Goal: Task Accomplishment & Management: Manage account settings

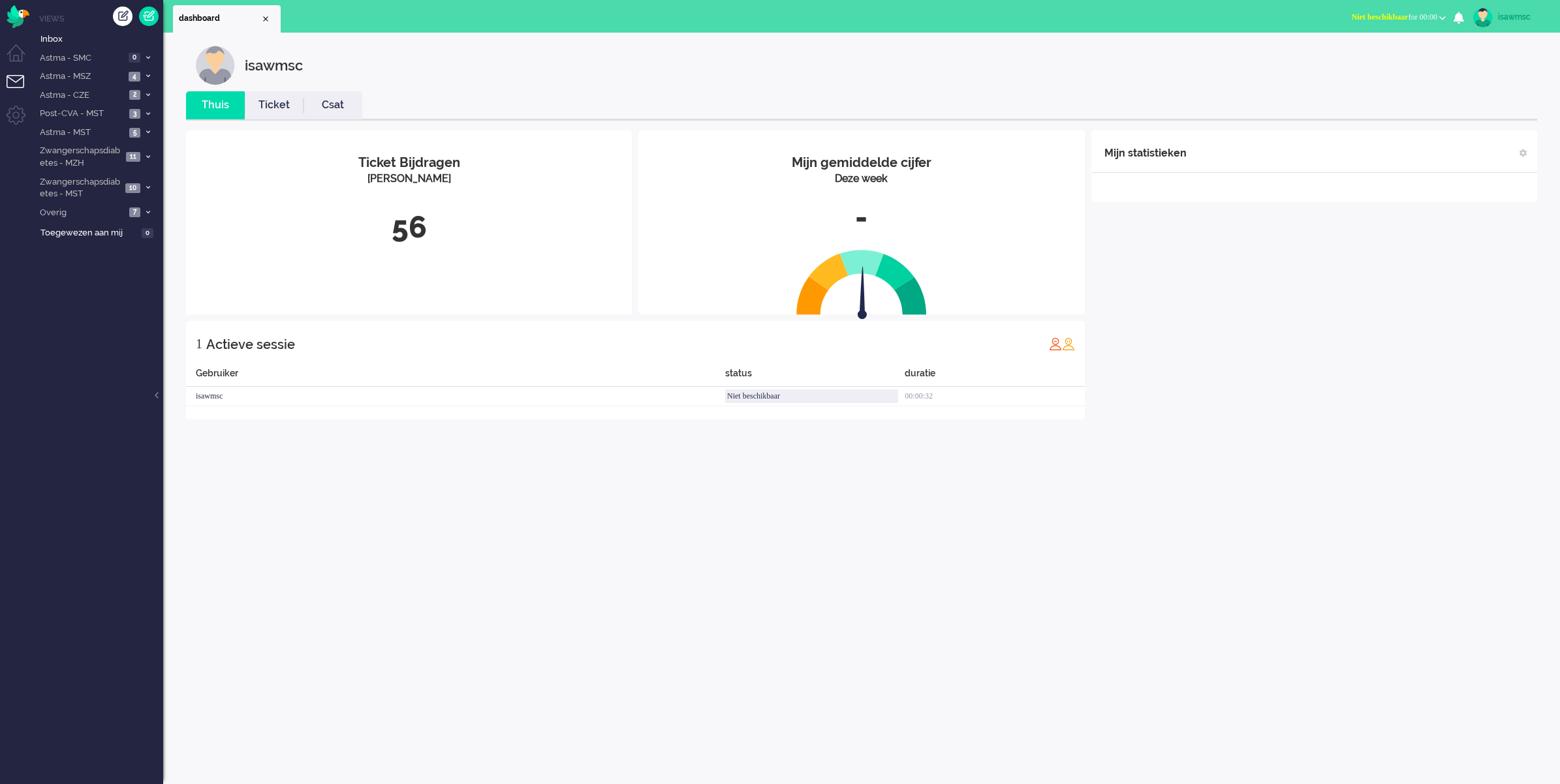
click at [437, 218] on div "56" at bounding box center [409, 227] width 426 height 43
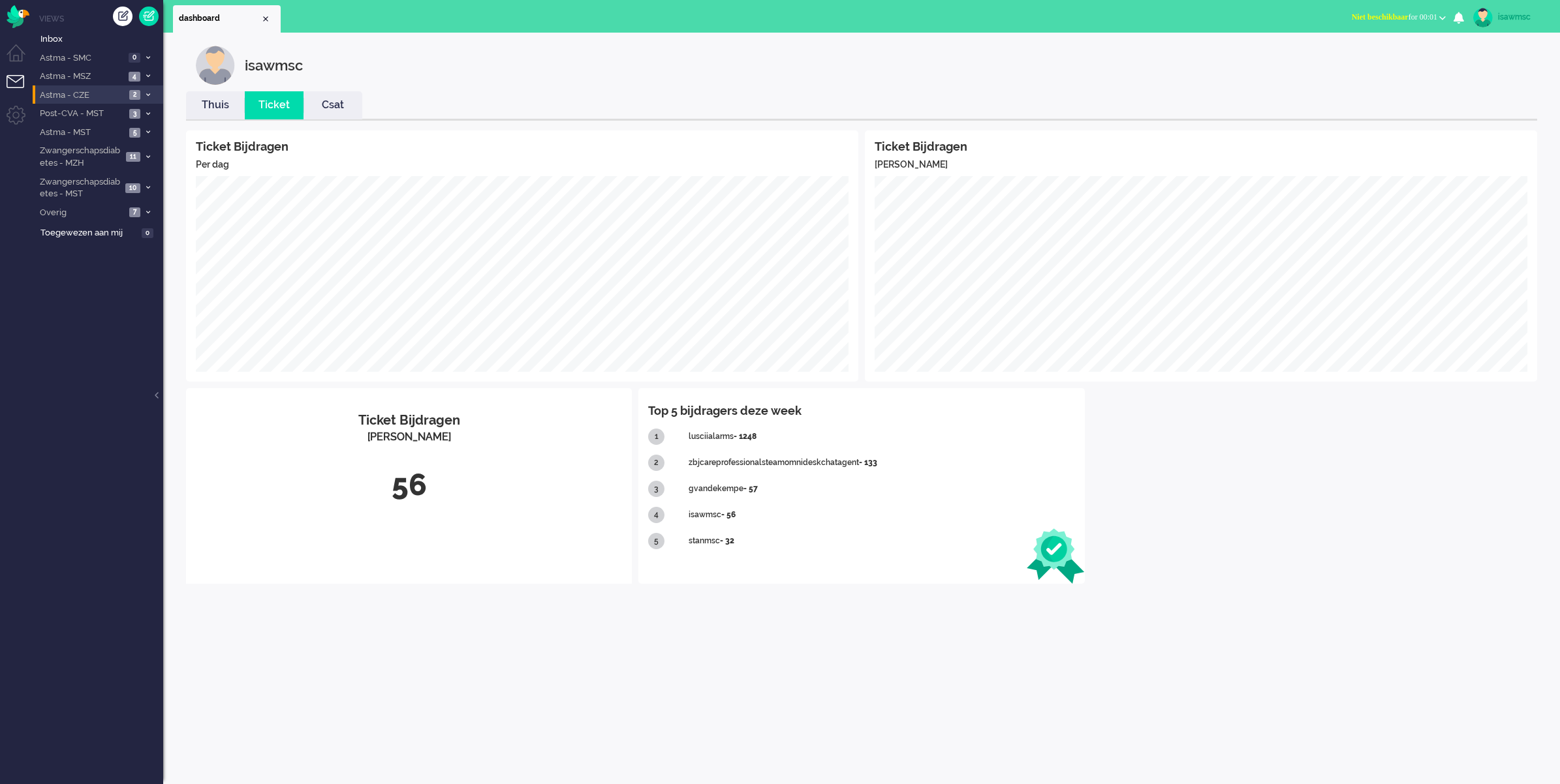
click at [146, 95] on span at bounding box center [148, 95] width 10 height 7
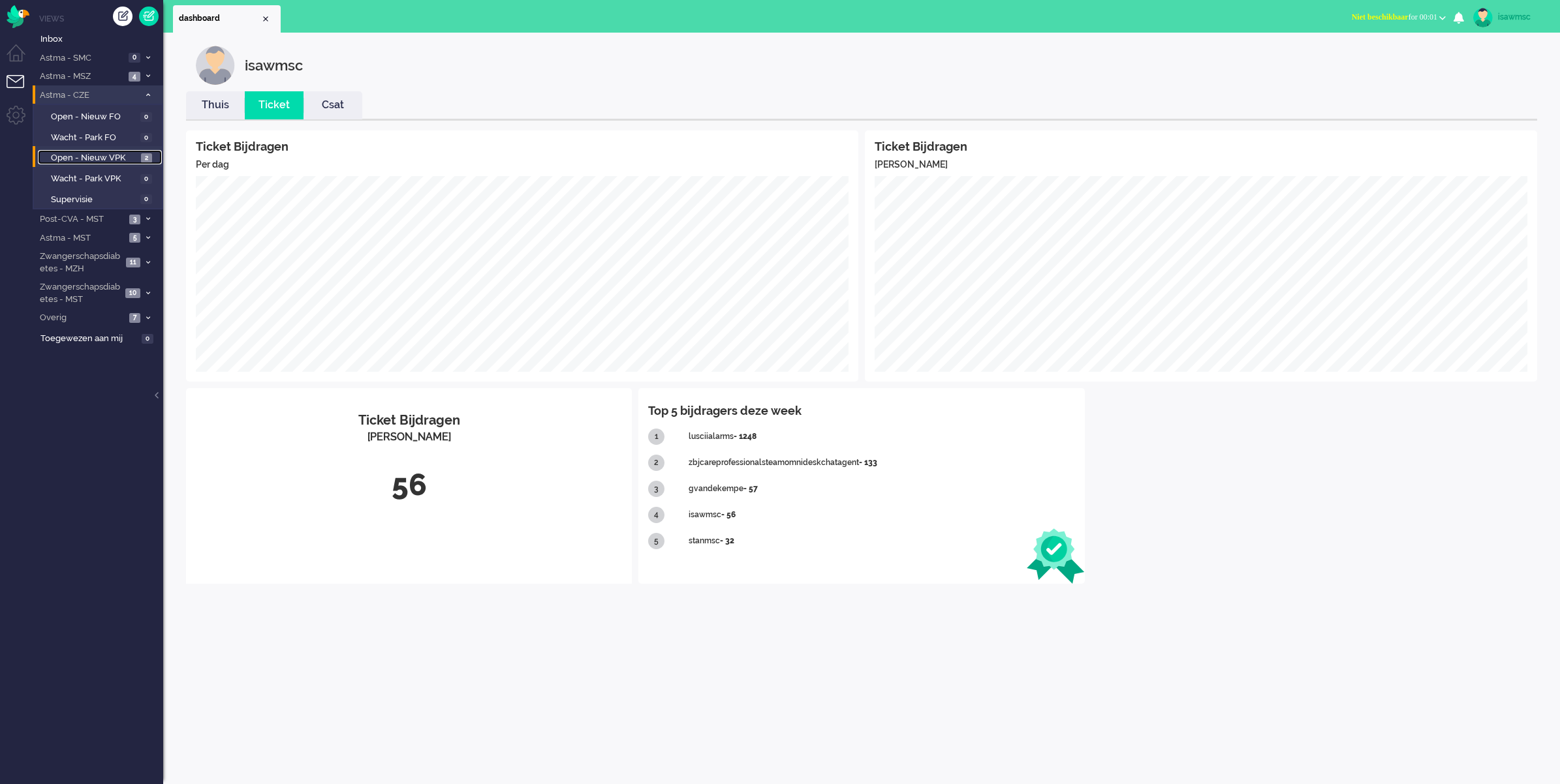
click at [148, 158] on span "2" at bounding box center [146, 157] width 11 height 10
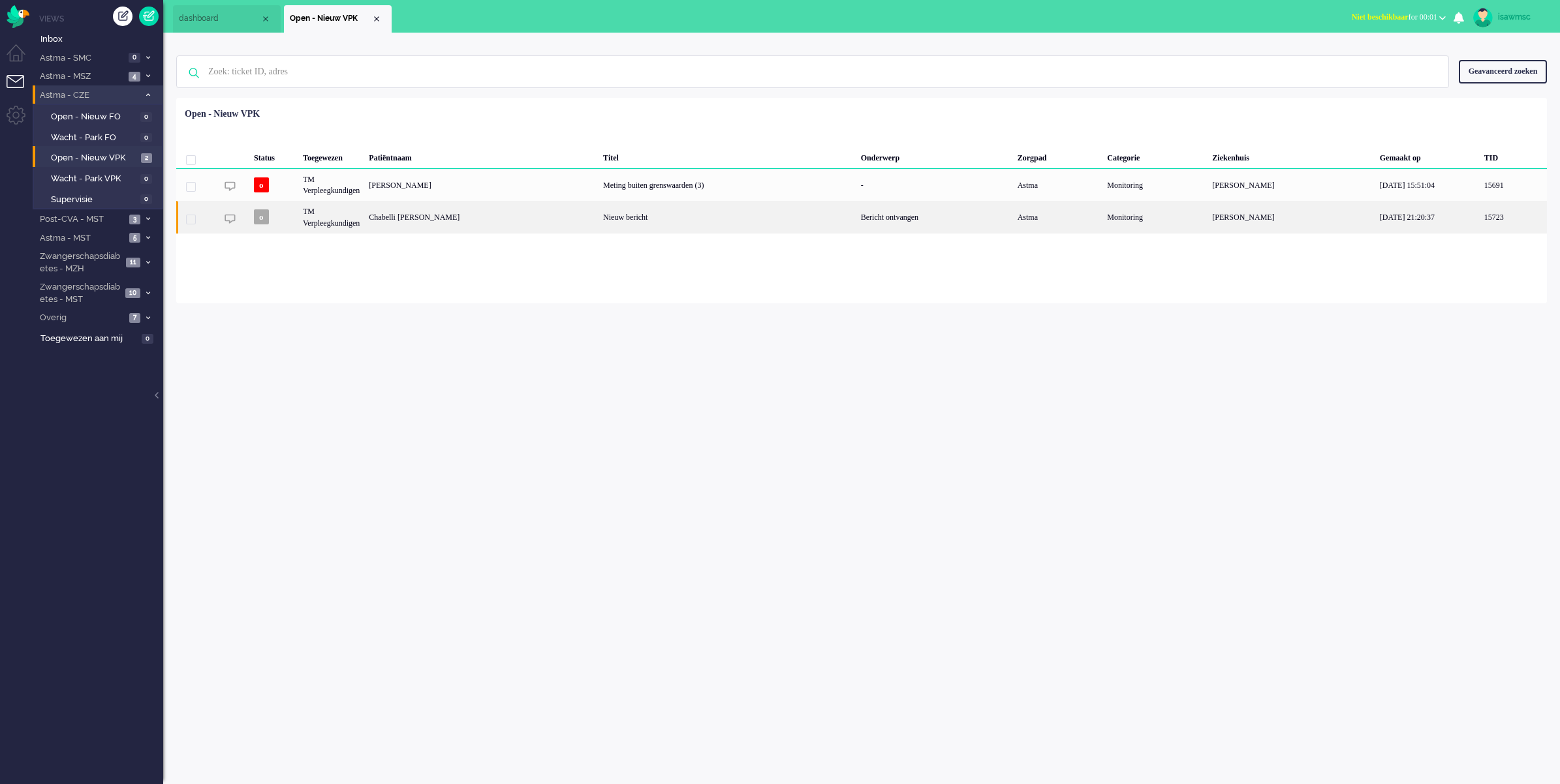
click at [508, 225] on div "Chabelli [PERSON_NAME]" at bounding box center [481, 217] width 234 height 32
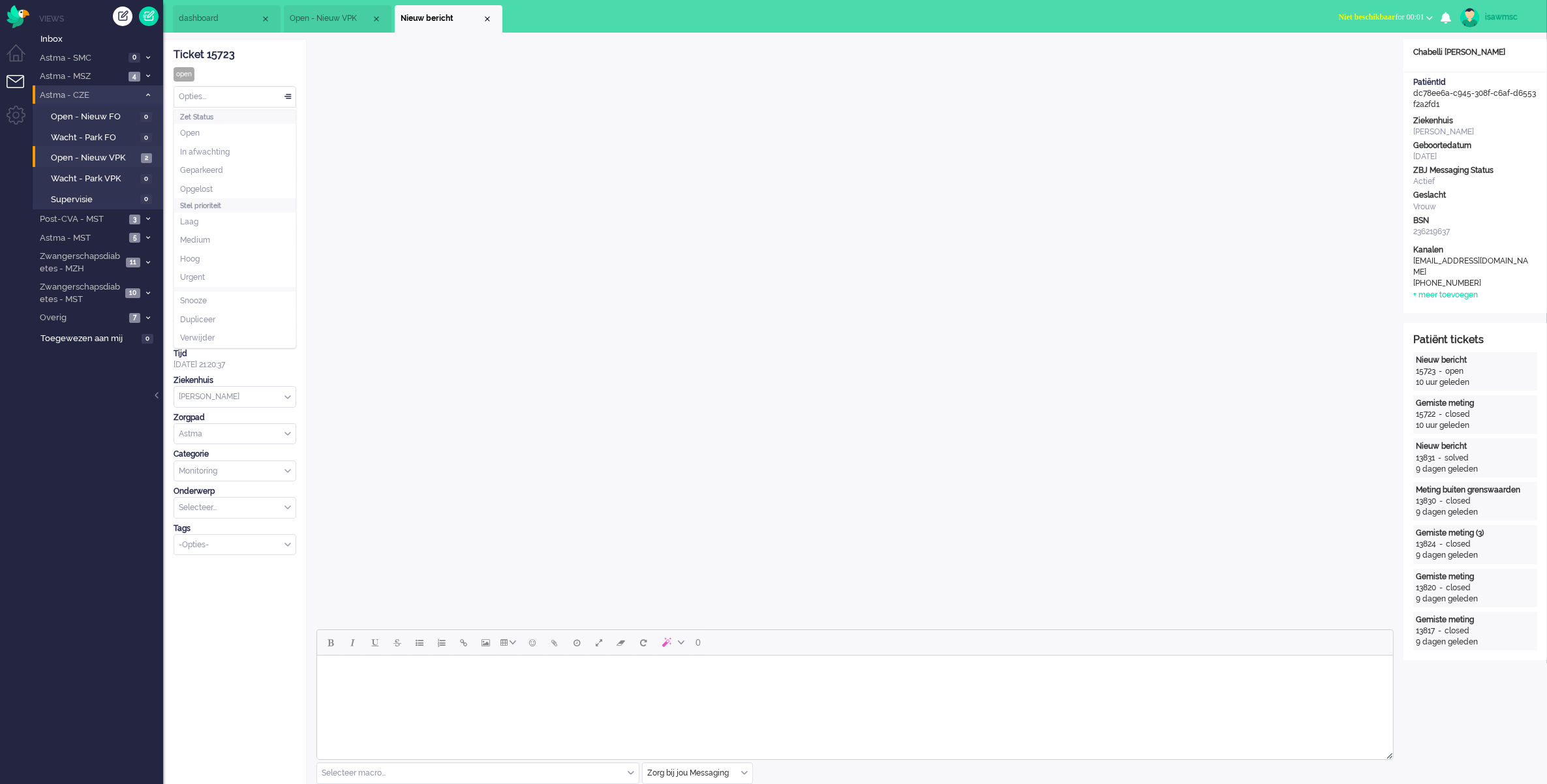
click at [286, 100] on div "Opties..." at bounding box center [234, 96] width 121 height 20
click at [239, 194] on li "Opgelost" at bounding box center [234, 189] width 121 height 19
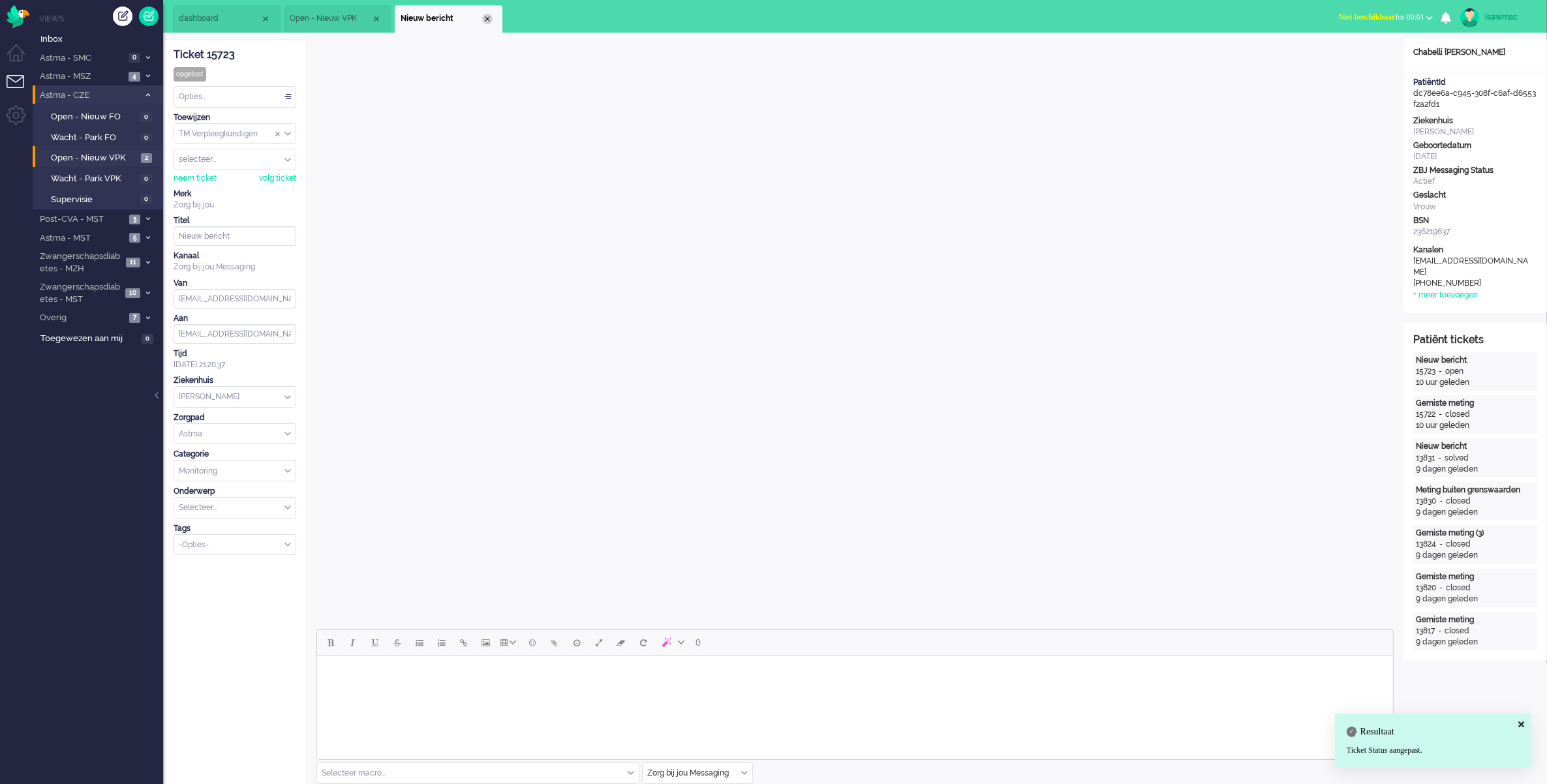
click at [488, 19] on div "Close tab" at bounding box center [487, 19] width 11 height 11
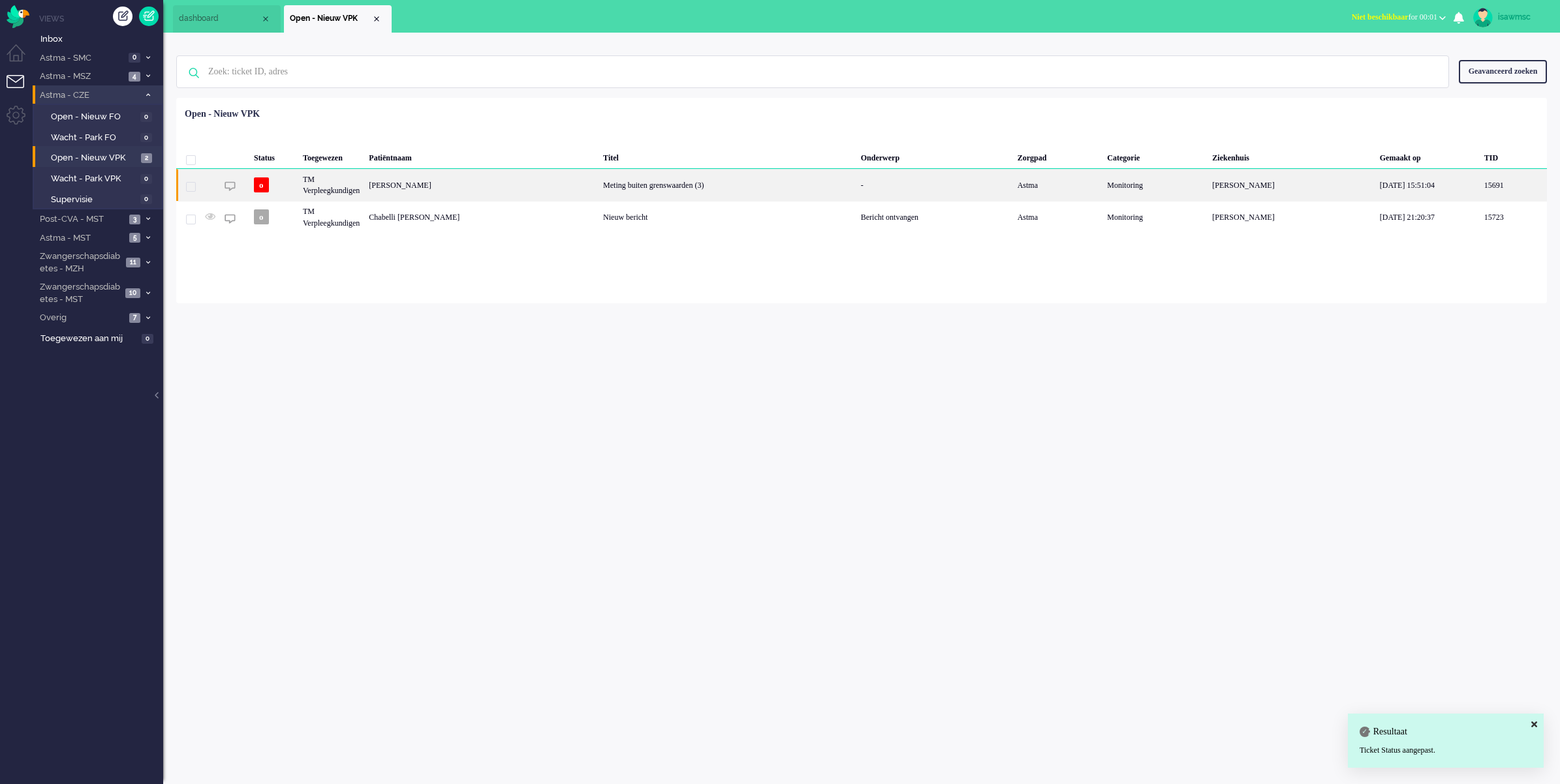
click at [491, 189] on div "[PERSON_NAME]" at bounding box center [481, 185] width 234 height 32
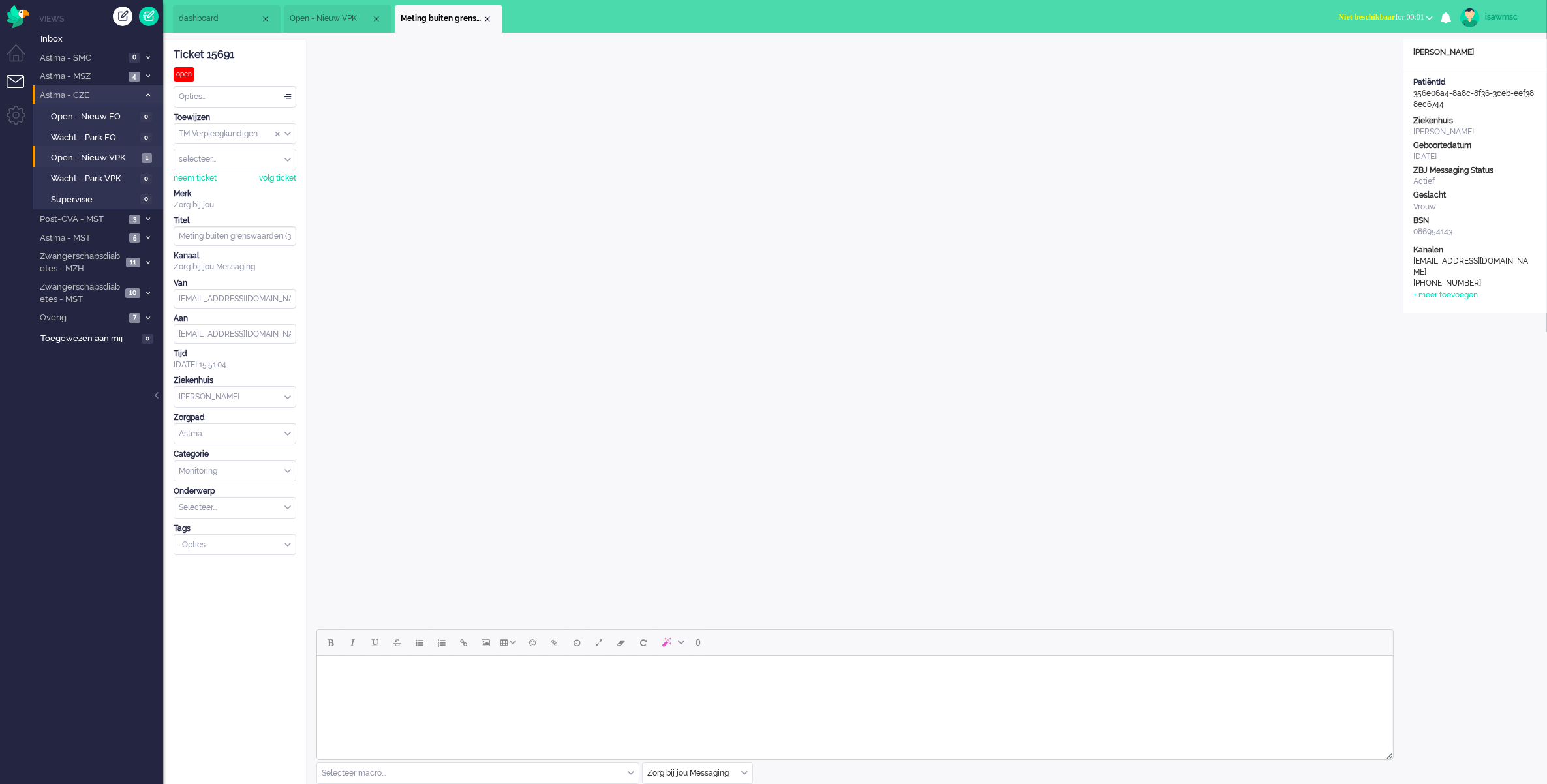
scroll to position [138, 0]
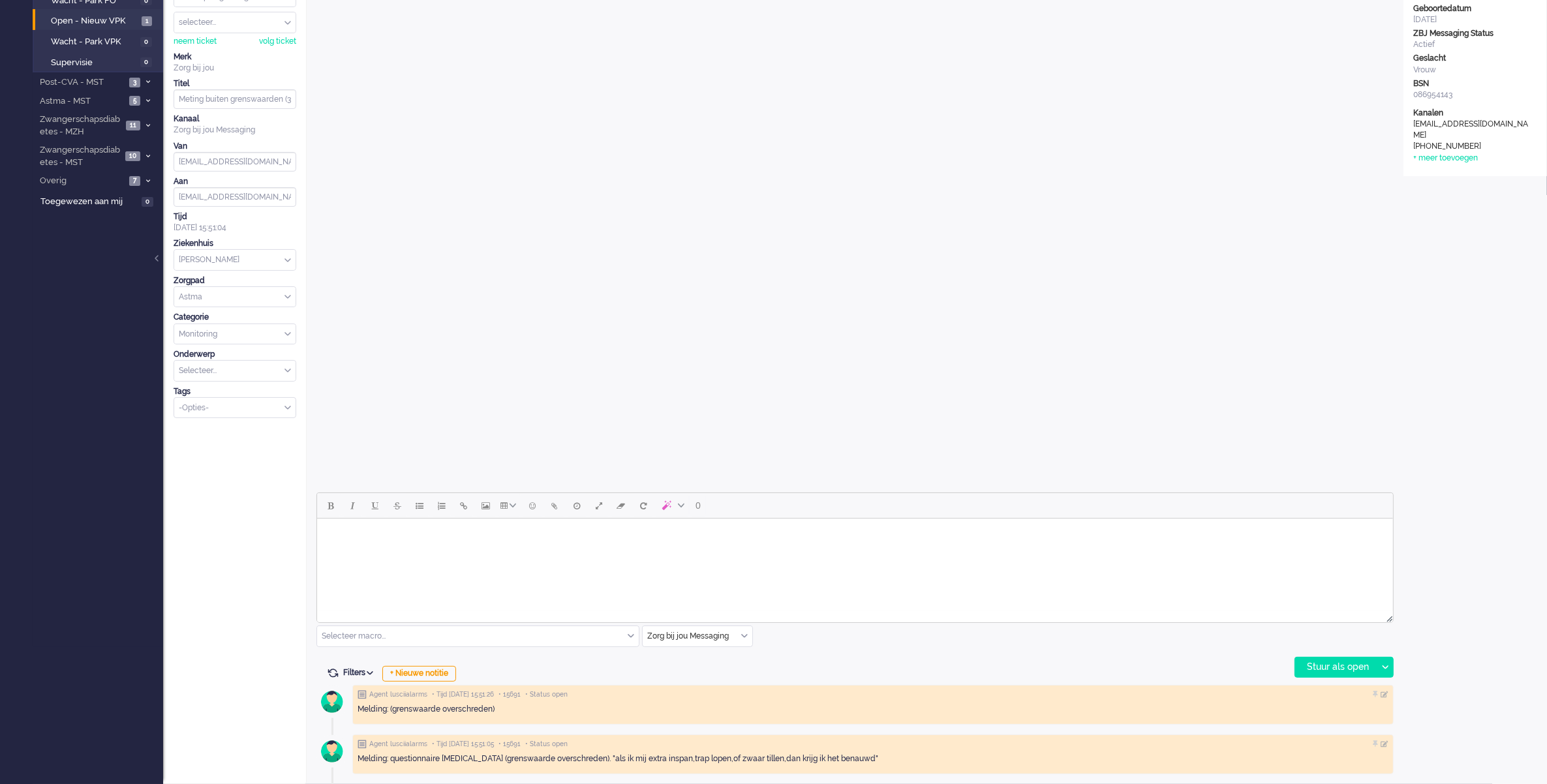
click at [604, 552] on html at bounding box center [854, 536] width 1076 height 34
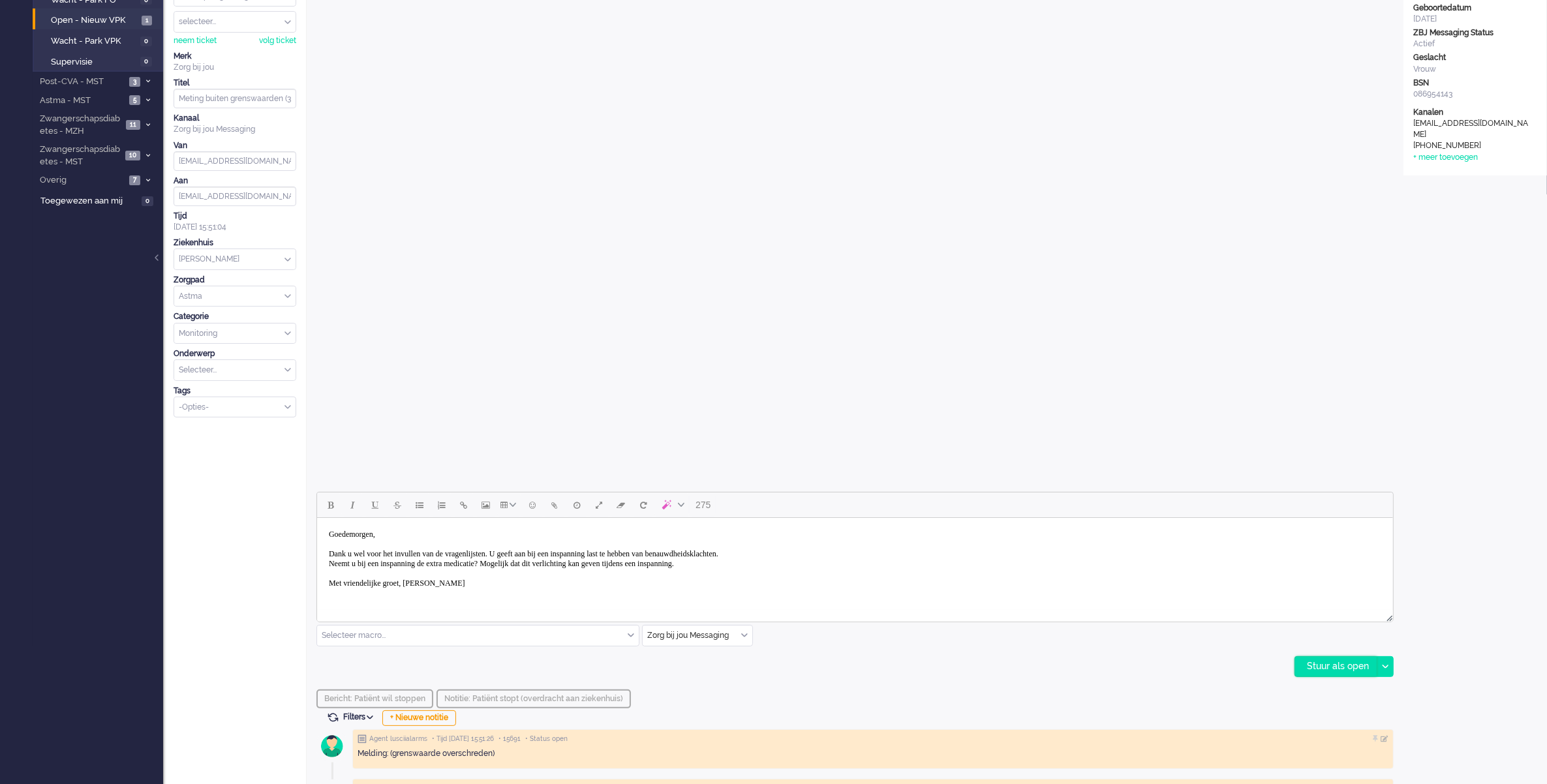
click at [1306, 666] on div "Stuur als open" at bounding box center [1336, 666] width 81 height 19
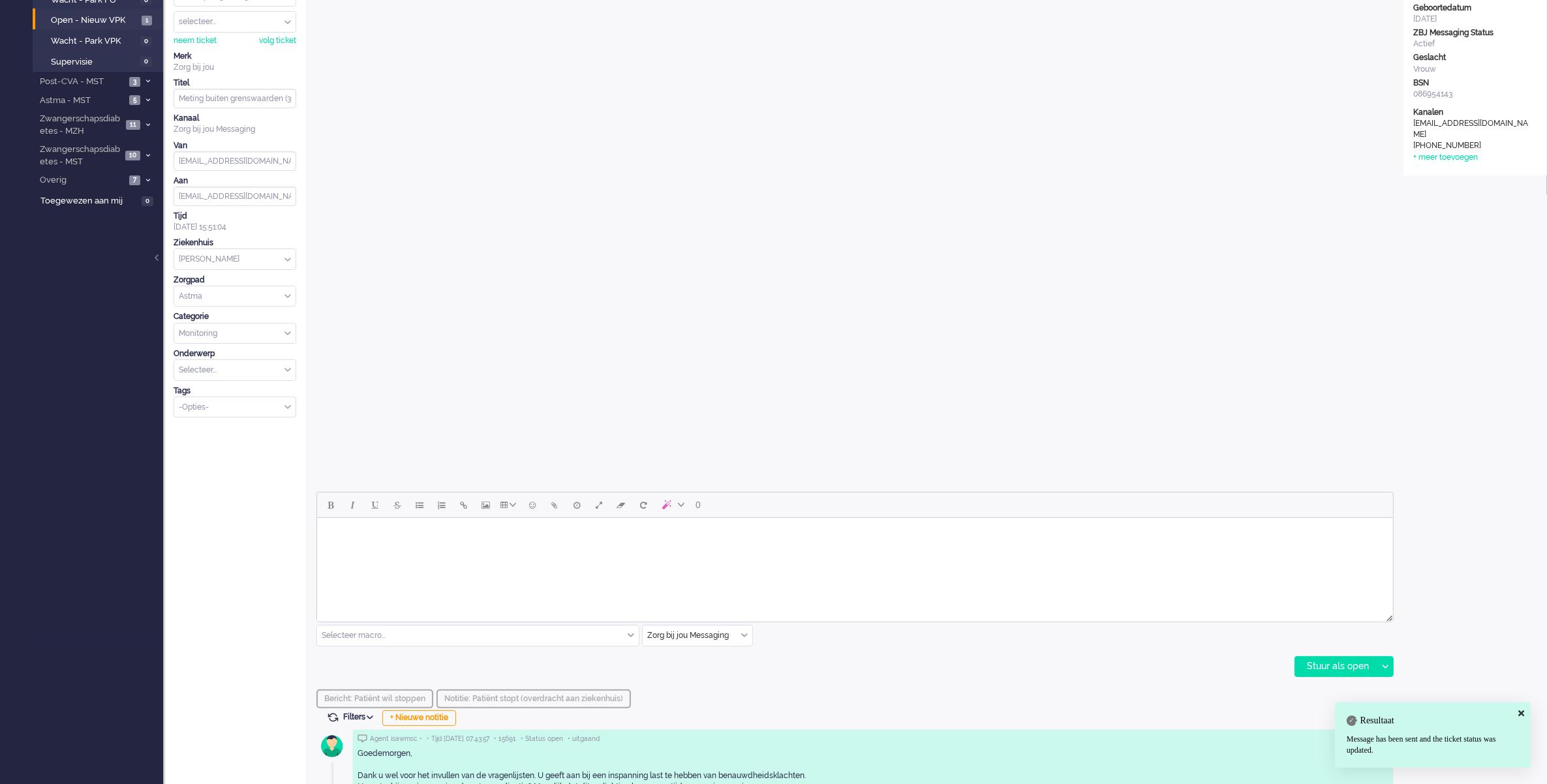
scroll to position [0, 0]
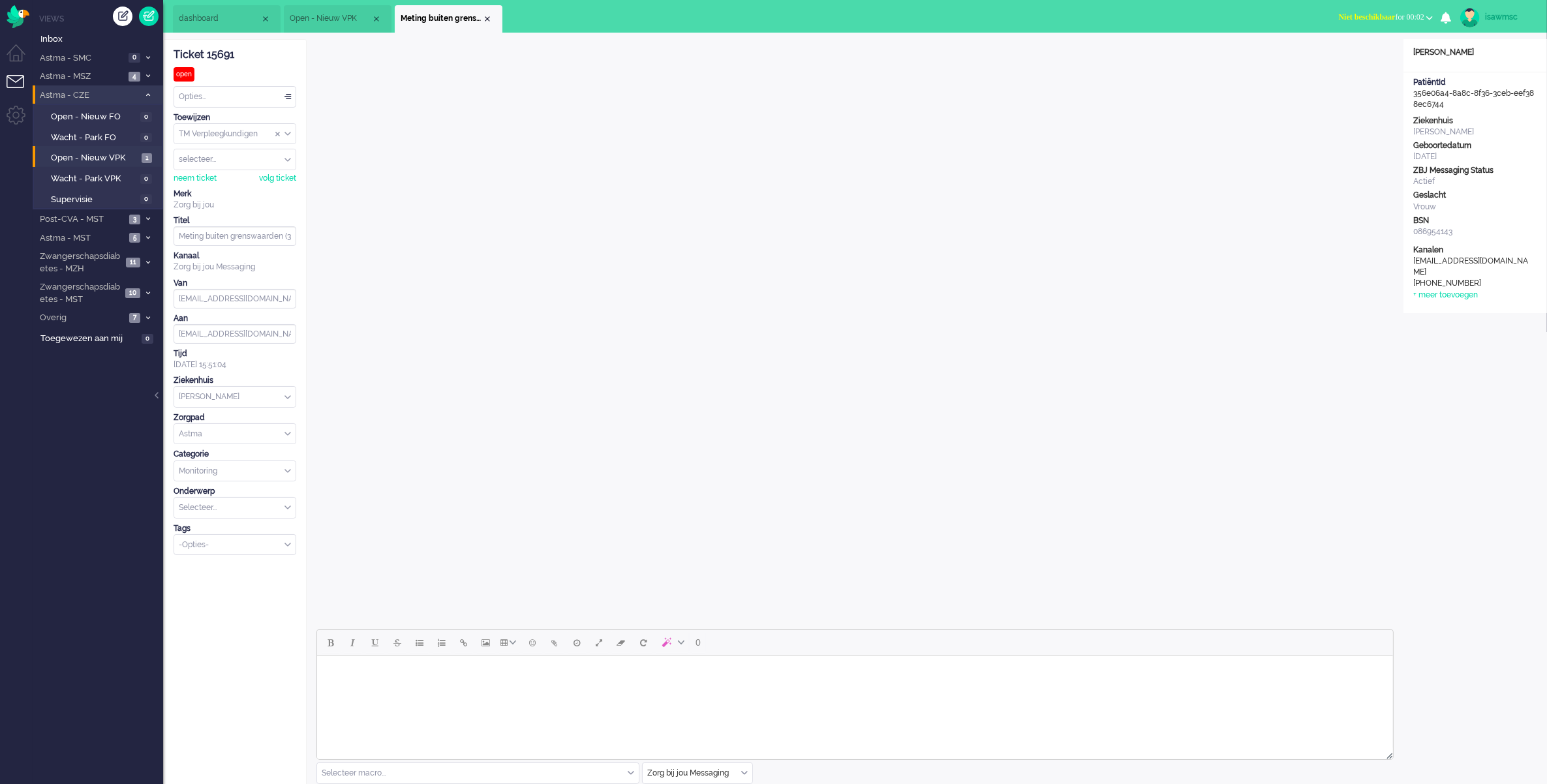
click at [212, 95] on div "Opties..." at bounding box center [234, 96] width 121 height 20
click at [206, 187] on span "Opgelost" at bounding box center [196, 189] width 33 height 11
click at [487, 18] on div "Close tab" at bounding box center [487, 19] width 11 height 11
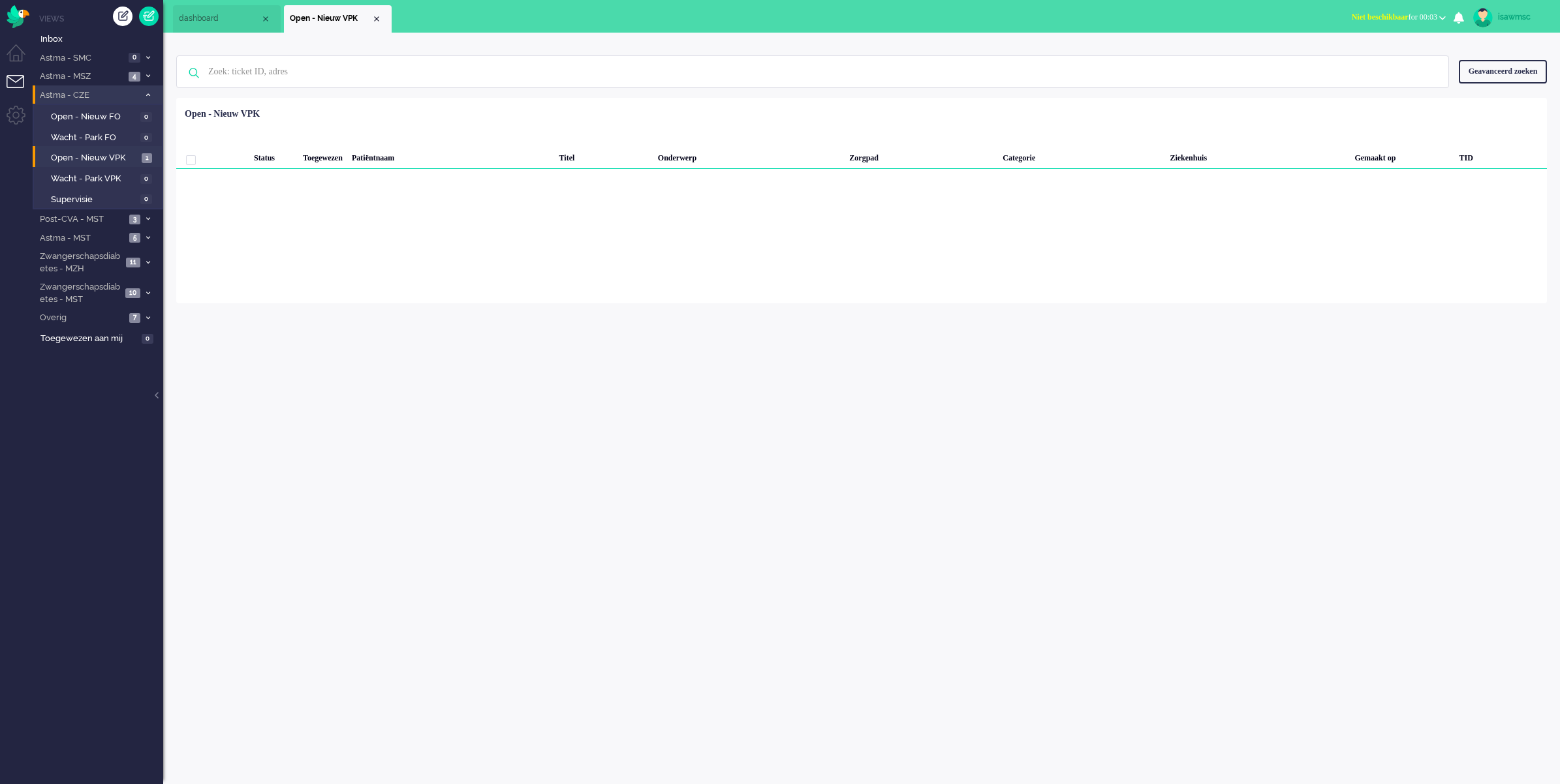
click at [157, 100] on li "Astma - CZE 1" at bounding box center [98, 95] width 131 height 19
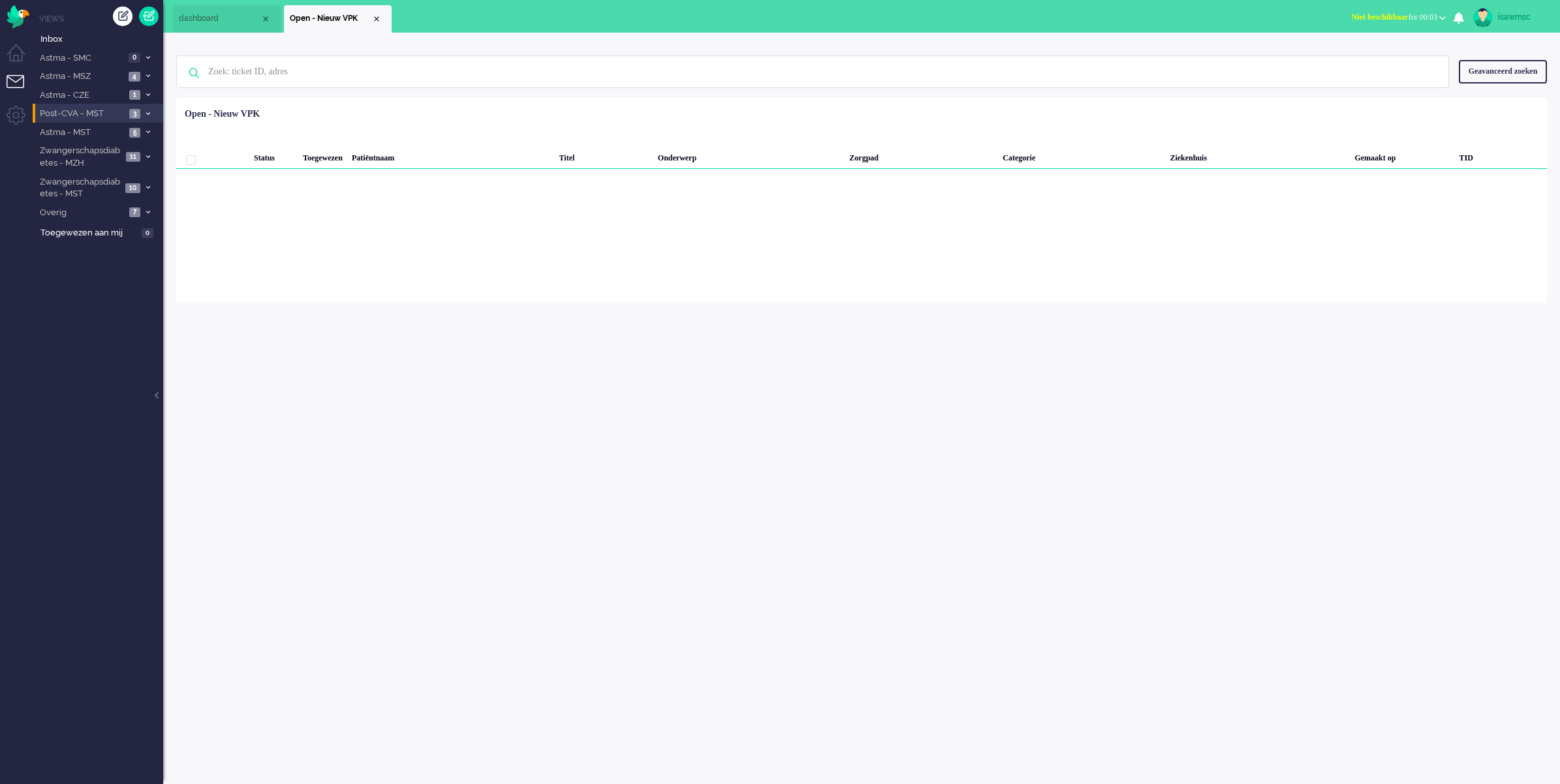
click at [150, 111] on span at bounding box center [148, 114] width 10 height 7
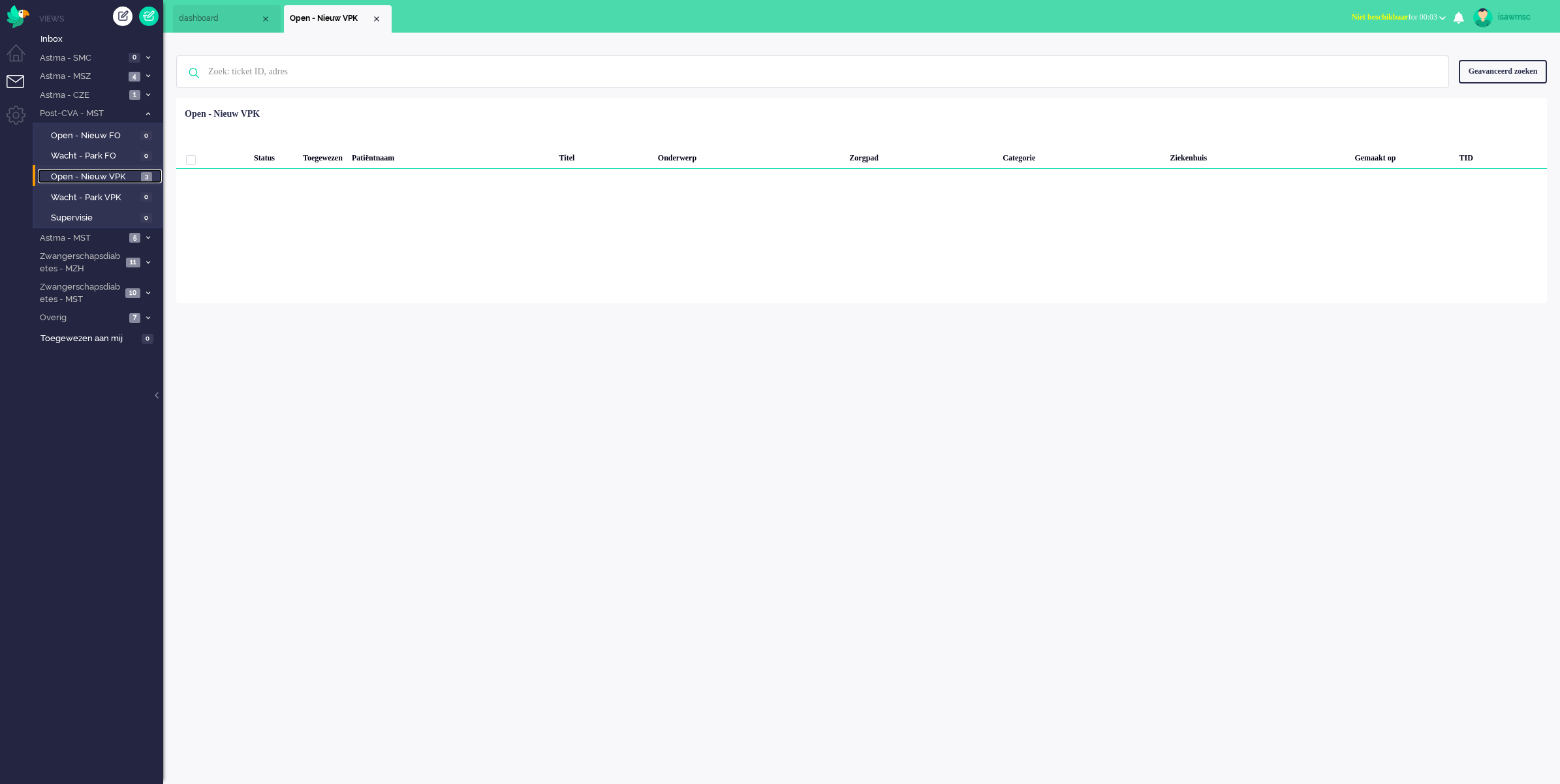
click at [141, 173] on span "3" at bounding box center [146, 177] width 11 height 10
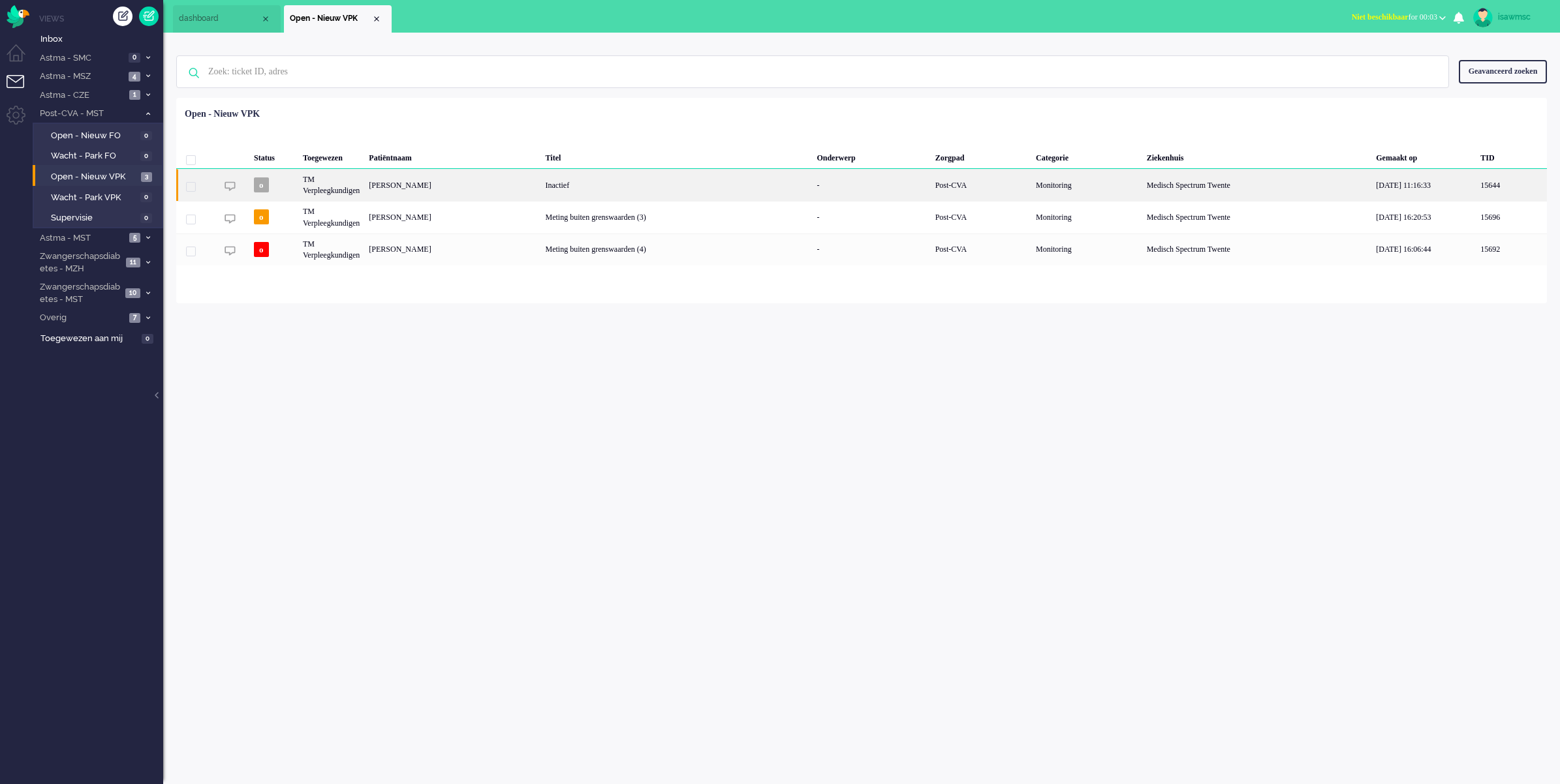
click at [540, 197] on div "[PERSON_NAME]" at bounding box center [452, 185] width 176 height 32
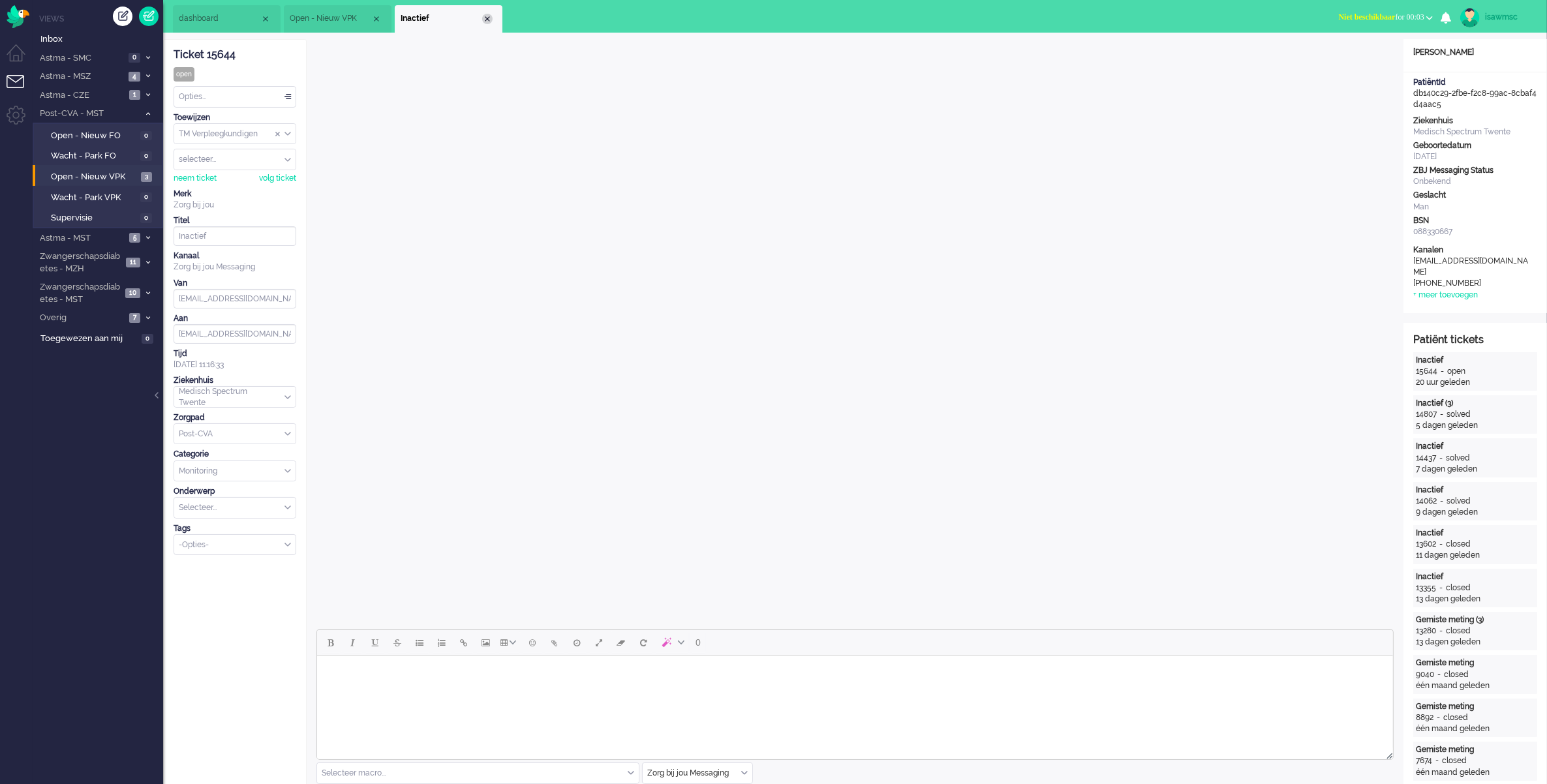
click at [487, 19] on div "Close tab" at bounding box center [487, 19] width 11 height 11
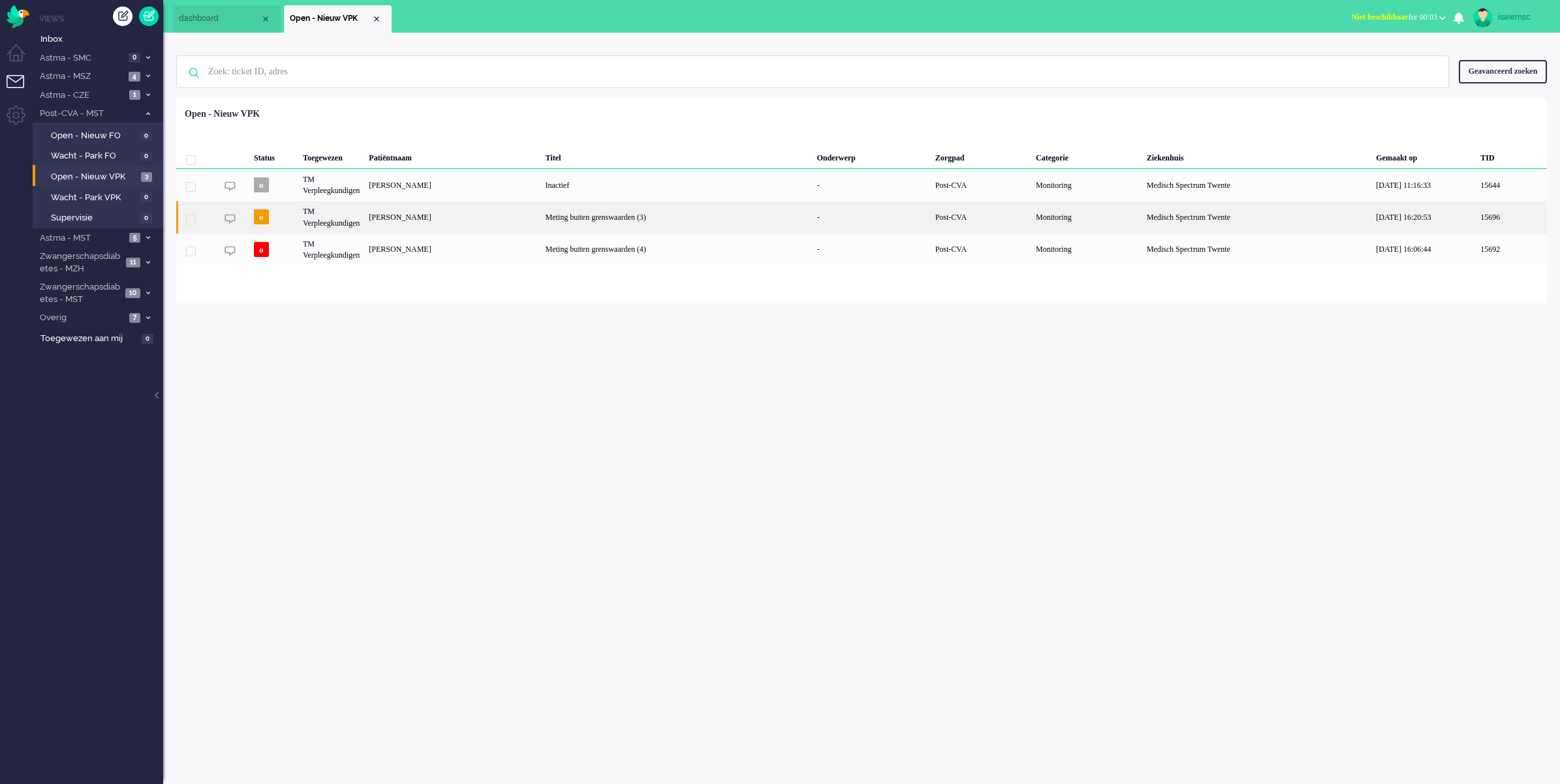
click at [470, 223] on div "[PERSON_NAME]" at bounding box center [452, 217] width 176 height 32
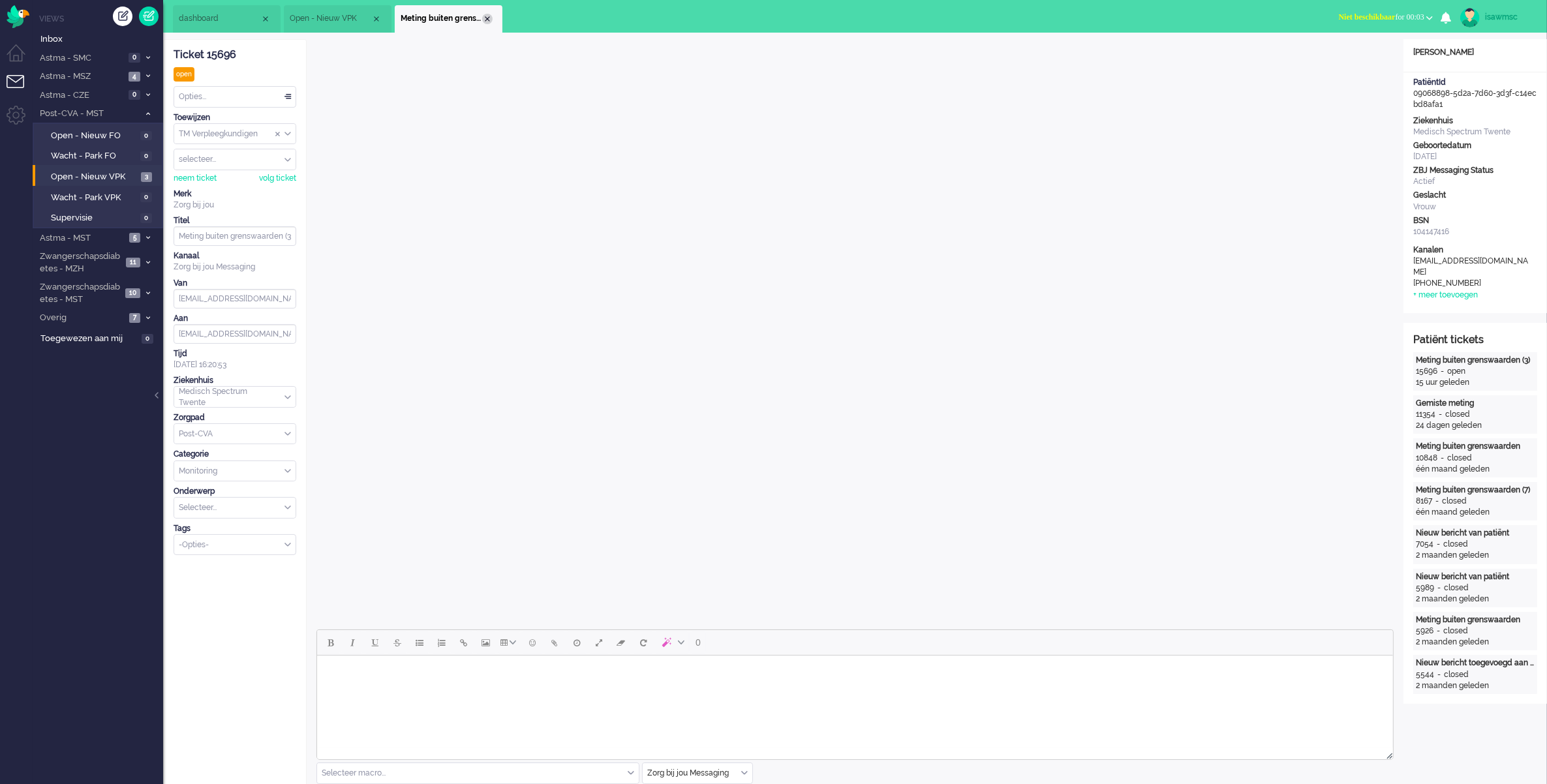
click at [488, 17] on div "Close tab" at bounding box center [487, 19] width 11 height 11
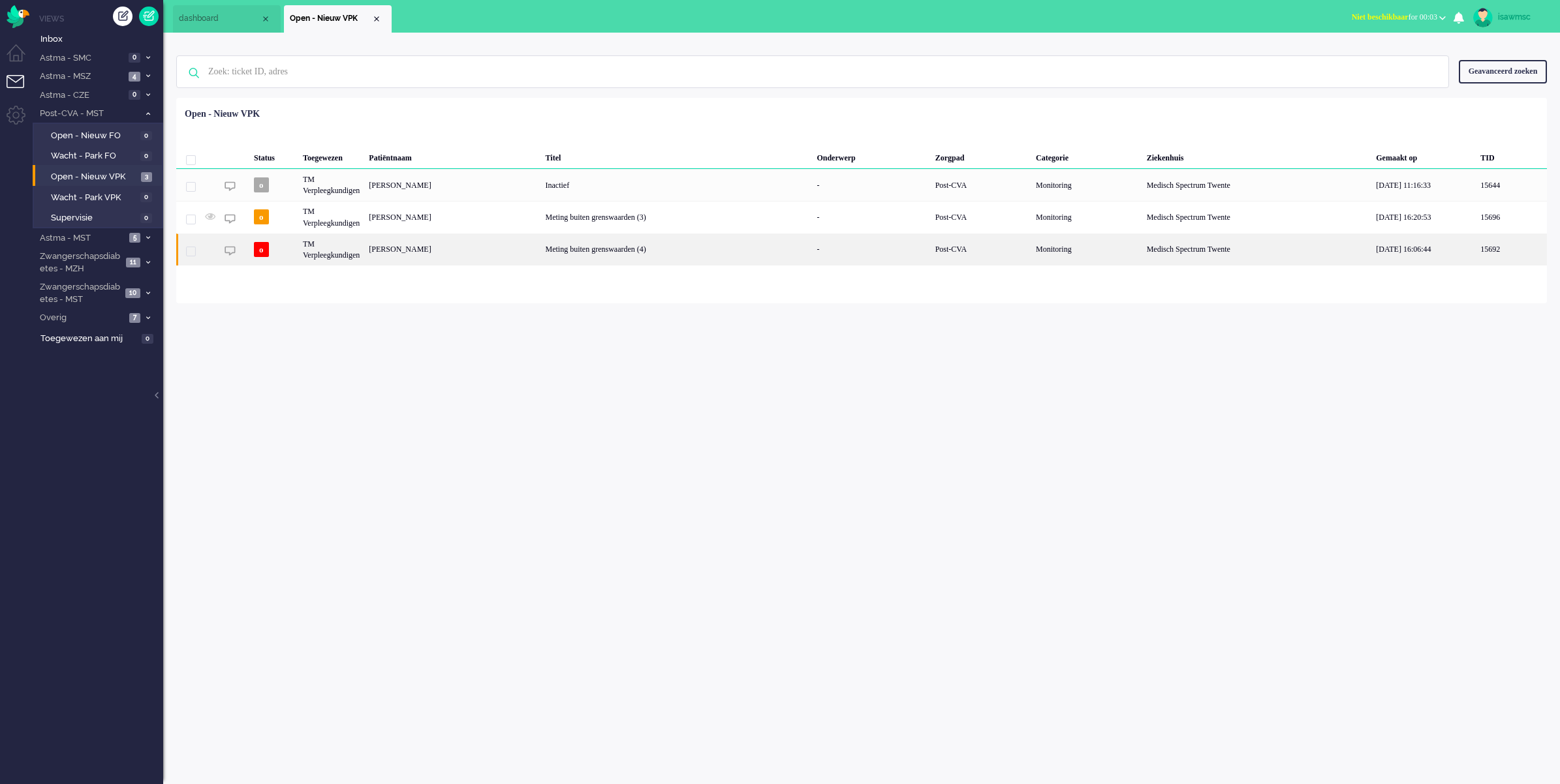
click at [540, 259] on div "[PERSON_NAME]" at bounding box center [452, 249] width 176 height 32
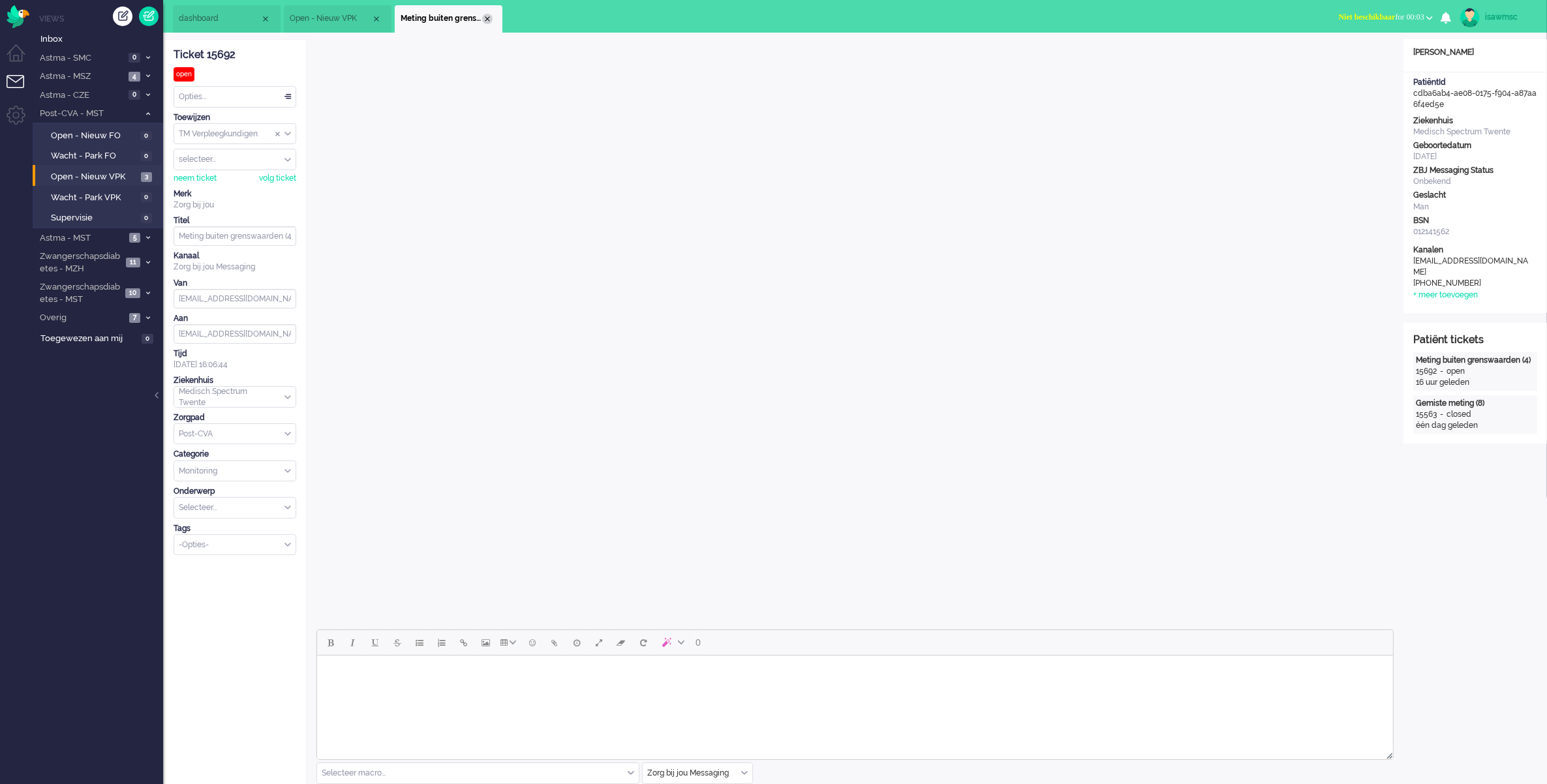
click at [483, 19] on div "Close tab" at bounding box center [487, 19] width 11 height 11
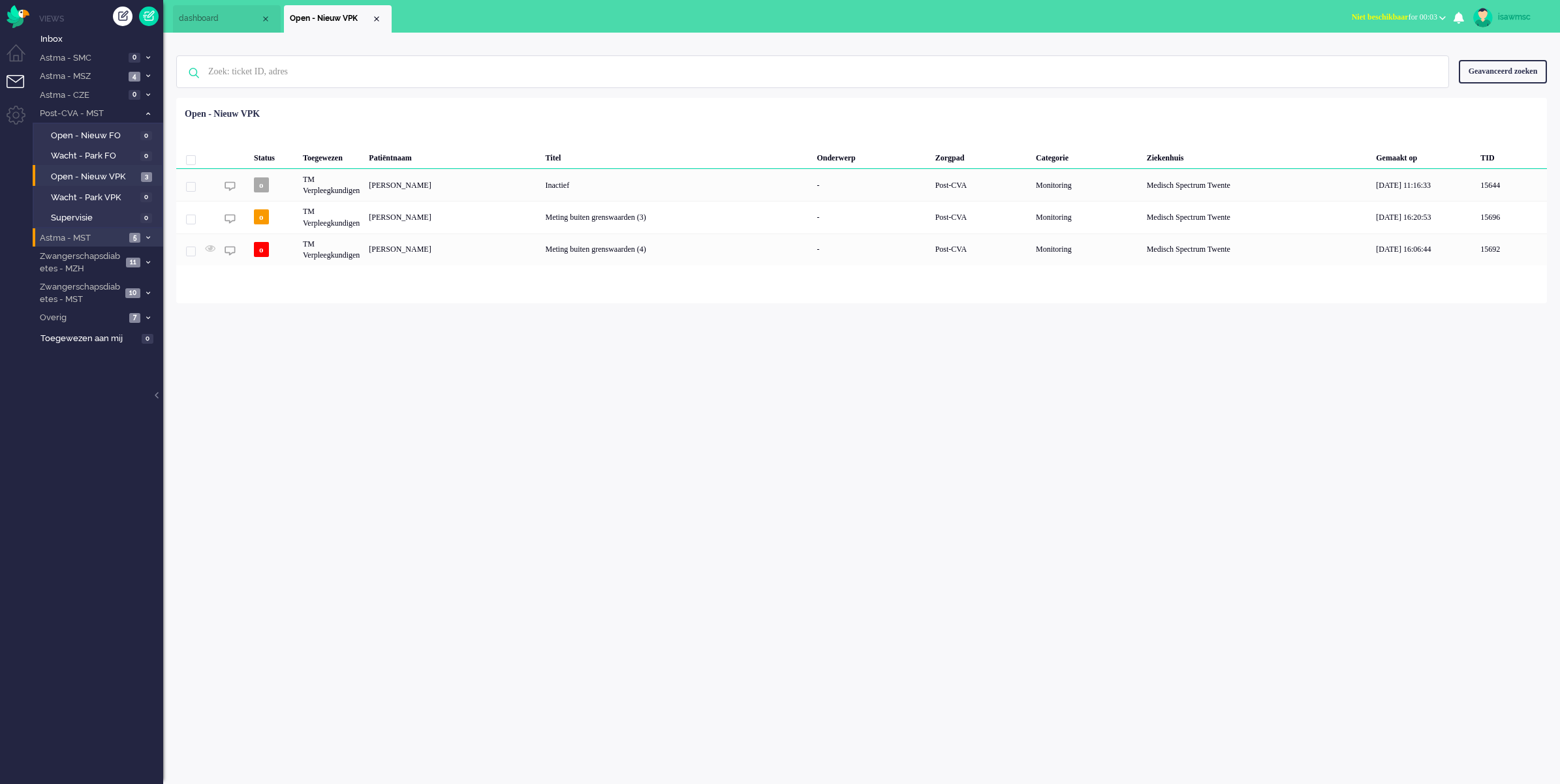
click at [141, 239] on li "Astma - MST 5" at bounding box center [98, 237] width 131 height 19
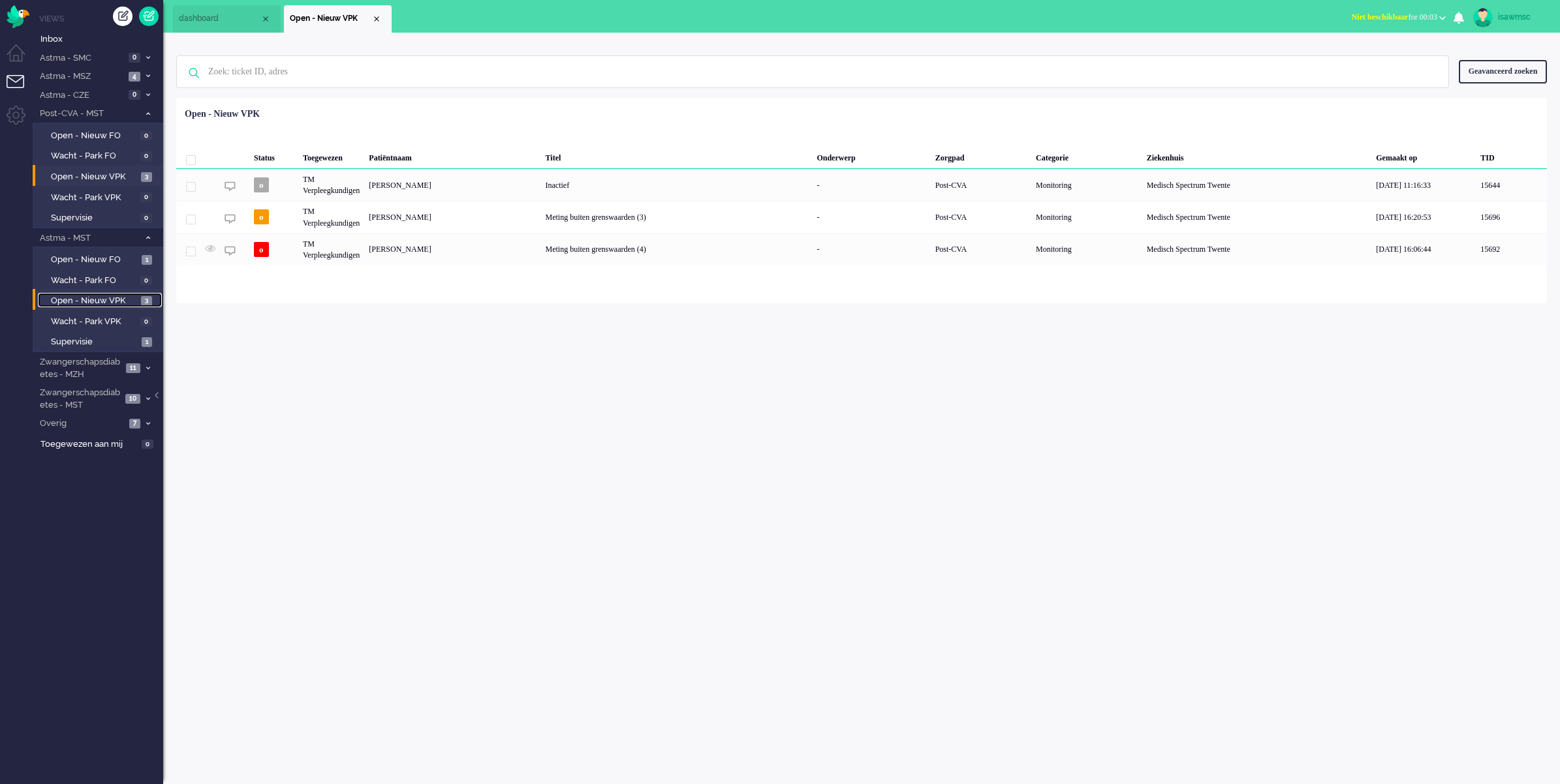
click at [136, 295] on span "Open - Nieuw VPK" at bounding box center [95, 301] width 87 height 12
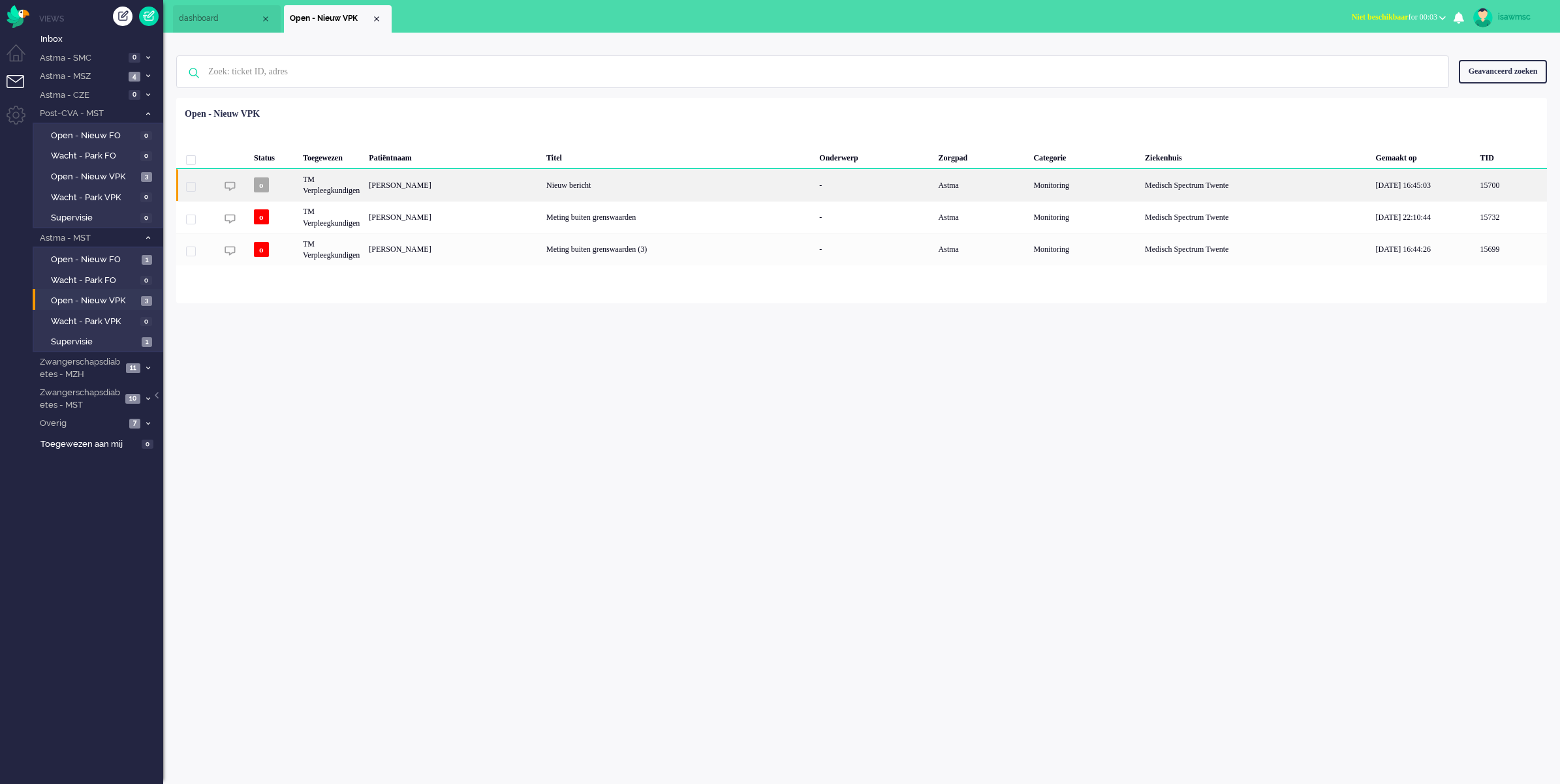
click at [634, 183] on div "Nieuw bericht" at bounding box center [678, 185] width 272 height 32
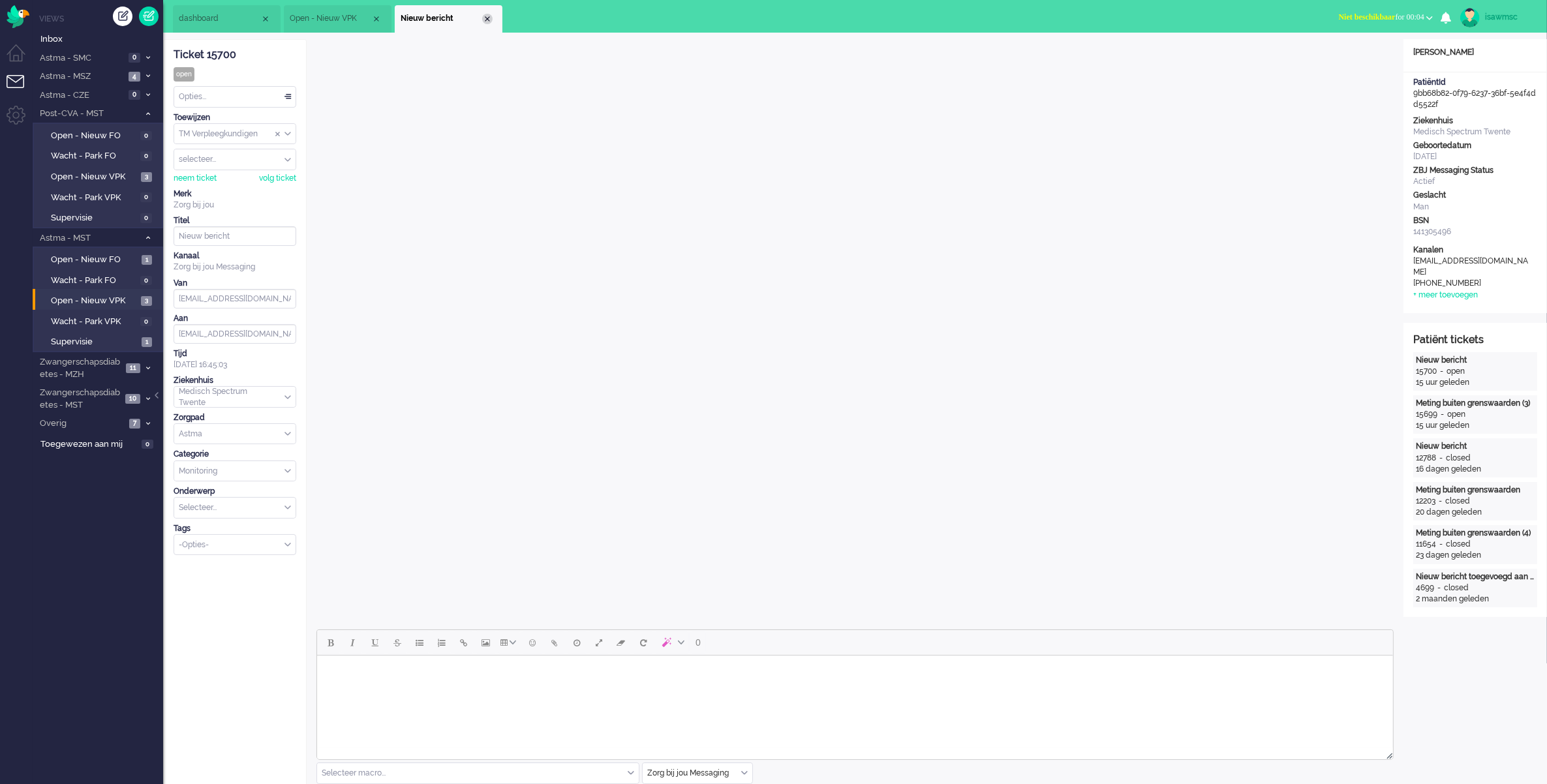
click at [490, 16] on div "Close tab" at bounding box center [487, 19] width 11 height 11
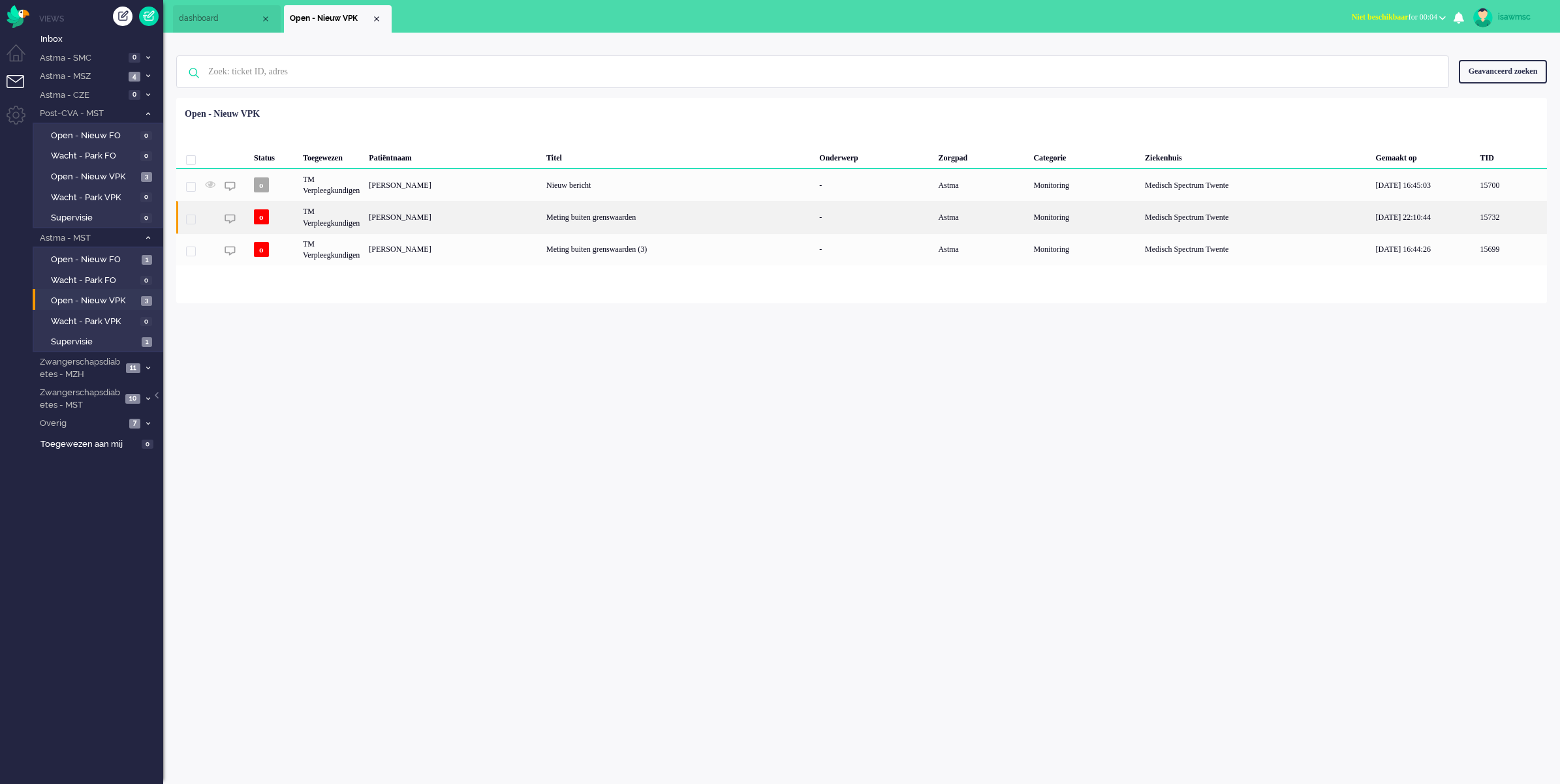
click at [521, 223] on div "[PERSON_NAME]" at bounding box center [453, 217] width 178 height 32
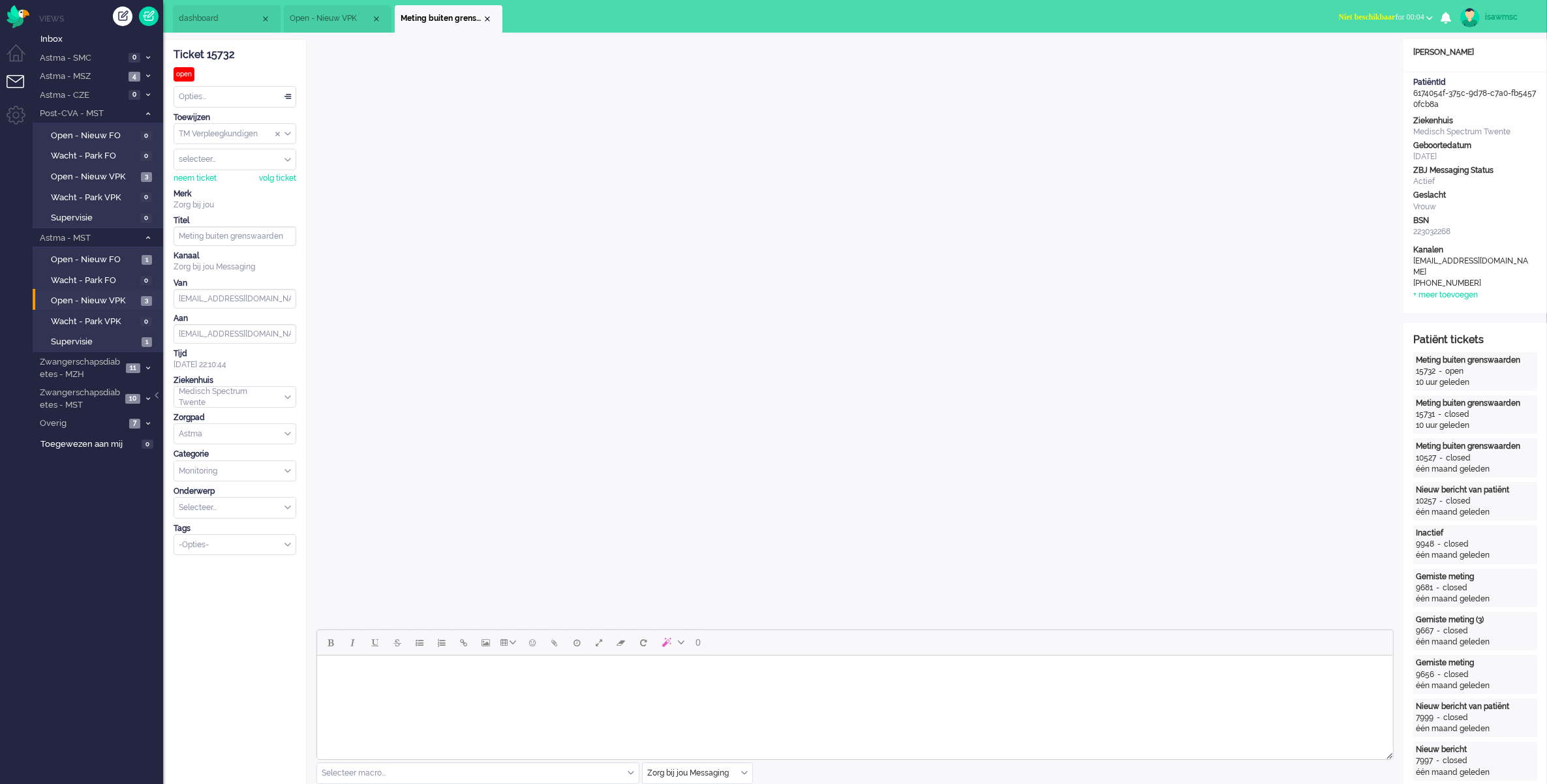
scroll to position [407, 0]
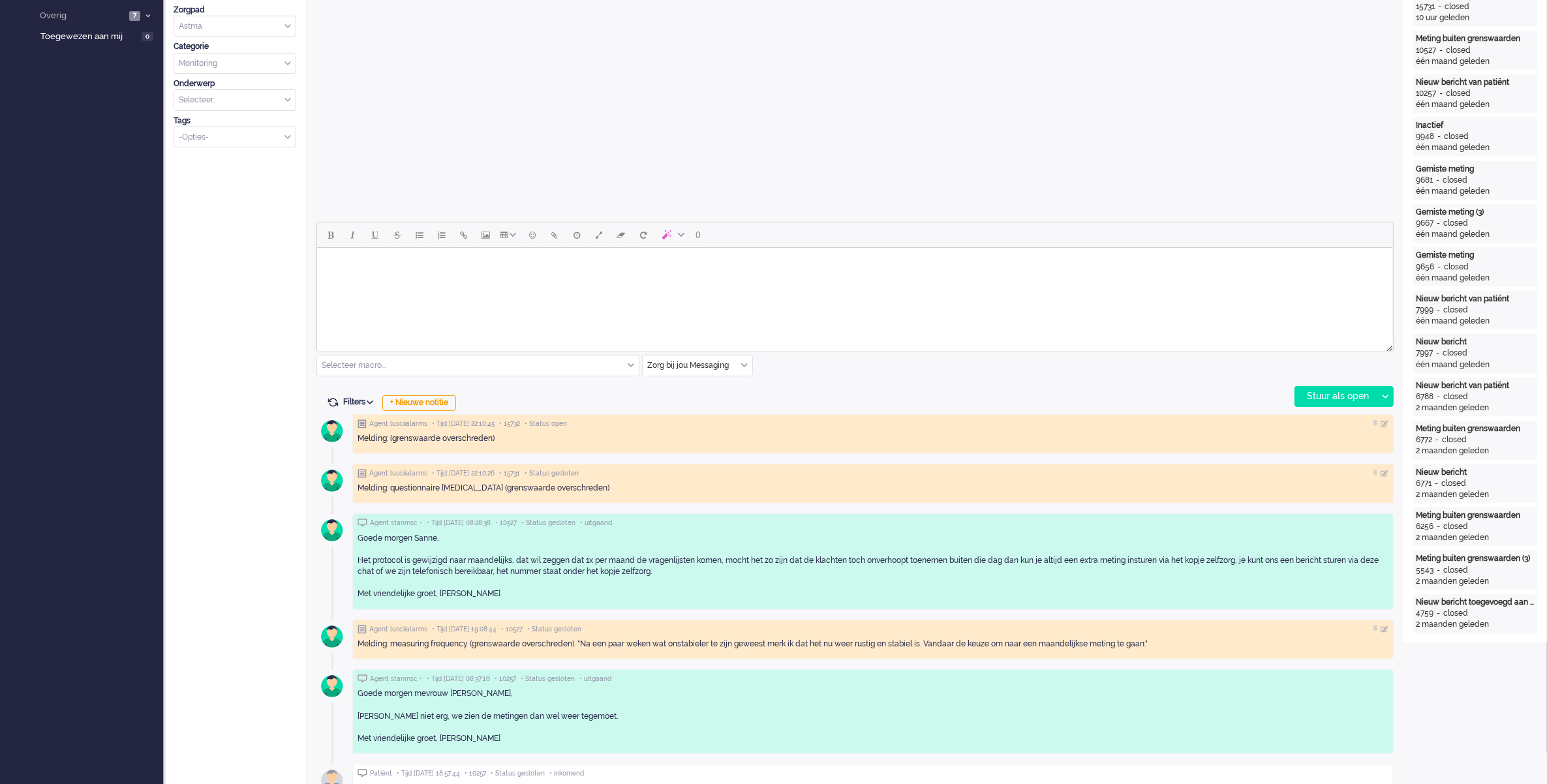
click at [458, 281] on html at bounding box center [854, 264] width 1076 height 34
click at [1345, 406] on div "Stuur als open Stuur als open Stuur als in afwachting Stuur als geparkeerd Stuu…" at bounding box center [1344, 397] width 99 height 21
click at [1318, 392] on div "Stuur als open" at bounding box center [1336, 397] width 81 height 19
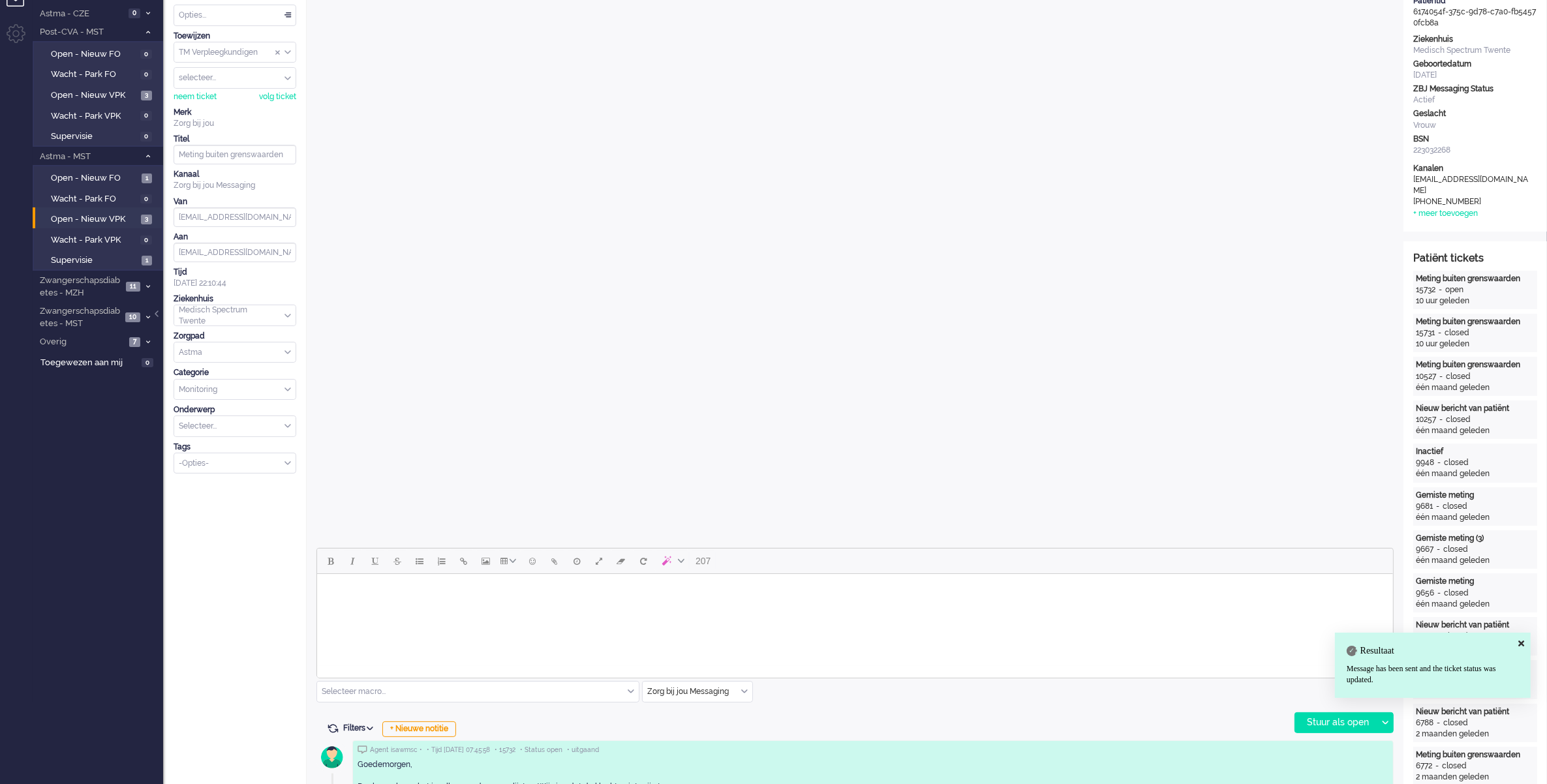
scroll to position [0, 0]
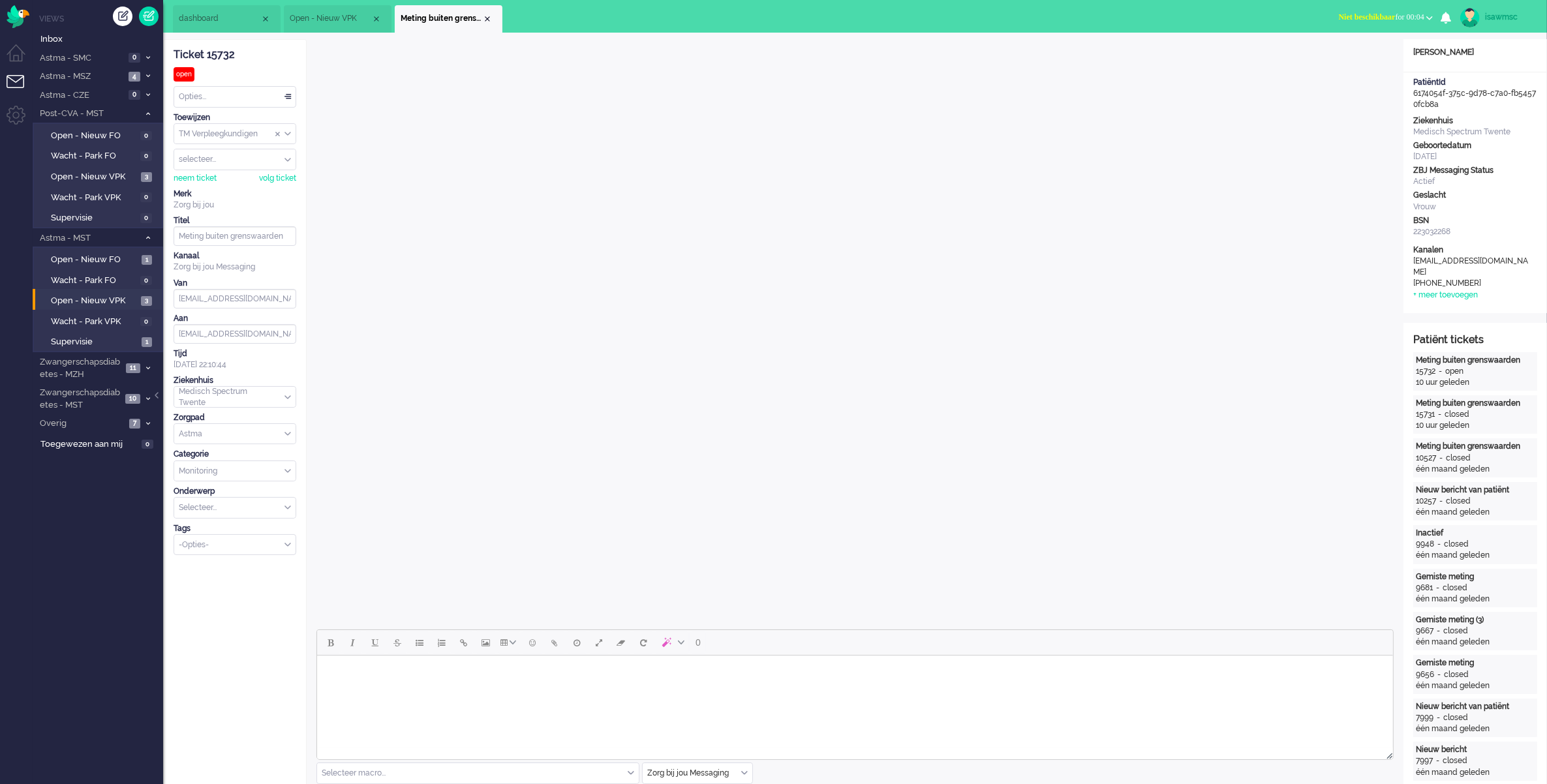
click at [262, 93] on div "Opties..." at bounding box center [234, 96] width 121 height 20
click at [229, 187] on li "Opgelost" at bounding box center [234, 189] width 121 height 19
click at [484, 19] on div "Close tab" at bounding box center [487, 19] width 11 height 11
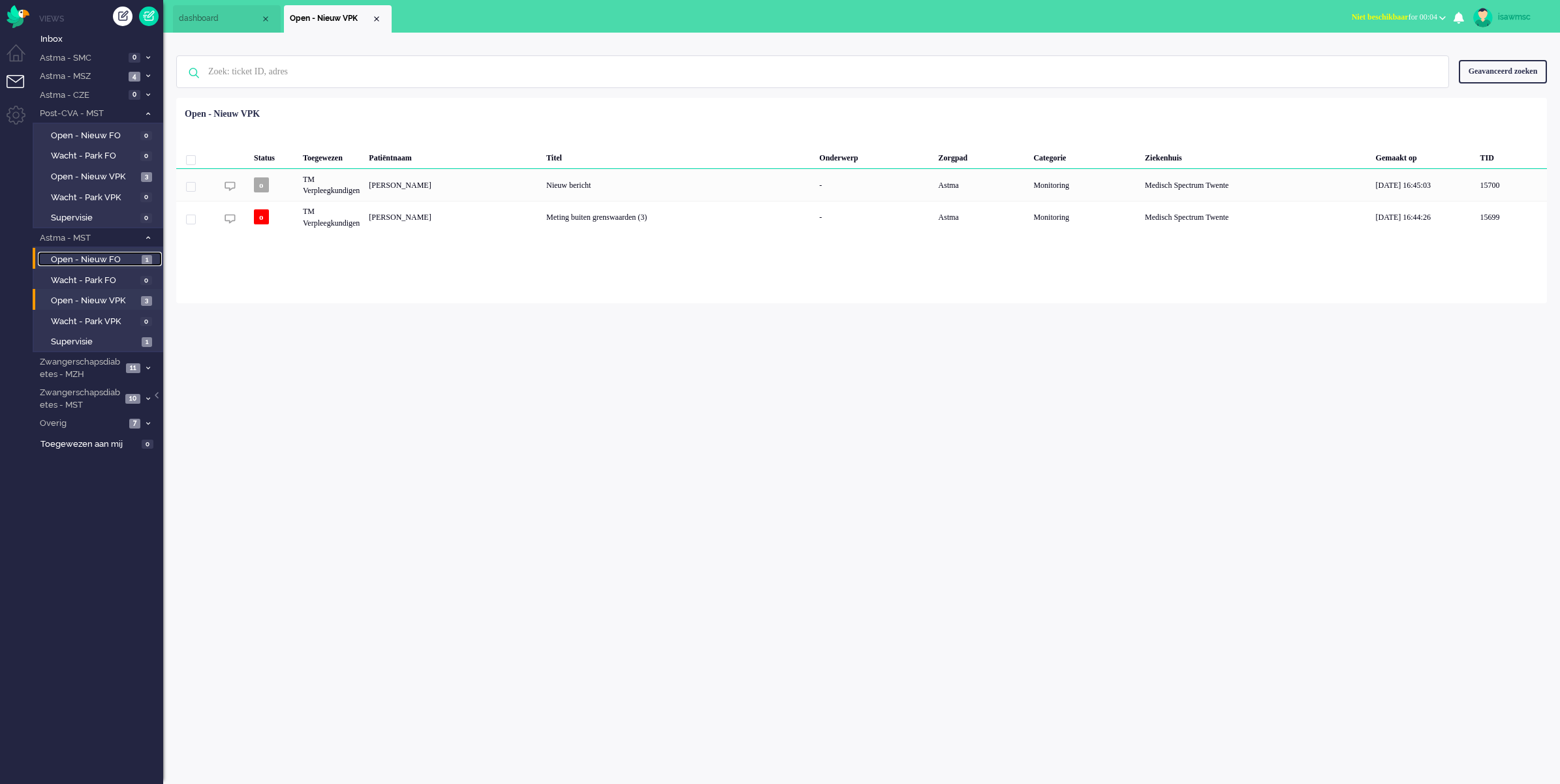
click at [144, 260] on span "1" at bounding box center [147, 260] width 11 height 10
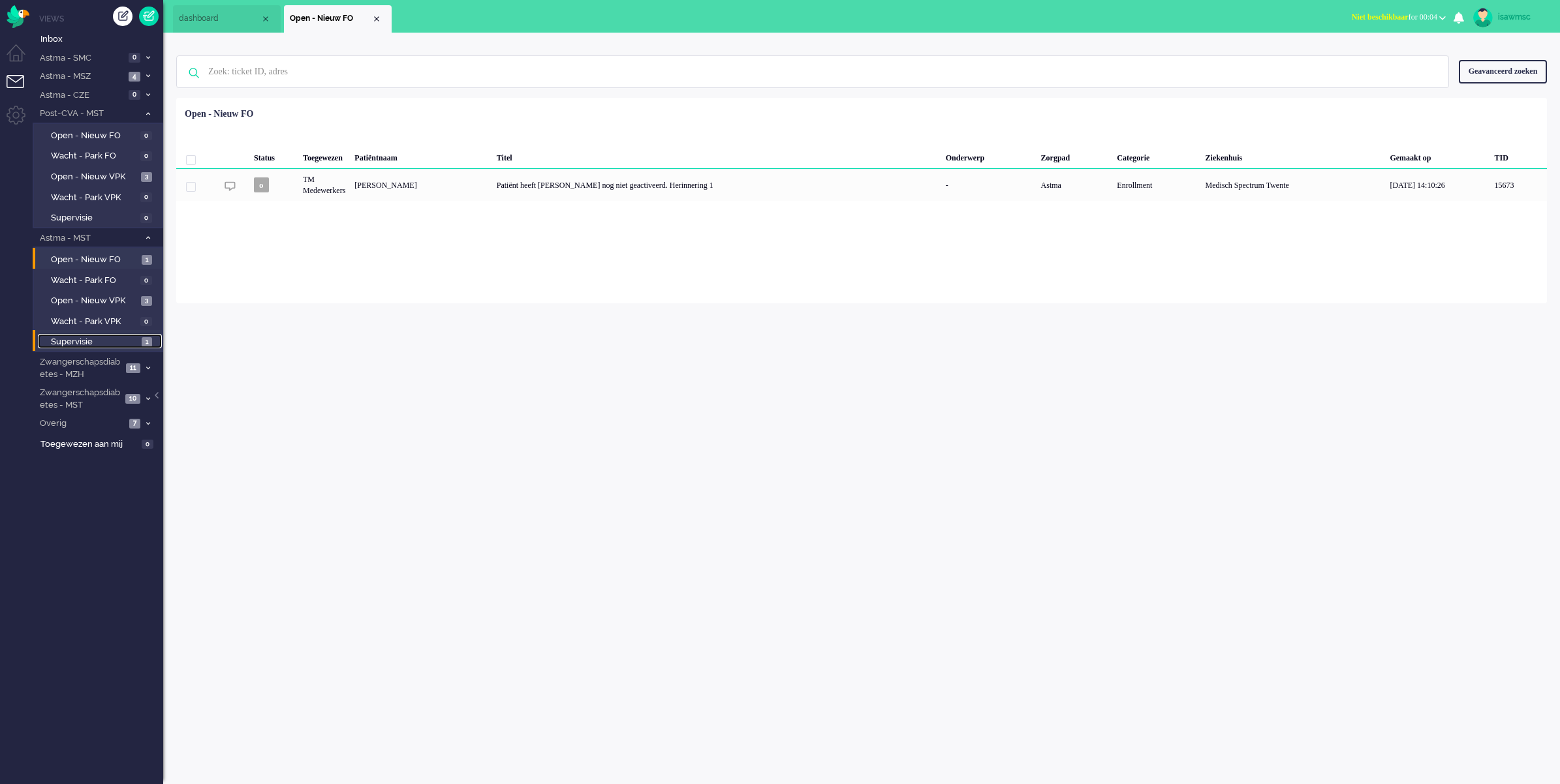
click at [142, 342] on span "1" at bounding box center [147, 342] width 11 height 10
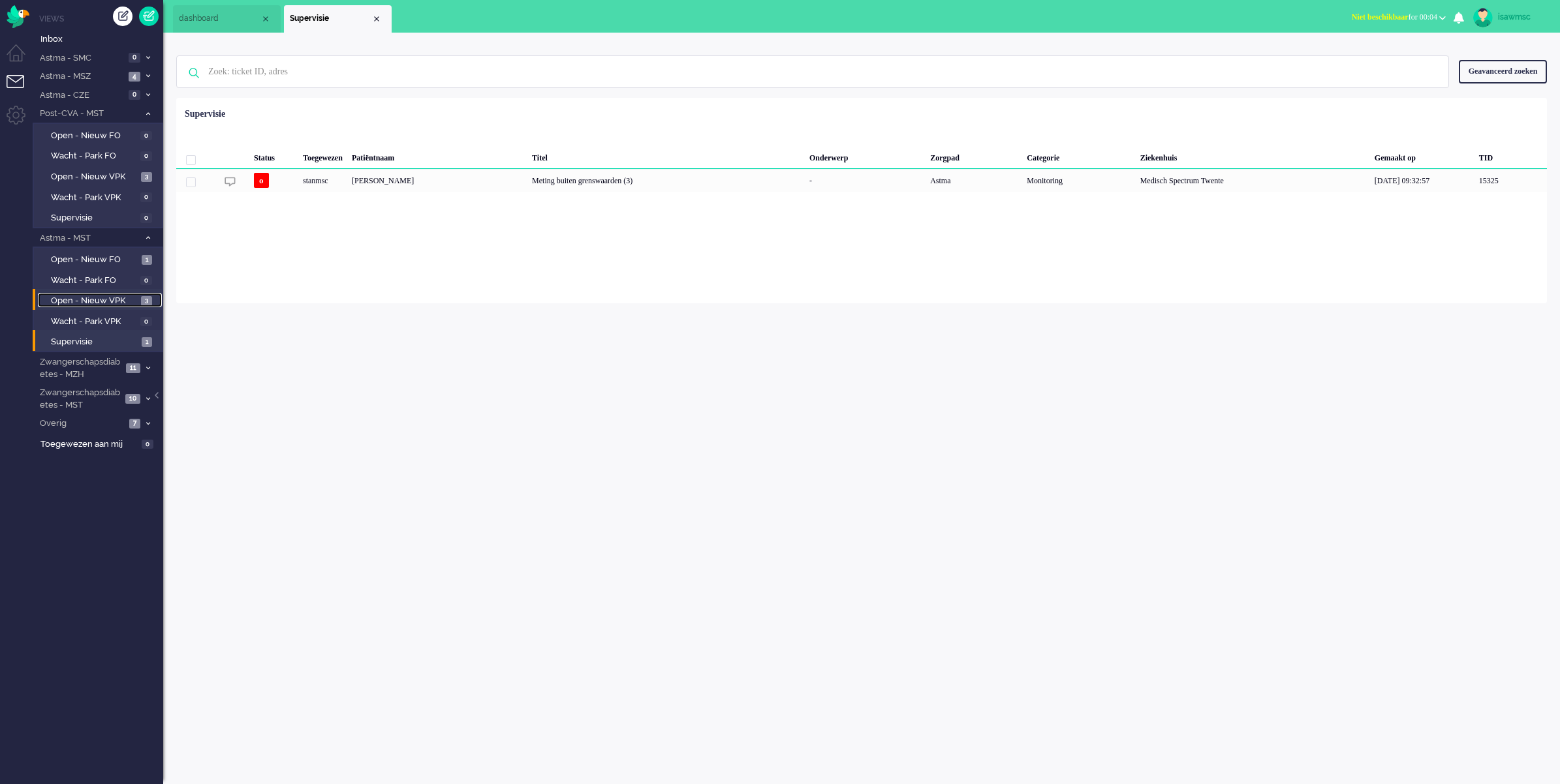
click at [124, 293] on link "Open - Nieuw VPK 3" at bounding box center [100, 300] width 124 height 14
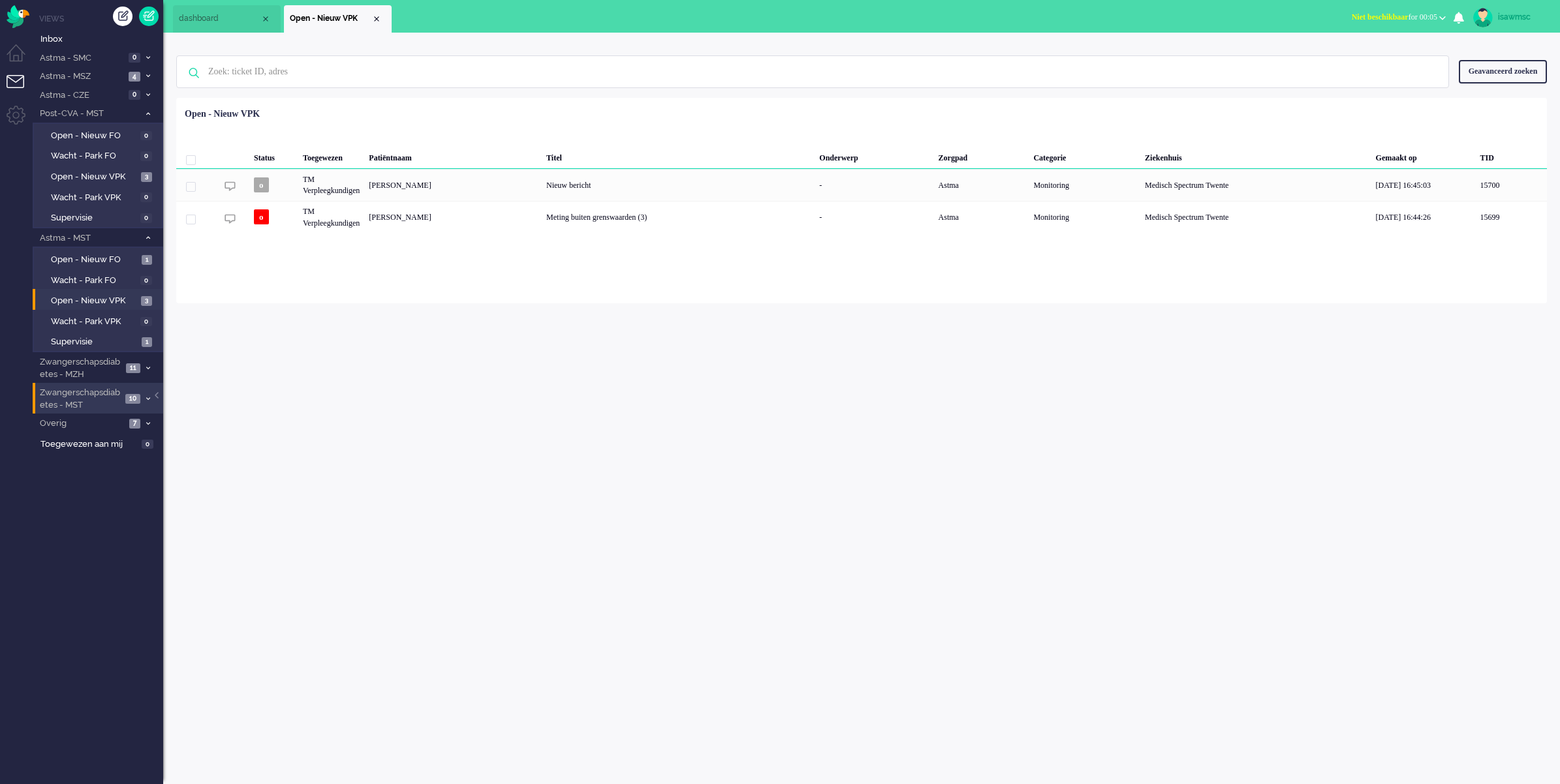
click at [150, 402] on li "Zwangerschapsdiabetes - MST 10" at bounding box center [98, 398] width 131 height 31
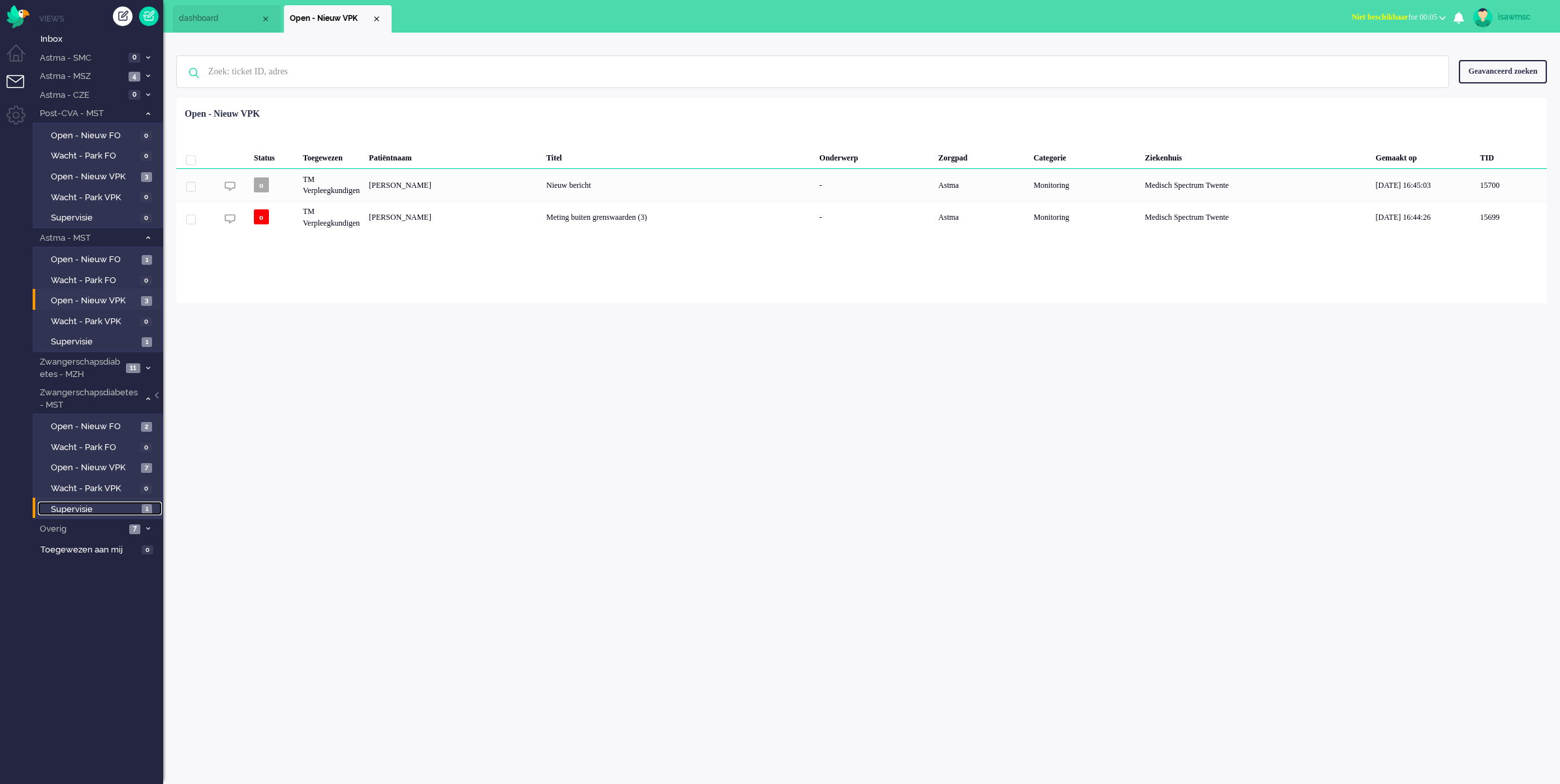
click at [133, 509] on span "Supervisie" at bounding box center [95, 510] width 88 height 12
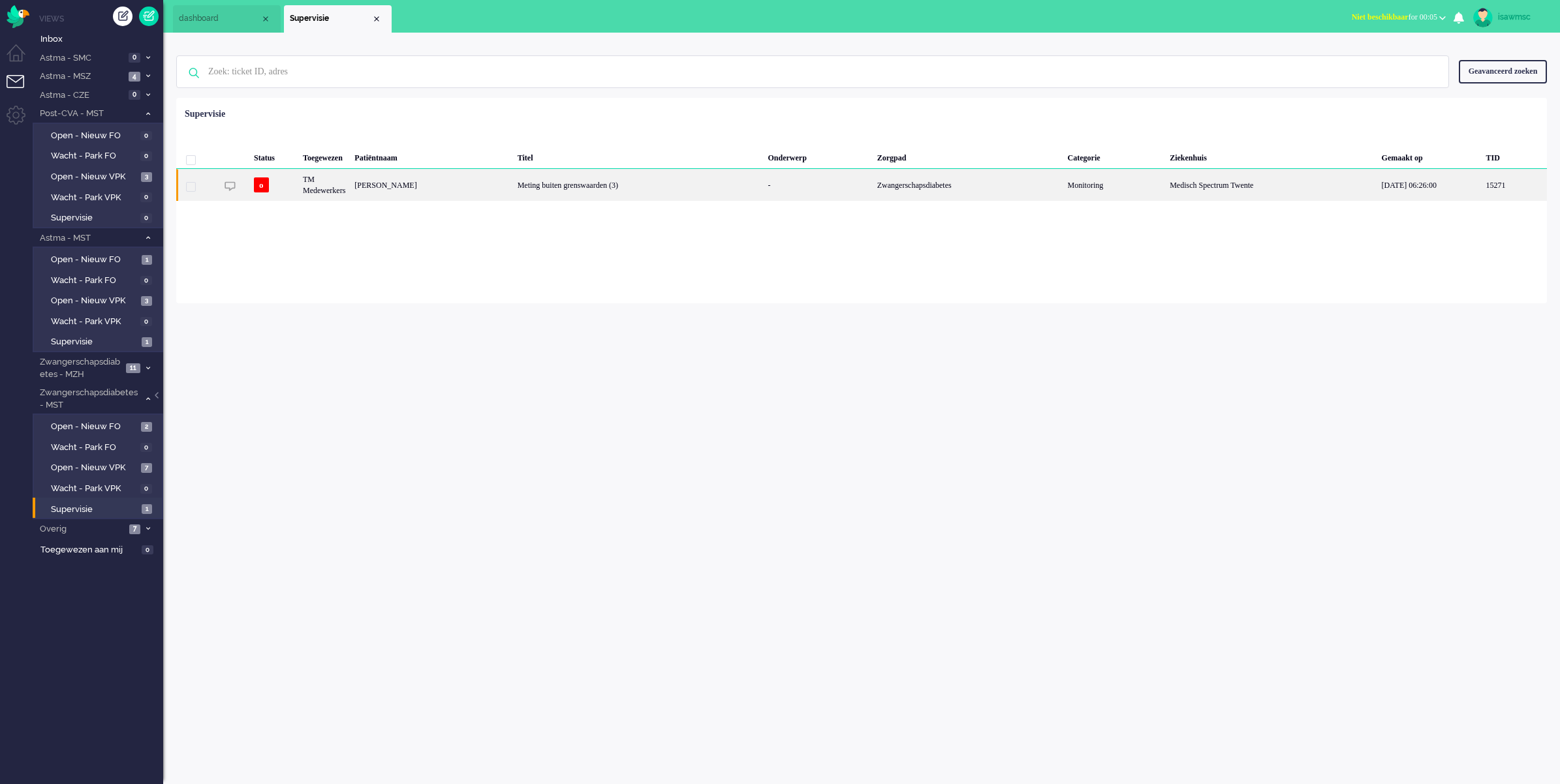
click at [639, 190] on div "Meting buiten grenswaarden (3)" at bounding box center [638, 185] width 250 height 32
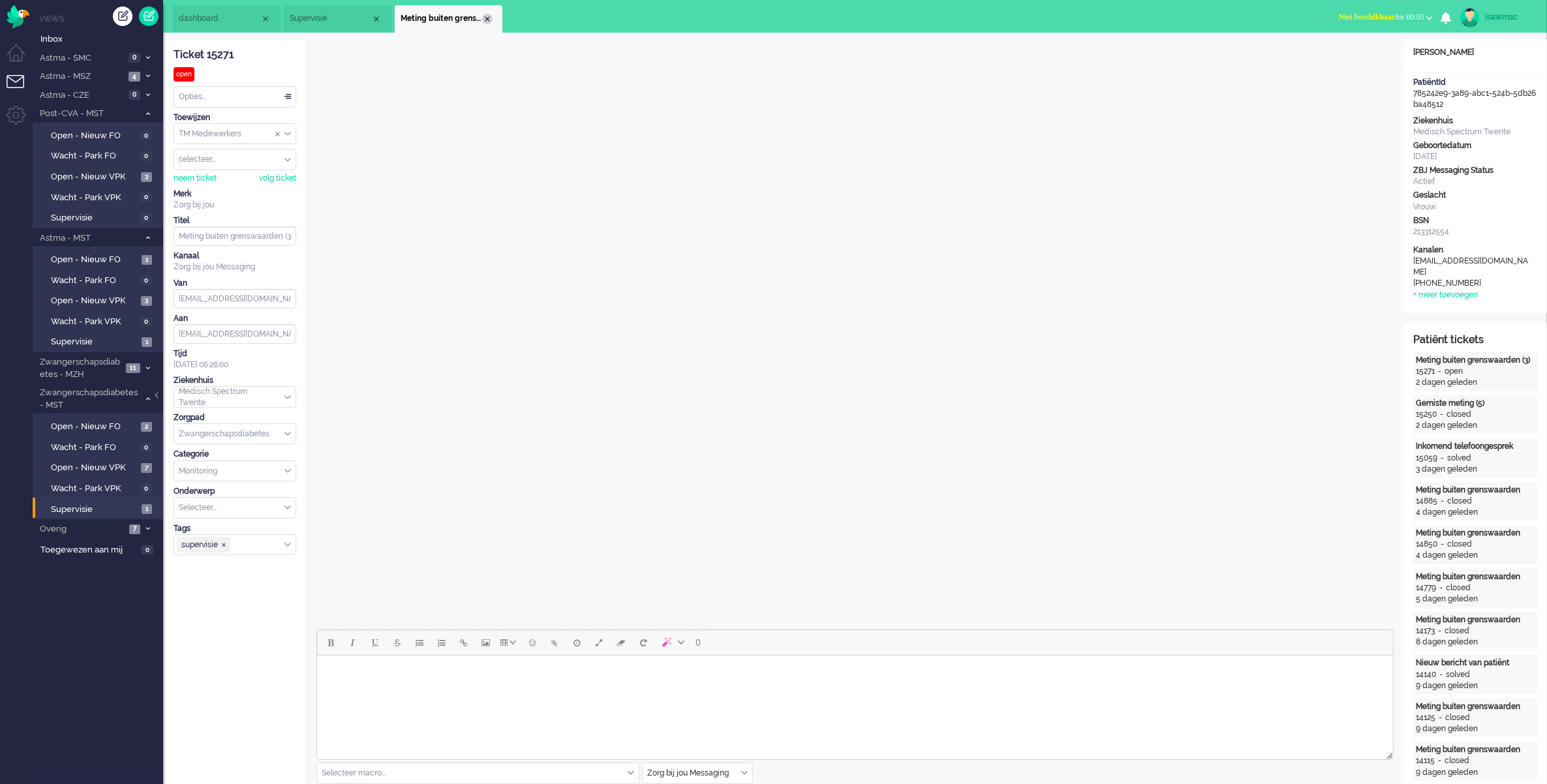
click at [484, 16] on div "Close tab" at bounding box center [487, 19] width 11 height 11
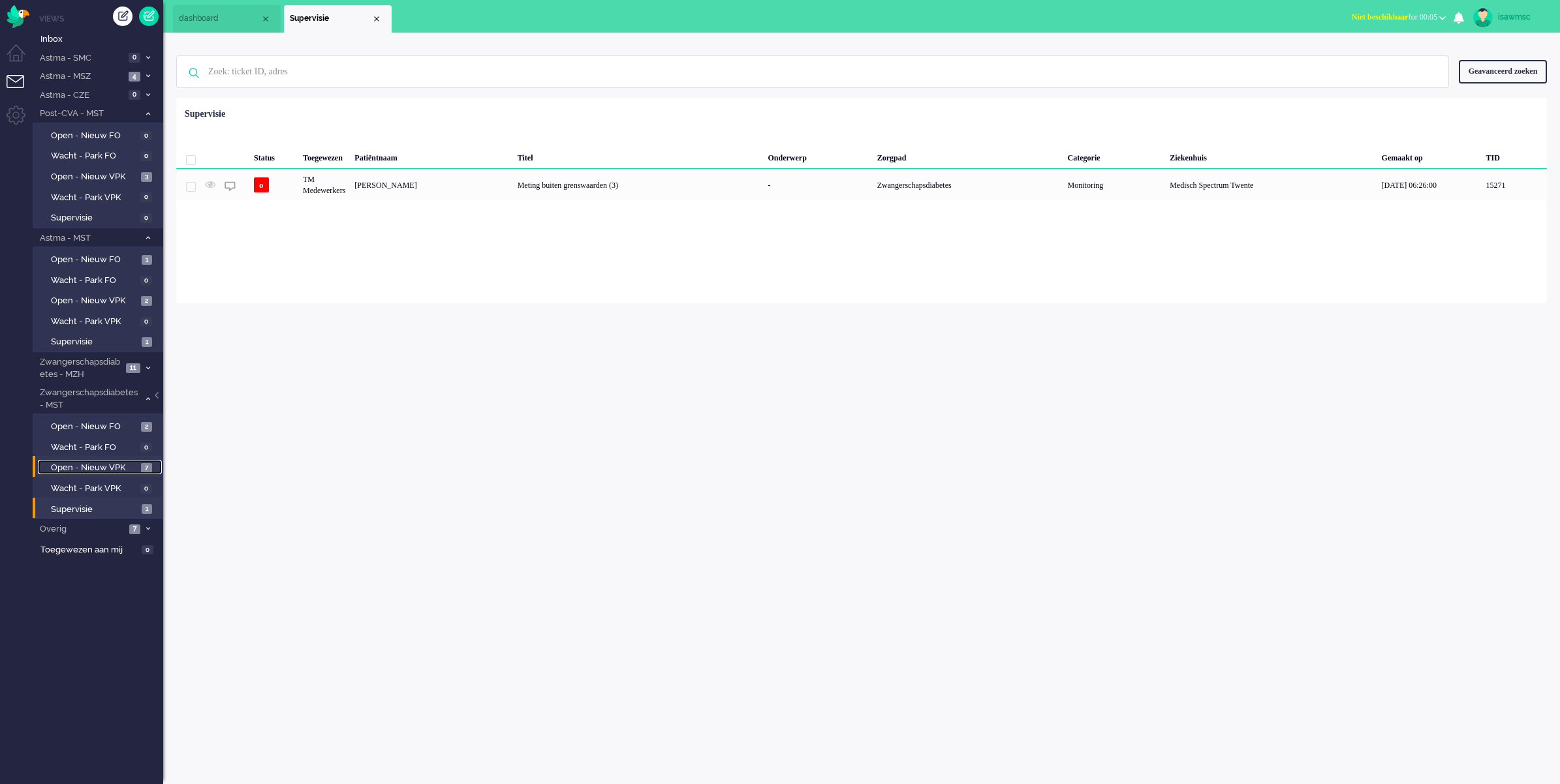
click at [146, 465] on span "7" at bounding box center [146, 468] width 11 height 10
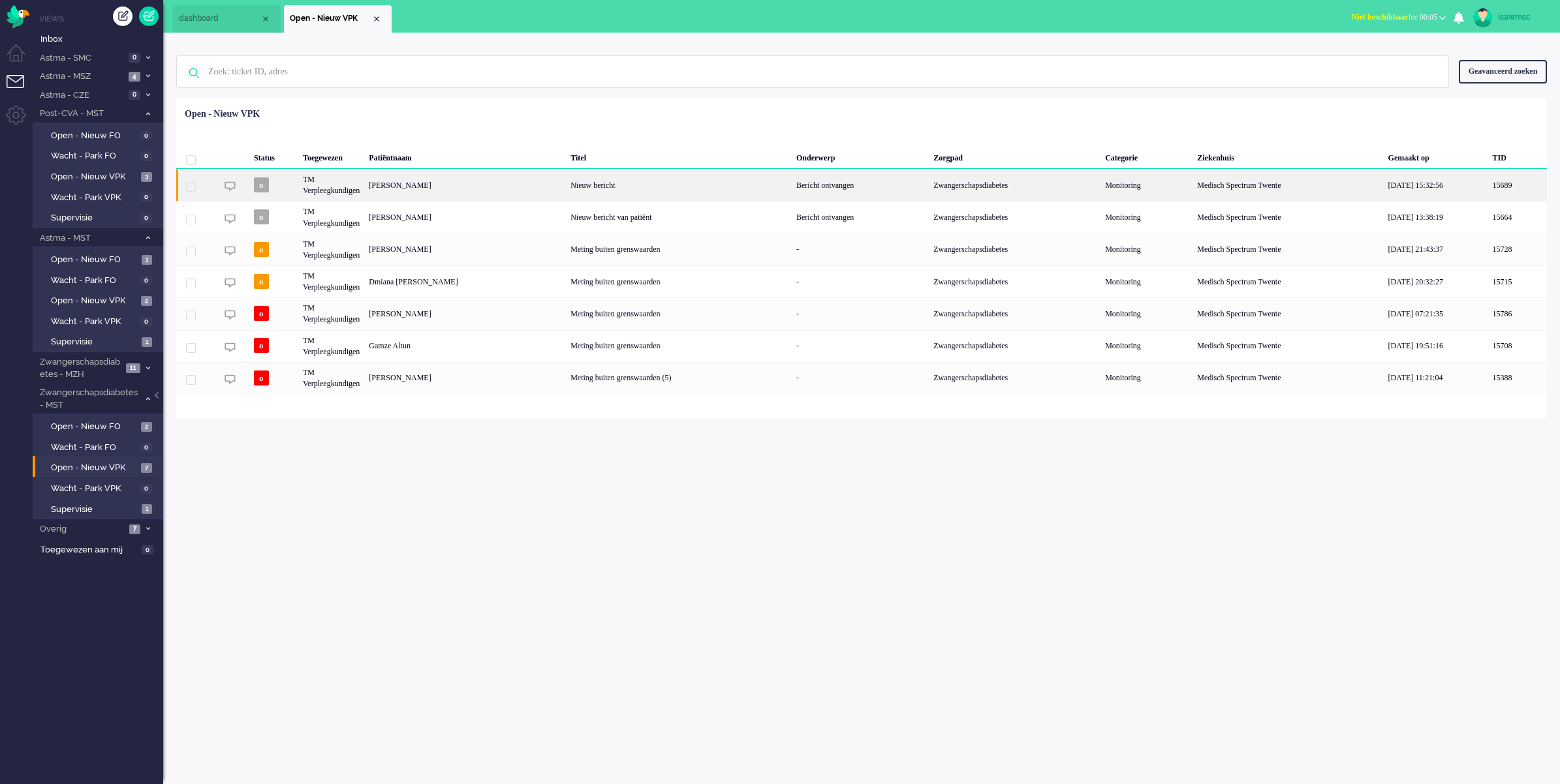
click at [470, 188] on div "[PERSON_NAME]" at bounding box center [465, 185] width 202 height 32
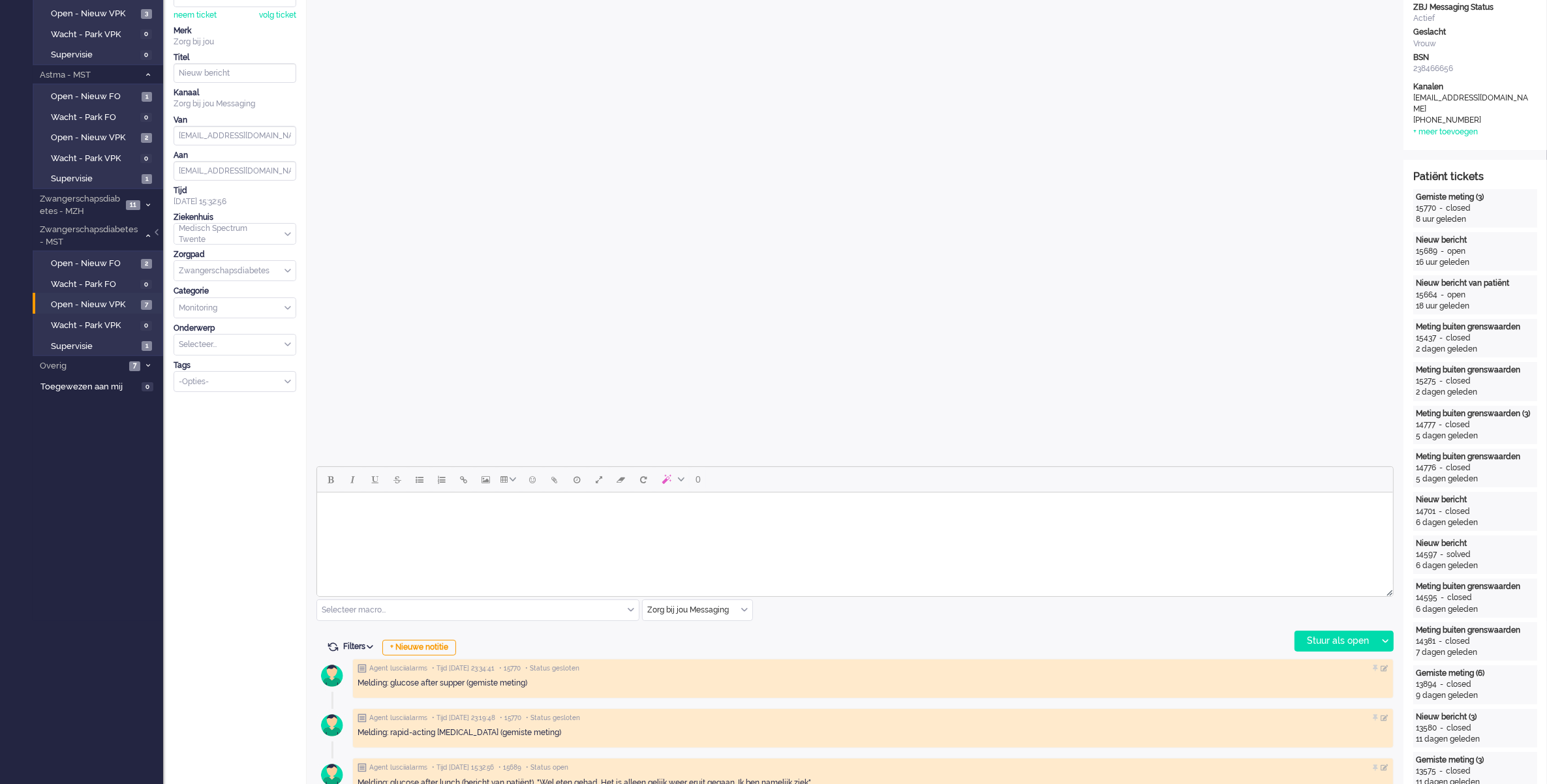
scroll to position [326, 0]
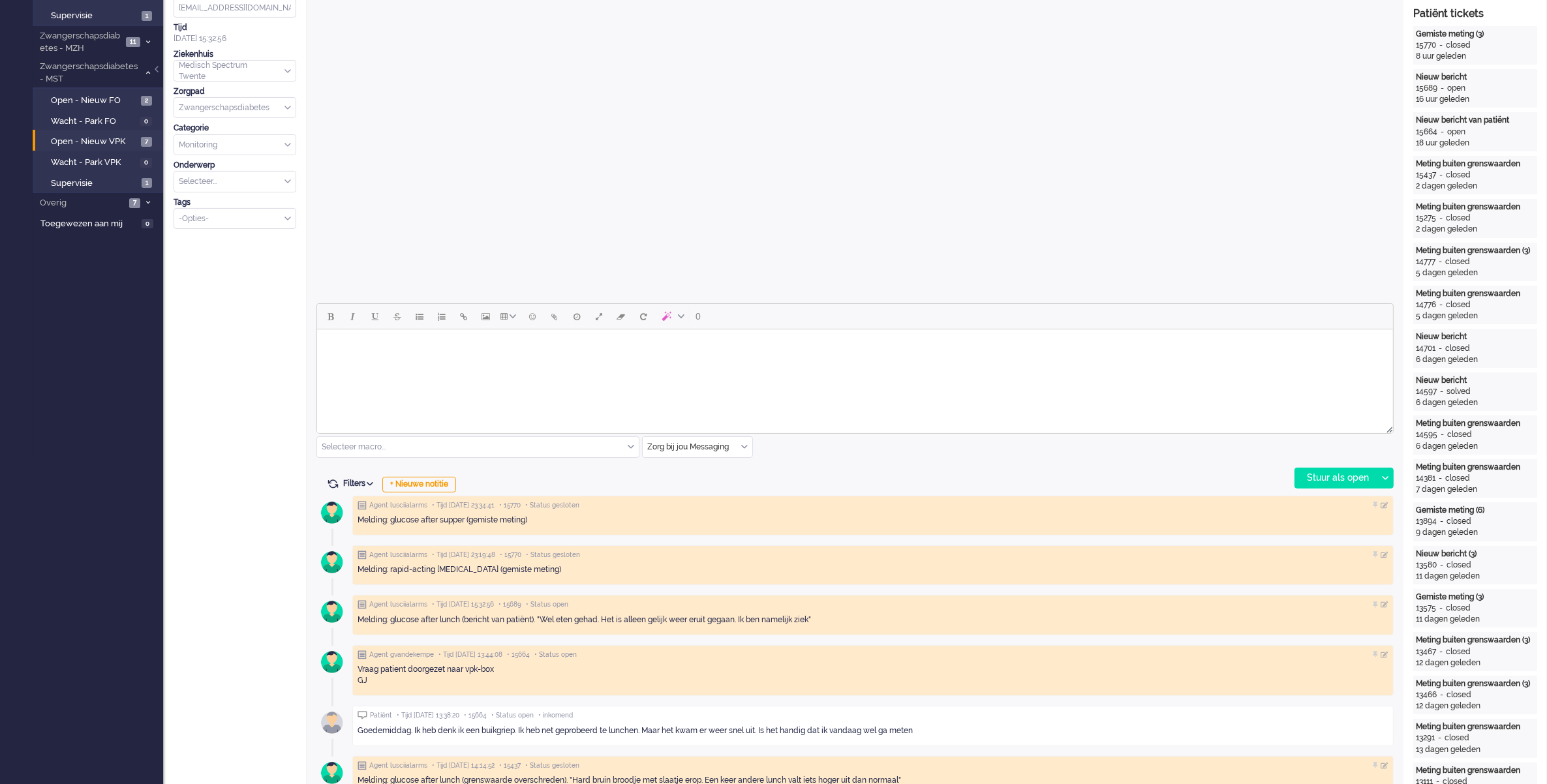
click at [601, 330] on iframe at bounding box center [855, 376] width 1076 height 92
click at [584, 327] on div "0" at bounding box center [514, 316] width 392 height 26
click at [581, 340] on body "Rich Text Area. Press ALT-0 for help." at bounding box center [854, 346] width 1065 height 23
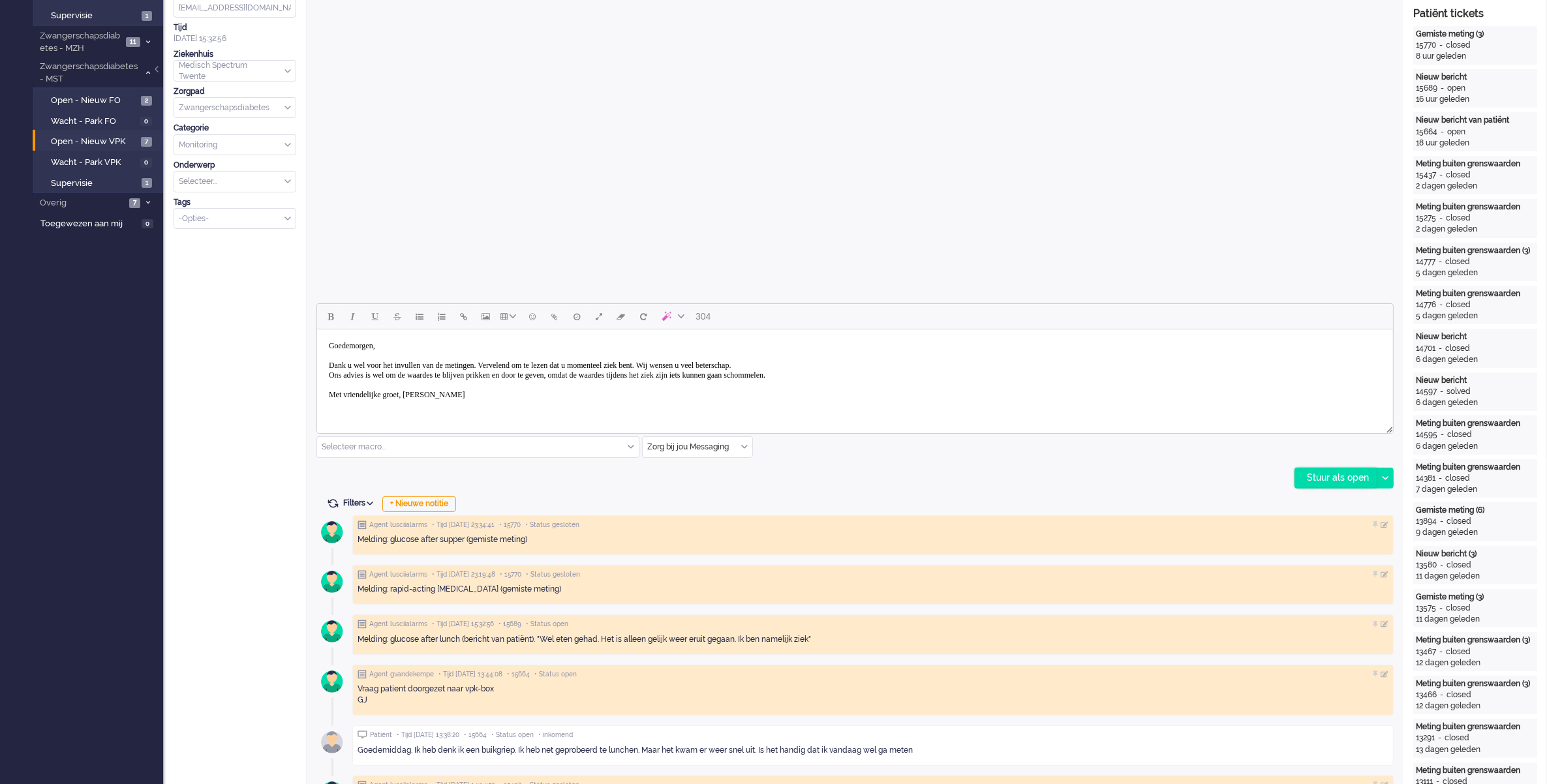
click at [1343, 483] on div "Stuur als open" at bounding box center [1336, 478] width 81 height 19
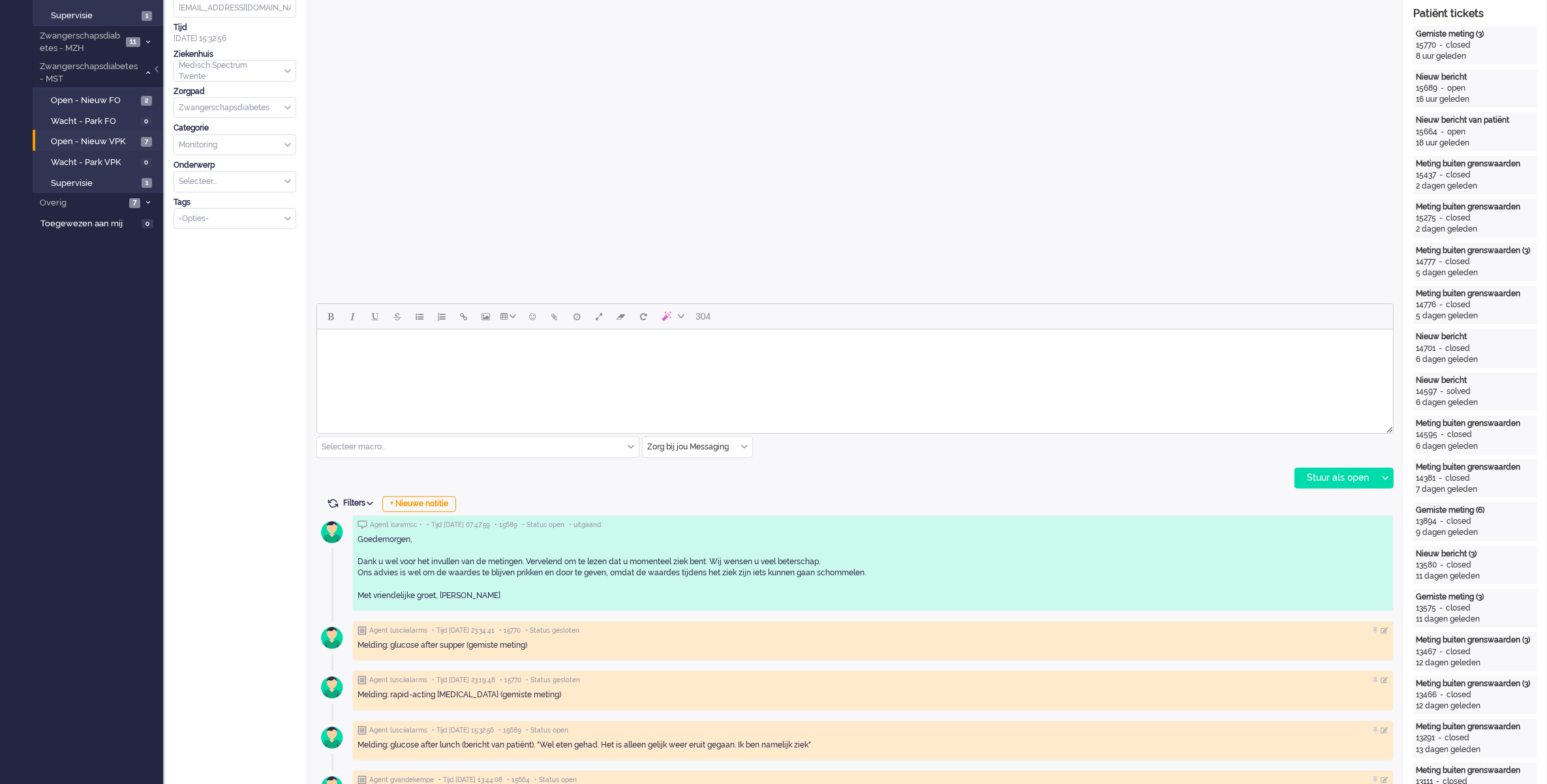
scroll to position [0, 0]
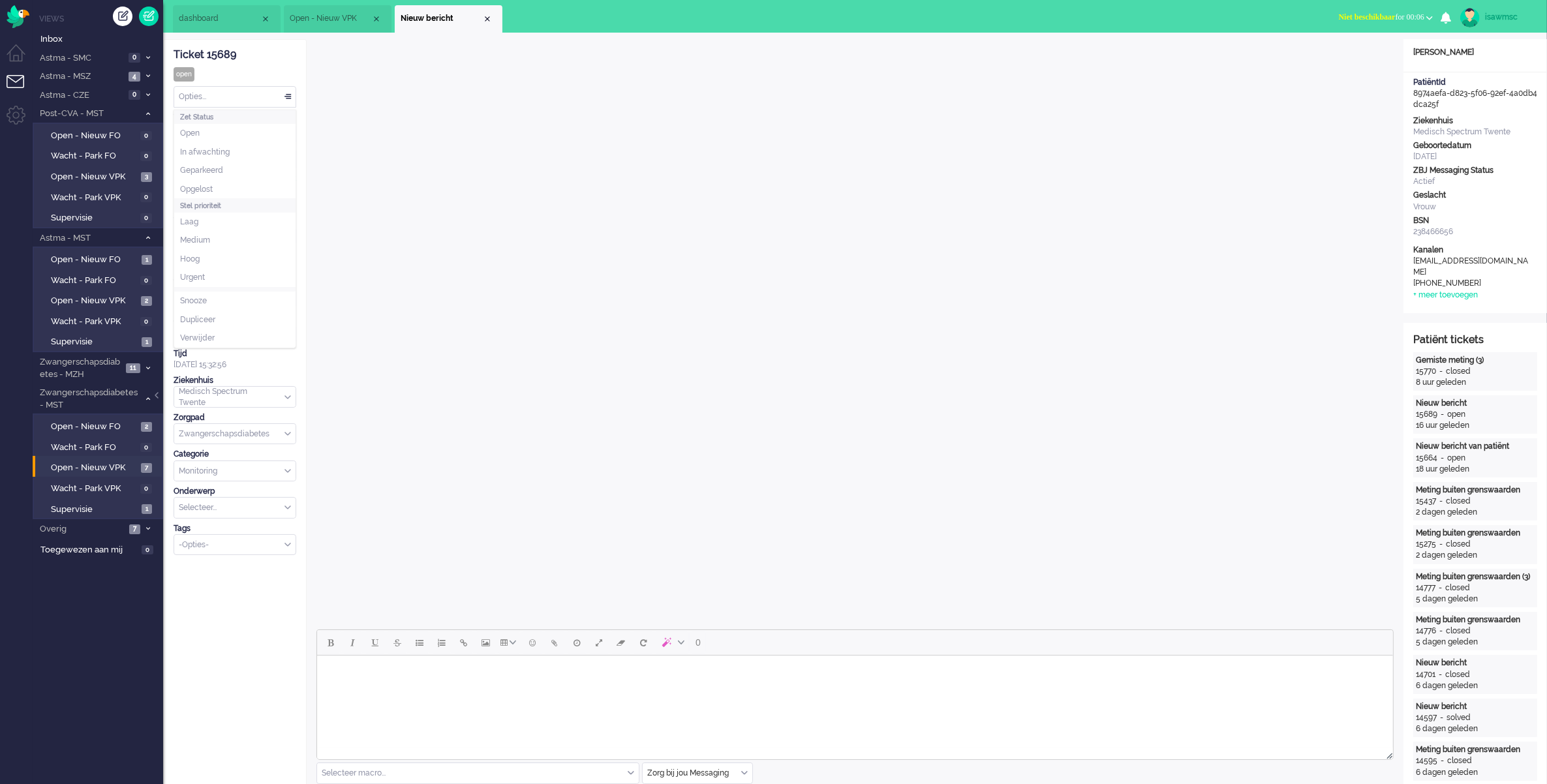
click at [255, 101] on div "Opties..." at bounding box center [234, 96] width 121 height 20
click at [228, 189] on li "Opgelost" at bounding box center [234, 189] width 121 height 19
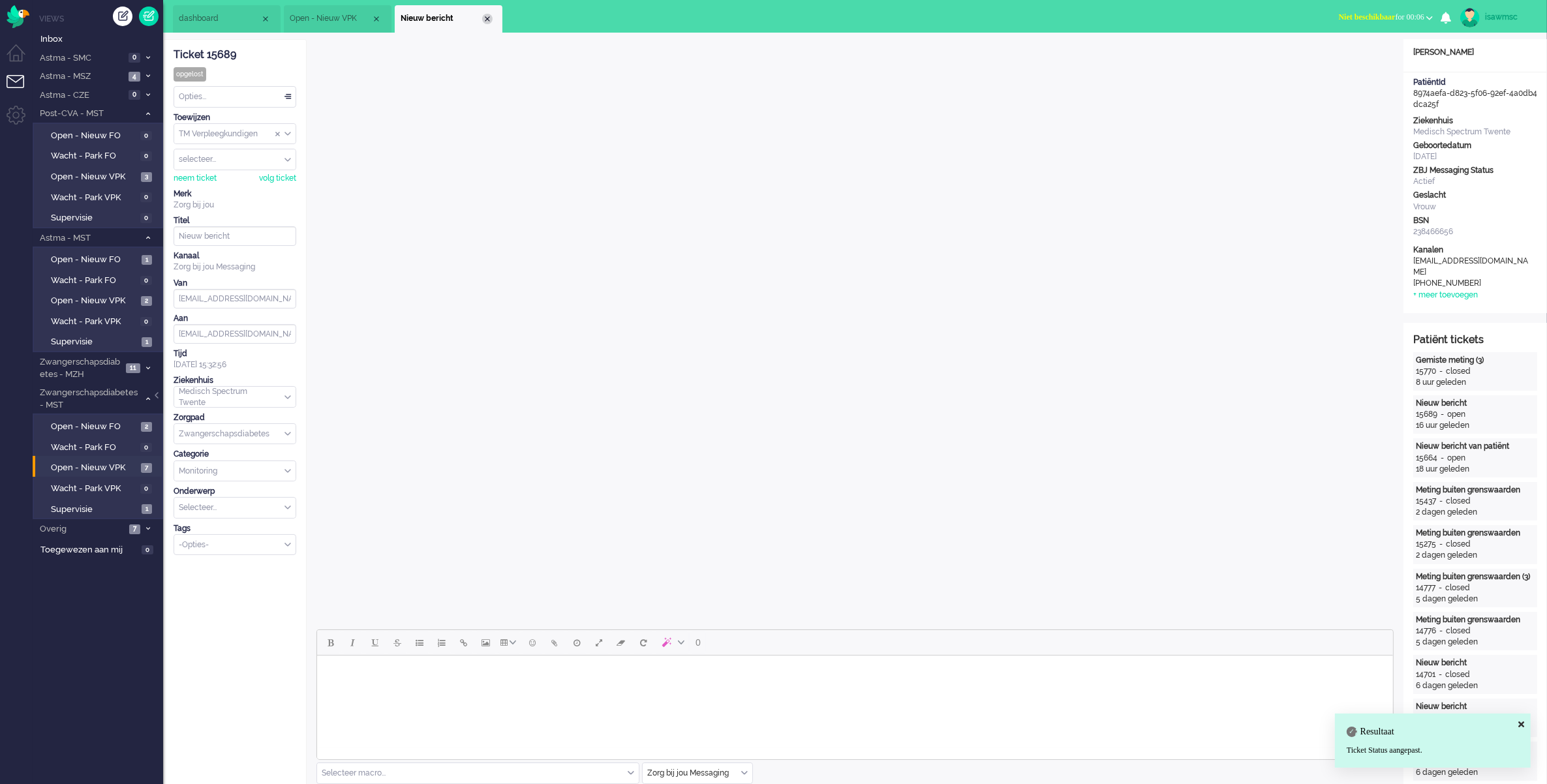
click at [487, 16] on div "Close tab" at bounding box center [487, 19] width 11 height 11
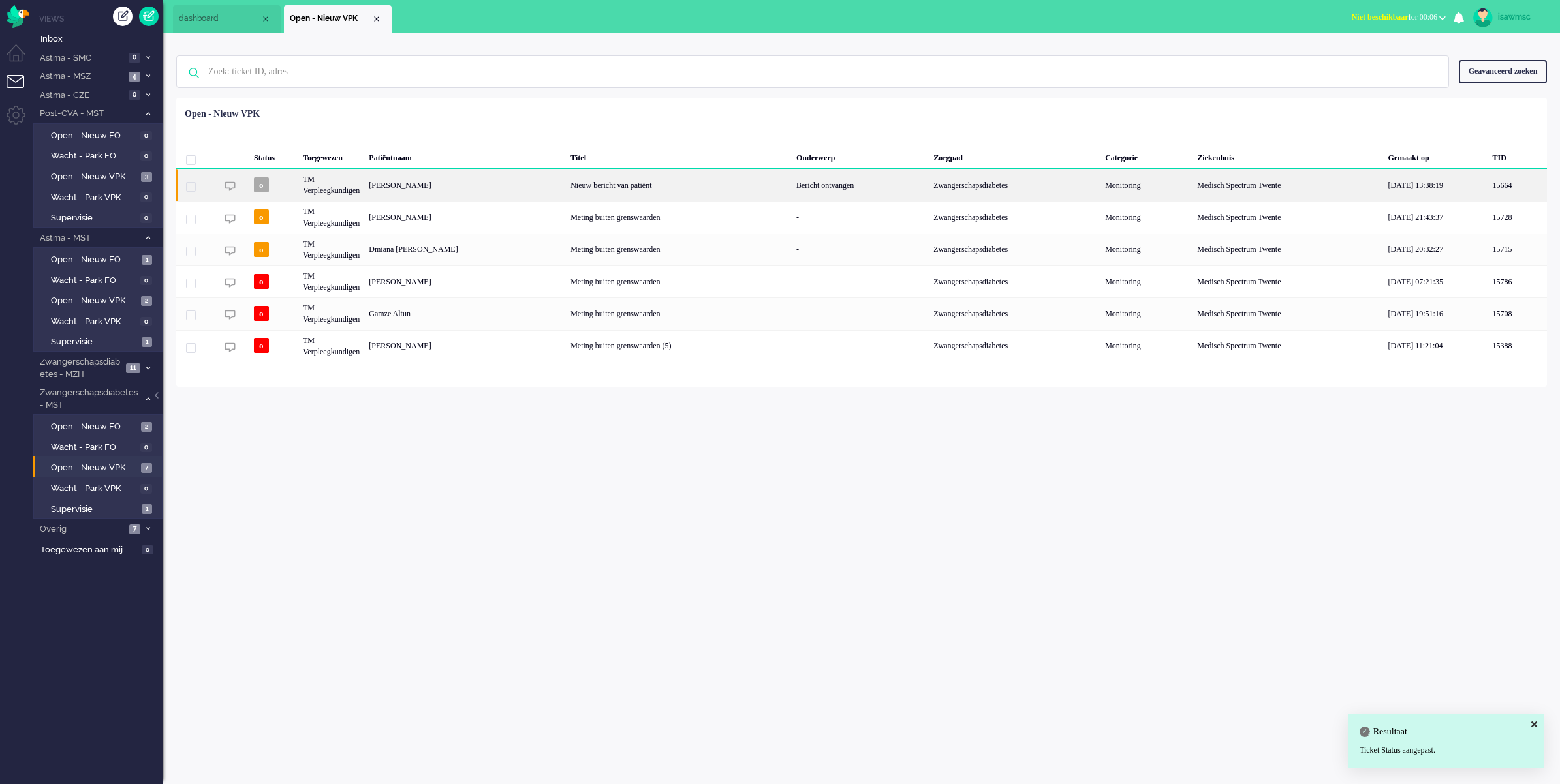
click at [579, 185] on div "Nieuw bericht van patiënt" at bounding box center [678, 185] width 226 height 32
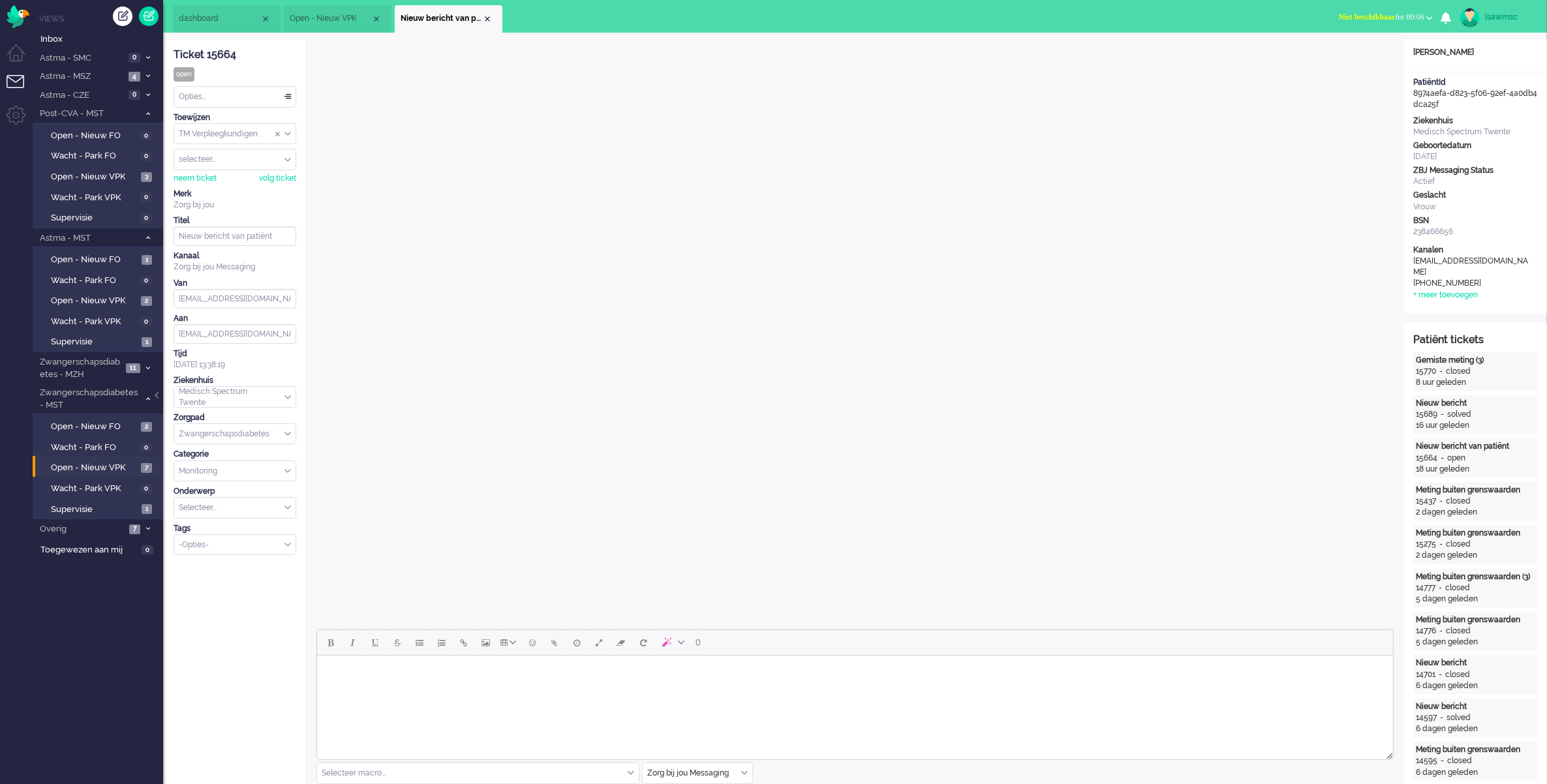
click at [175, 100] on div "Opties..." at bounding box center [234, 96] width 121 height 20
click at [222, 191] on li "Opgelost" at bounding box center [234, 189] width 121 height 19
click at [487, 17] on div "Close tab" at bounding box center [487, 19] width 11 height 11
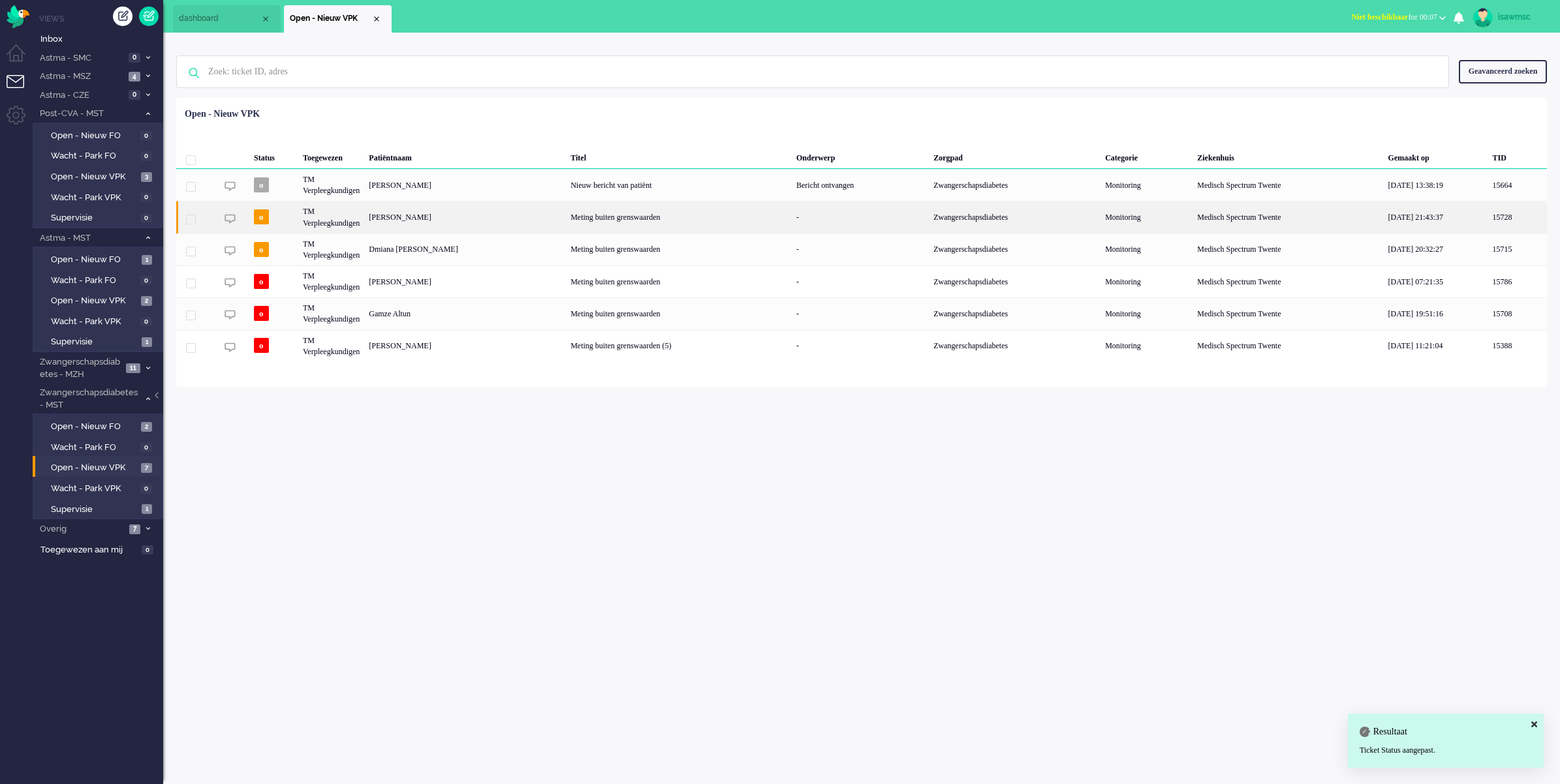
click at [485, 217] on div "[PERSON_NAME]" at bounding box center [465, 217] width 202 height 32
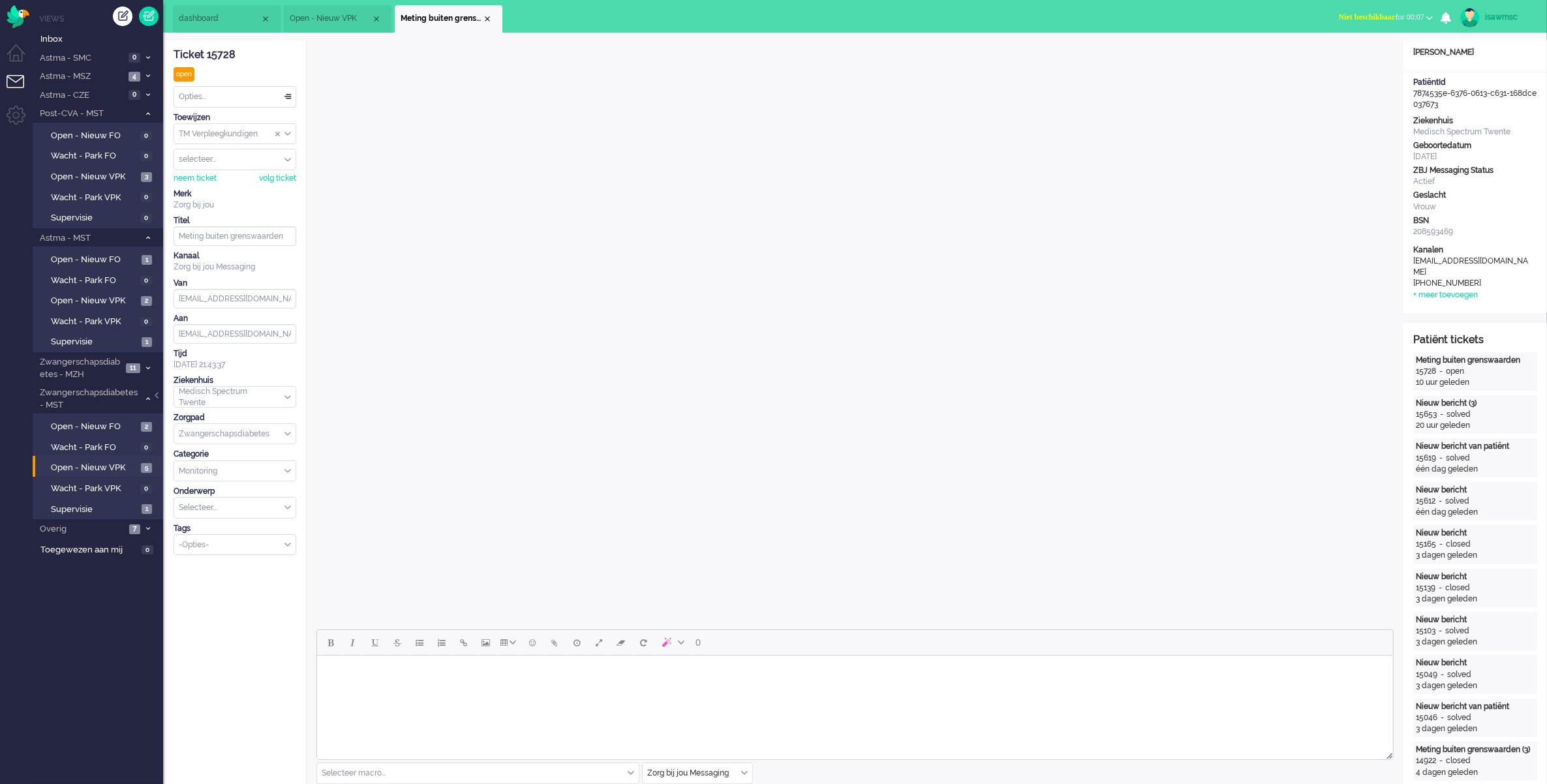
scroll to position [81, 0]
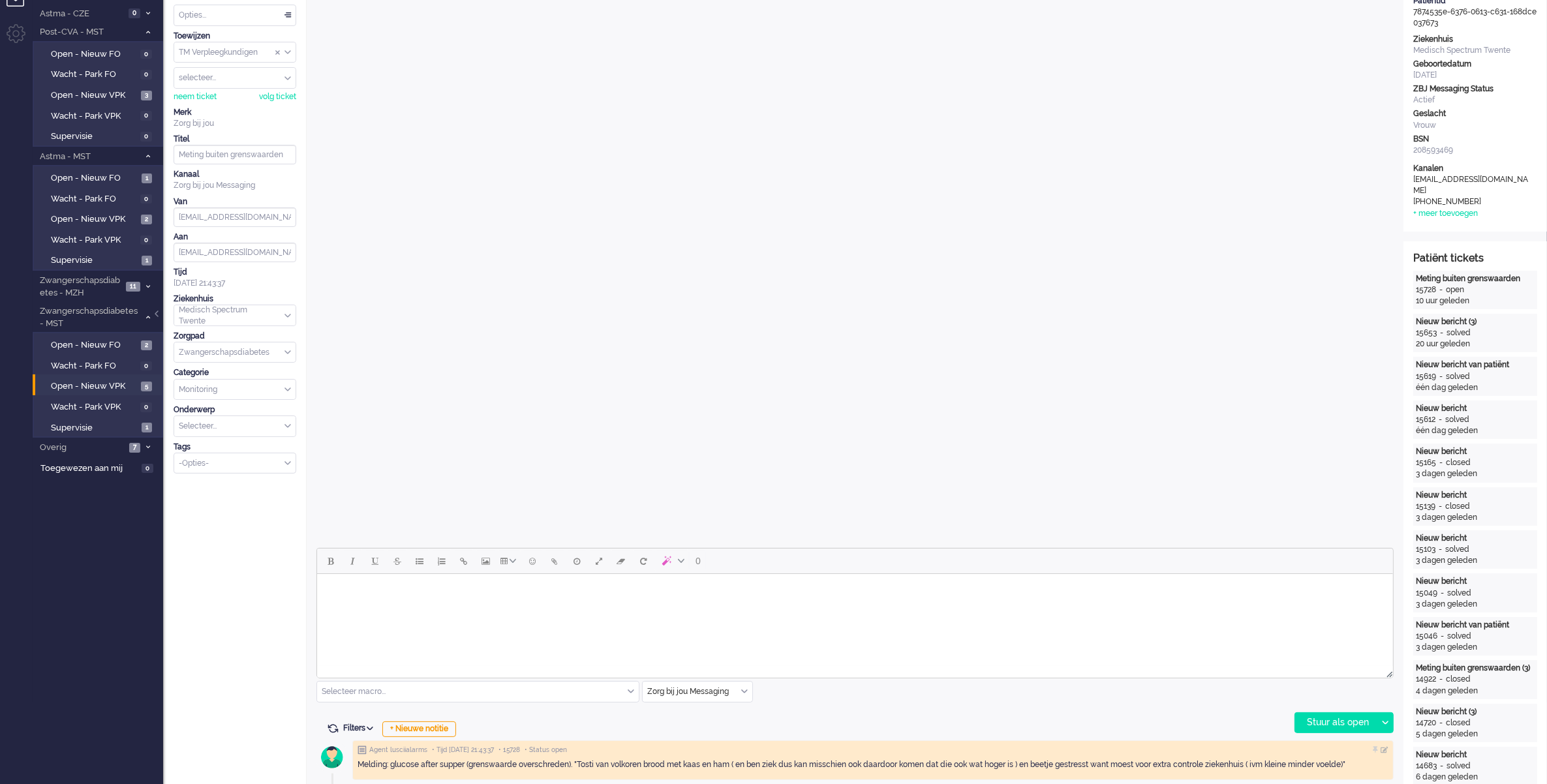
click at [796, 598] on body "Rich Text Area. Press ALT-0 for help." at bounding box center [854, 590] width 1065 height 23
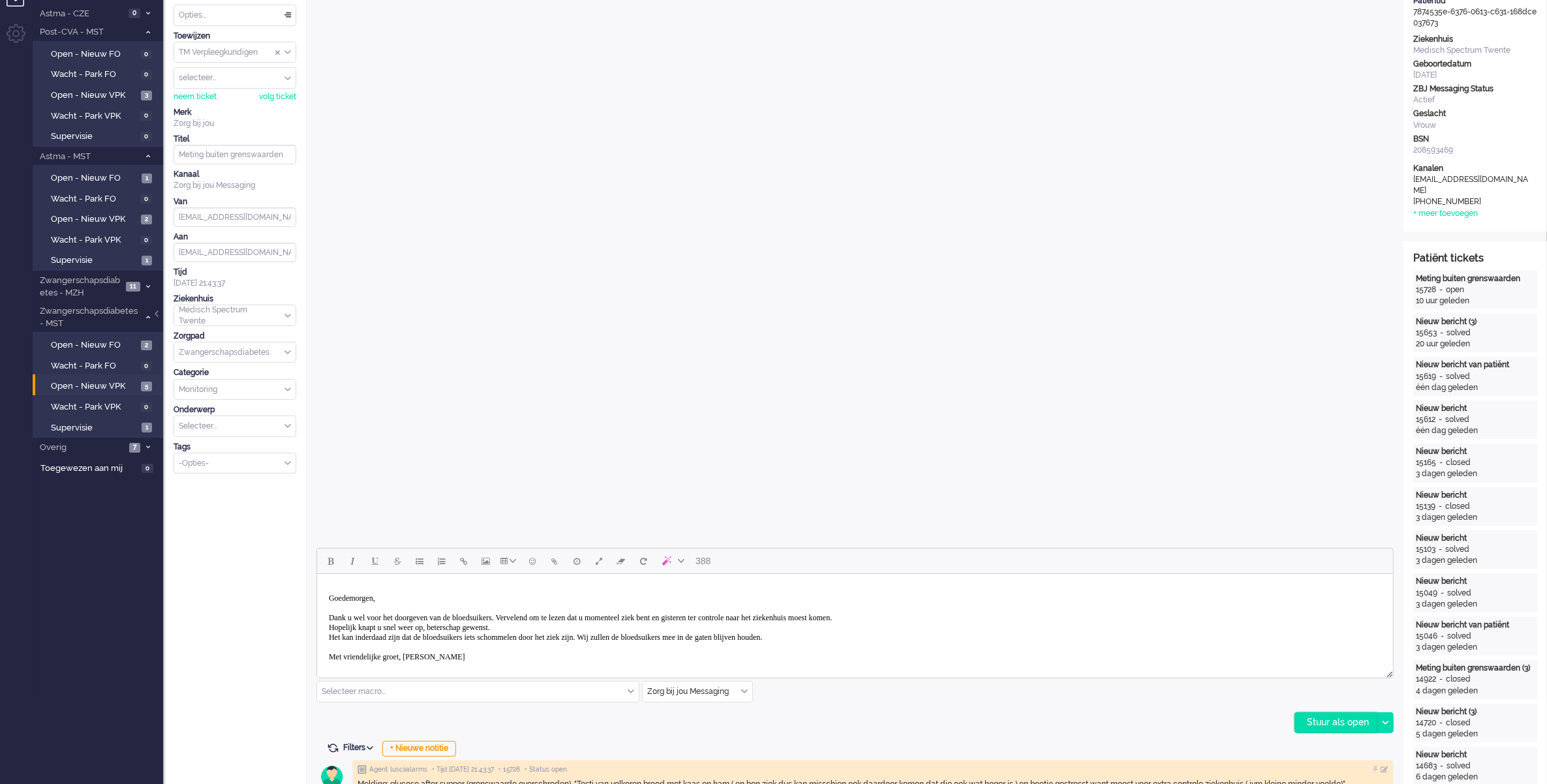
click at [1336, 728] on div "Stuur als open" at bounding box center [1336, 723] width 81 height 19
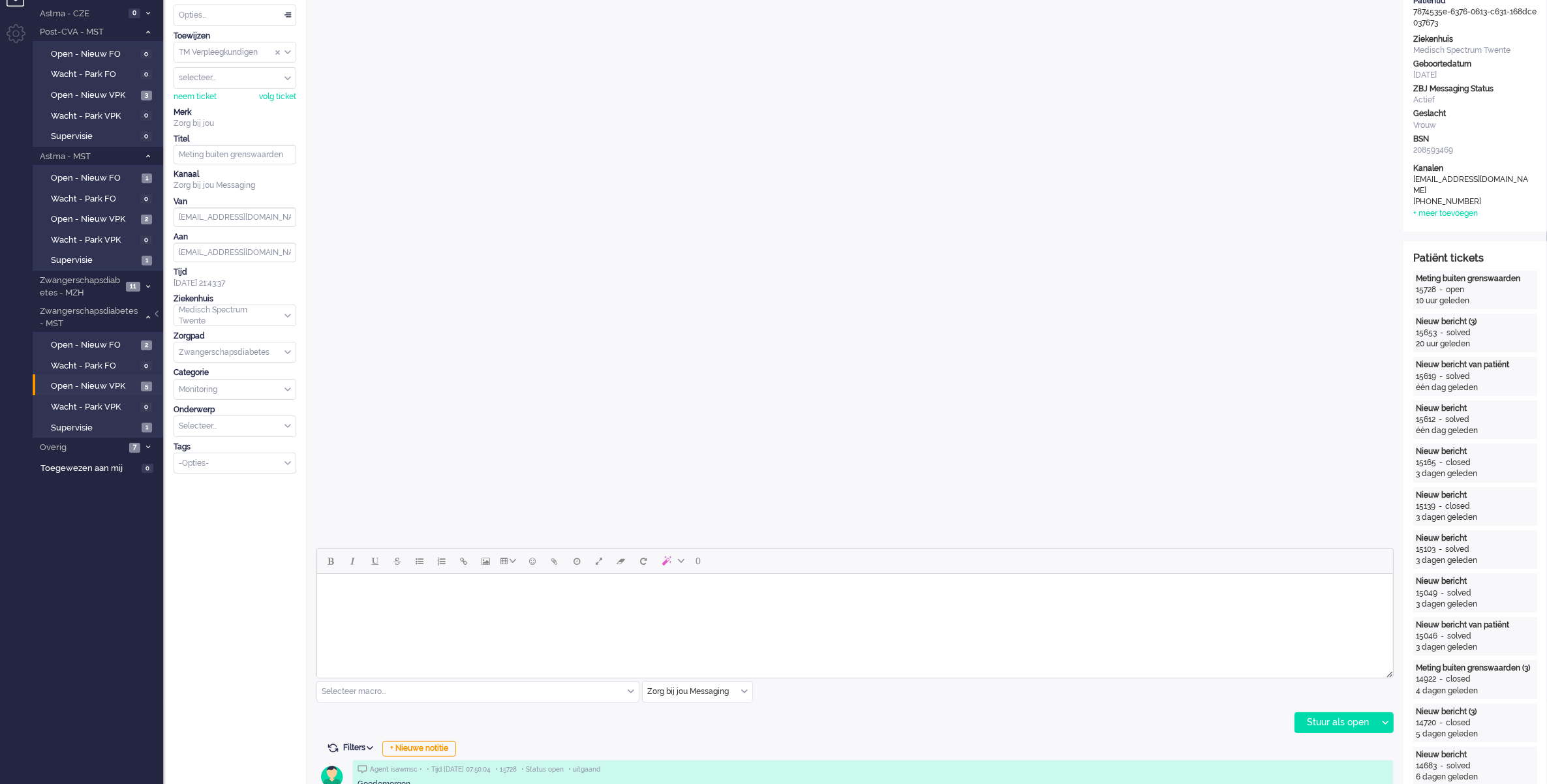
scroll to position [0, 0]
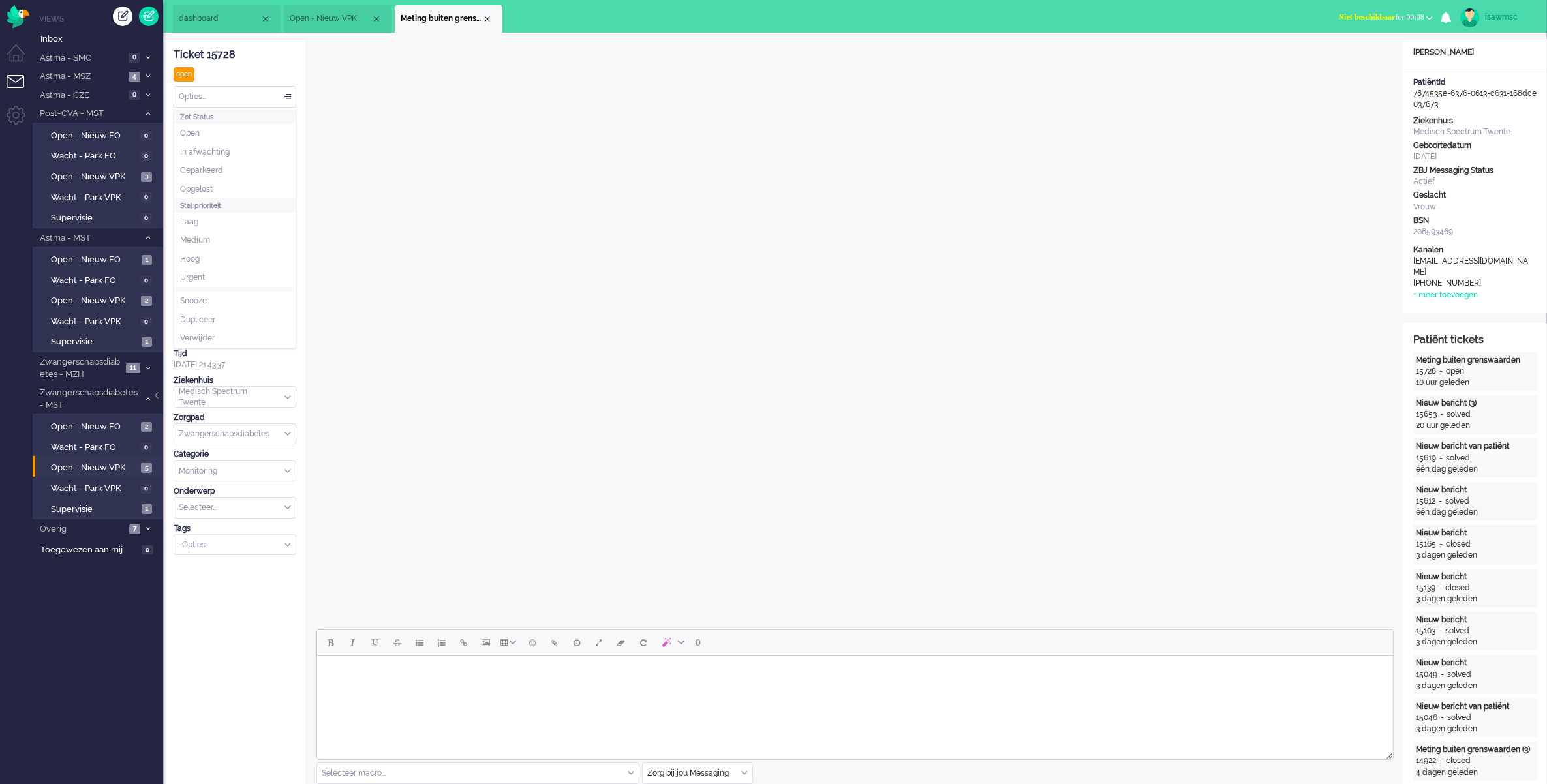
click at [270, 104] on div "Opties..." at bounding box center [234, 96] width 121 height 20
click at [217, 193] on li "Opgelost" at bounding box center [234, 189] width 121 height 19
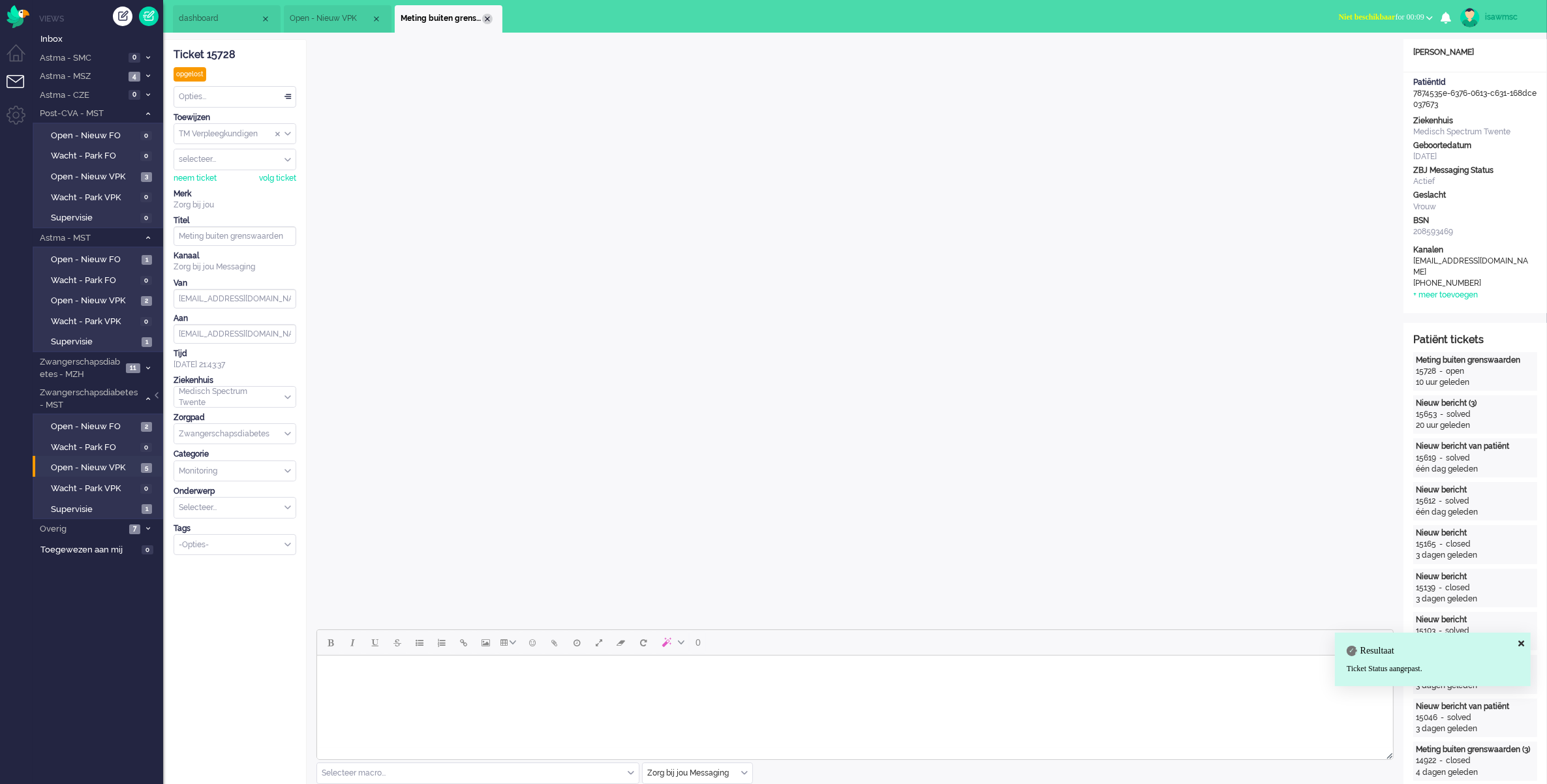
click at [484, 16] on div "Close tab" at bounding box center [487, 19] width 11 height 11
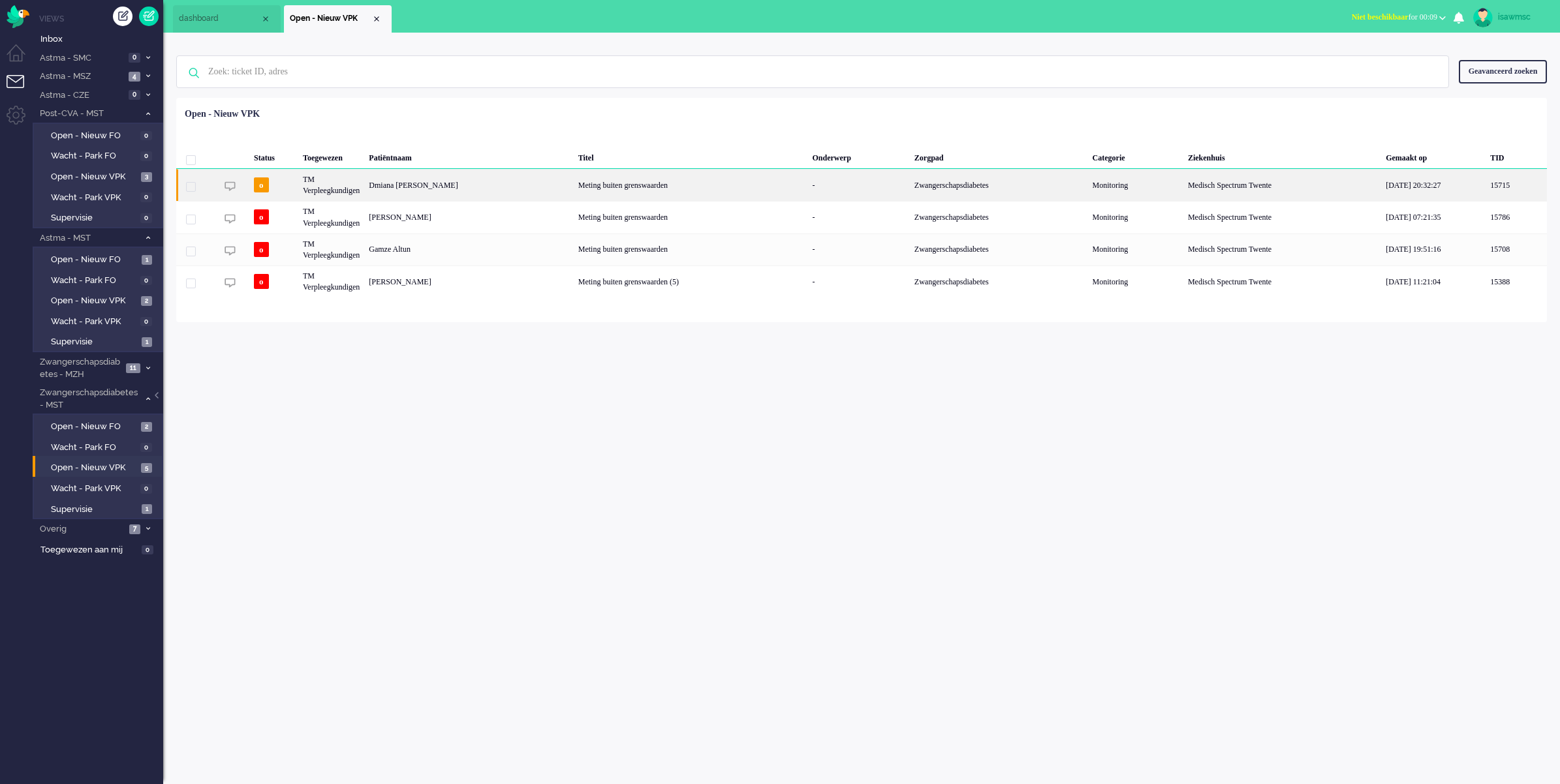
click at [491, 197] on div "Dmiana [PERSON_NAME]" at bounding box center [469, 185] width 209 height 32
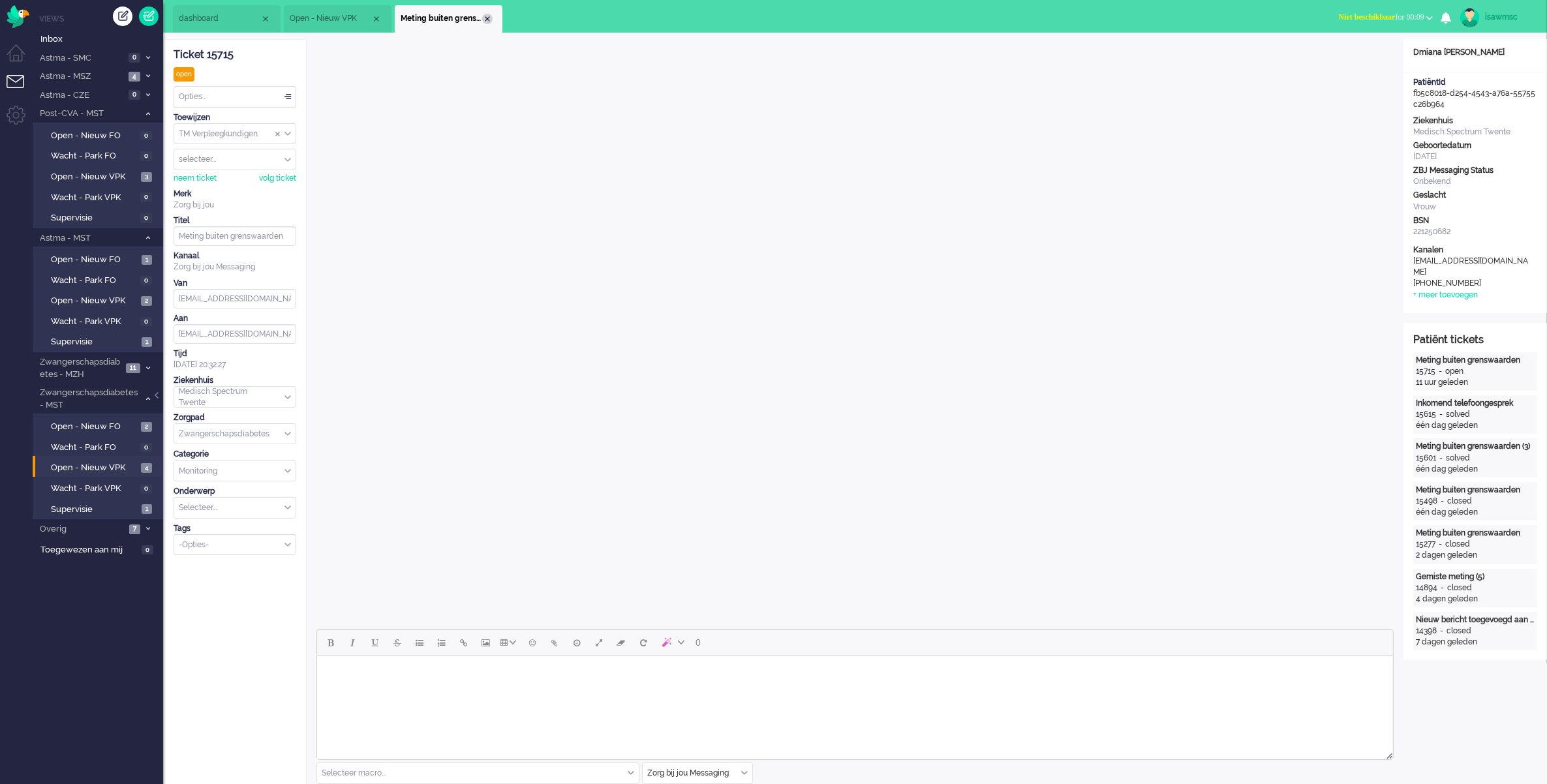
click at [488, 17] on div "Close tab" at bounding box center [487, 19] width 11 height 11
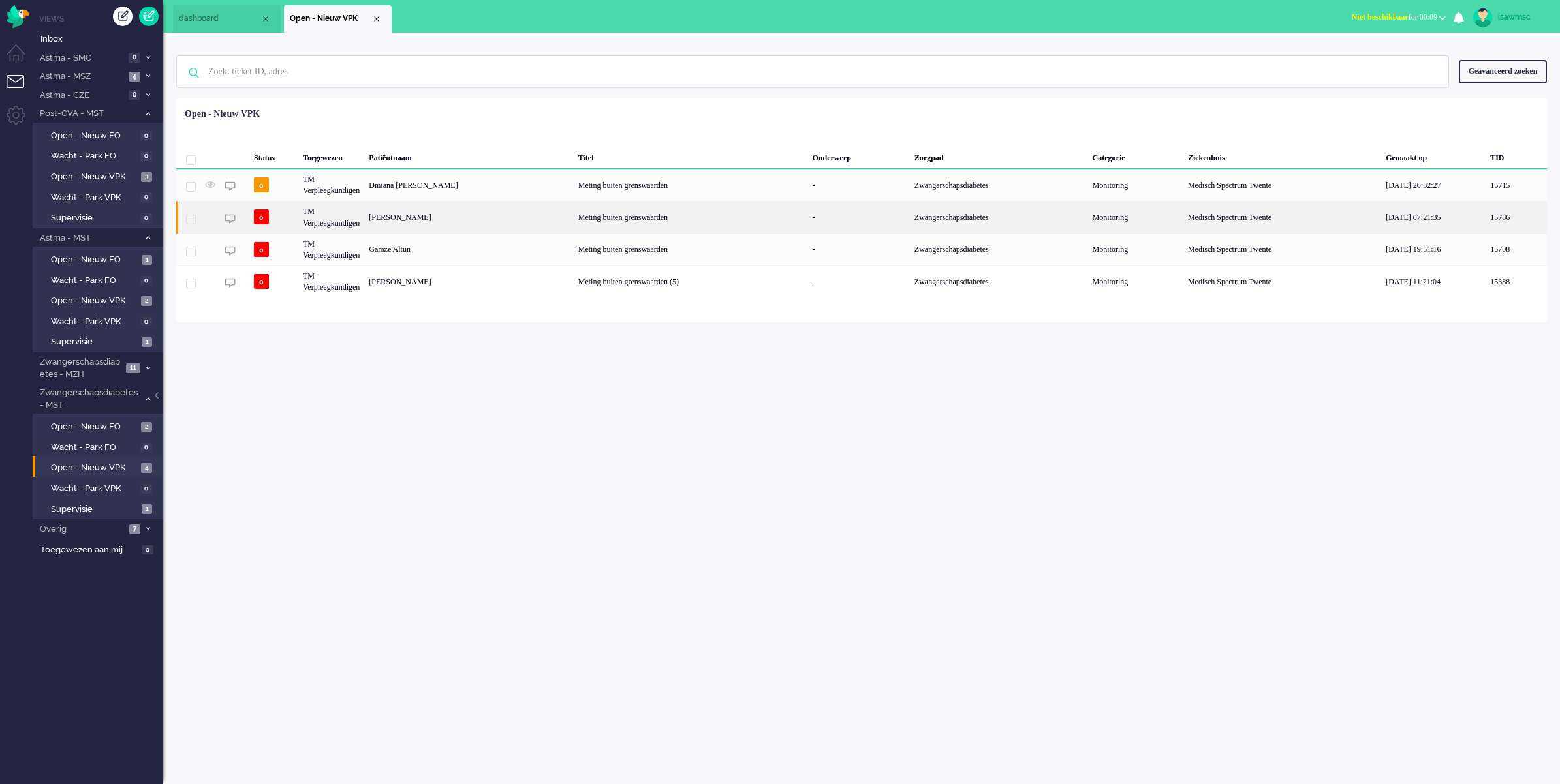
click at [504, 219] on div "[PERSON_NAME]" at bounding box center [469, 217] width 209 height 32
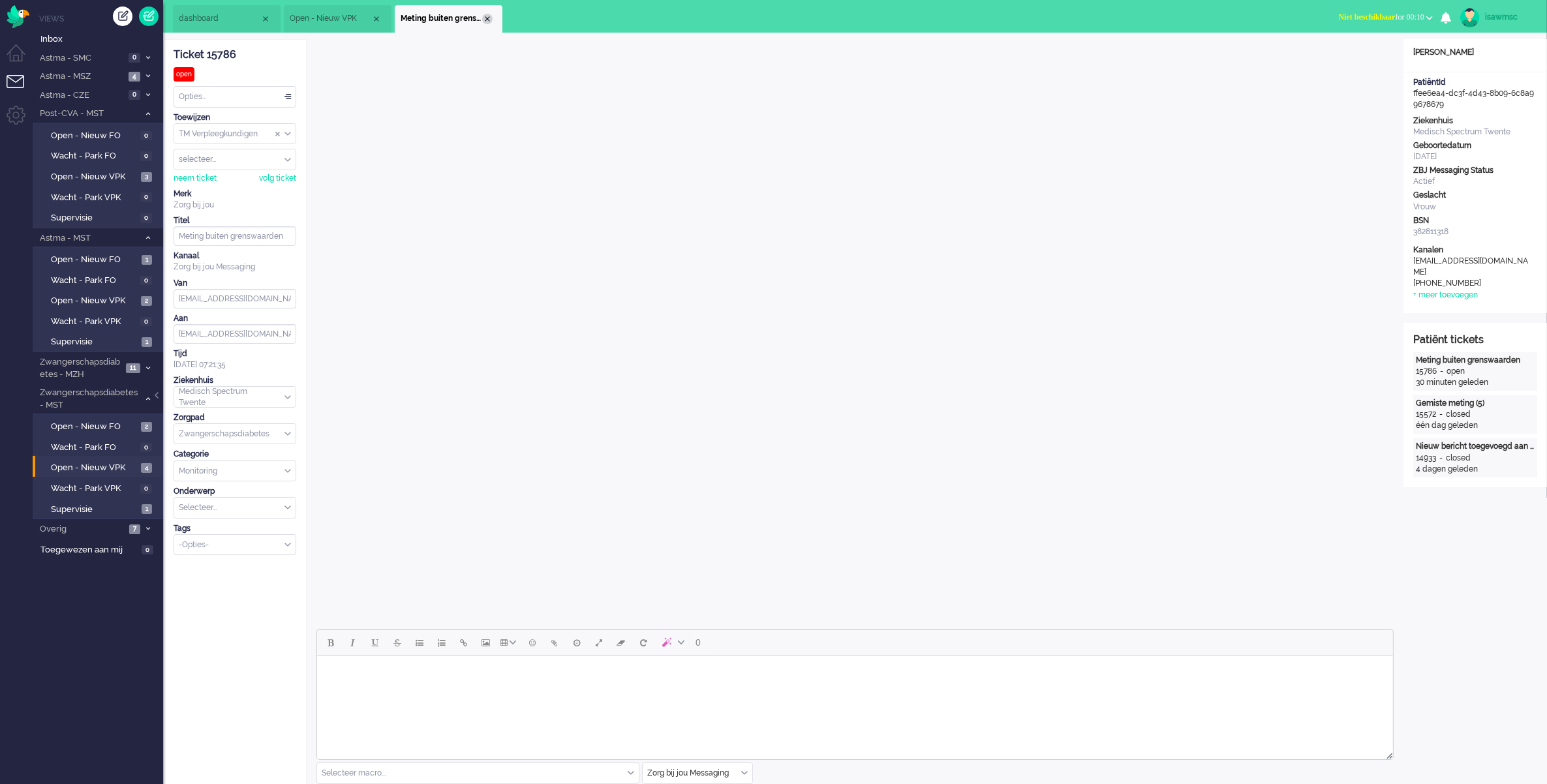
click at [487, 19] on div "Close tab" at bounding box center [487, 19] width 11 height 11
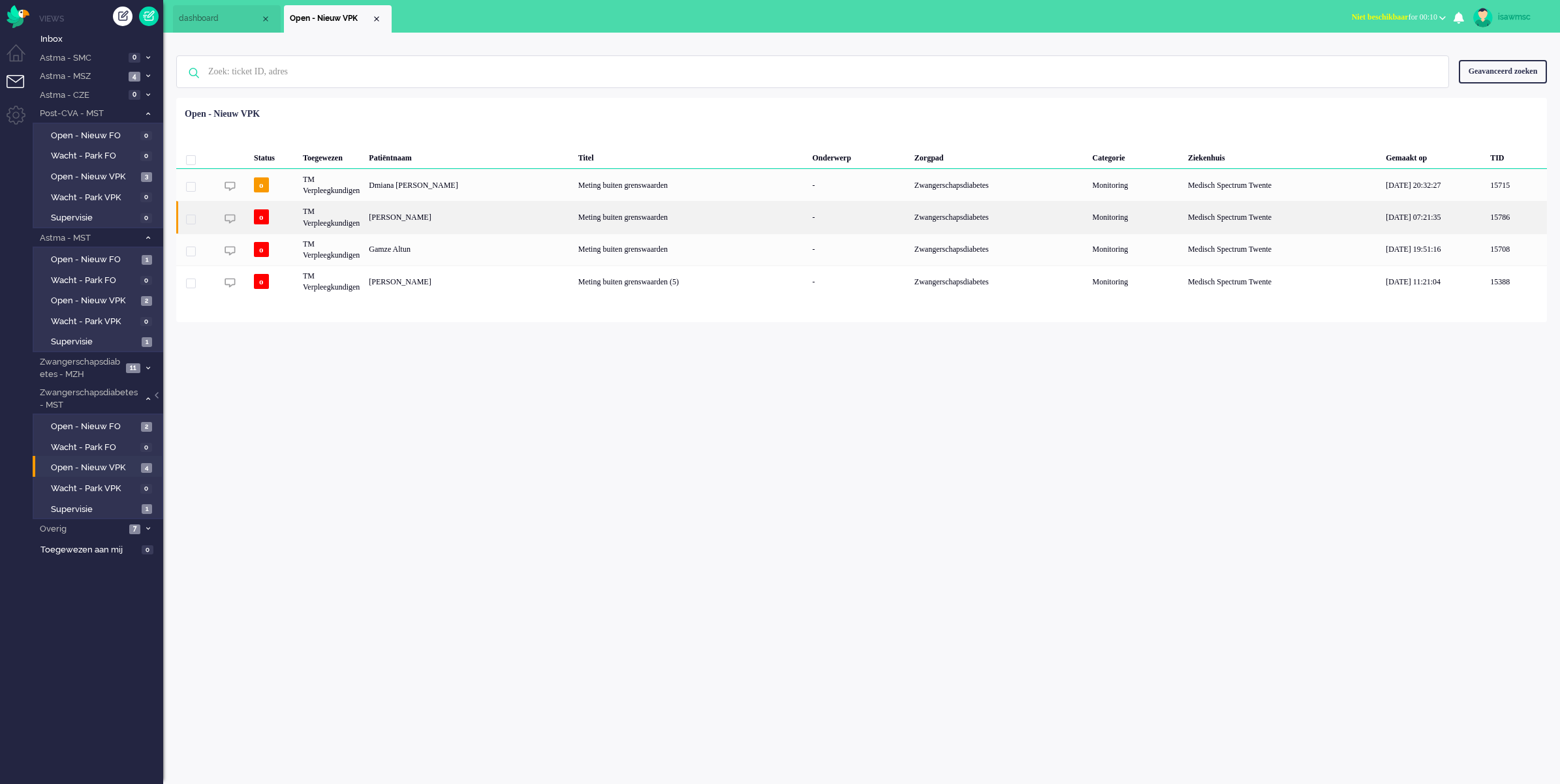
click at [487, 210] on div "[PERSON_NAME]" at bounding box center [469, 217] width 209 height 32
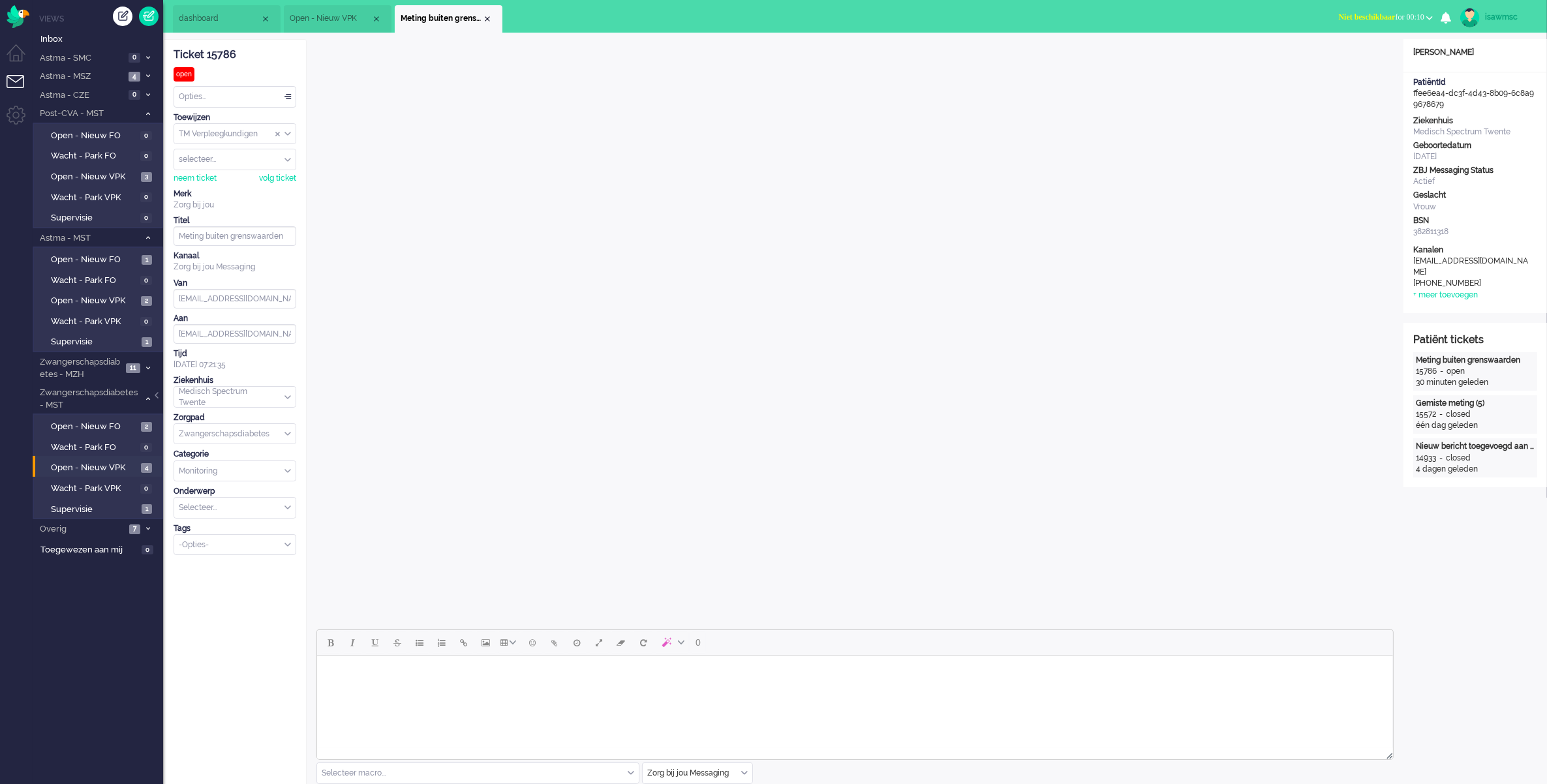
click at [240, 94] on div "Opties..." at bounding box center [234, 96] width 121 height 20
click at [230, 101] on div "Opties..." at bounding box center [234, 96] width 121 height 20
click at [213, 190] on span "Opgelost" at bounding box center [196, 189] width 33 height 11
click at [482, 21] on div "Close tab" at bounding box center [487, 19] width 11 height 11
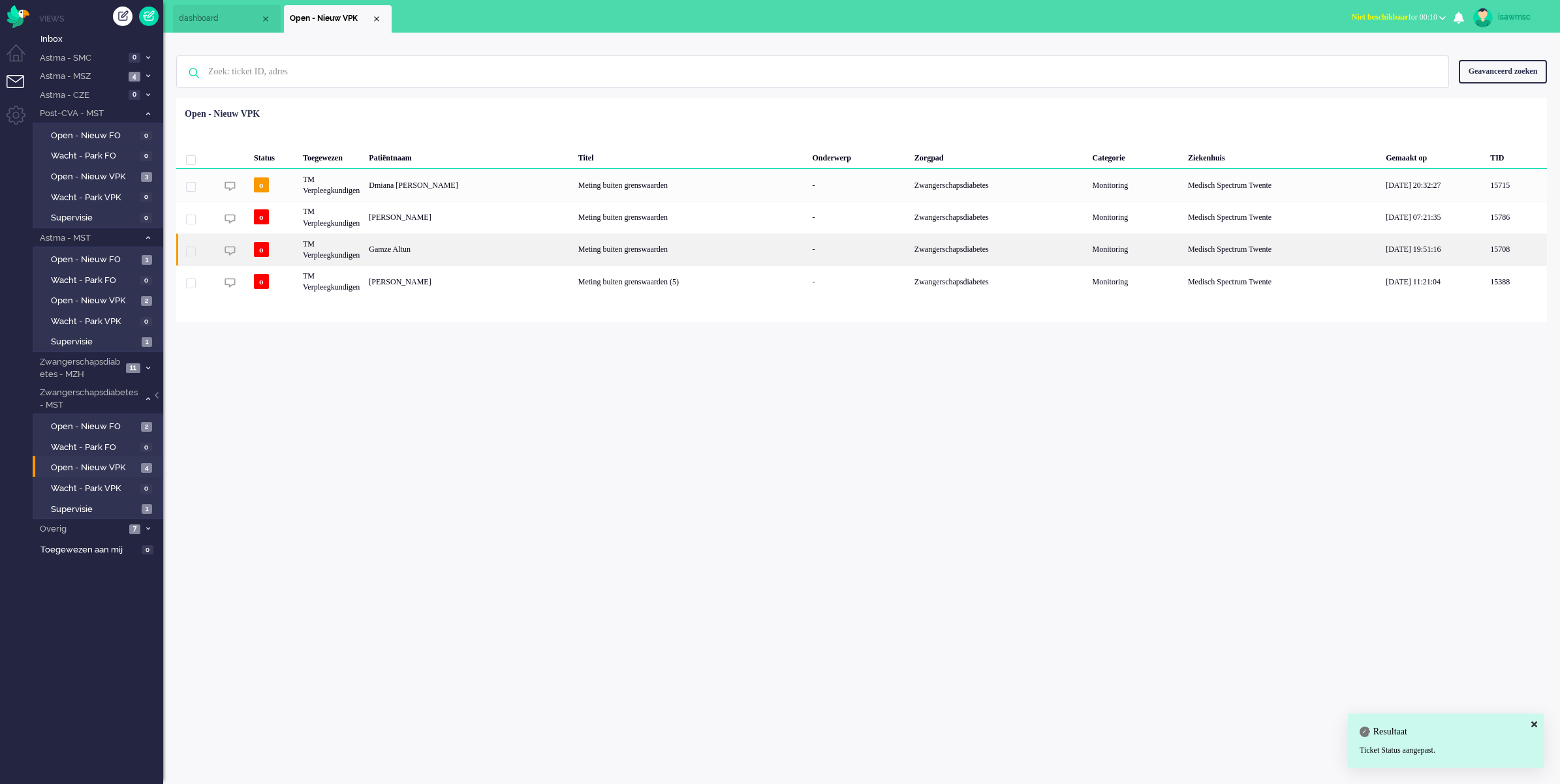
click at [424, 241] on div "Gamze Altun" at bounding box center [469, 249] width 209 height 32
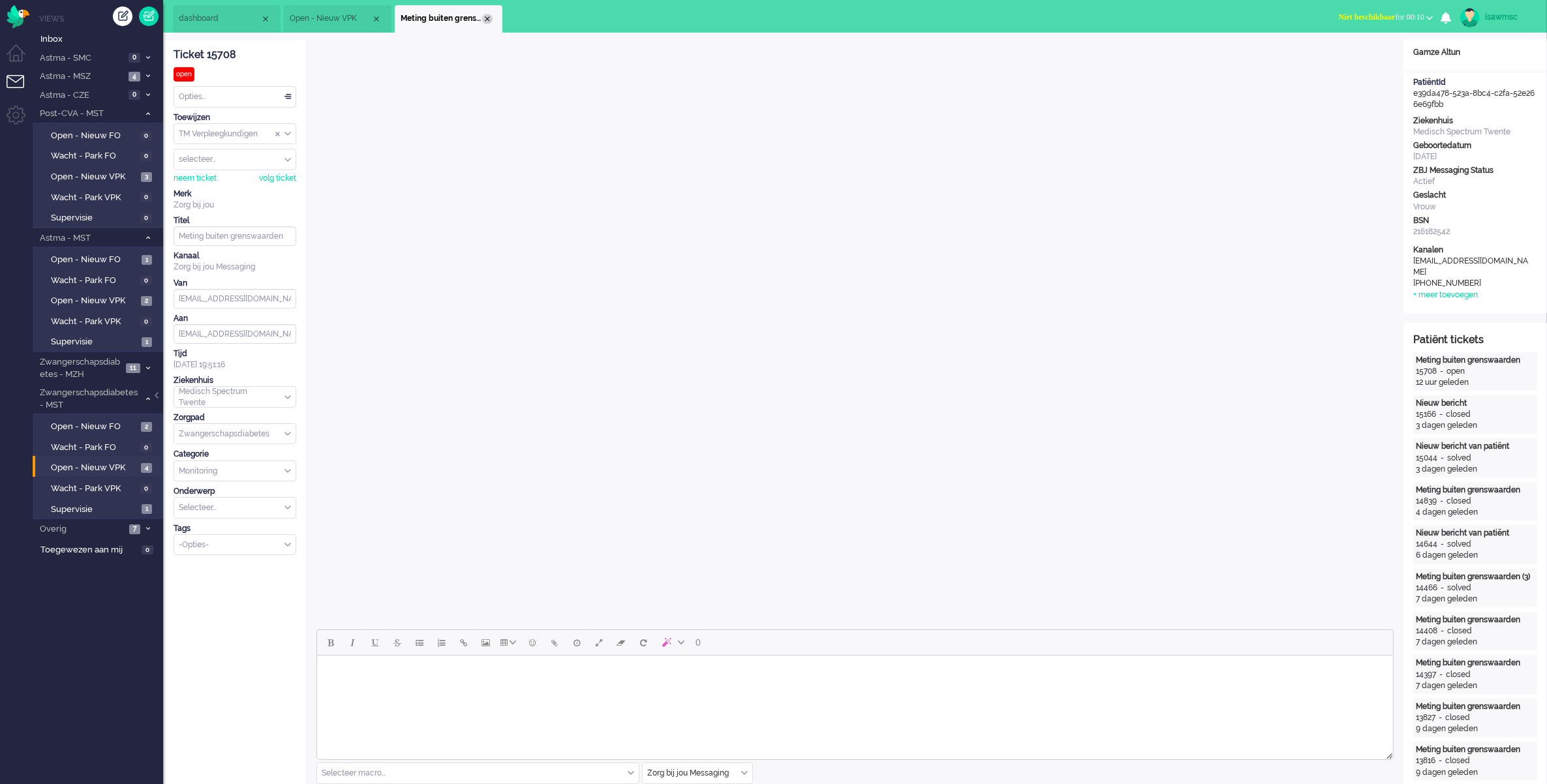
click at [489, 19] on div "Close tab" at bounding box center [487, 19] width 11 height 11
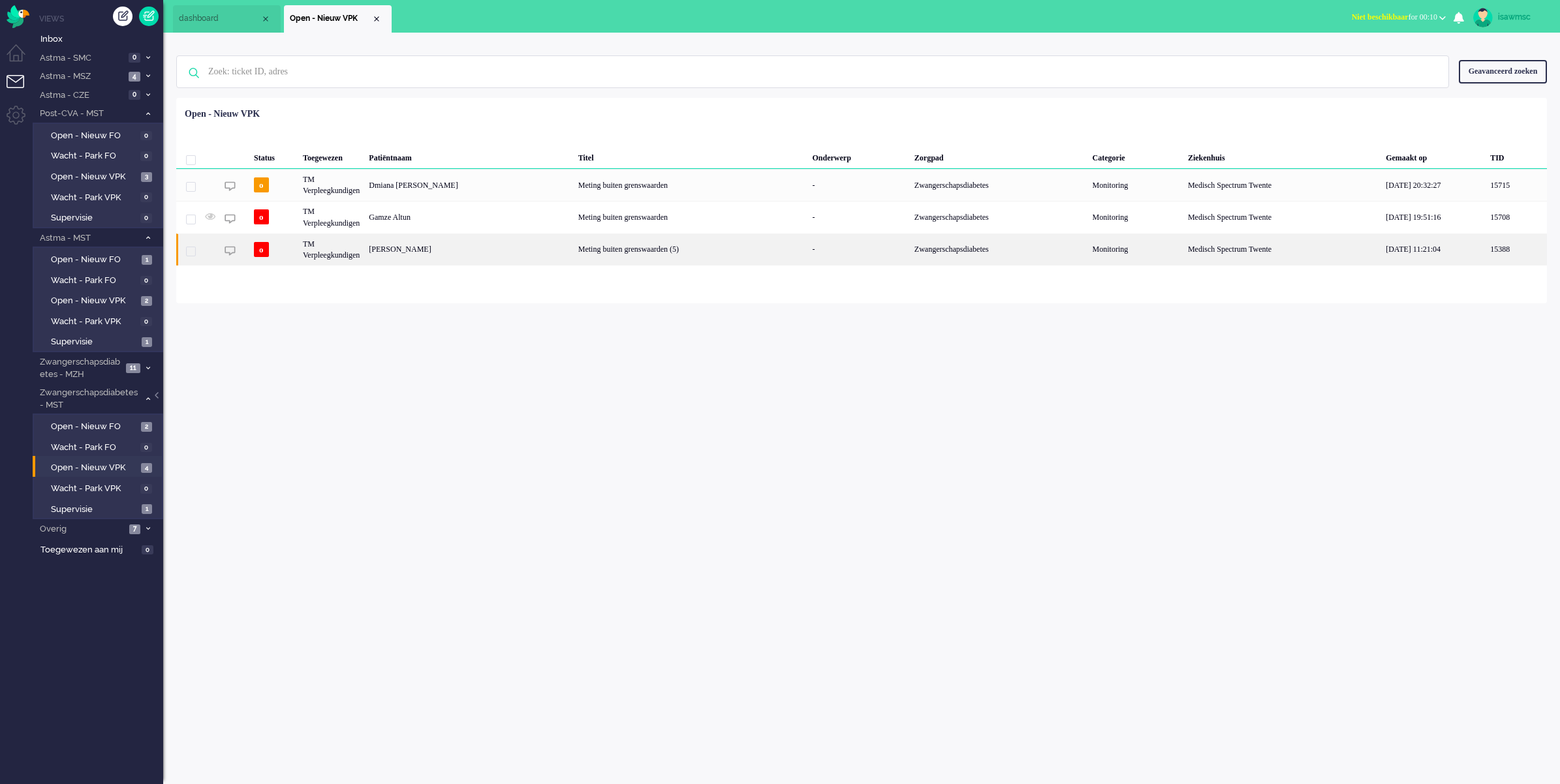
click at [574, 255] on div "Meting buiten grenswaarden (5)" at bounding box center [691, 249] width 234 height 32
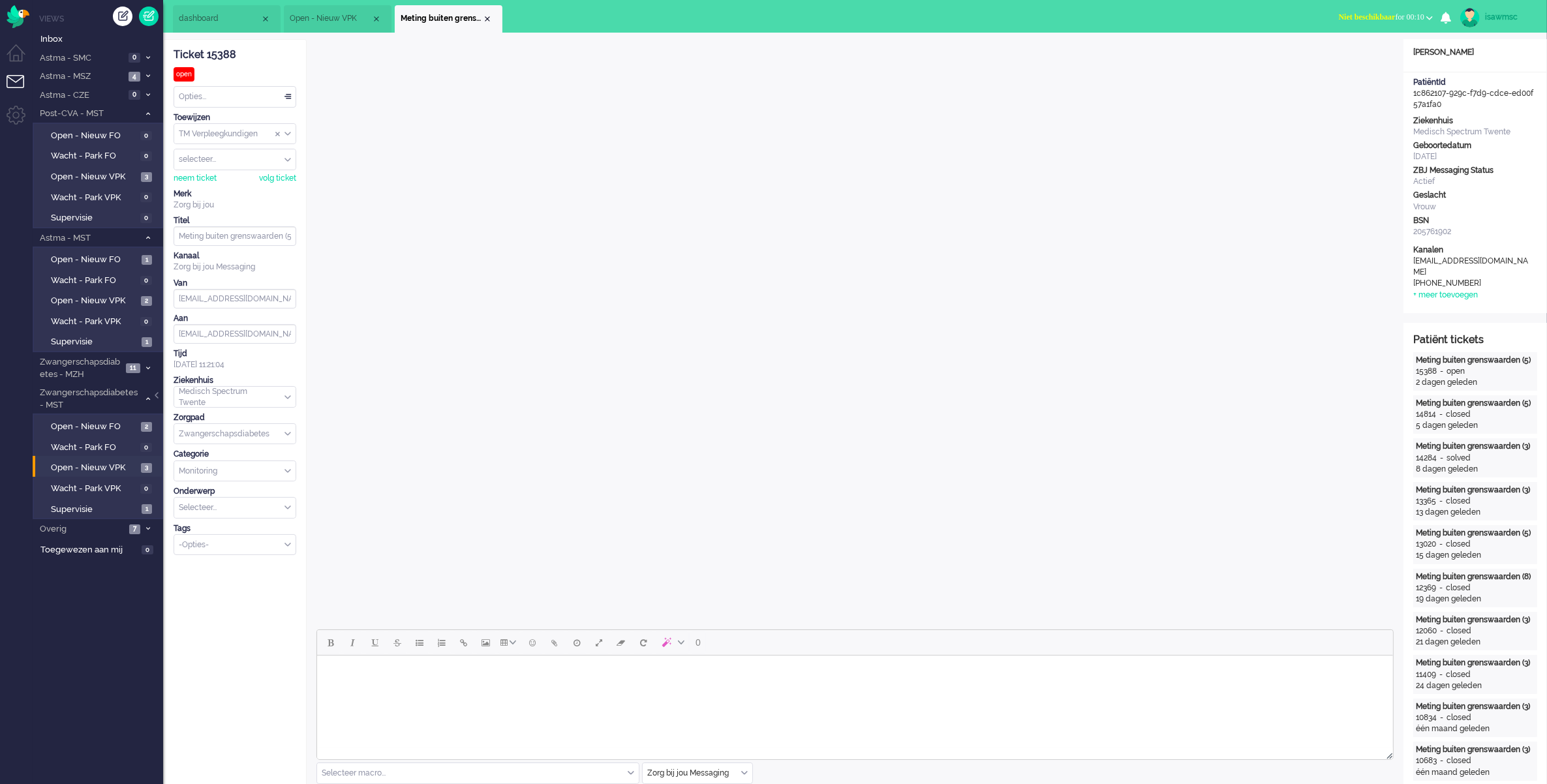
click at [233, 548] on input "Select Tags" at bounding box center [231, 544] width 103 height 11
click at [226, 566] on li "supervisie" at bounding box center [234, 564] width 121 height 19
drag, startPoint x: 487, startPoint y: 13, endPoint x: 471, endPoint y: 17, distance: 16.5
click at [486, 13] on div "Close tab" at bounding box center [487, 19] width 11 height 11
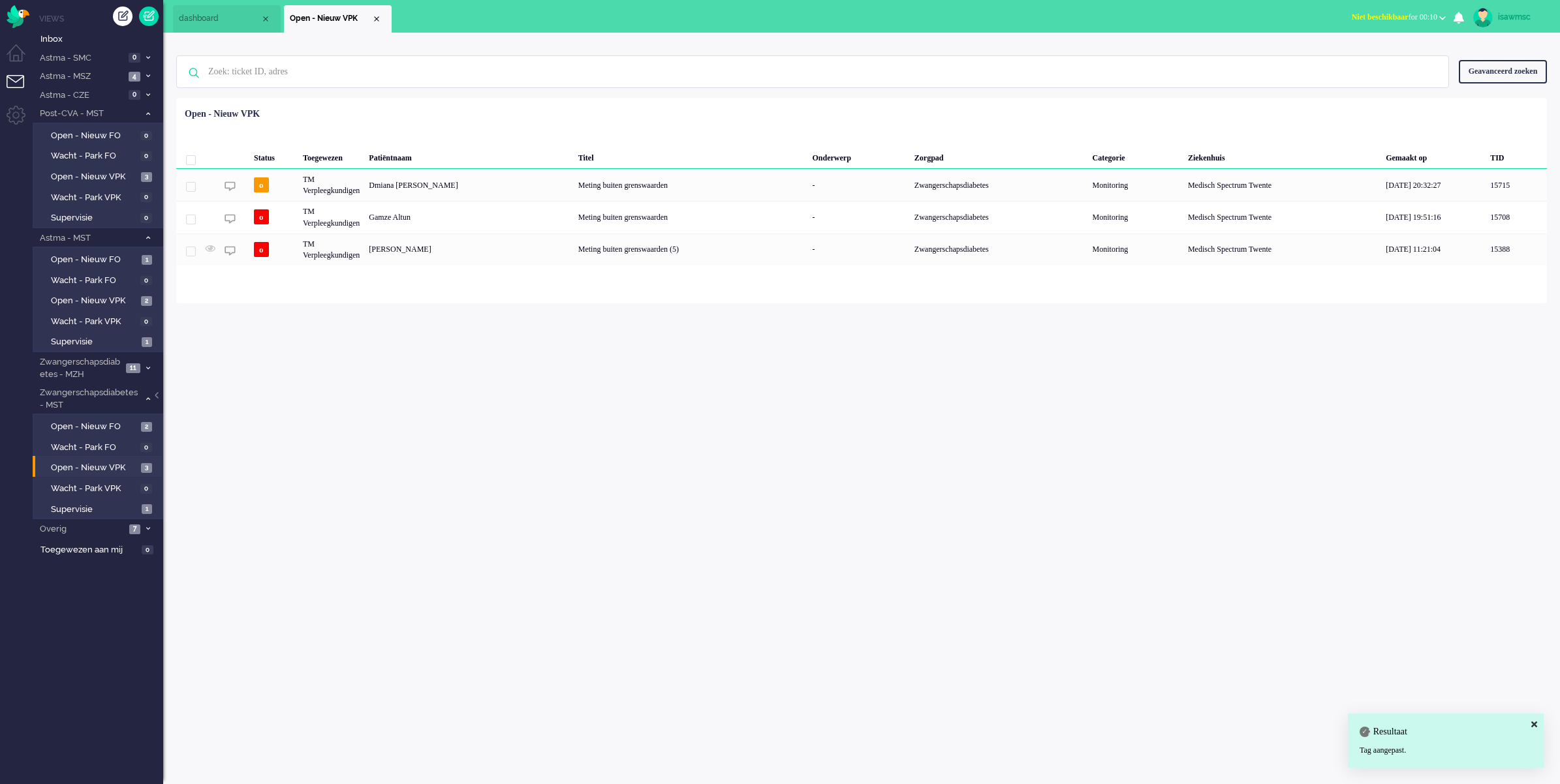
click at [450, 131] on div "Geselecteerd 0 Set Status: open pending holding solved Verwijder Selecteer... U…" at bounding box center [861, 130] width 1371 height 26
click at [139, 426] on link "Open - Nieuw FO 2" at bounding box center [100, 426] width 124 height 14
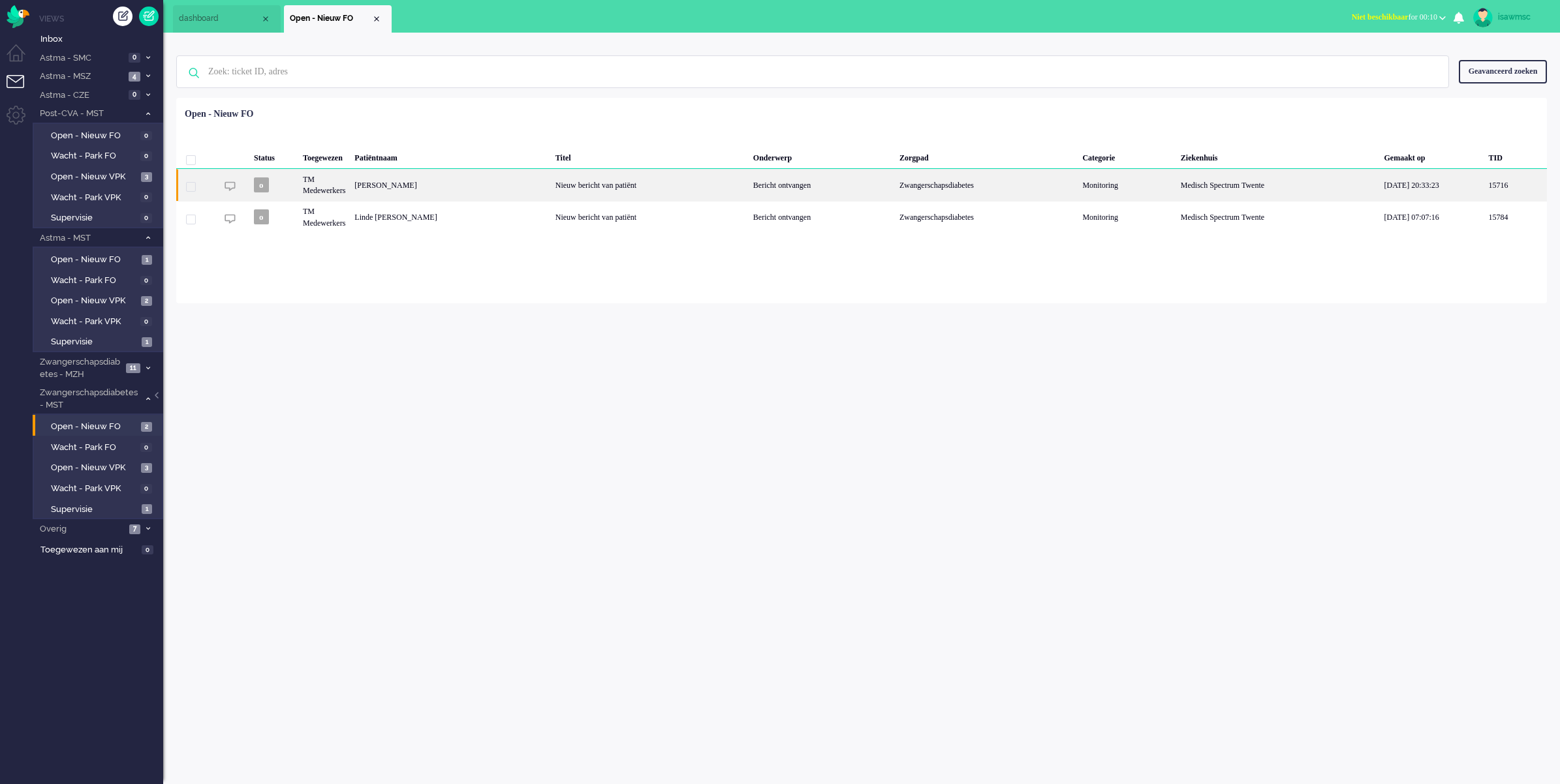
click at [551, 191] on div "Nieuw bericht van patiënt" at bounding box center [650, 185] width 198 height 32
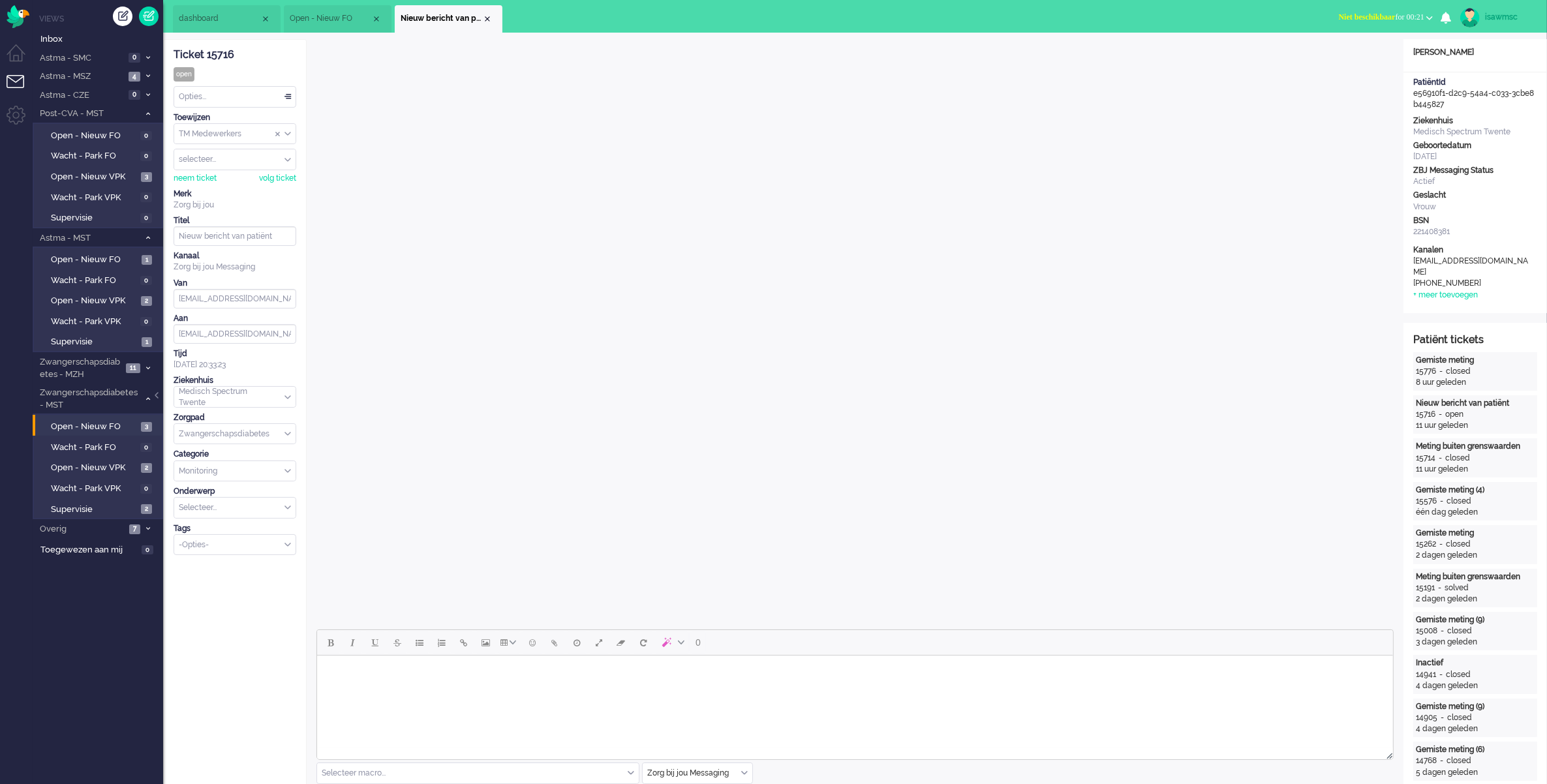
scroll to position [245, 0]
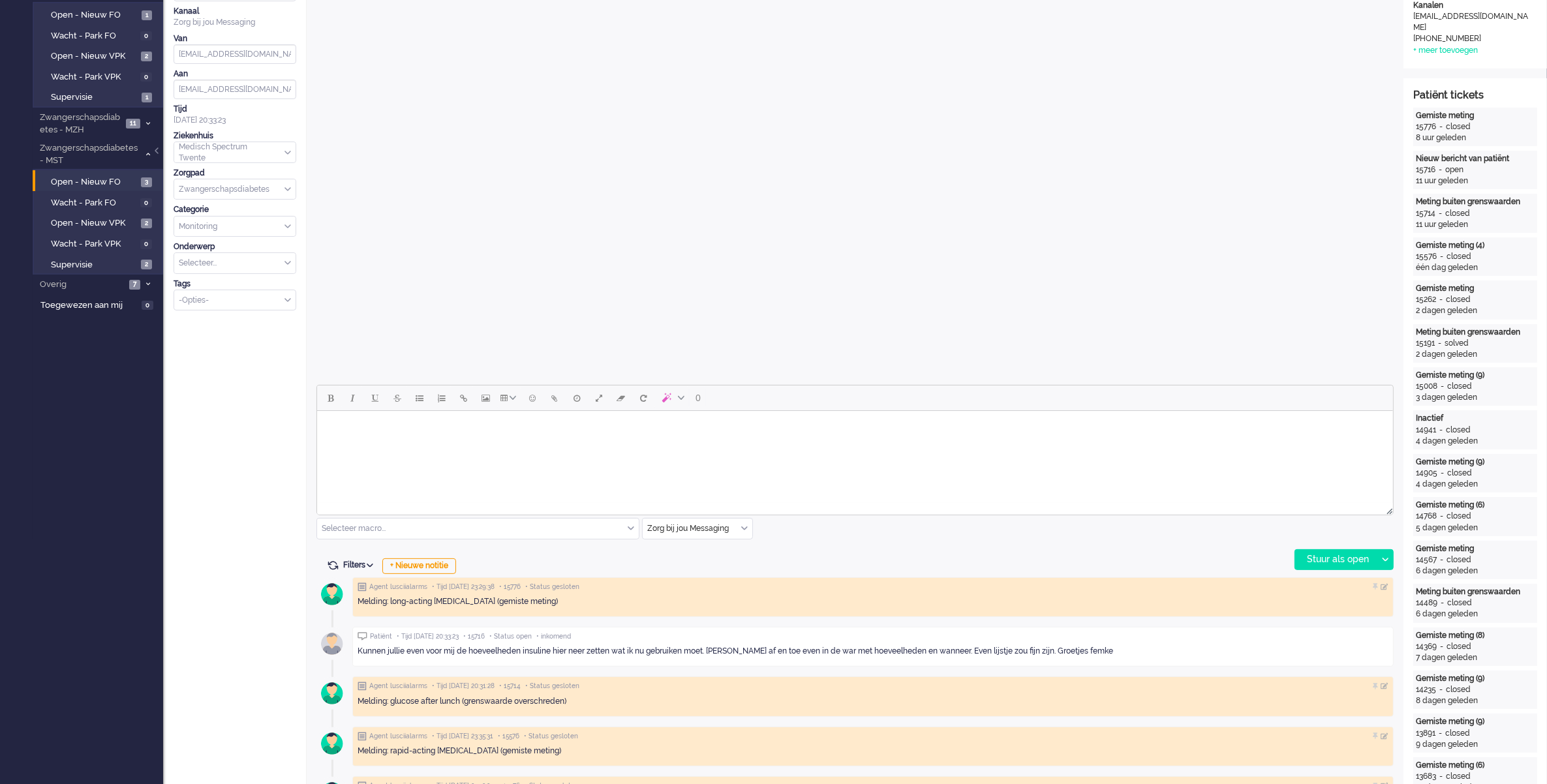
click at [514, 442] on html at bounding box center [854, 428] width 1076 height 34
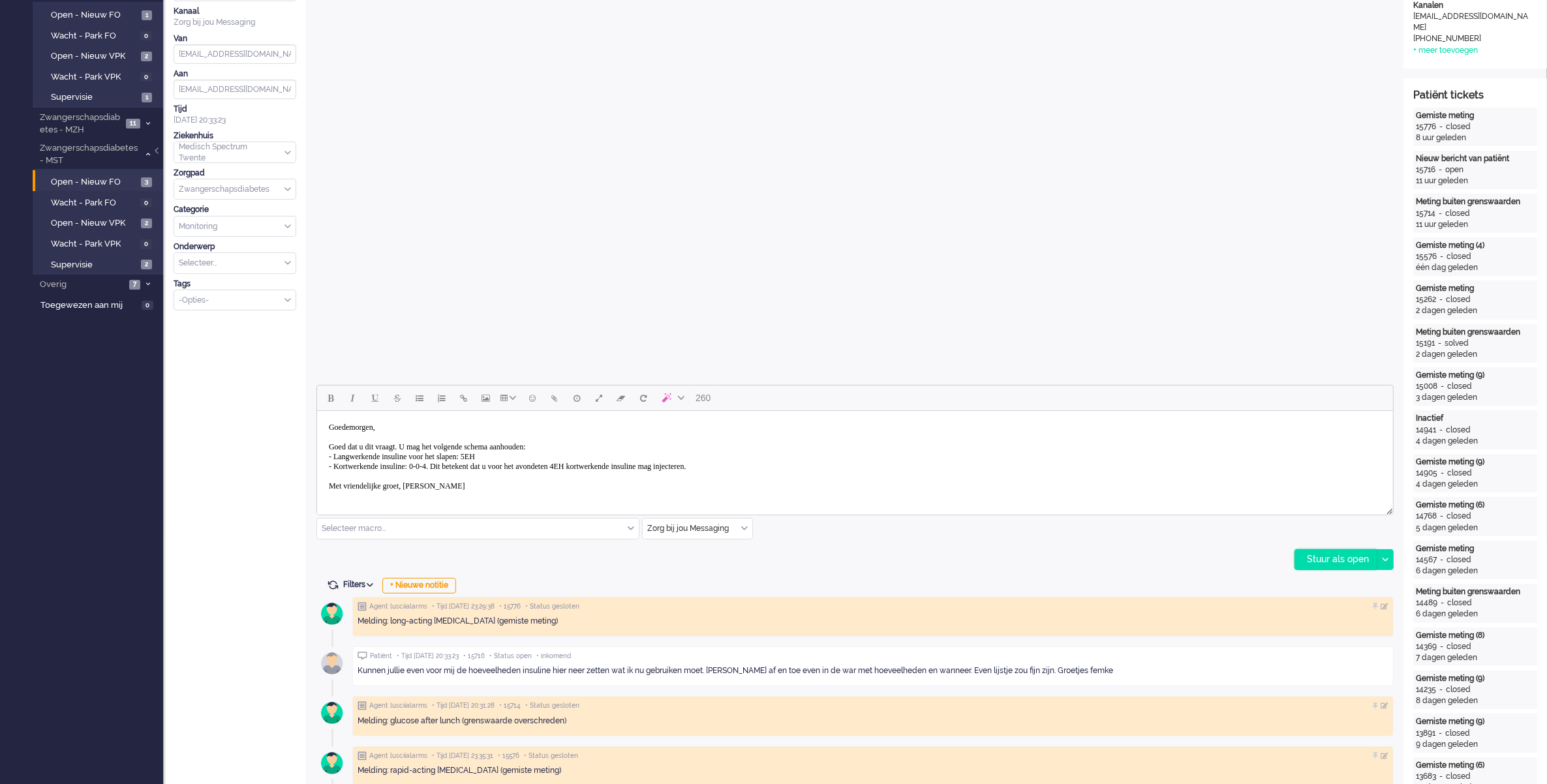
click at [1318, 559] on div "Stuur als open" at bounding box center [1336, 559] width 81 height 19
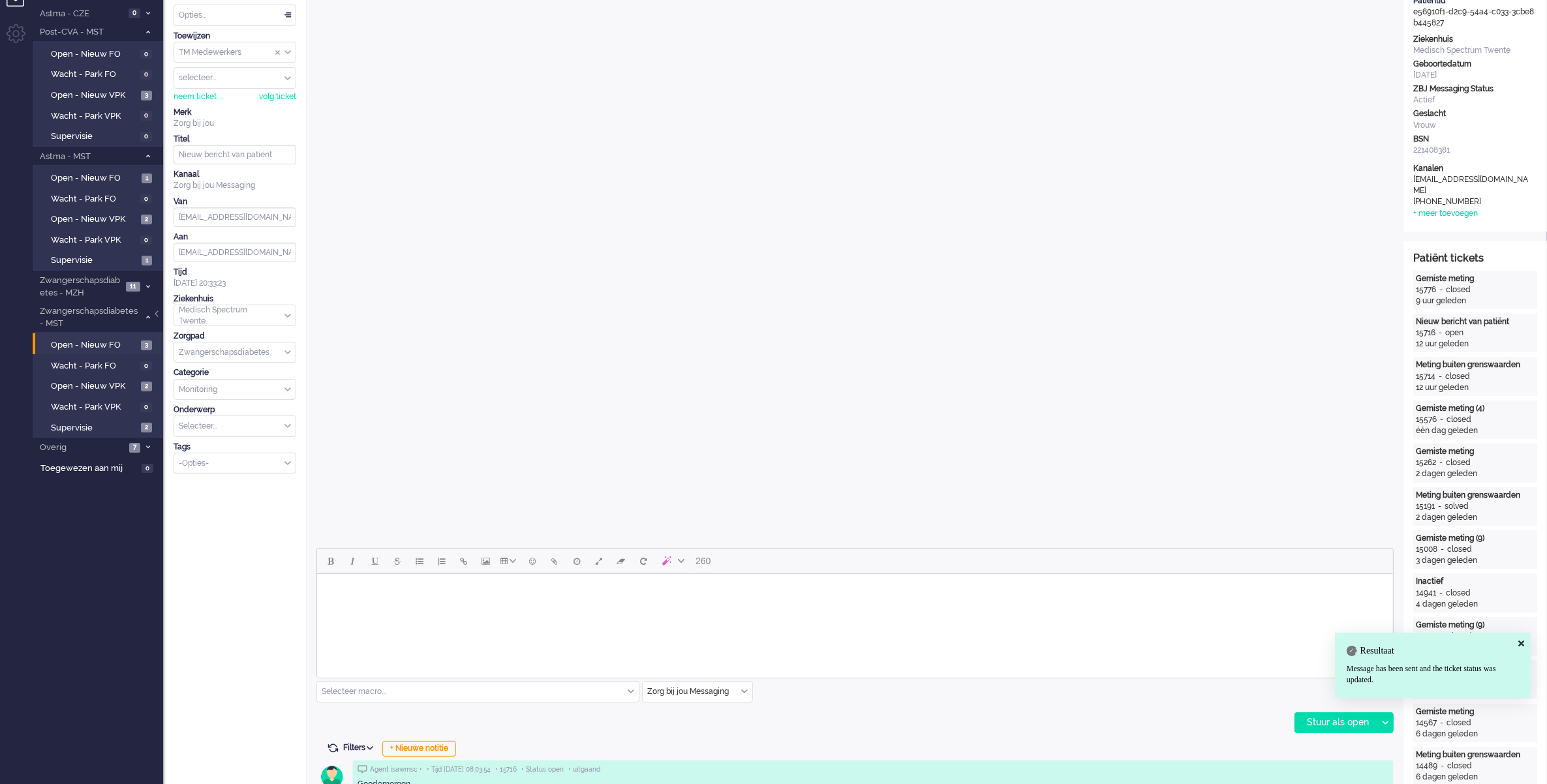
scroll to position [0, 0]
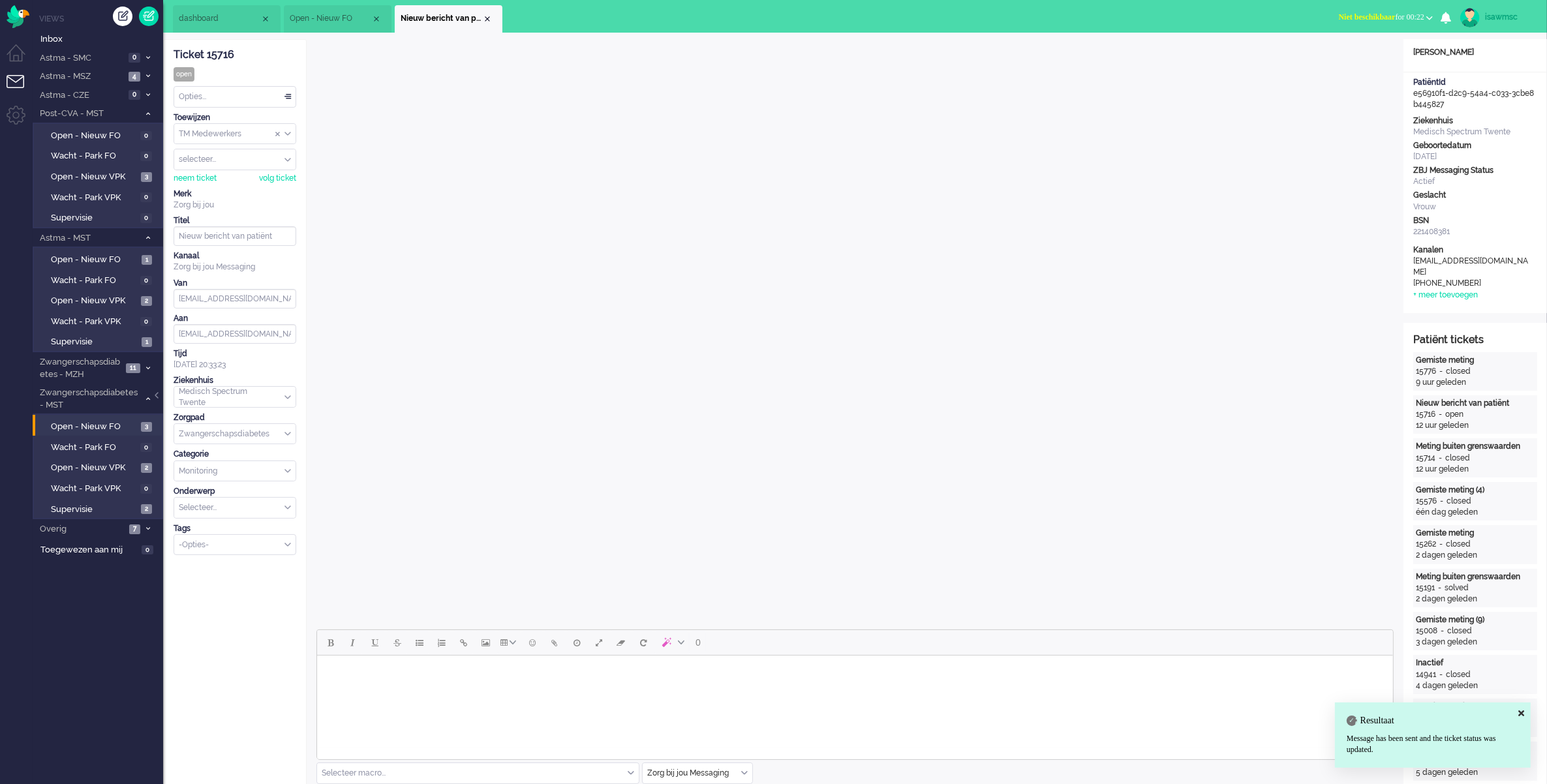
click at [278, 95] on div "Opties..." at bounding box center [234, 96] width 121 height 20
click at [240, 185] on li "Opgelost" at bounding box center [234, 189] width 121 height 19
click at [489, 14] on div "Close tab" at bounding box center [487, 19] width 11 height 11
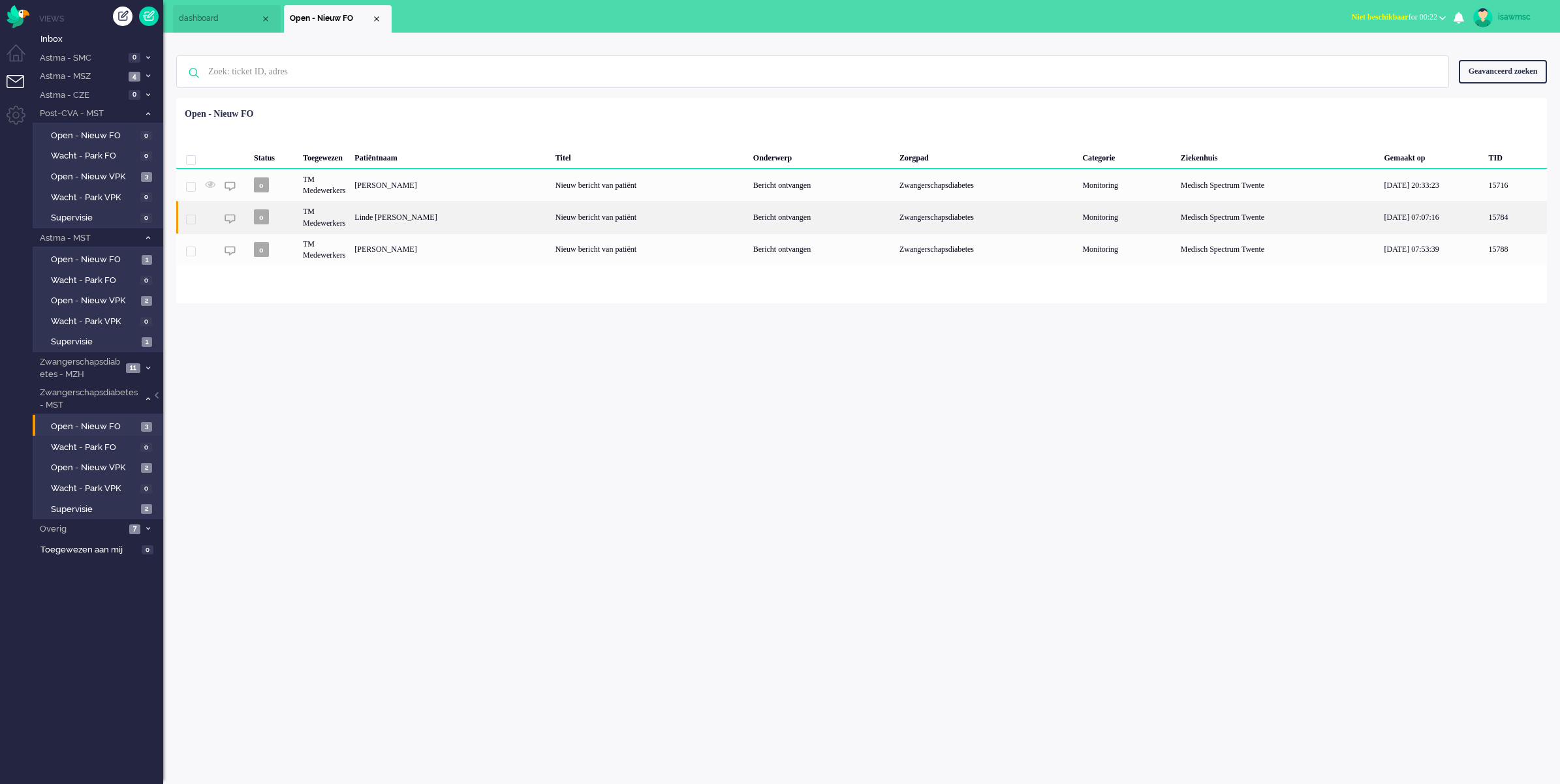
click at [467, 209] on div "Linde [PERSON_NAME]" at bounding box center [450, 217] width 201 height 32
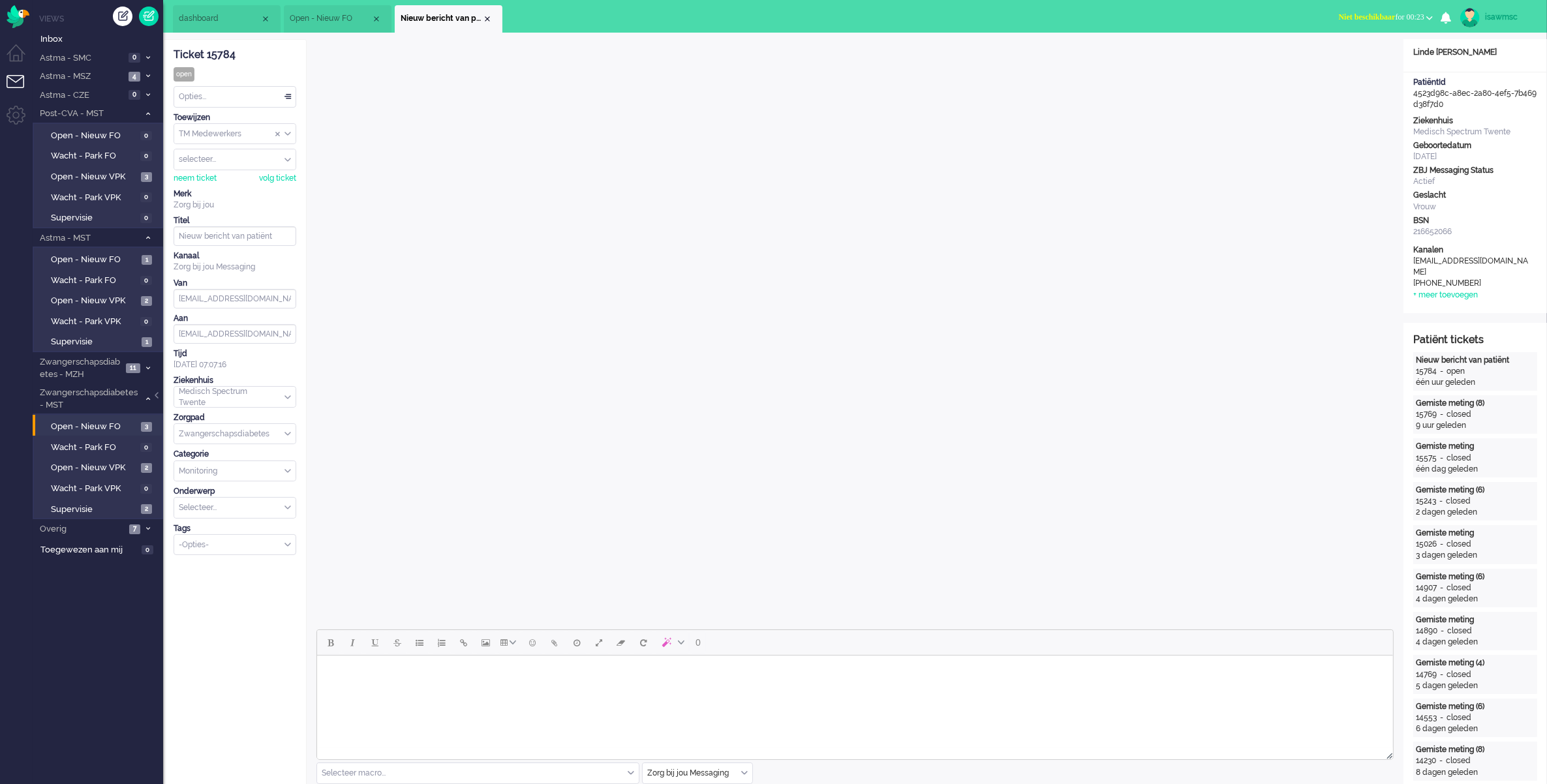
scroll to position [407, 0]
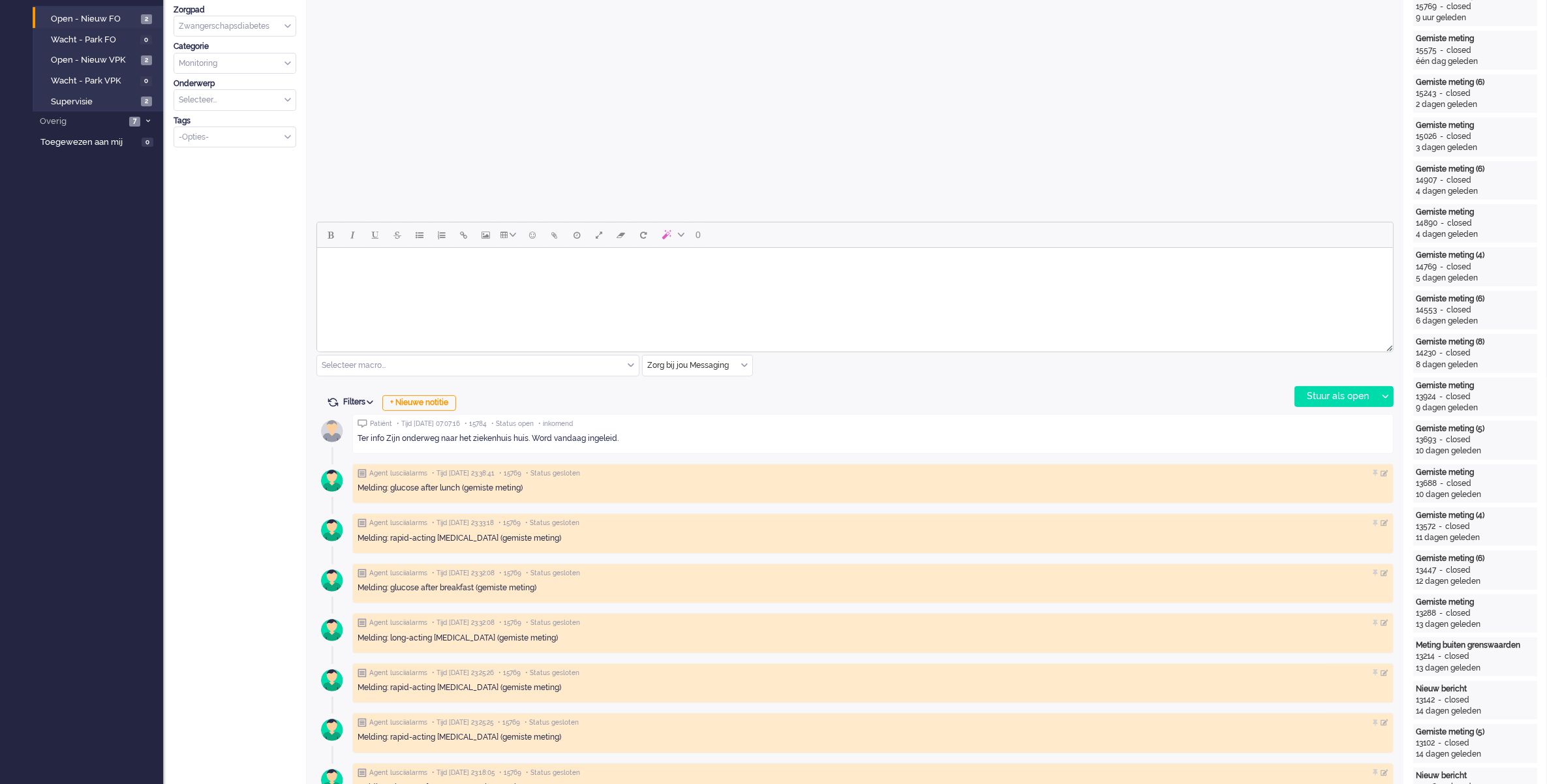
click at [438, 281] on html at bounding box center [854, 264] width 1076 height 34
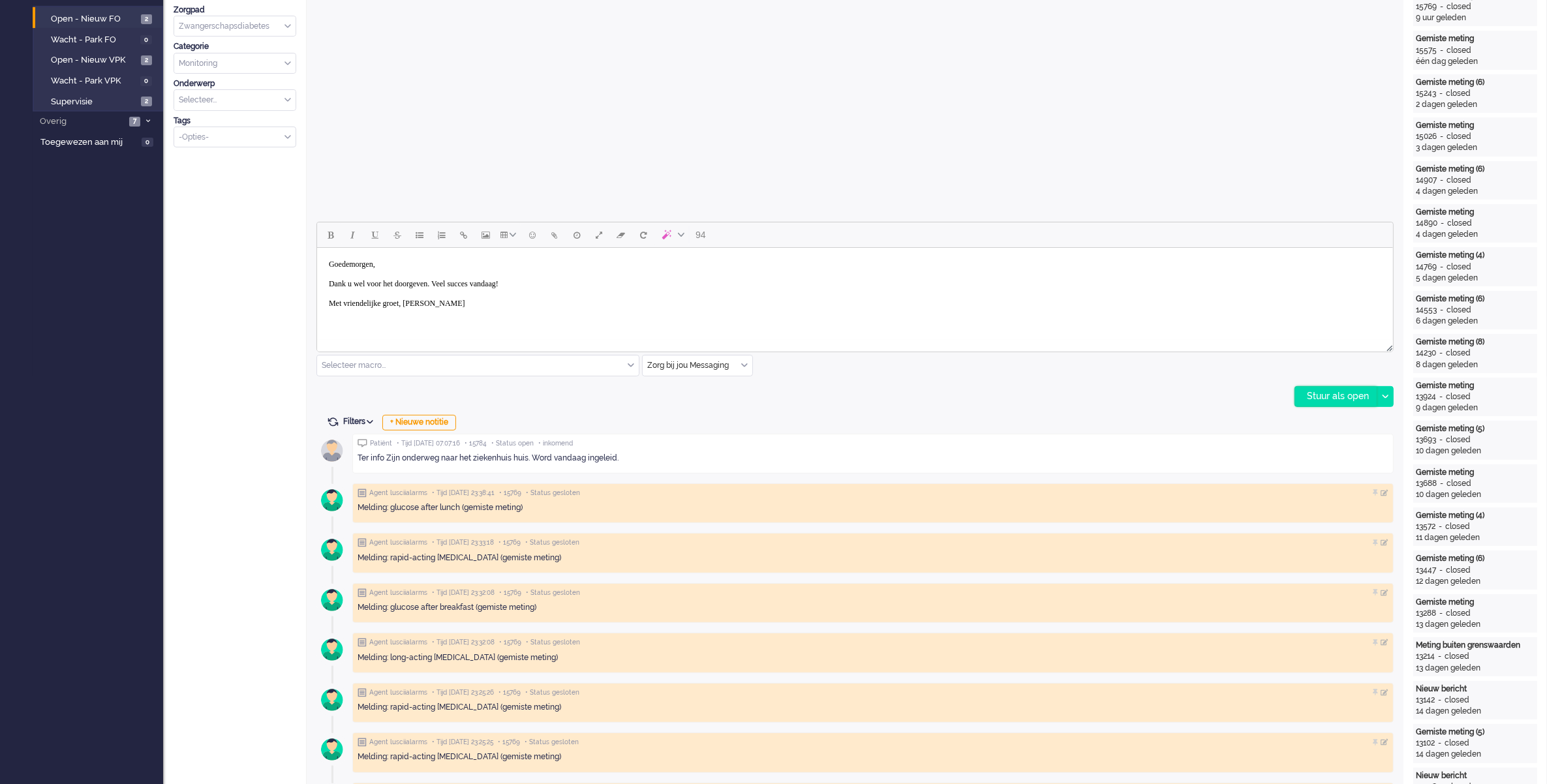
click at [1295, 396] on div "Stuur als open" at bounding box center [1336, 397] width 81 height 19
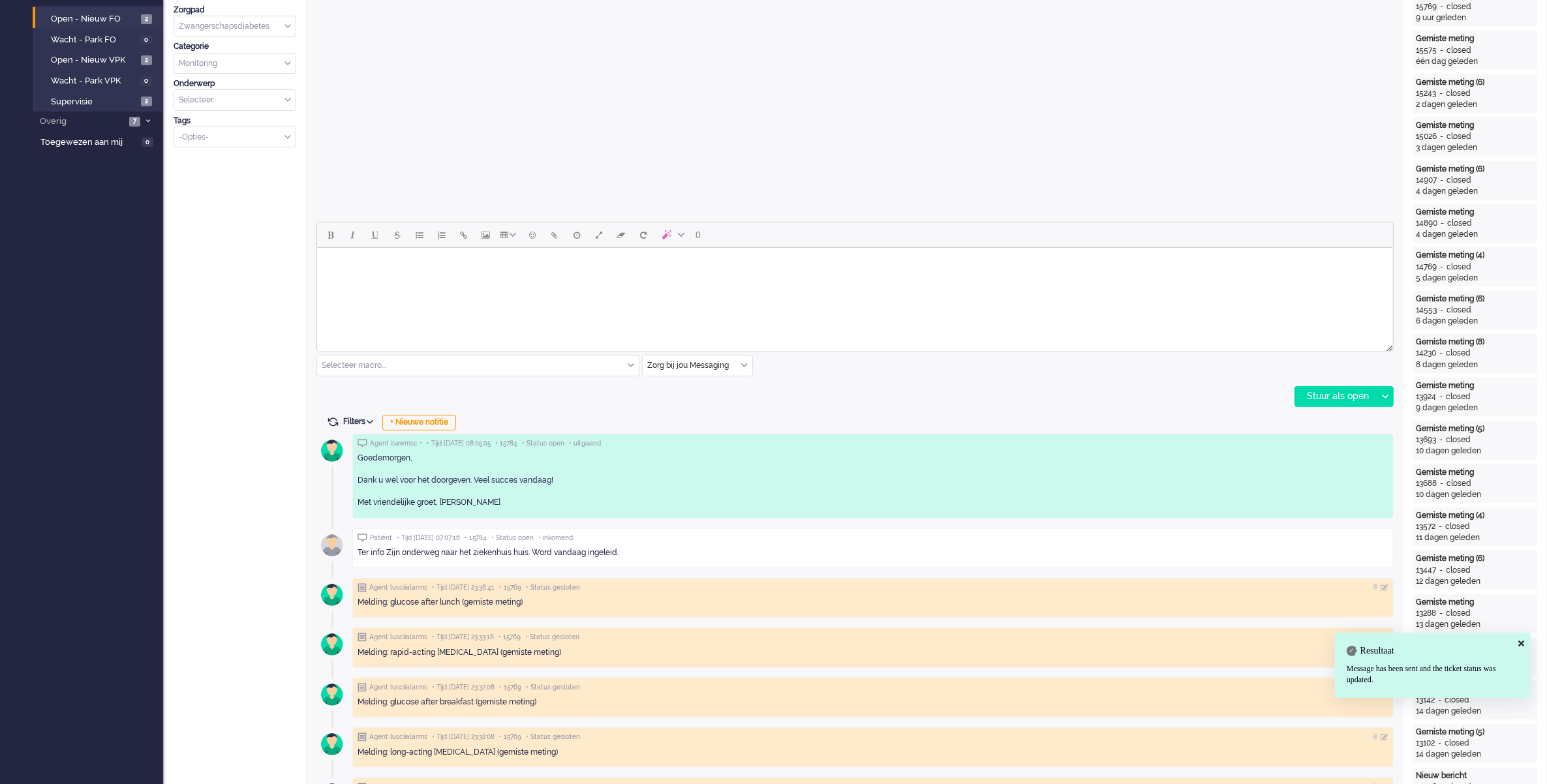
scroll to position [0, 0]
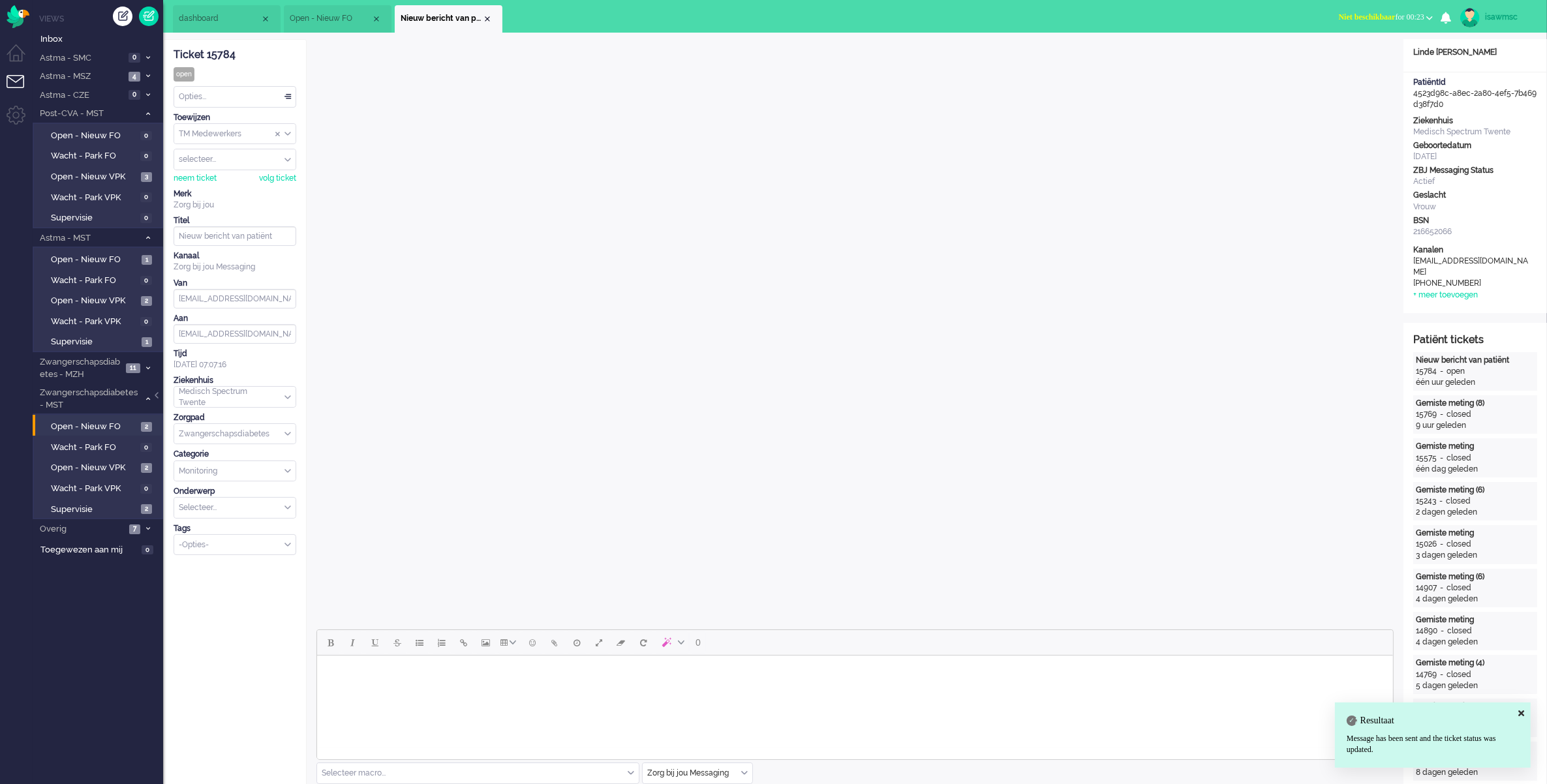
click at [203, 95] on div "Opties..." at bounding box center [234, 96] width 121 height 20
click at [227, 193] on li "Opgelost" at bounding box center [234, 189] width 121 height 19
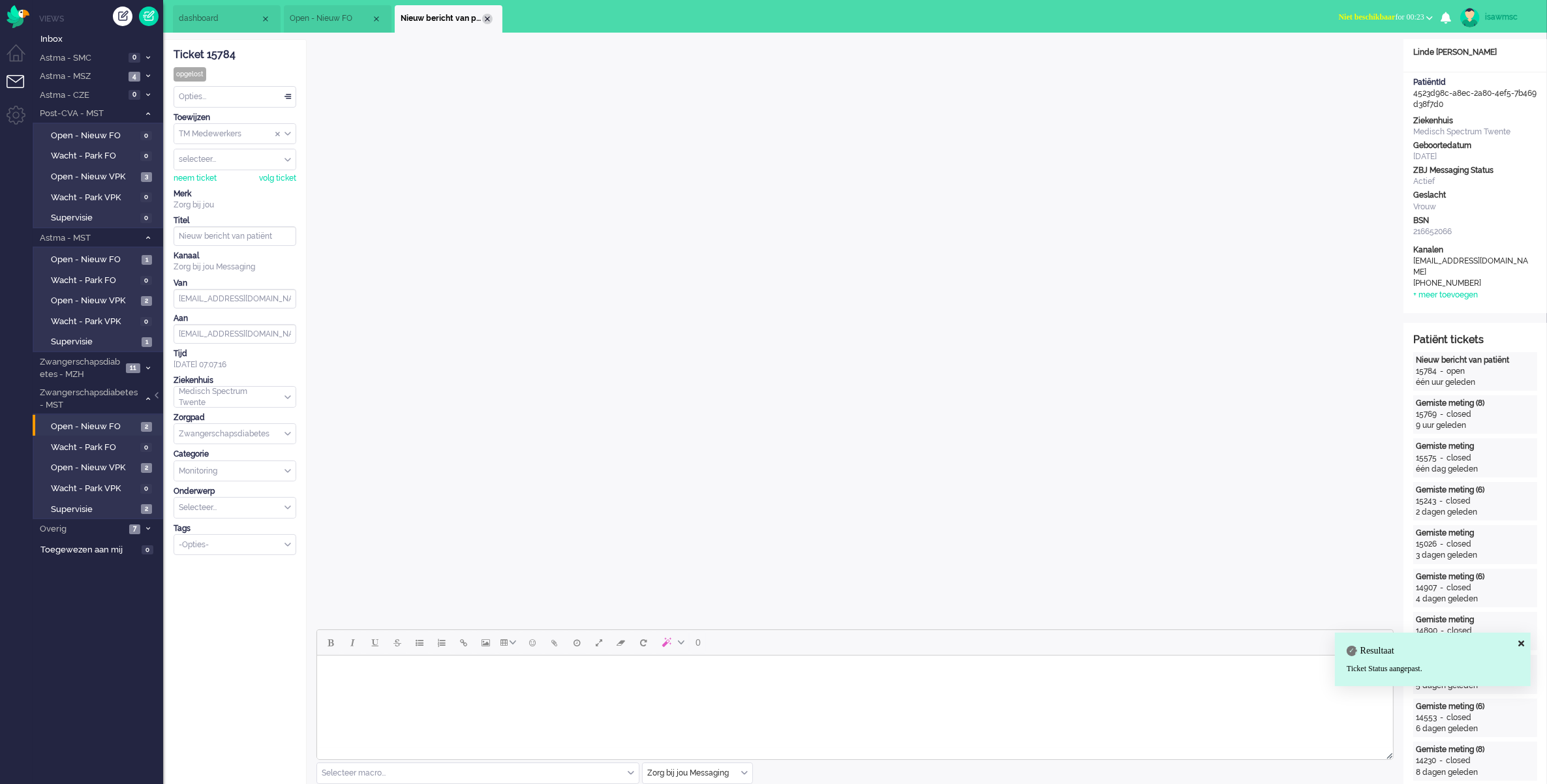
click at [488, 18] on div "Close tab" at bounding box center [487, 19] width 11 height 11
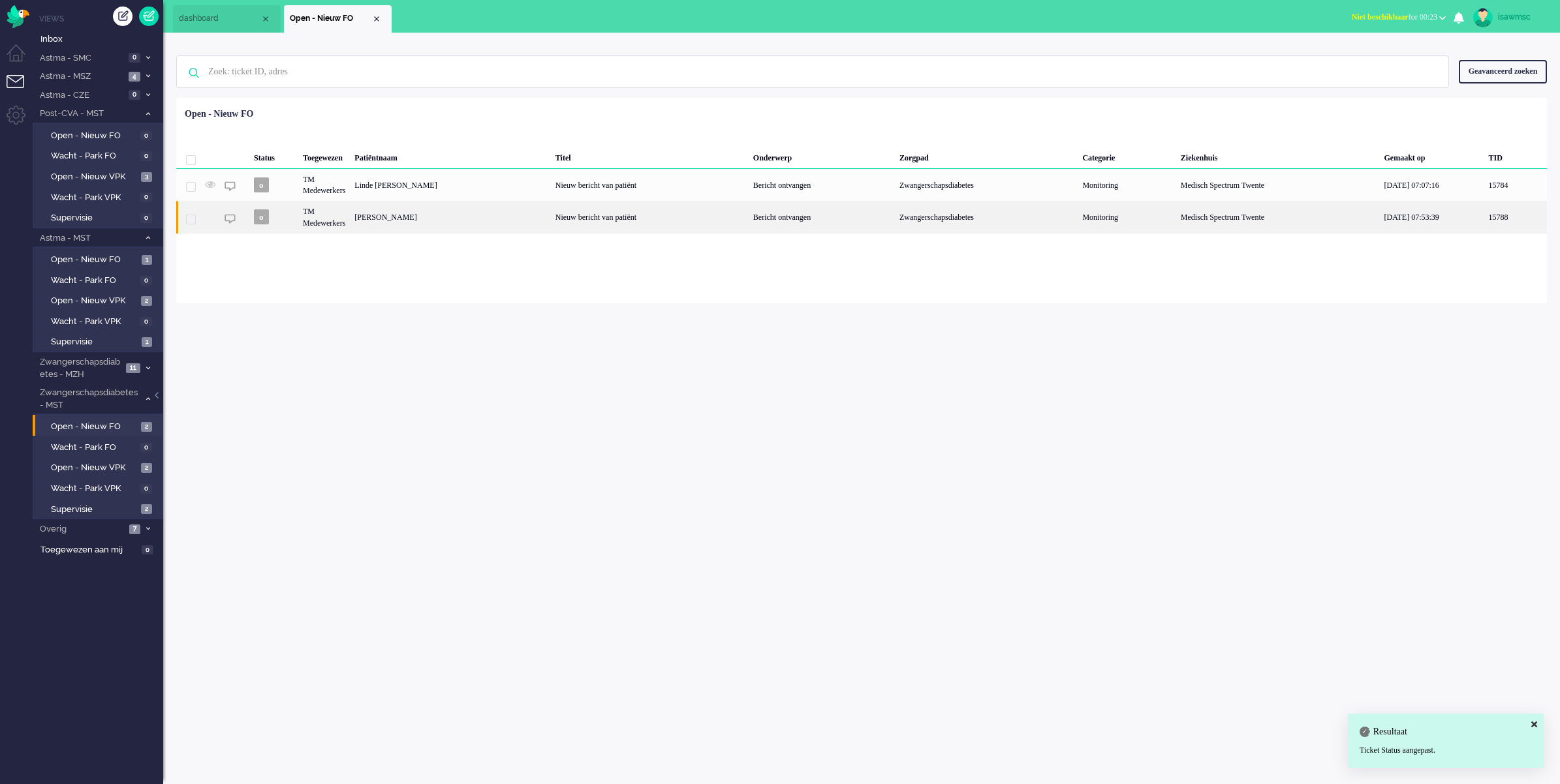
click at [498, 224] on div "[PERSON_NAME]" at bounding box center [450, 217] width 201 height 32
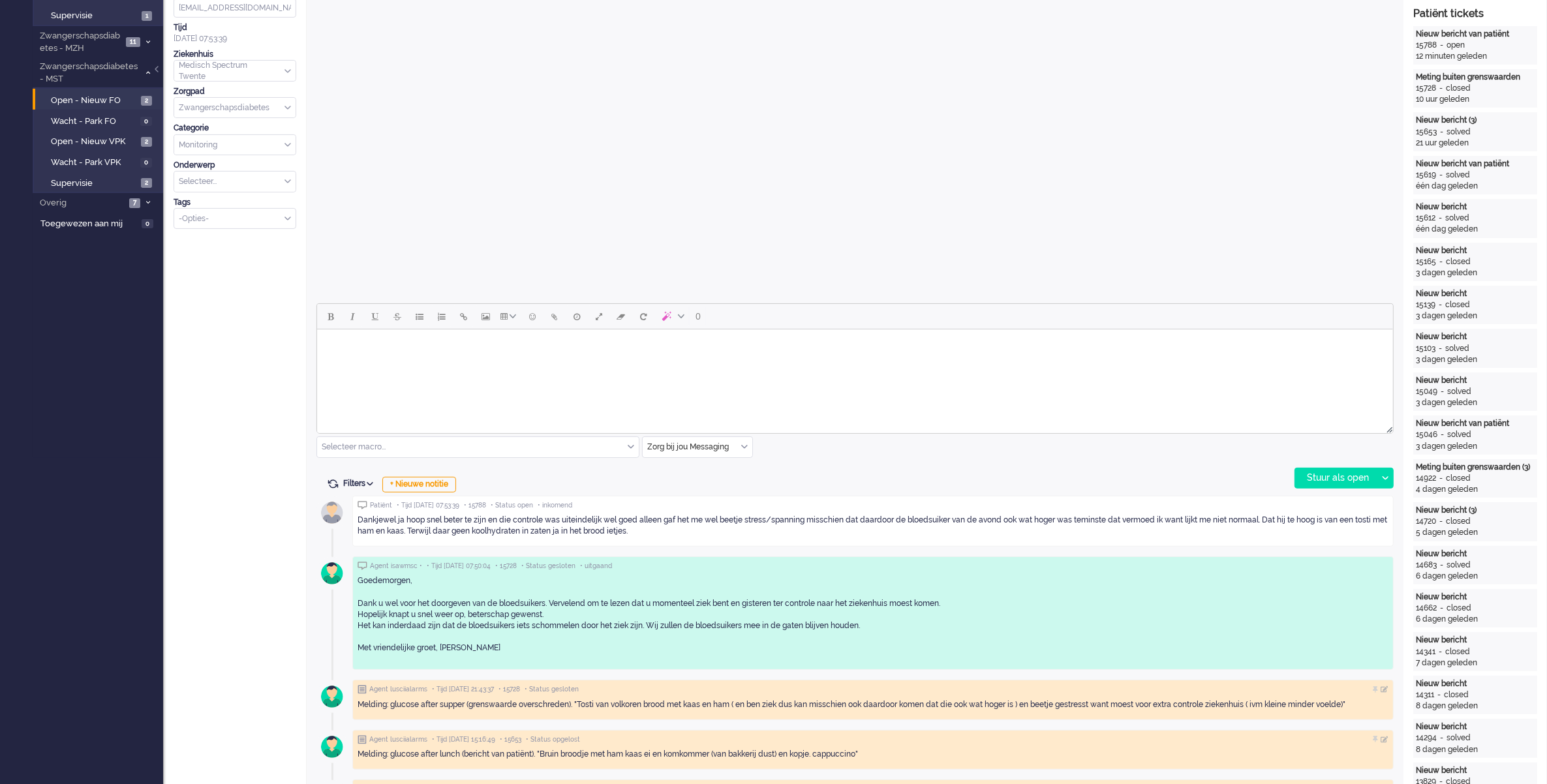
scroll to position [407, 0]
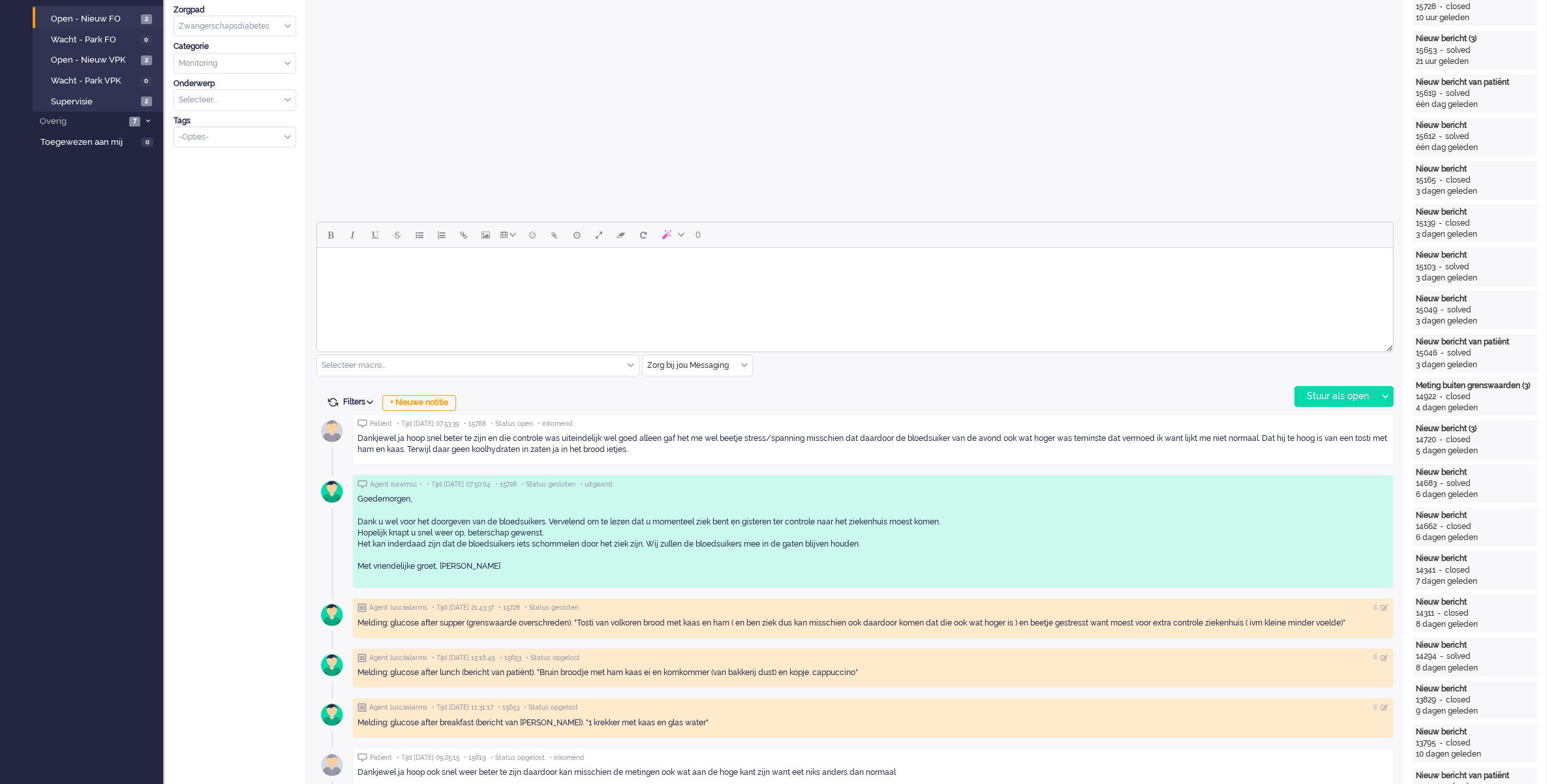
click at [382, 268] on body "Rich Text Area. Press ALT-0 for help." at bounding box center [854, 264] width 1065 height 23
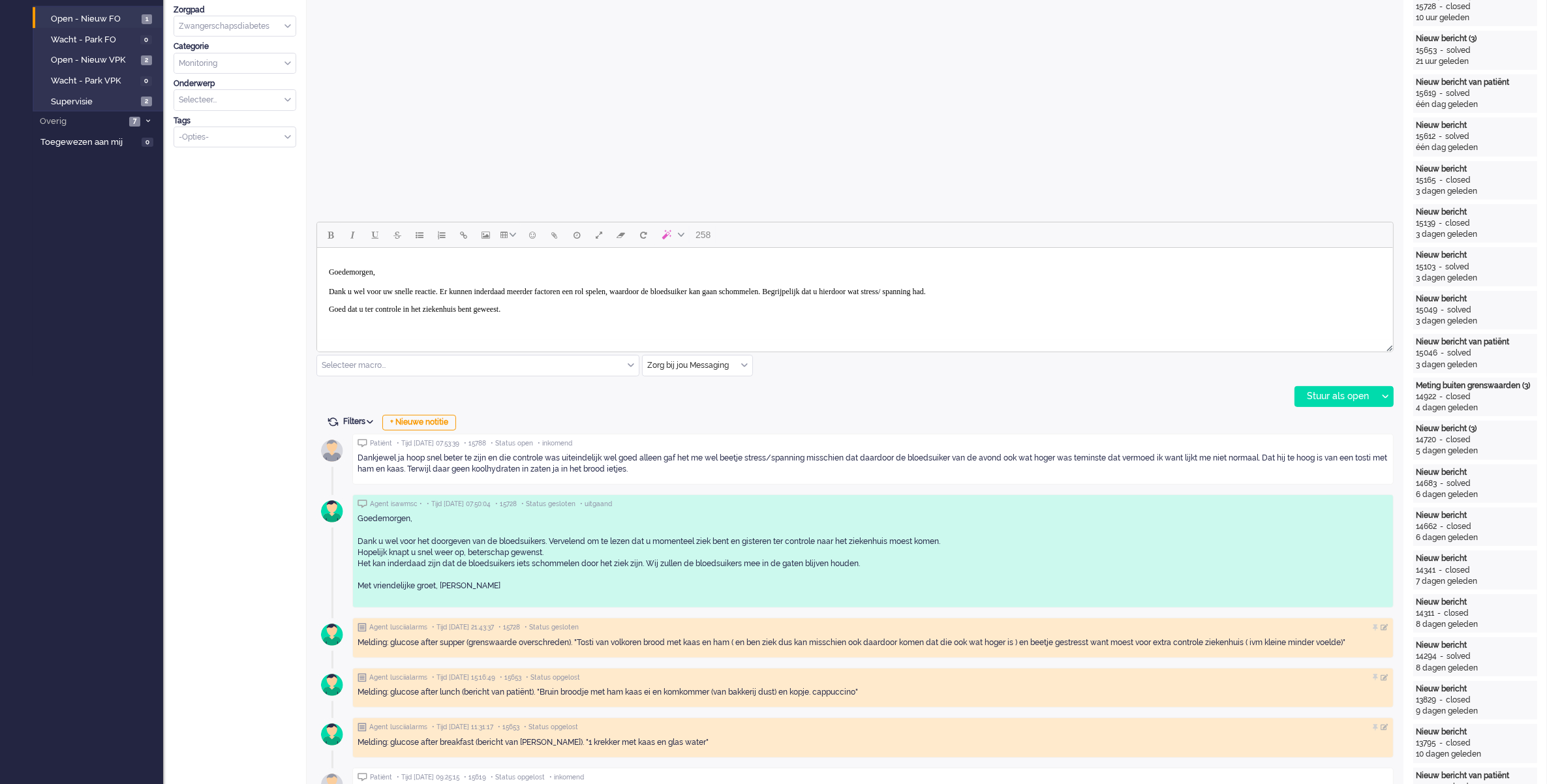
click at [564, 314] on p "Goed dat u ter controle in het ziekenhuis bent geweest." at bounding box center [854, 309] width 1052 height 10
drag, startPoint x: 690, startPoint y: 276, endPoint x: 644, endPoint y: 326, distance: 67.9
click at [644, 326] on body "Goedemorgen, Dank u wel voor uw snelle reactie. Er kunnen inderdaad meerder fac…" at bounding box center [854, 295] width 1065 height 86
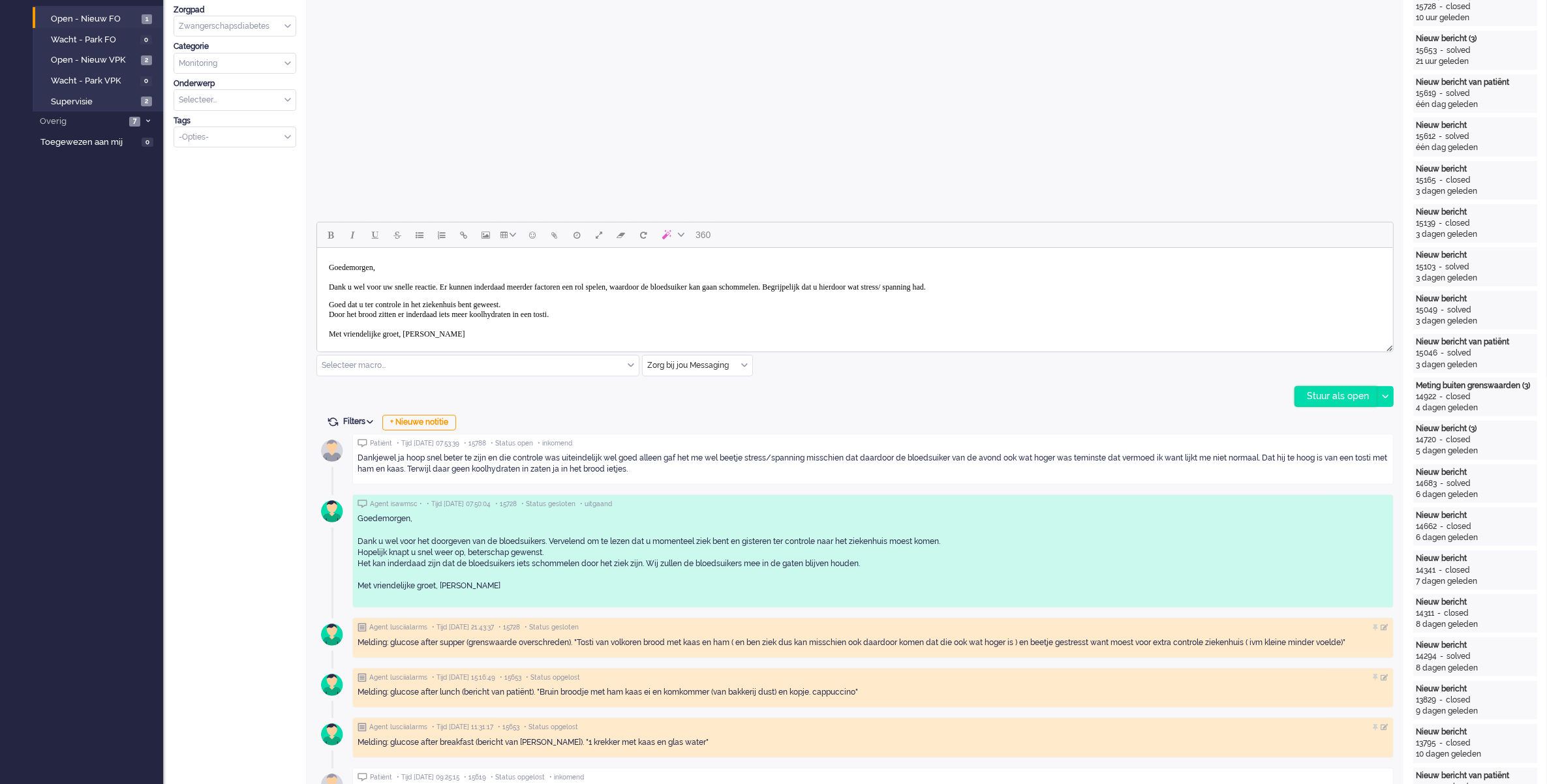
click at [1339, 392] on div "Stuur als open" at bounding box center [1336, 397] width 81 height 19
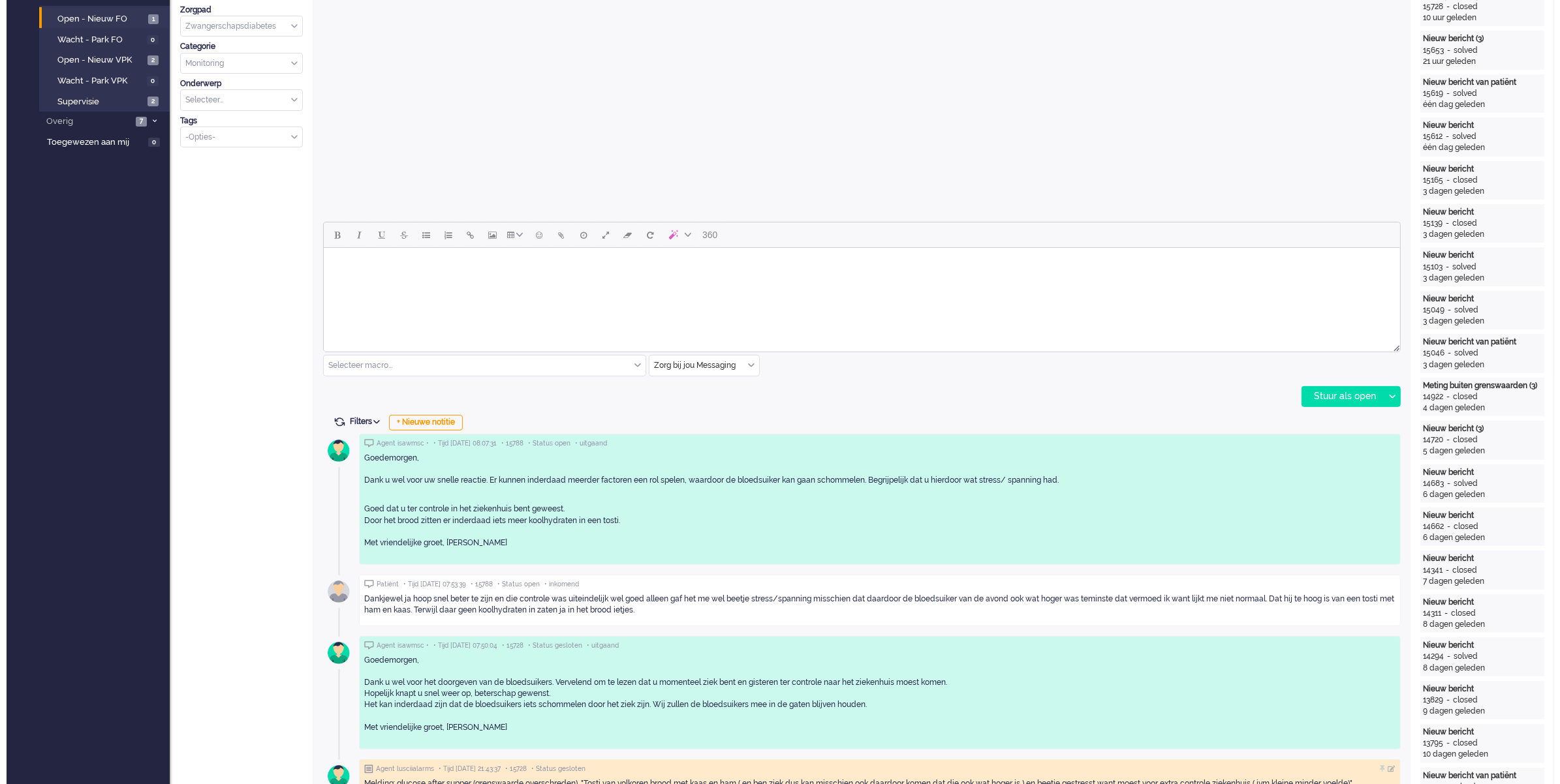
scroll to position [0, 0]
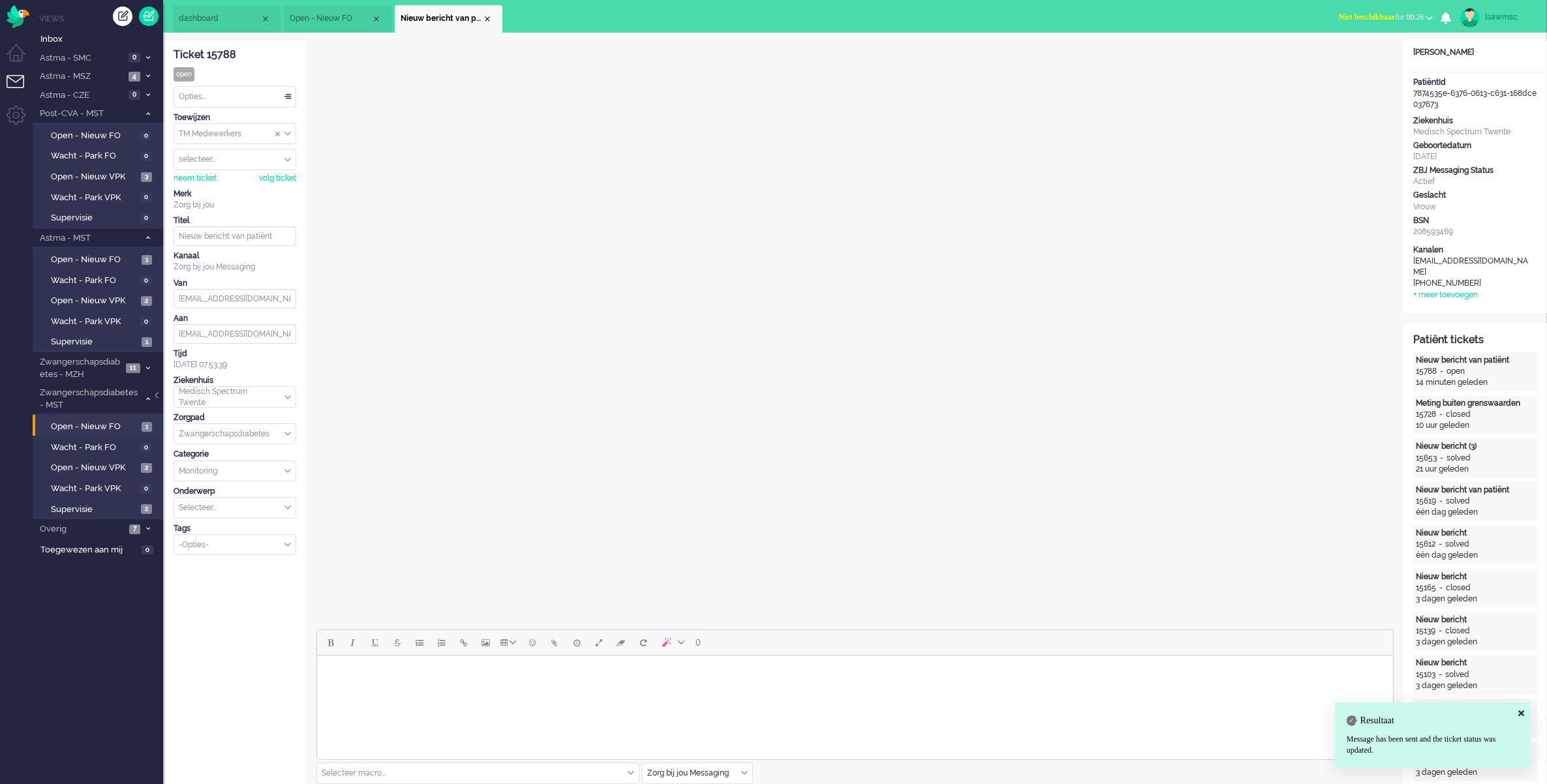
click at [226, 100] on div "Opties..." at bounding box center [234, 96] width 121 height 20
click at [219, 188] on li "Opgelost" at bounding box center [234, 189] width 121 height 19
click at [489, 18] on div "Close tab" at bounding box center [487, 19] width 11 height 11
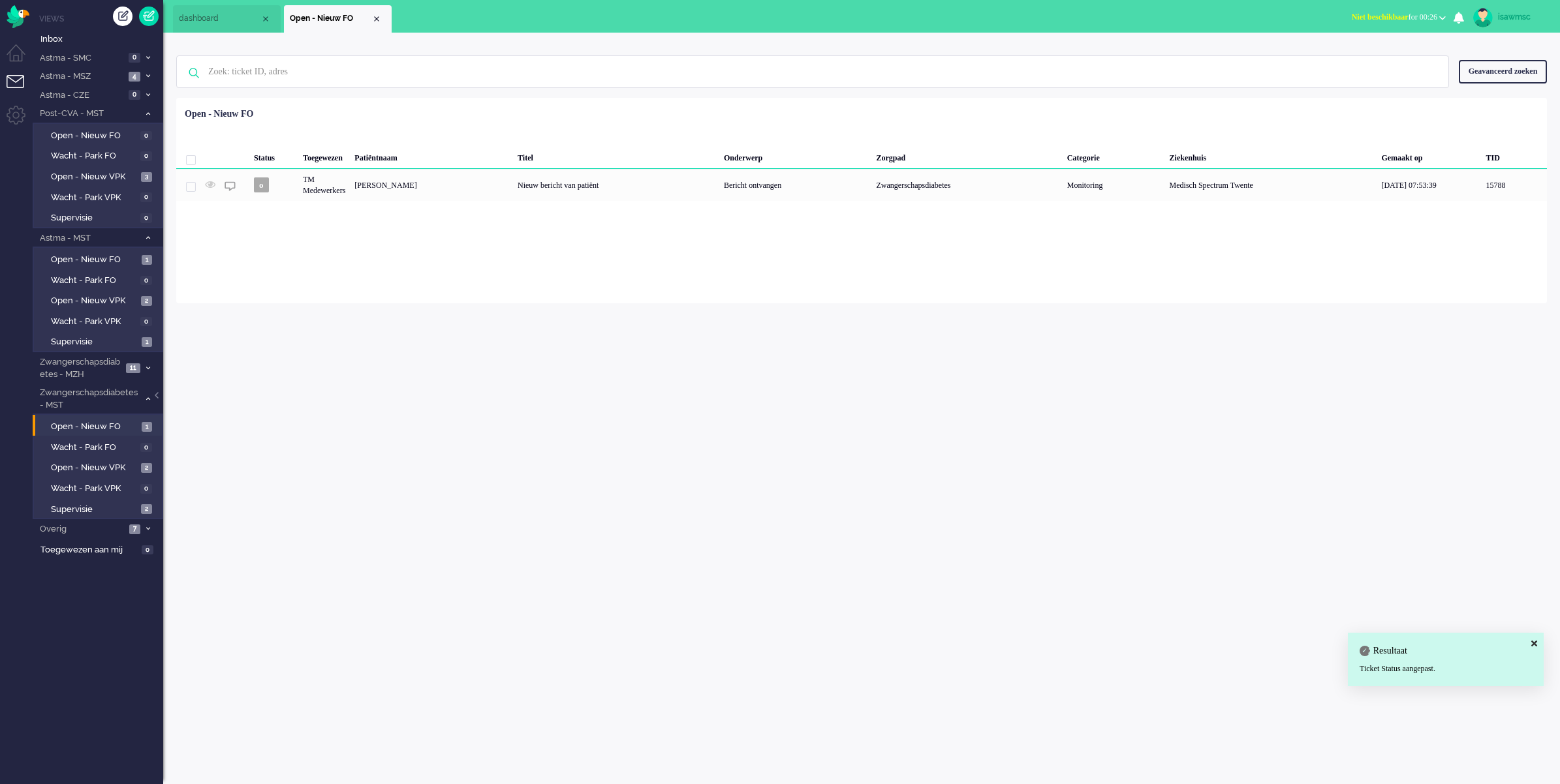
click at [455, 278] on div "Loading... Status Toegewezen Patiëntnaam Titel Onderwerp Zorgpad Categorie Ziek…" at bounding box center [861, 201] width 1371 height 205
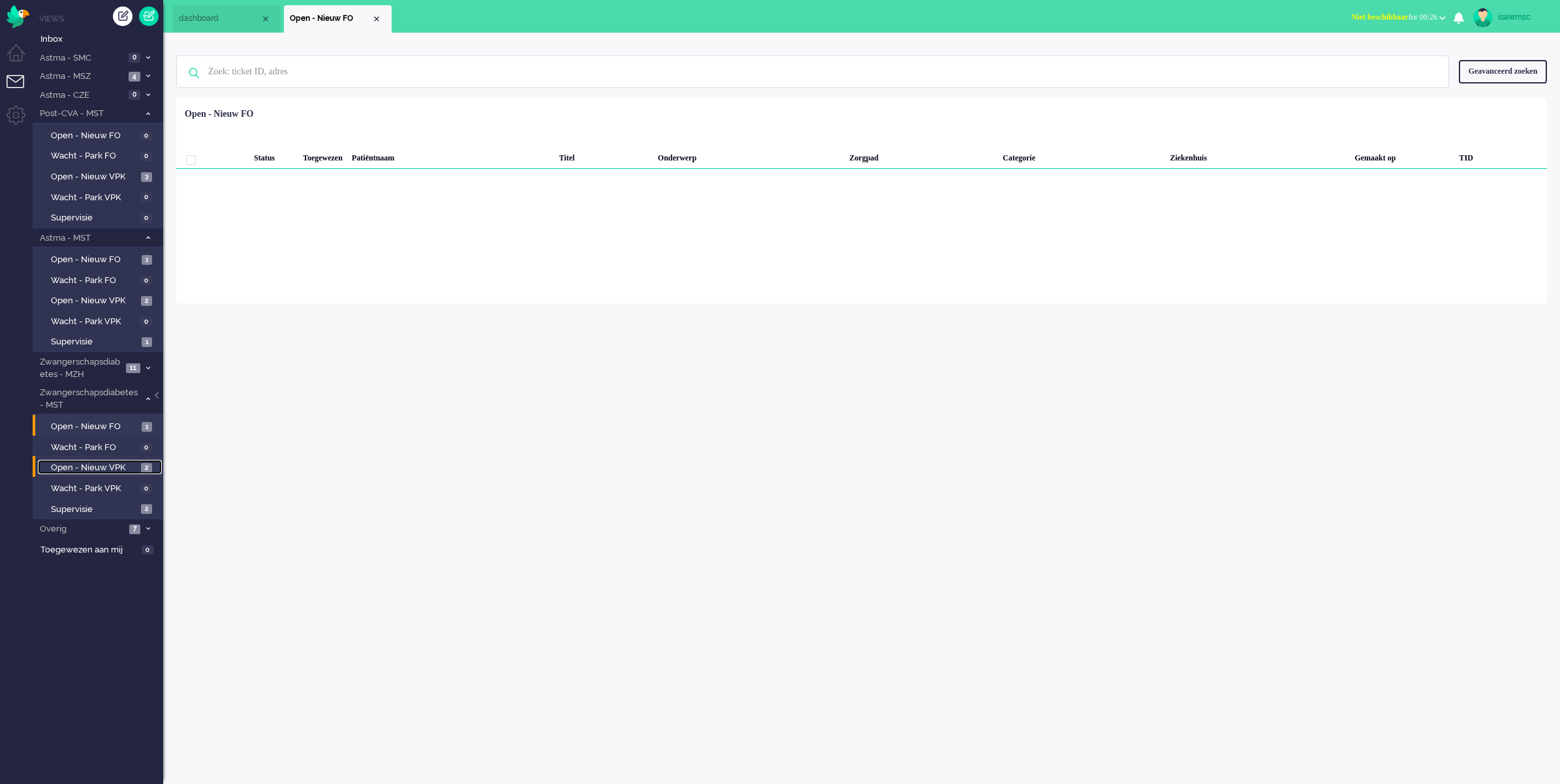
click at [141, 467] on span "2" at bounding box center [146, 468] width 11 height 10
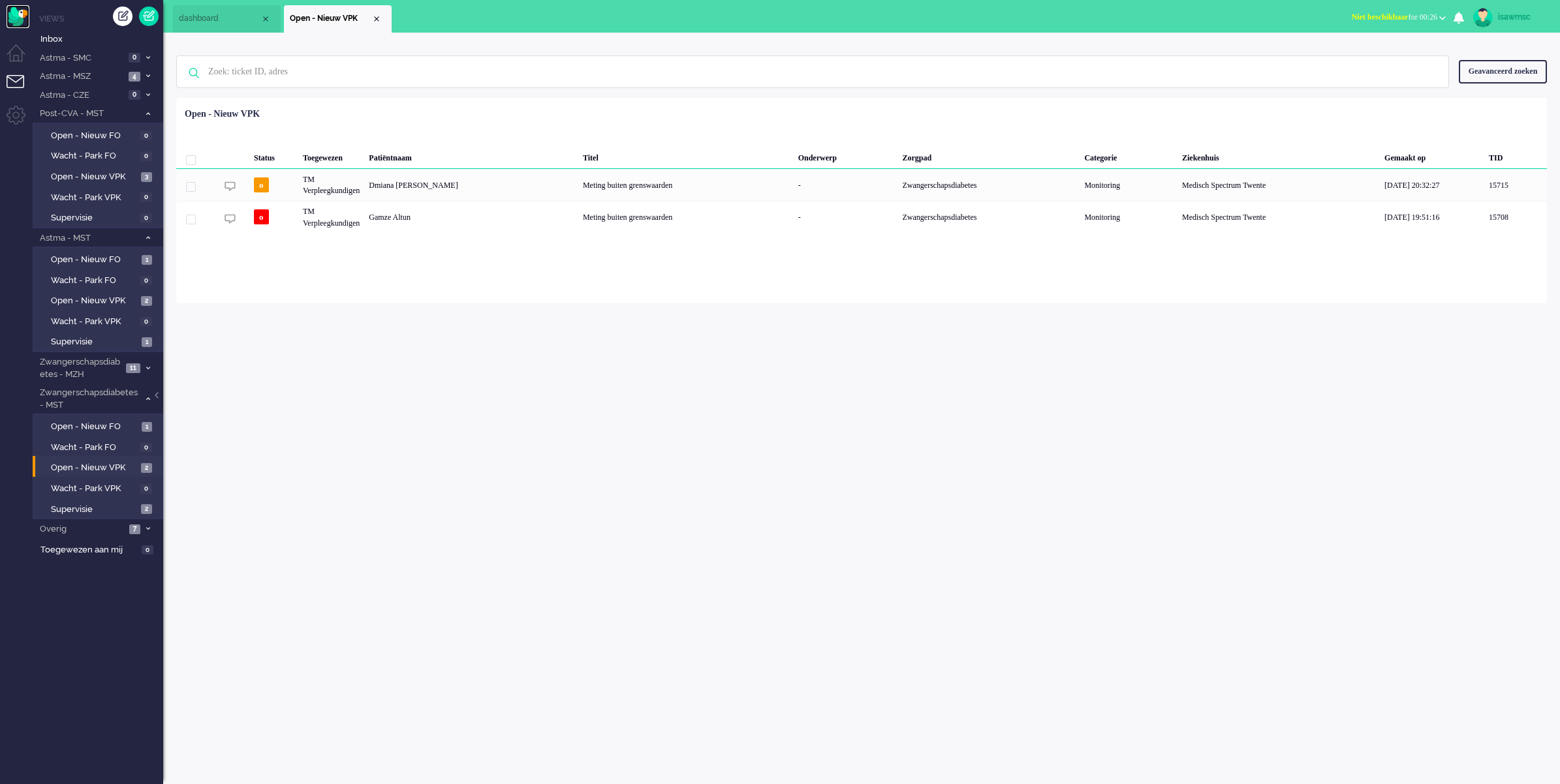
click at [24, 20] on img "Omnidesk" at bounding box center [18, 17] width 23 height 23
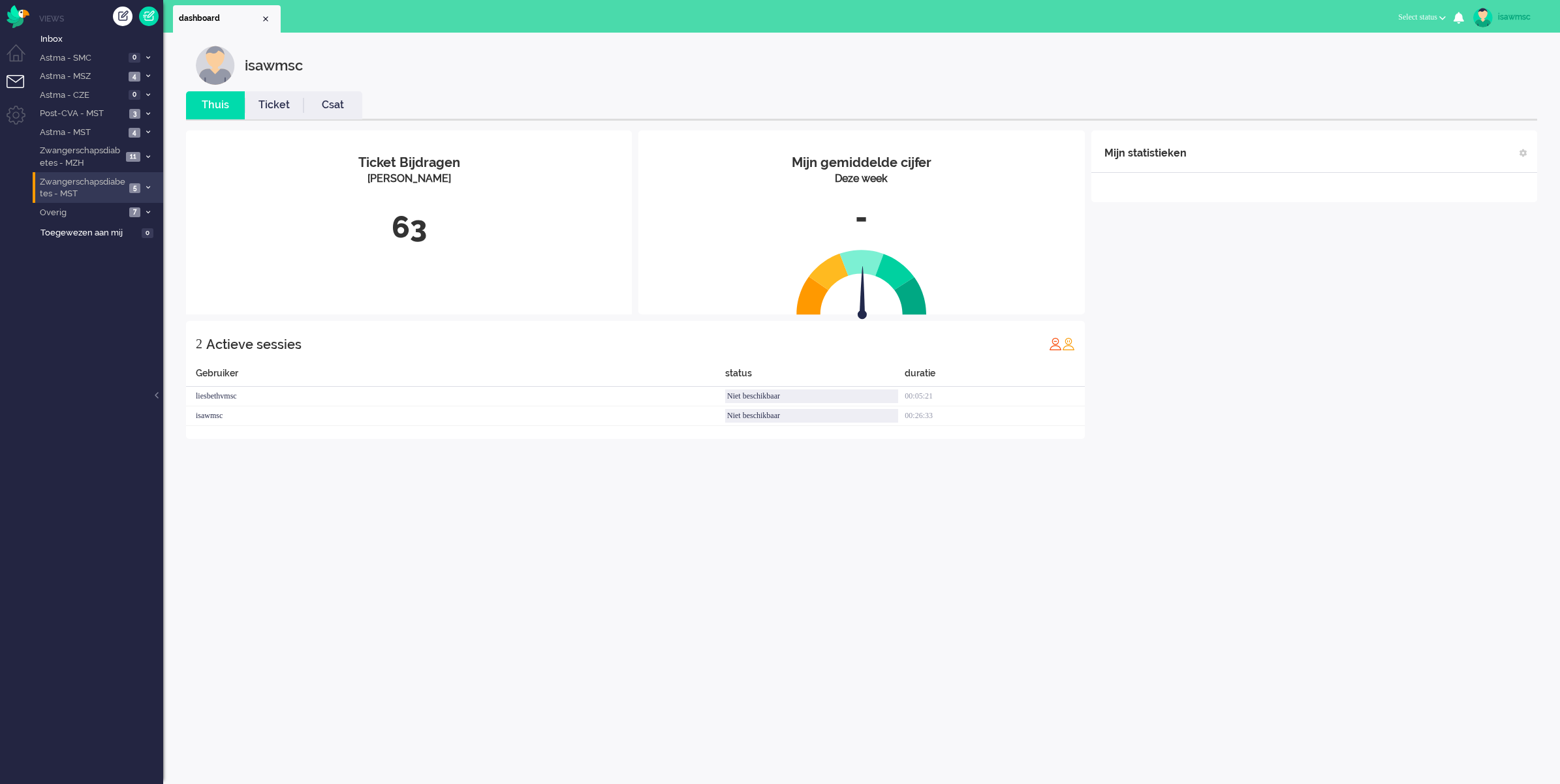
click at [122, 190] on span "Zwangerschapsdiabetes - MST" at bounding box center [81, 187] width 88 height 24
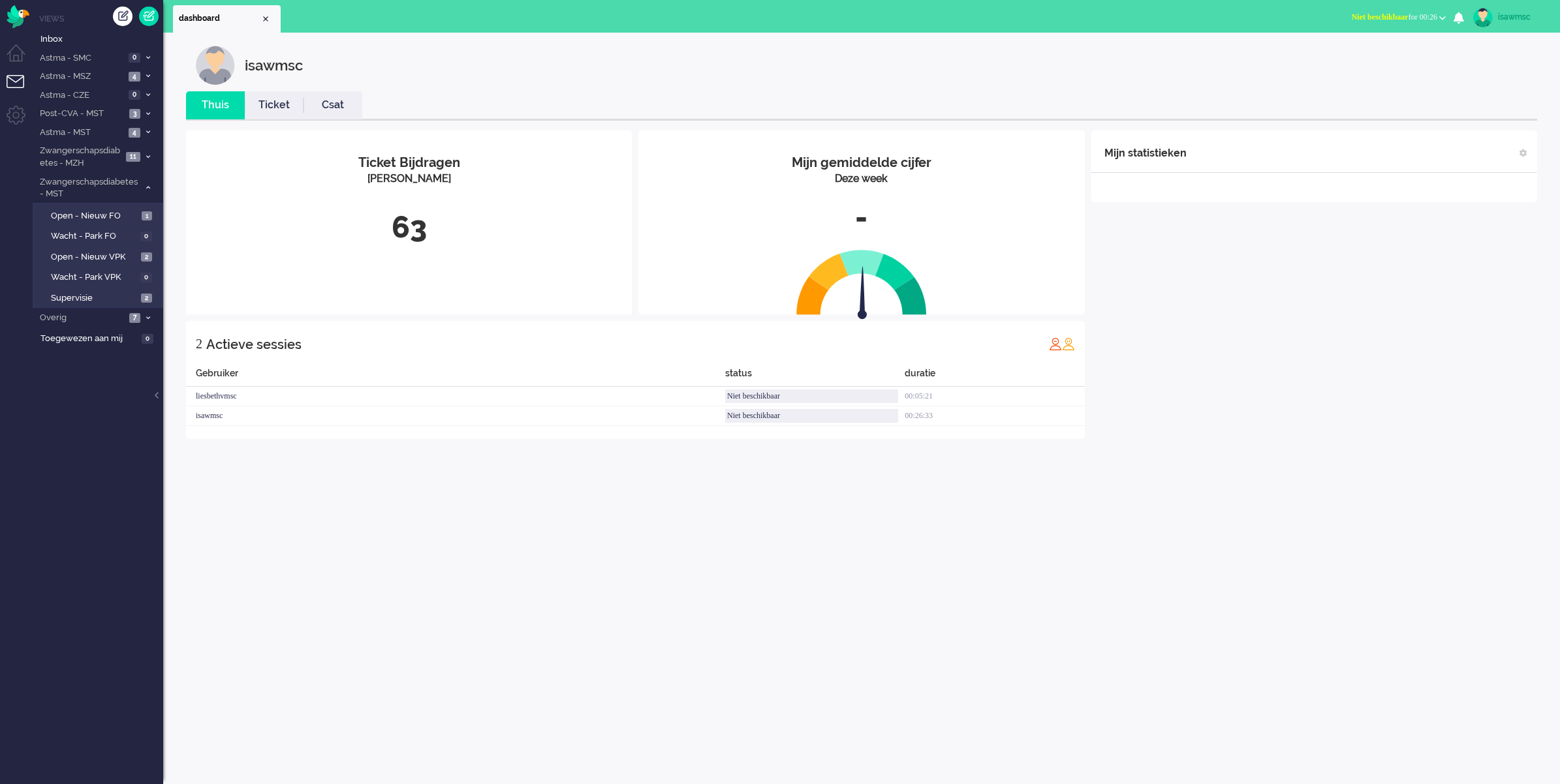
click at [393, 251] on div "Ticket Bijdragen Per Kanaal 63" at bounding box center [409, 205] width 446 height 148
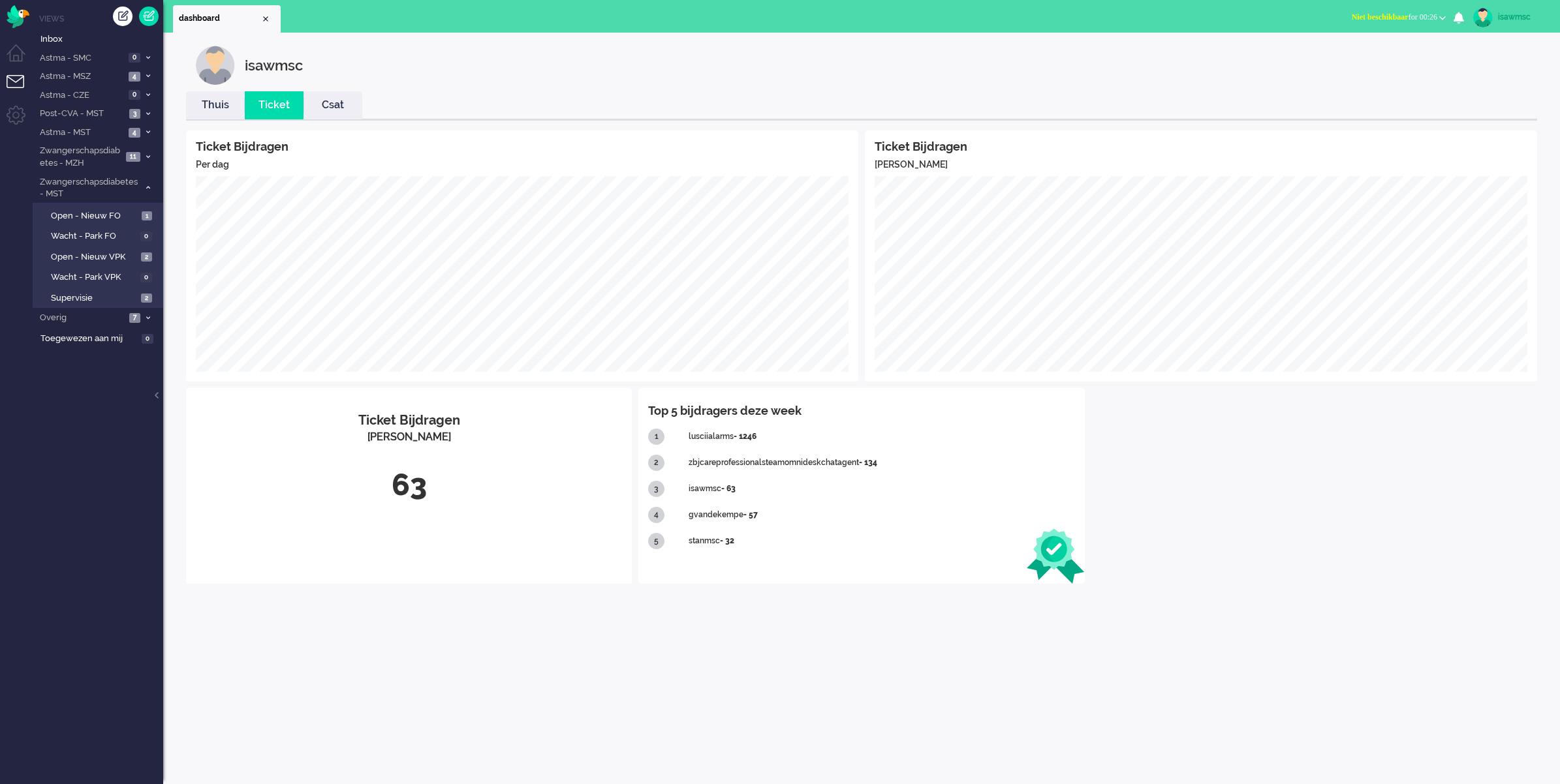
click at [213, 95] on li "Thuis" at bounding box center [215, 105] width 58 height 28
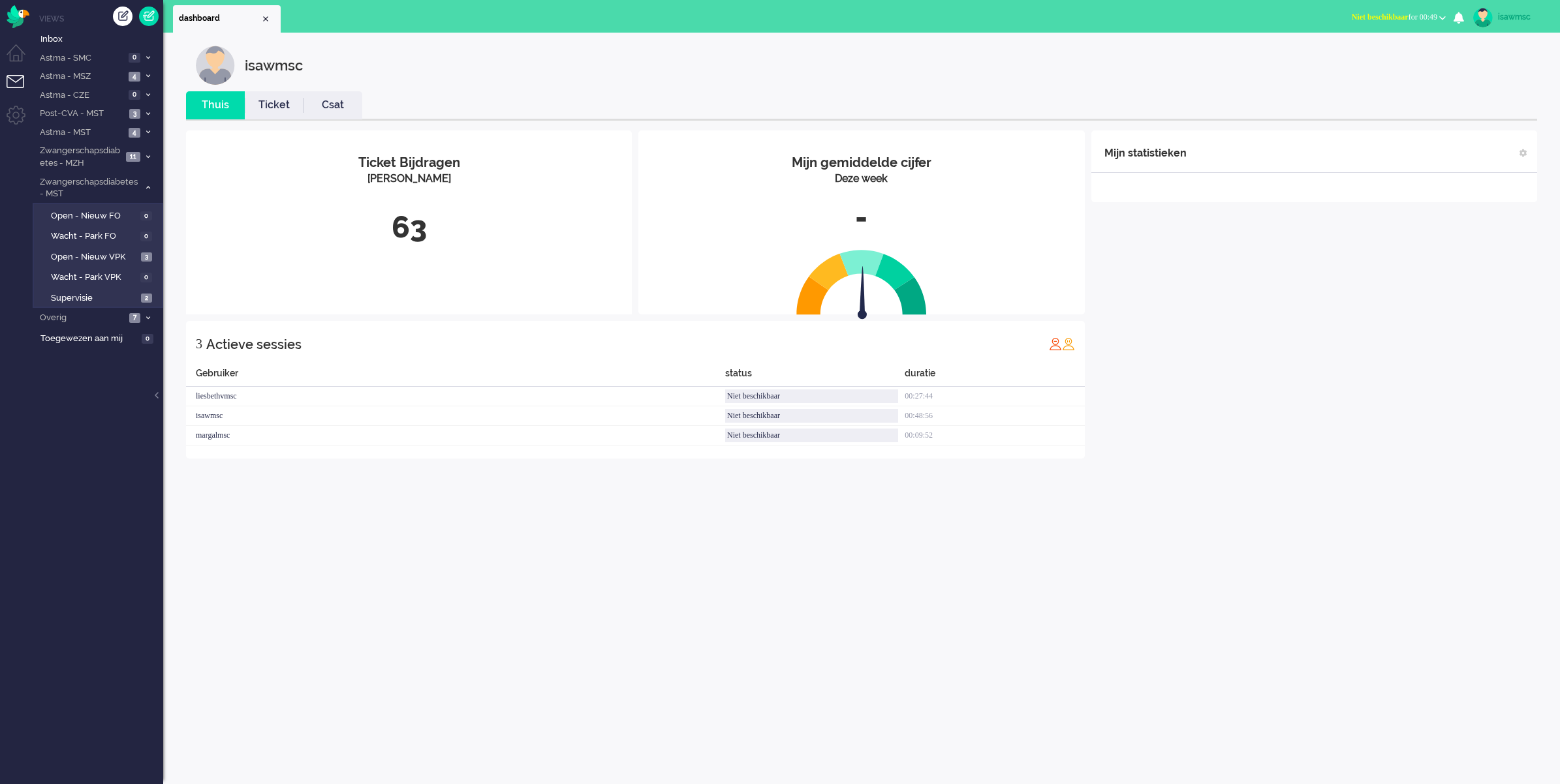
click at [333, 561] on div "isawmsc Thuis Ticket Csat Mijn gemiddelde cijfer Deze week - Ticket Bijdragen P…" at bounding box center [860, 408] width 1396 height 751
click at [473, 46] on div "isawmsc" at bounding box center [871, 65] width 1351 height 39
click at [127, 136] on li "Astma - MST 5" at bounding box center [98, 132] width 131 height 19
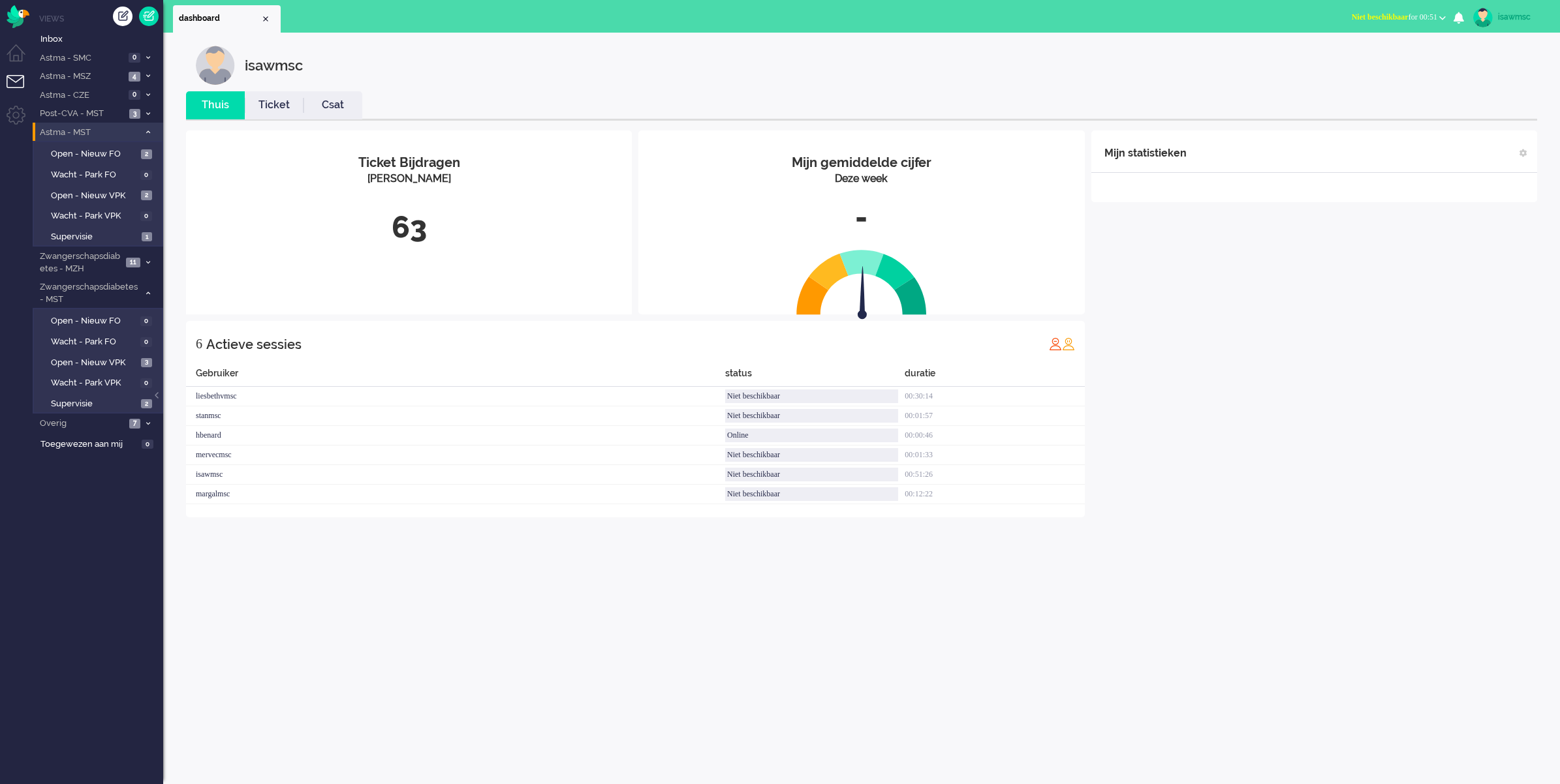
click at [141, 136] on li "Astma - MST 5" at bounding box center [98, 132] width 131 height 19
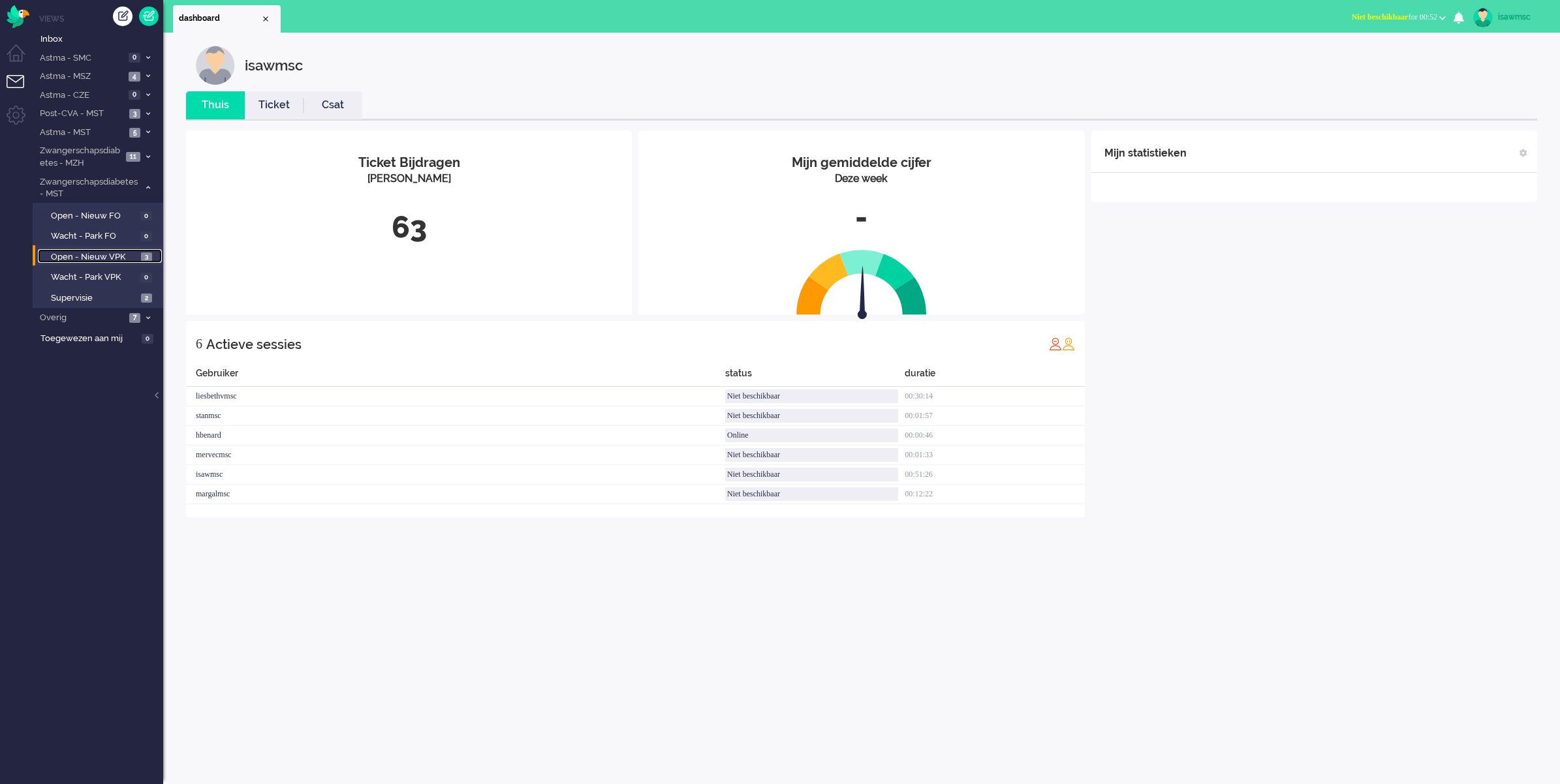
click at [126, 255] on span "Open - Nieuw VPK" at bounding box center [95, 257] width 87 height 12
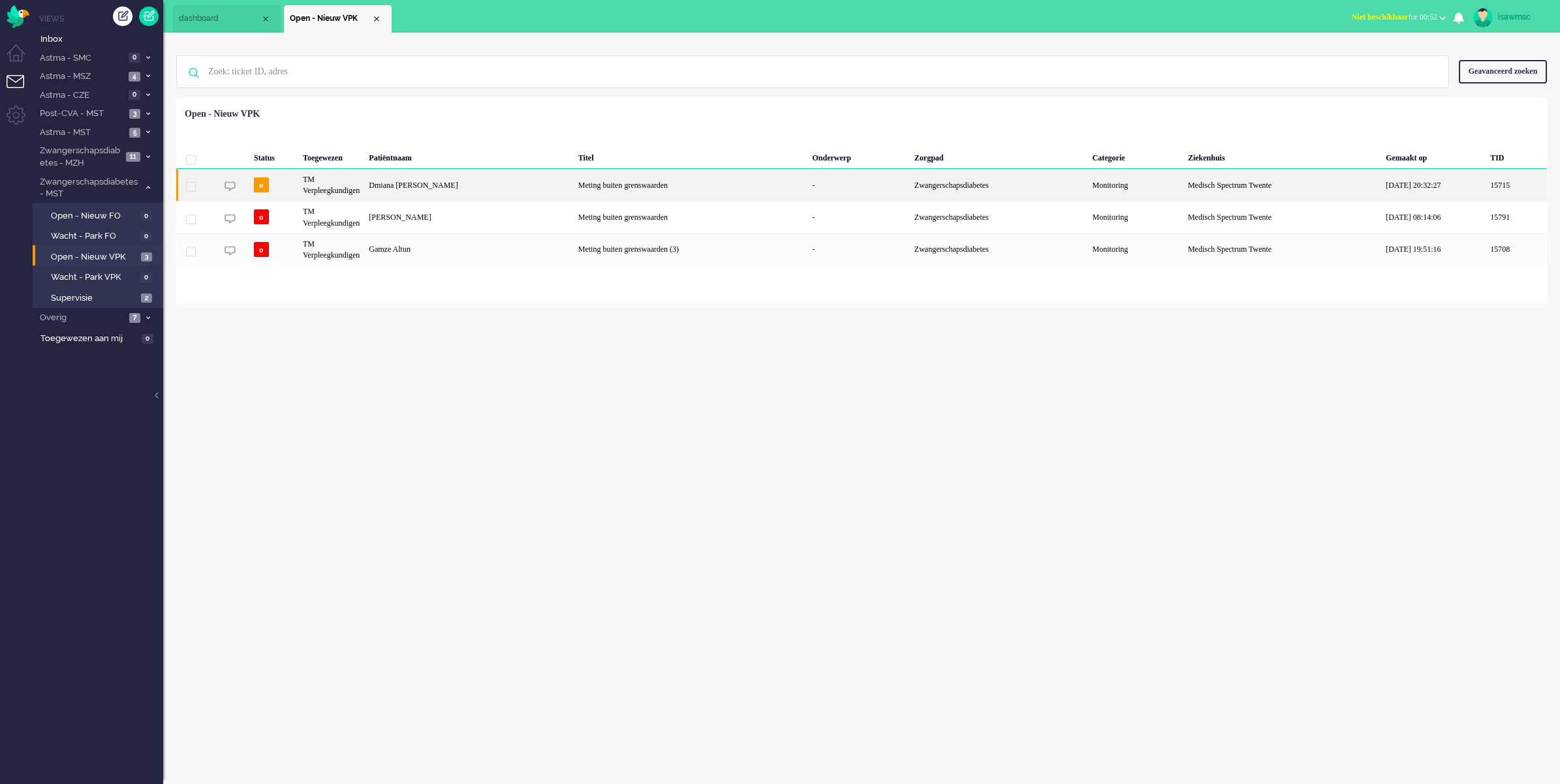
click at [458, 184] on div "Dmiana [PERSON_NAME]" at bounding box center [469, 185] width 209 height 32
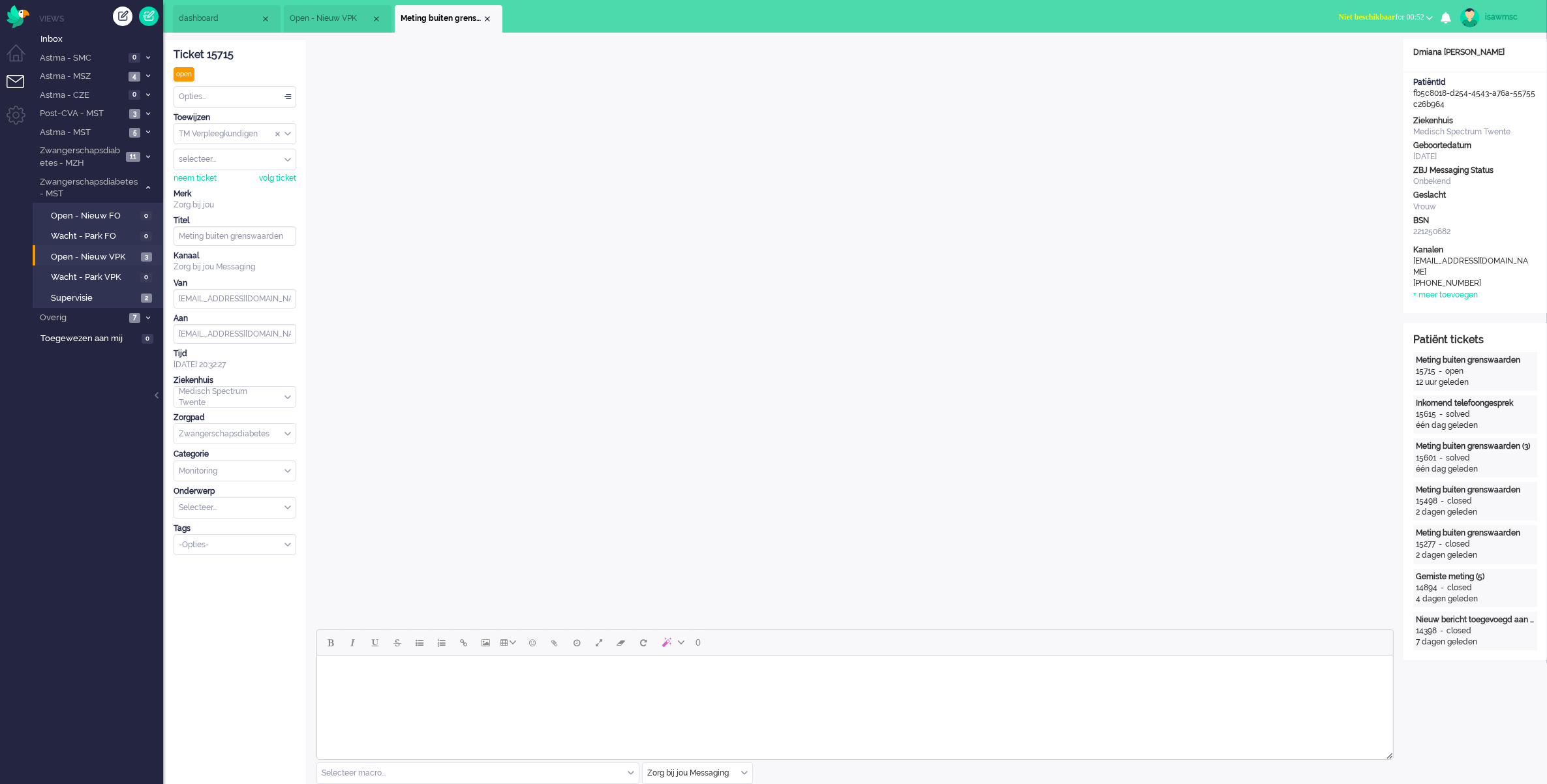
drag, startPoint x: 486, startPoint y: 20, endPoint x: 480, endPoint y: 25, distance: 7.8
click at [487, 20] on div "Close tab" at bounding box center [487, 19] width 11 height 11
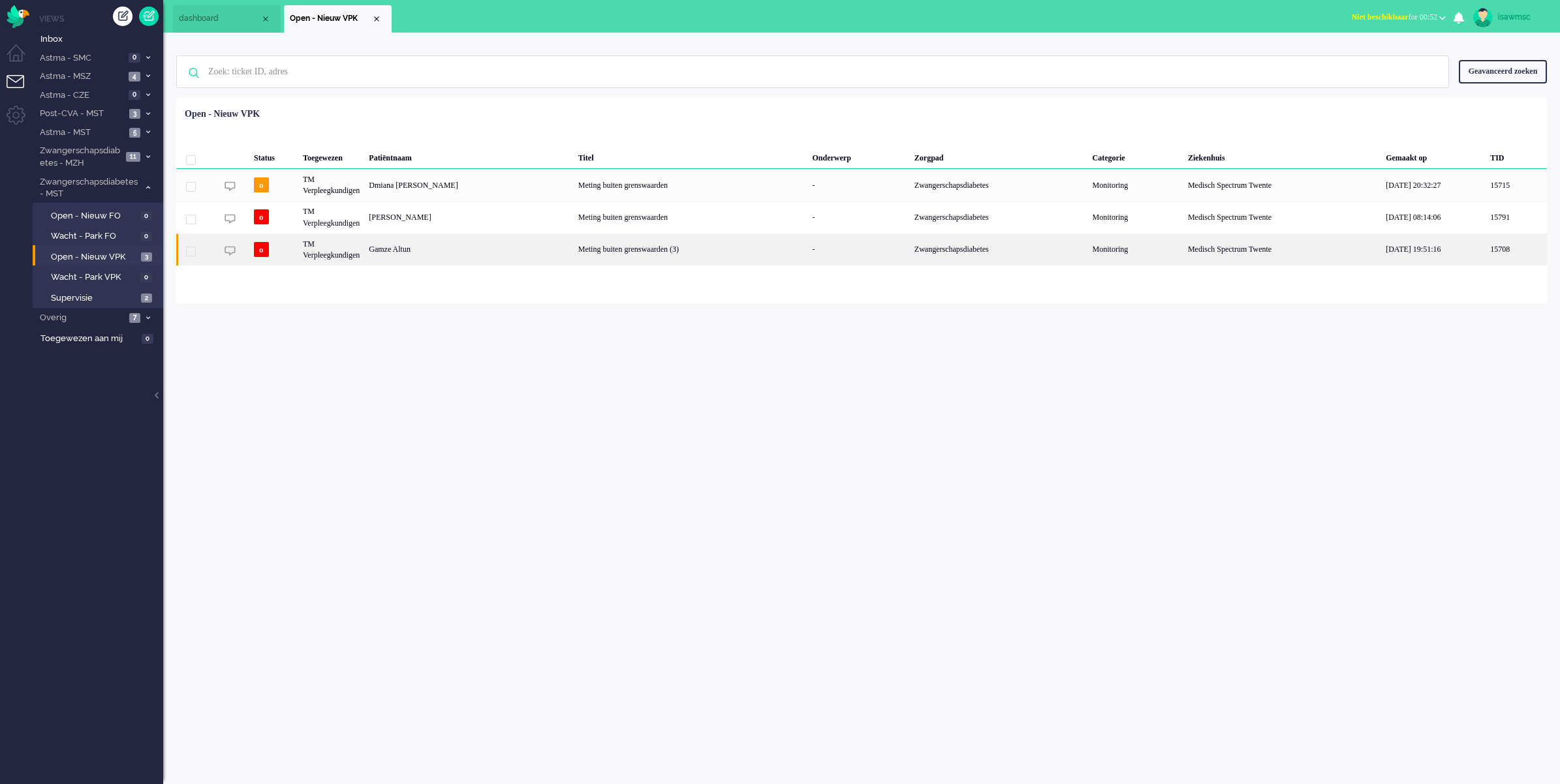
click at [574, 248] on div "Meting buiten grenswaarden (3)" at bounding box center [691, 249] width 234 height 32
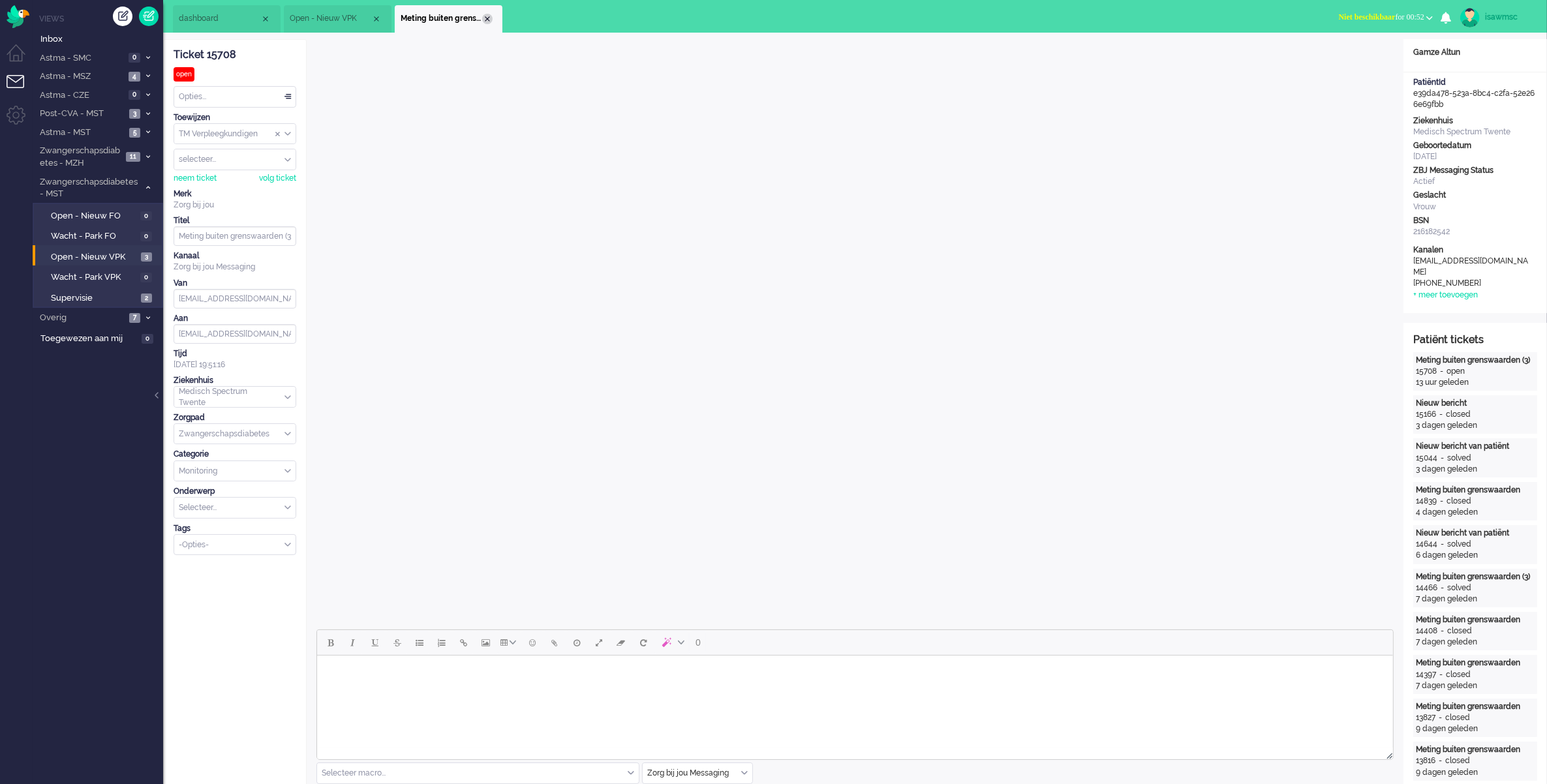
click at [488, 21] on div "Close tab" at bounding box center [487, 19] width 11 height 11
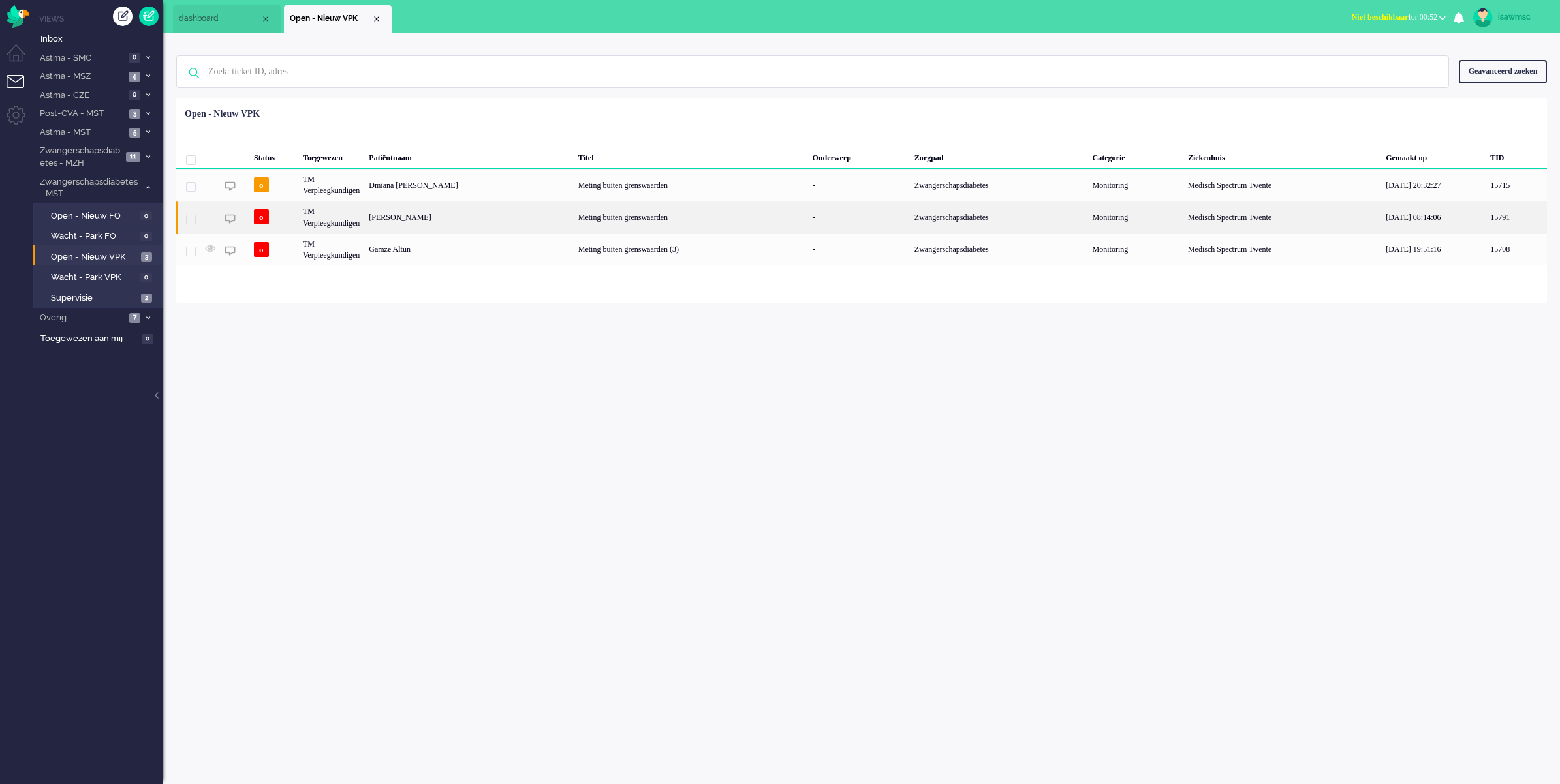
click at [574, 220] on div "Meting buiten grenswaarden" at bounding box center [691, 217] width 234 height 32
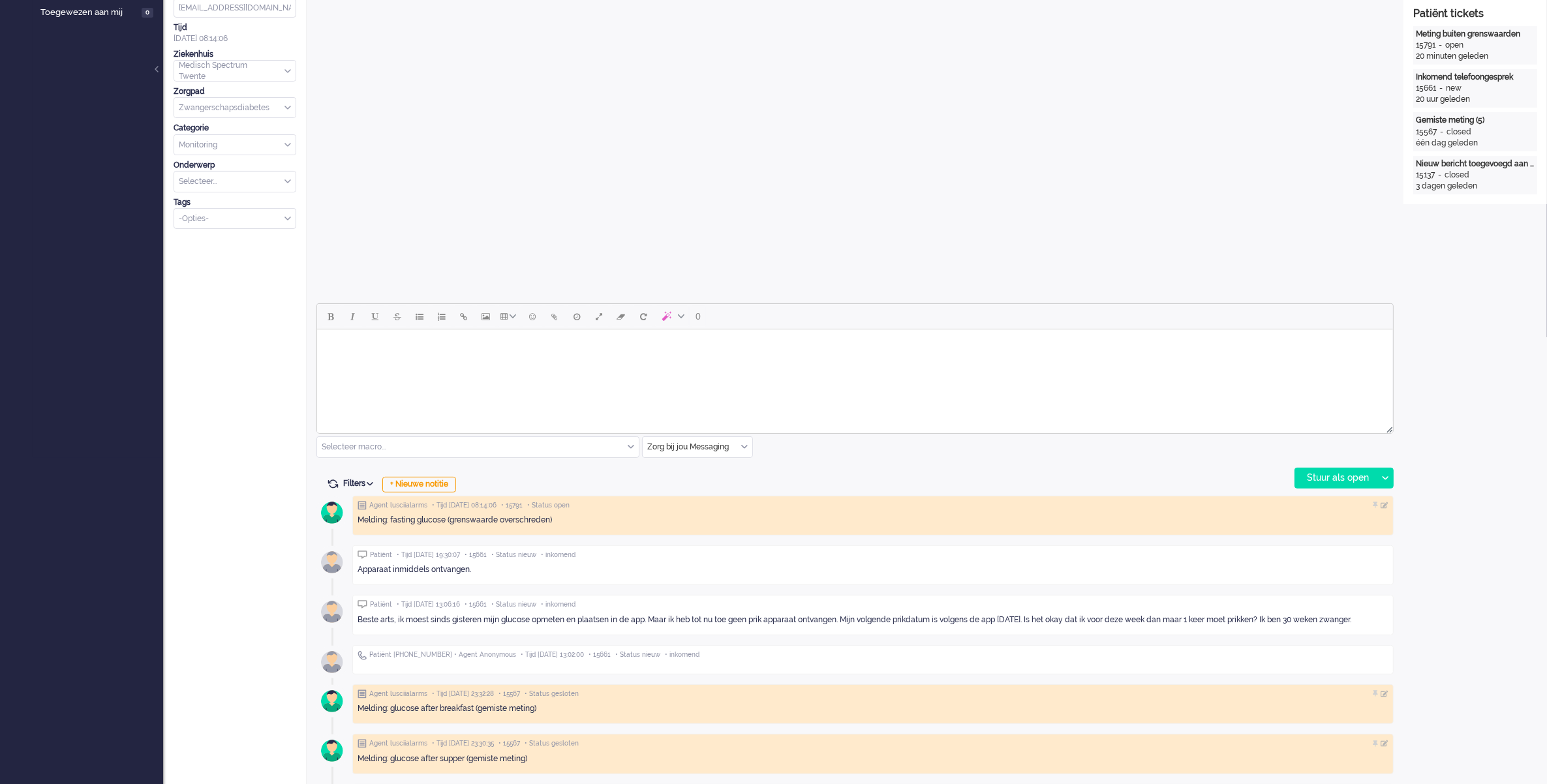
scroll to position [81, 0]
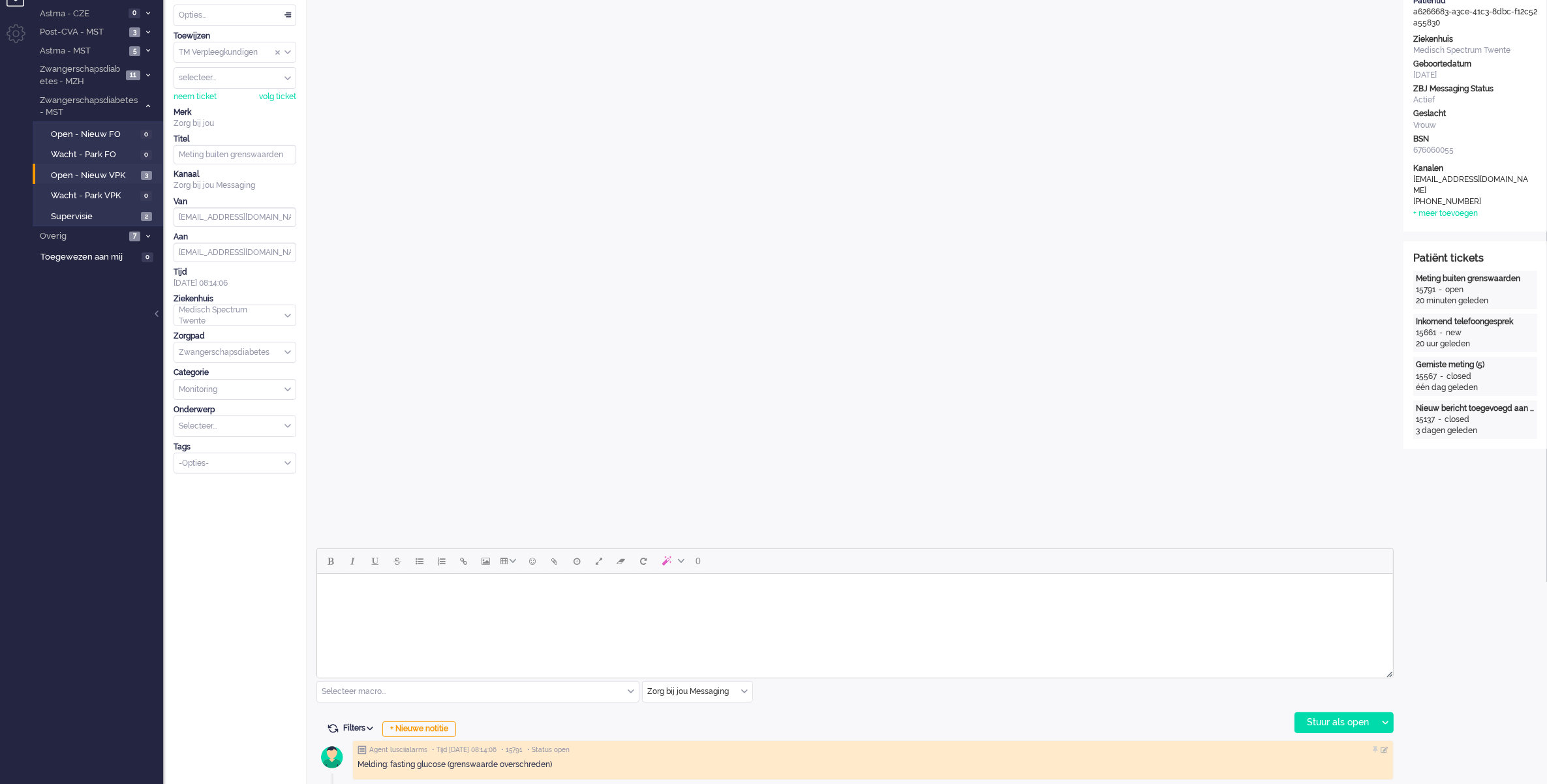
click at [539, 607] on html at bounding box center [854, 590] width 1076 height 34
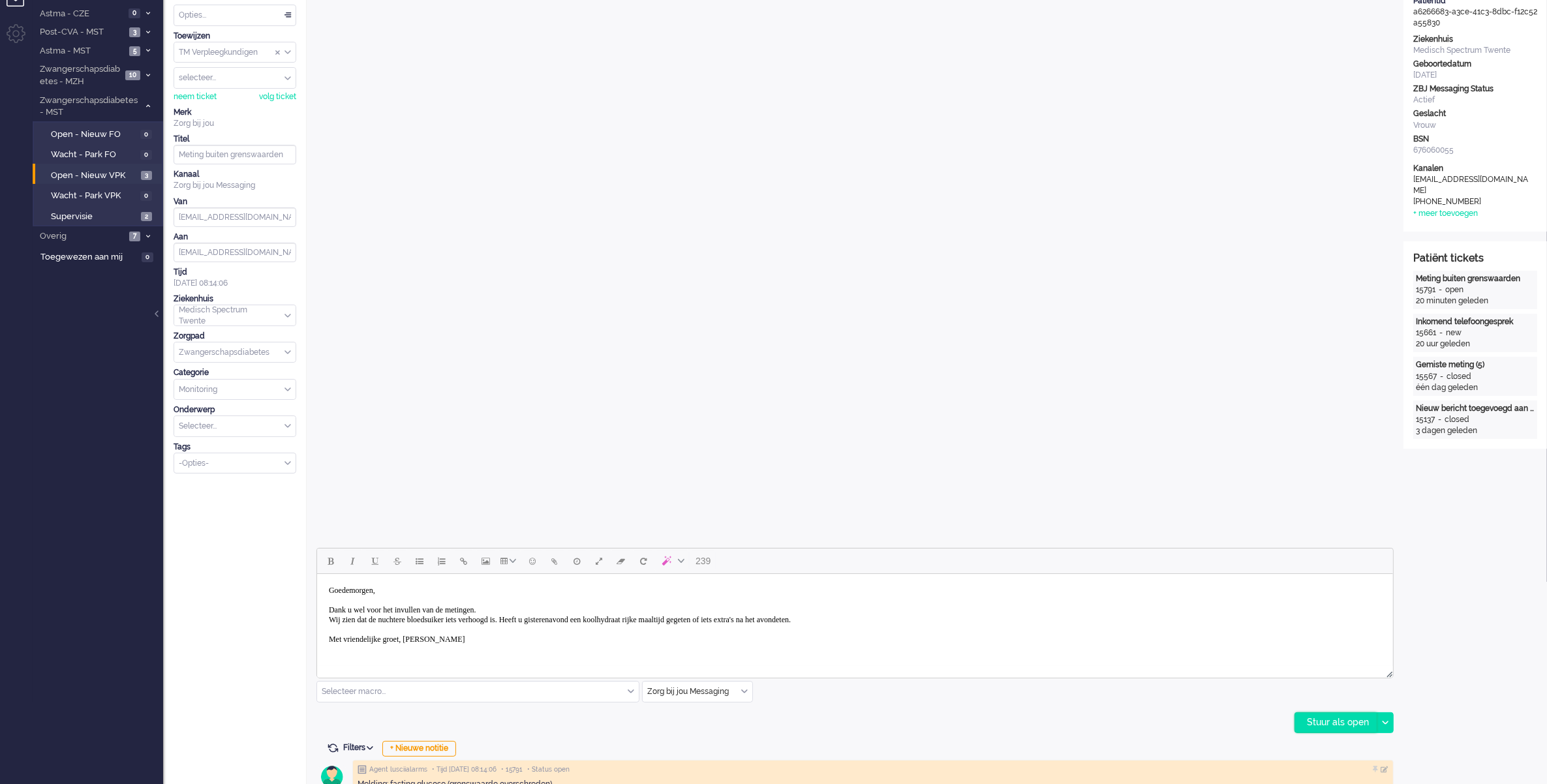
click at [1331, 728] on div "Stuur als open" at bounding box center [1336, 723] width 81 height 19
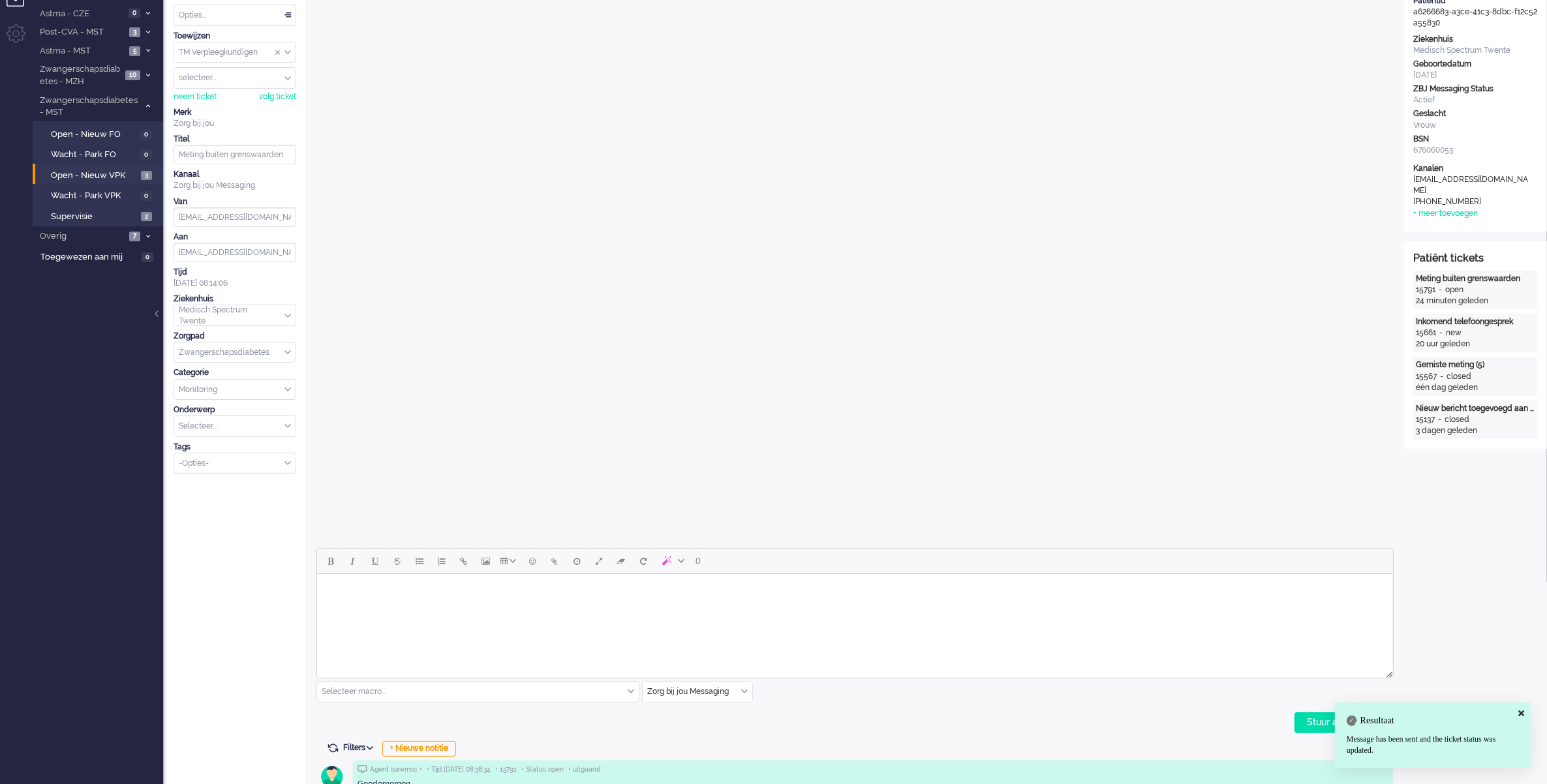
scroll to position [0, 0]
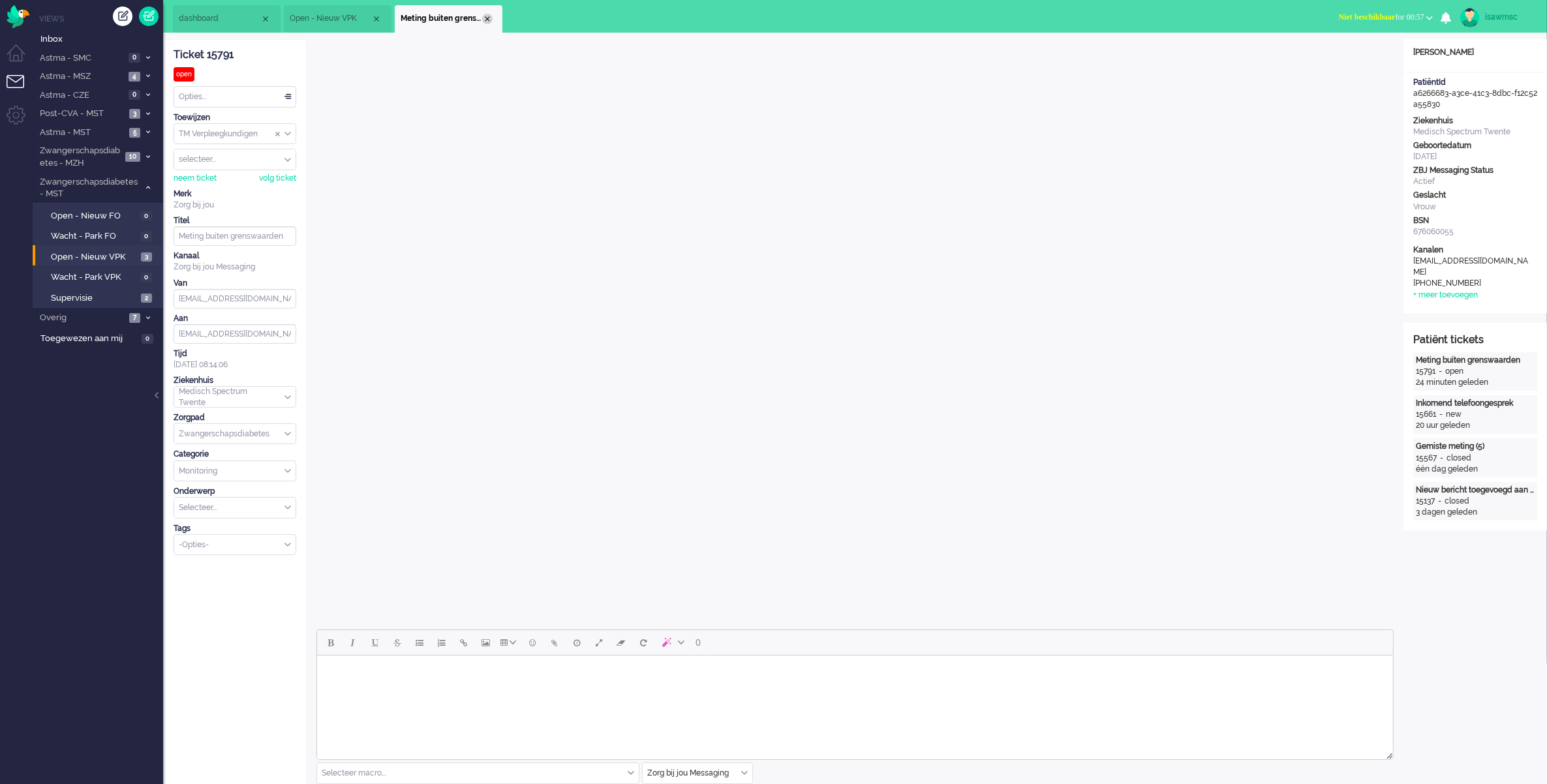
click at [484, 16] on div "Close tab" at bounding box center [487, 19] width 11 height 11
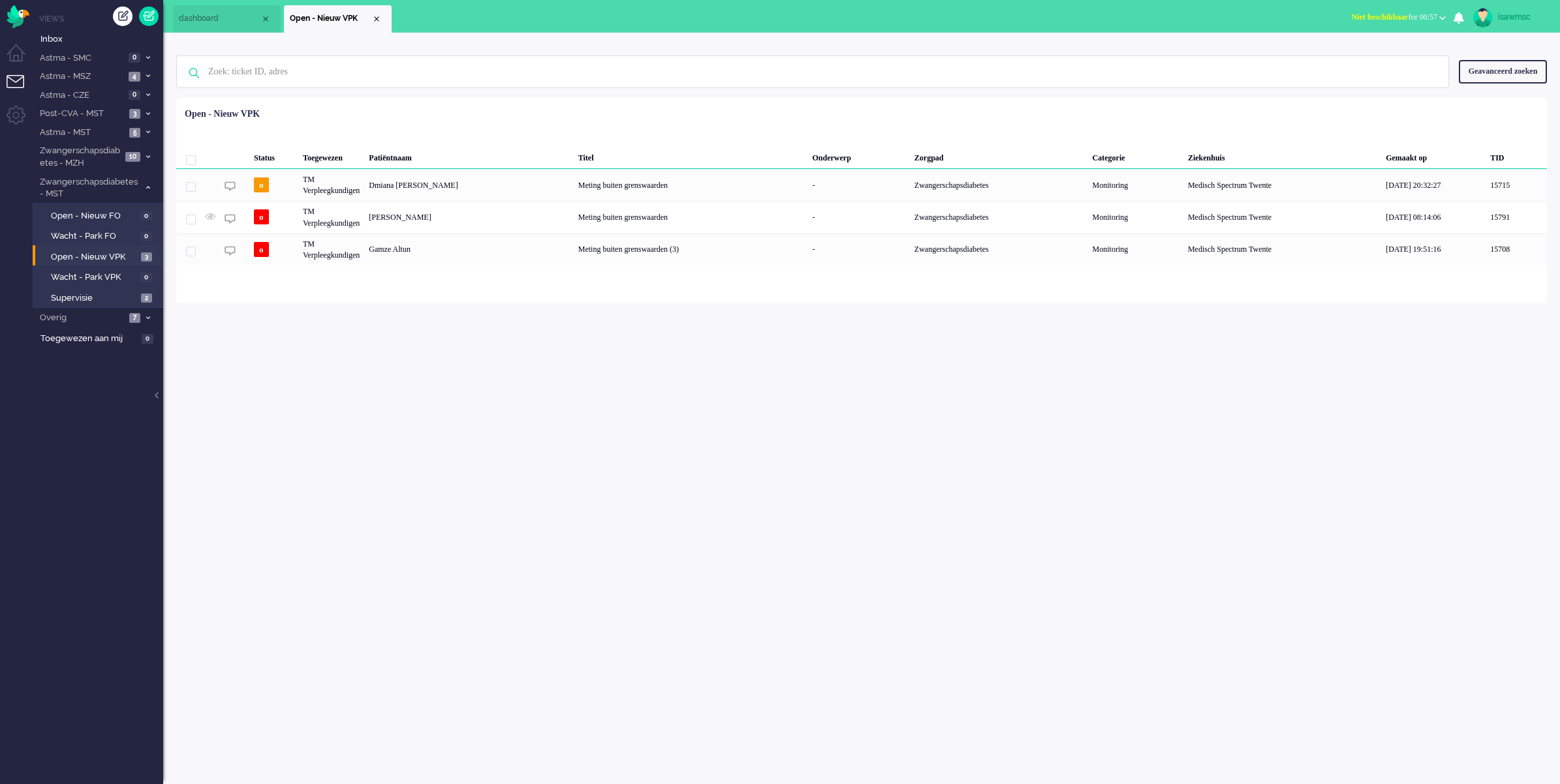
click at [521, 455] on div "isawmsc Thuis Ticket Csat Mijn gemiddelde cijfer Deze week - Ticket Bijdragen P…" at bounding box center [860, 408] width 1396 height 751
click at [485, 39] on div "Geen zoekresultaten Probeer nog eens Geavanceerd zoeken Geavanceerd zoeken Tick…" at bounding box center [860, 168] width 1396 height 270
click at [123, 75] on span "Astma - MSZ" at bounding box center [81, 77] width 87 height 12
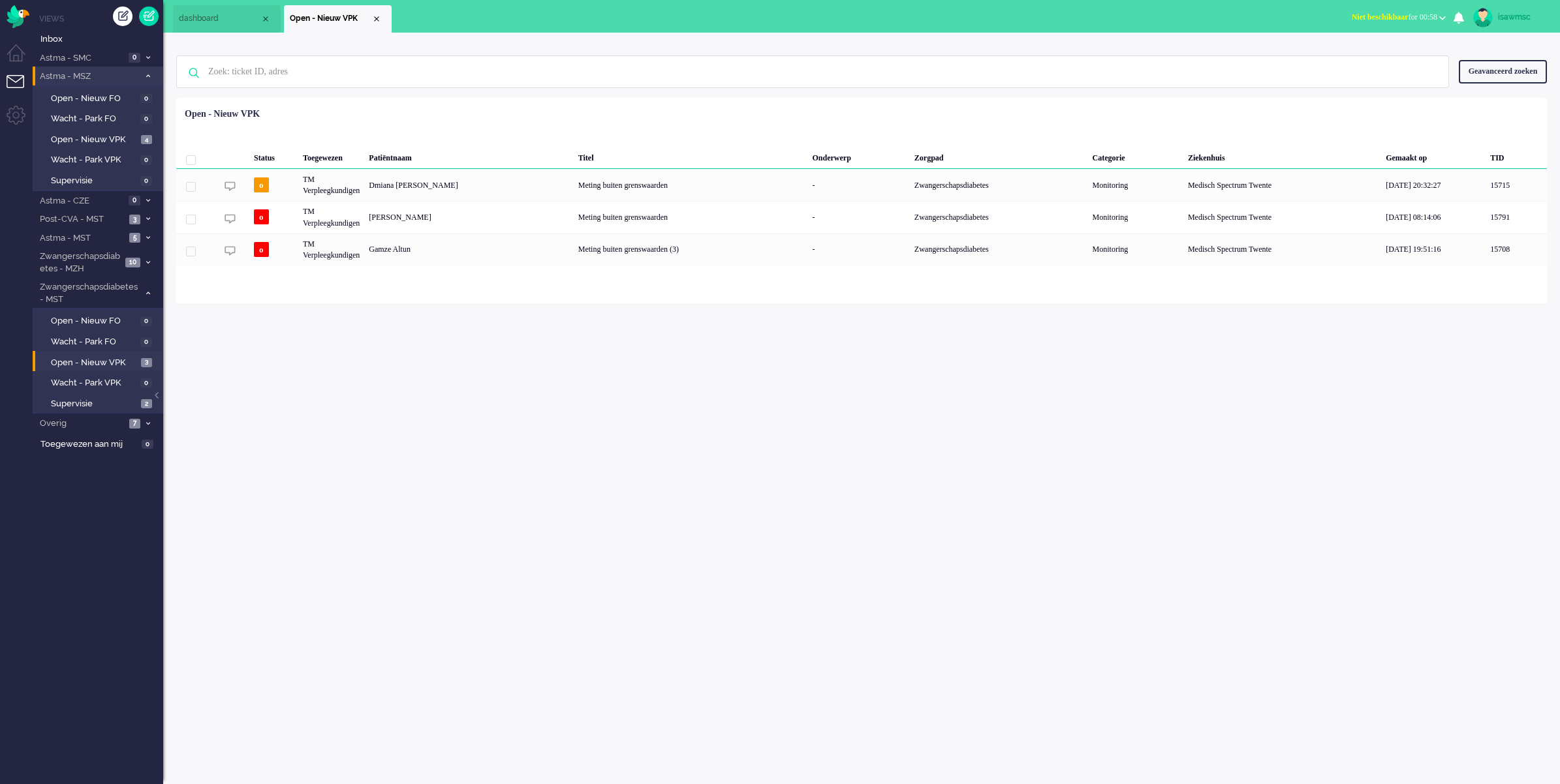
click at [123, 75] on span "Astma - MSZ" at bounding box center [88, 77] width 101 height 12
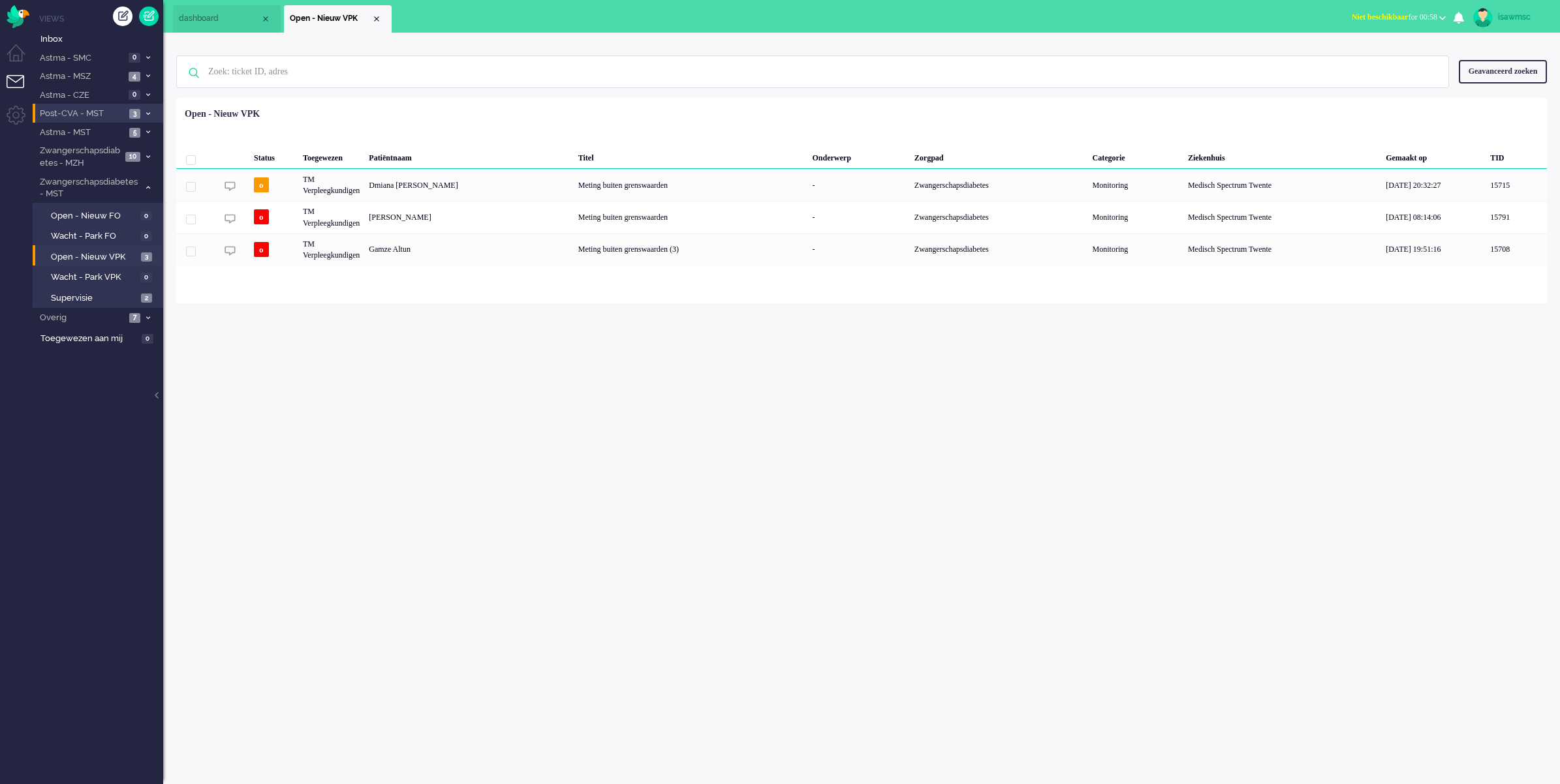
click at [128, 115] on li "Post-CVA - MST 3" at bounding box center [98, 112] width 131 height 19
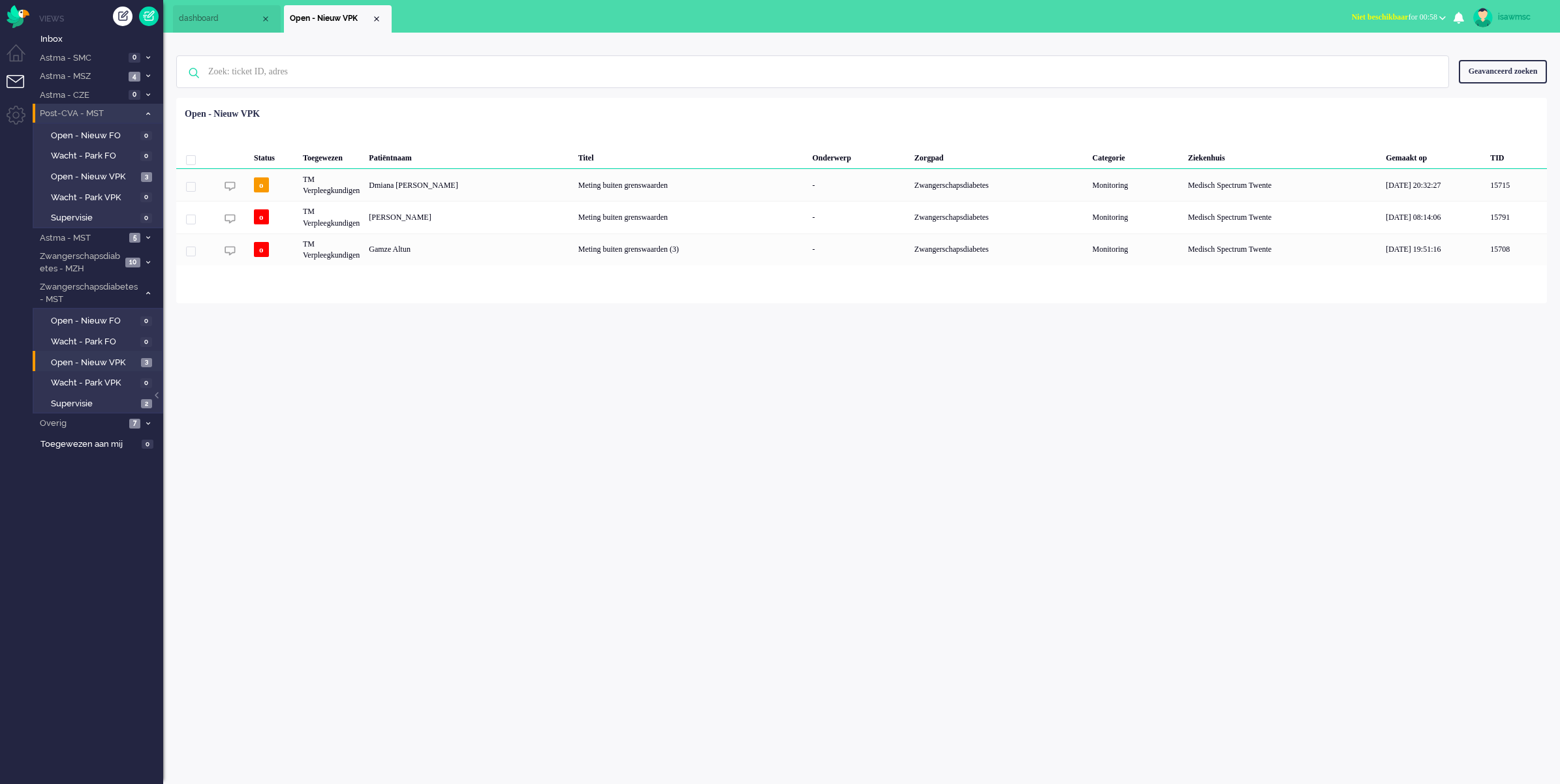
click at [128, 115] on span "Post-CVA - MST" at bounding box center [88, 114] width 101 height 12
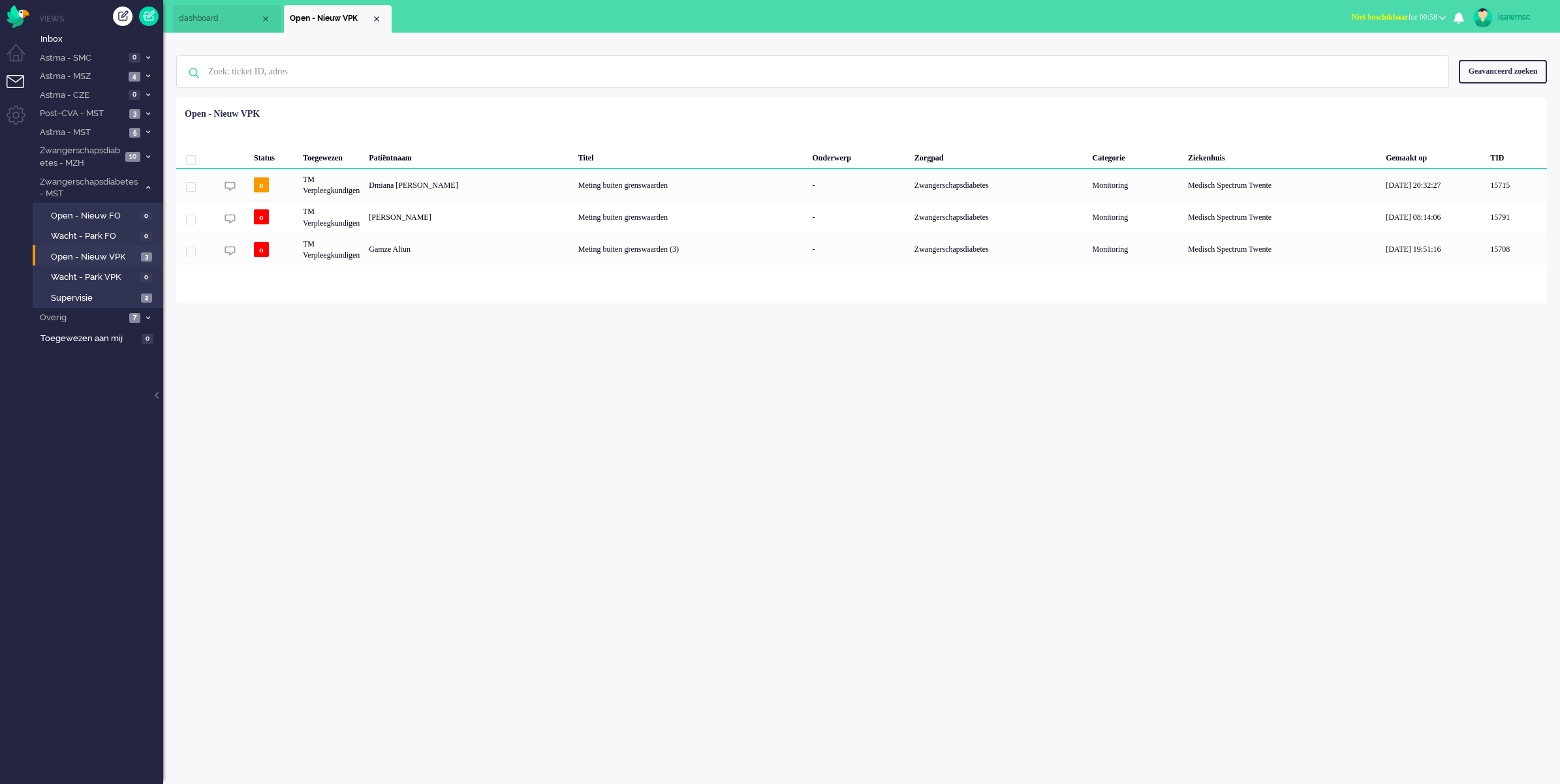
click at [707, 372] on div "isawmsc Thuis Ticket Csat Mijn gemiddelde cijfer Deze week - Ticket Bijdragen P…" at bounding box center [860, 408] width 1396 height 751
click at [595, 27] on ul "dashboard Open - Nieuw VPK" at bounding box center [734, 16] width 1122 height 33
drag, startPoint x: 439, startPoint y: 126, endPoint x: 501, endPoint y: 36, distance: 109.3
click at [442, 118] on div "Geselecteerd 0 Set Status: open pending holding solved Verwijder Selecteer... U…" at bounding box center [861, 130] width 1371 height 26
click at [417, 112] on div "Status Toegewezen Patiëntnaam Titel Onderwerp Zorgpad Categorie Ziekenhuis Gema…" at bounding box center [861, 184] width 1371 height 163
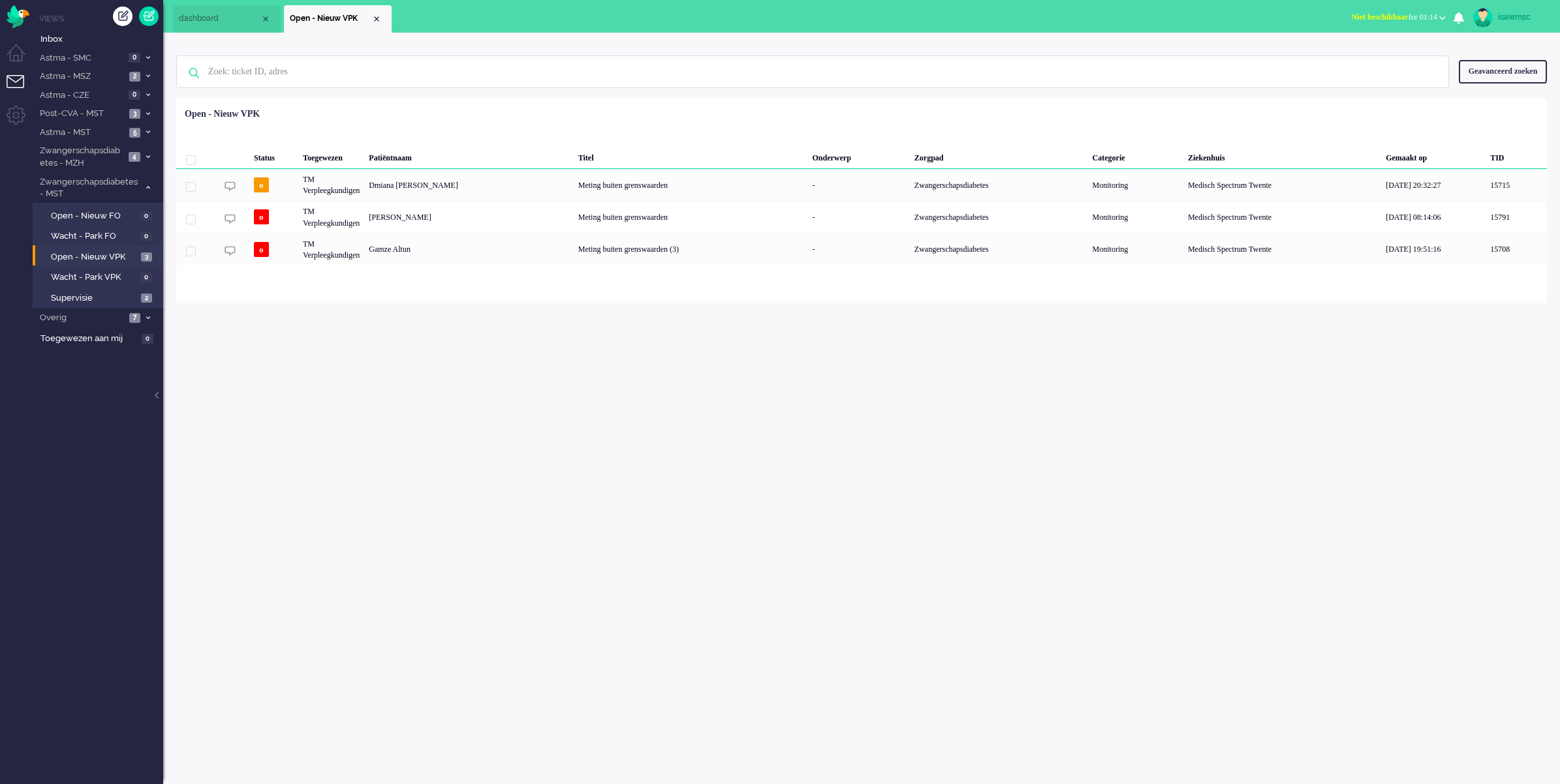
click at [542, 46] on div "Geen zoekresultaten Probeer nog eens Geavanceerd zoeken Geavanceerd zoeken Tick…" at bounding box center [861, 72] width 1371 height 52
click at [598, 304] on div "isawmsc Thuis Ticket Csat Mijn gemiddelde cijfer Deze week - Ticket Bijdragen P…" at bounding box center [860, 408] width 1396 height 751
click at [544, 121] on div "Geselecteerd 0 Set Status: open pending holding solved Verwijder Selecteer... U…" at bounding box center [861, 130] width 1371 height 26
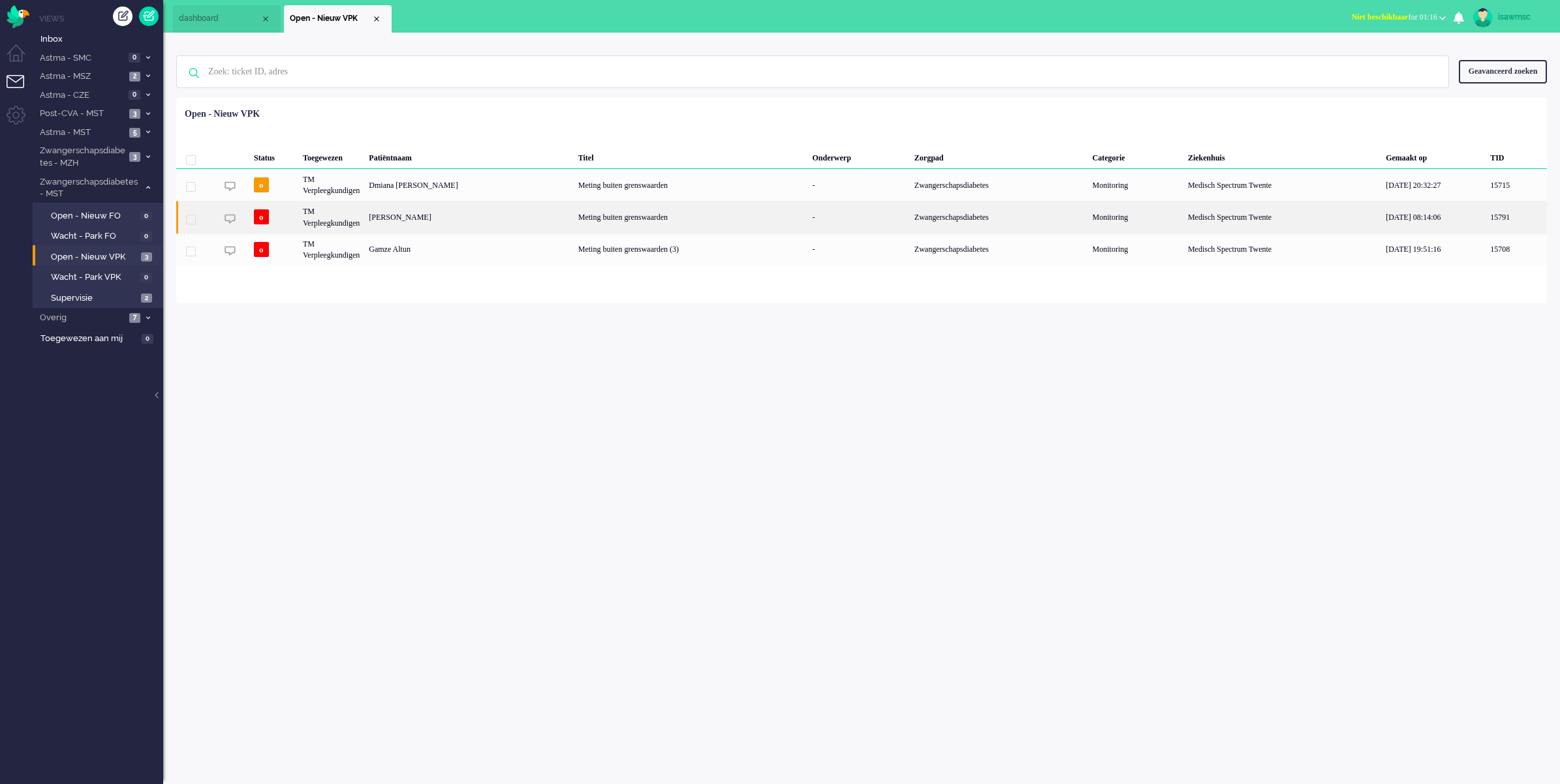
click at [418, 217] on div "Santoshadebi Misri" at bounding box center [469, 217] width 209 height 32
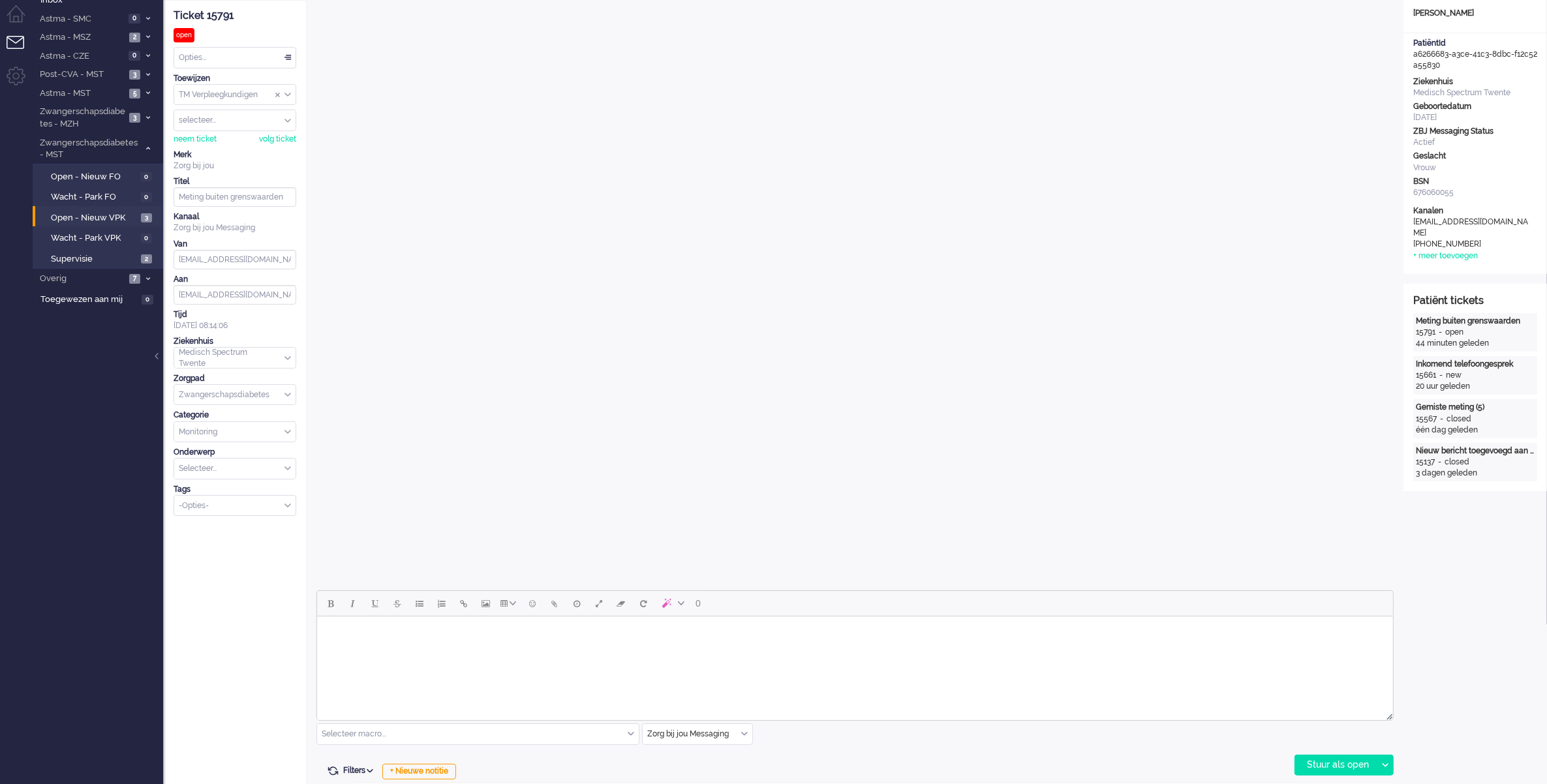
scroll to position [284, 0]
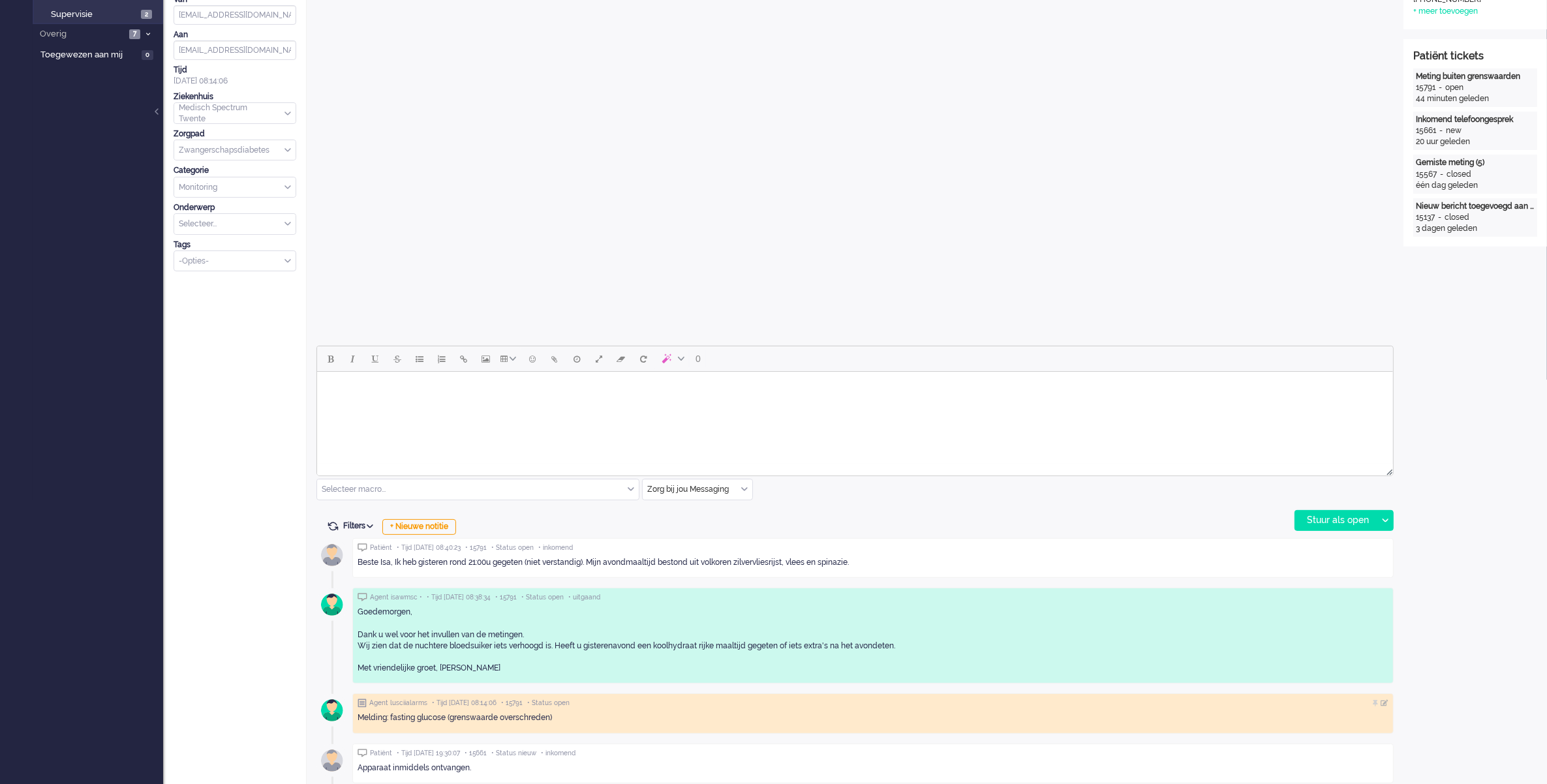
click at [591, 405] on html at bounding box center [854, 389] width 1076 height 34
click at [353, 392] on body "Rich Text Area. Press ALT-0 for help." at bounding box center [854, 389] width 1065 height 23
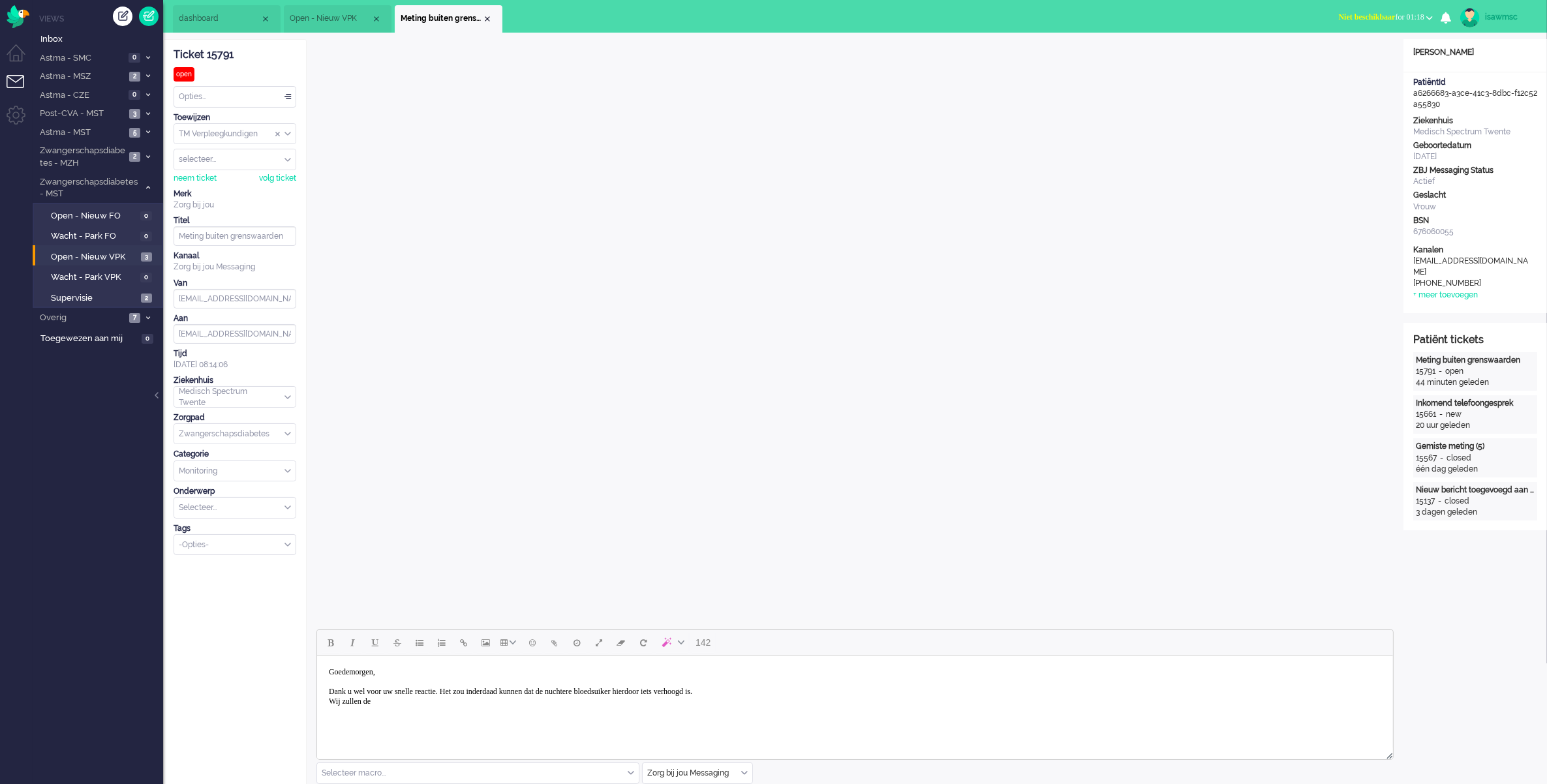
scroll to position [326, 0]
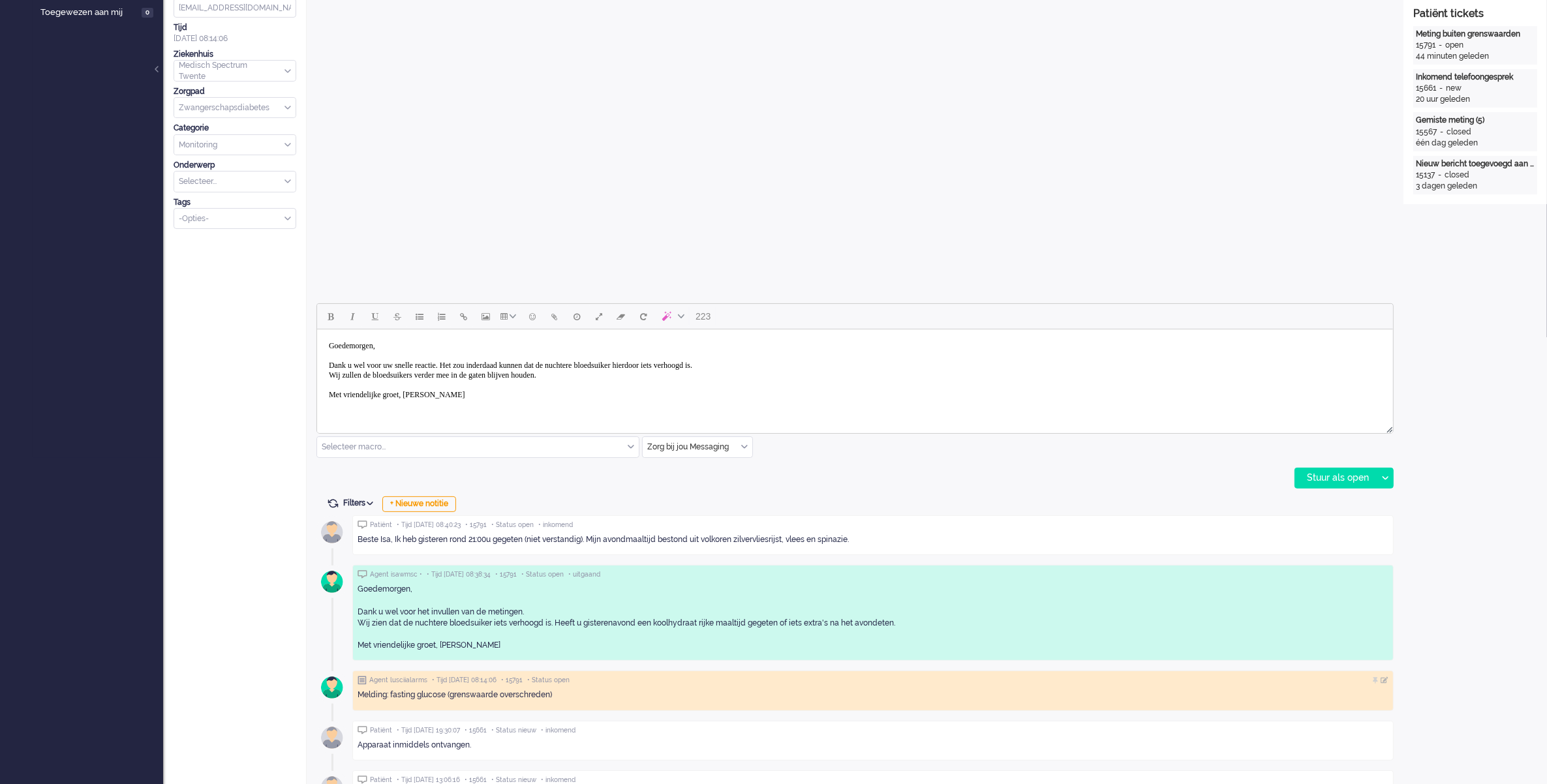
click at [598, 379] on body "Goedemorgen, Dank u wel voor uw snelle reactie. Het zou inderdaad kunnen dat de…" at bounding box center [854, 370] width 1065 height 72
click at [1334, 476] on div "Stuur als open" at bounding box center [1336, 478] width 81 height 19
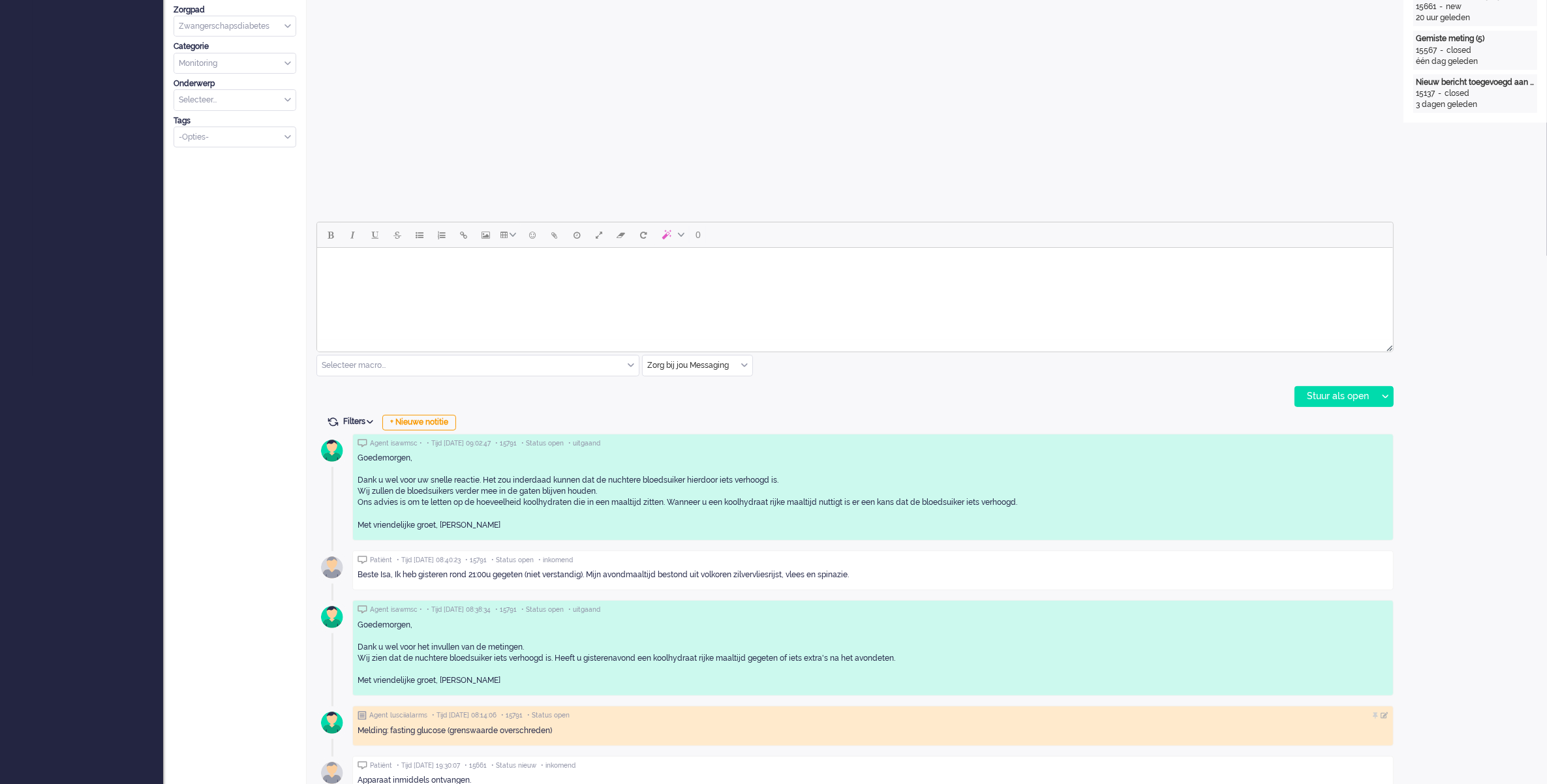
scroll to position [0, 0]
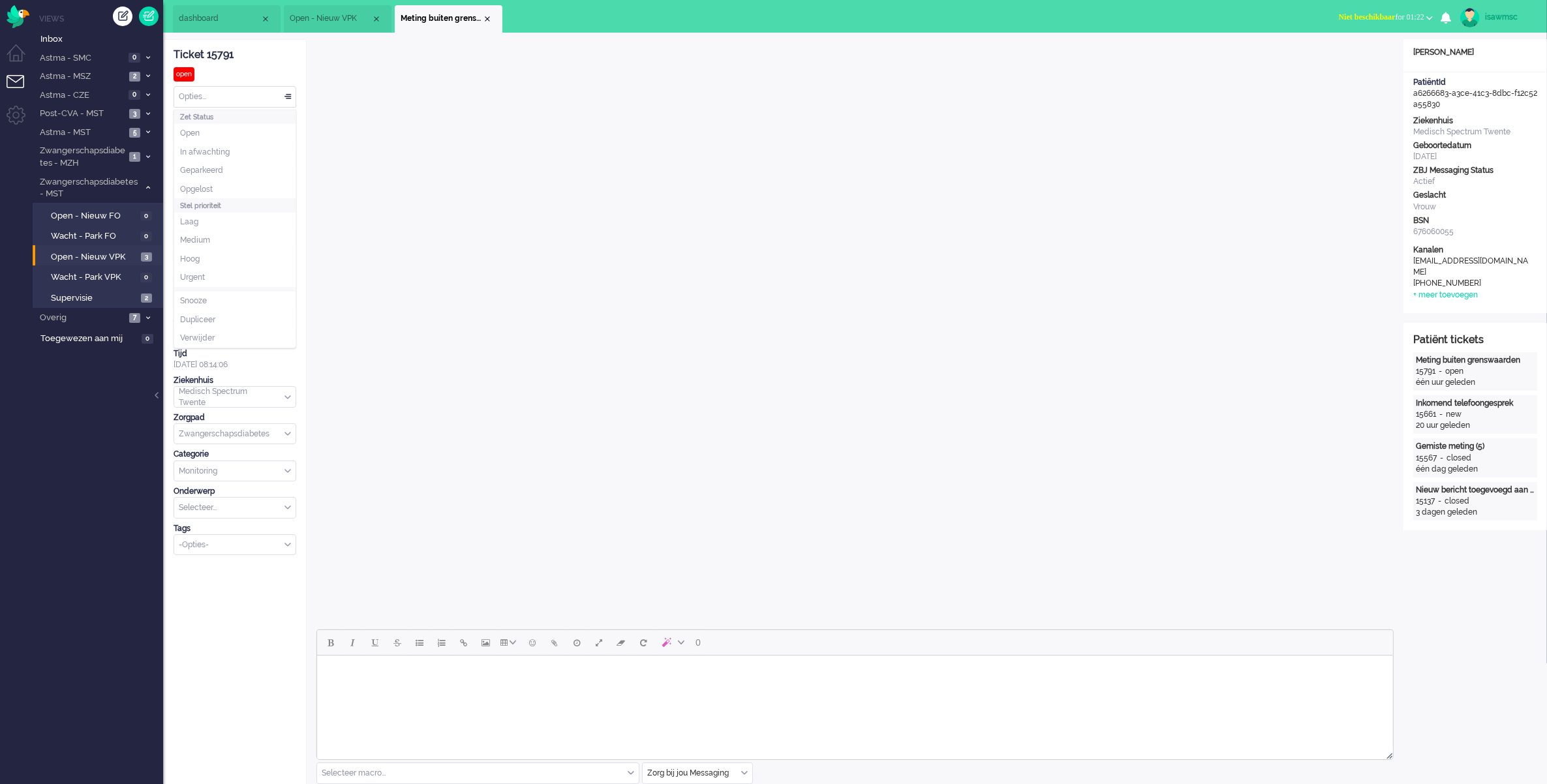
click at [231, 95] on div "Opties..." at bounding box center [234, 96] width 121 height 20
click at [223, 180] on li "Opgelost" at bounding box center [234, 189] width 121 height 19
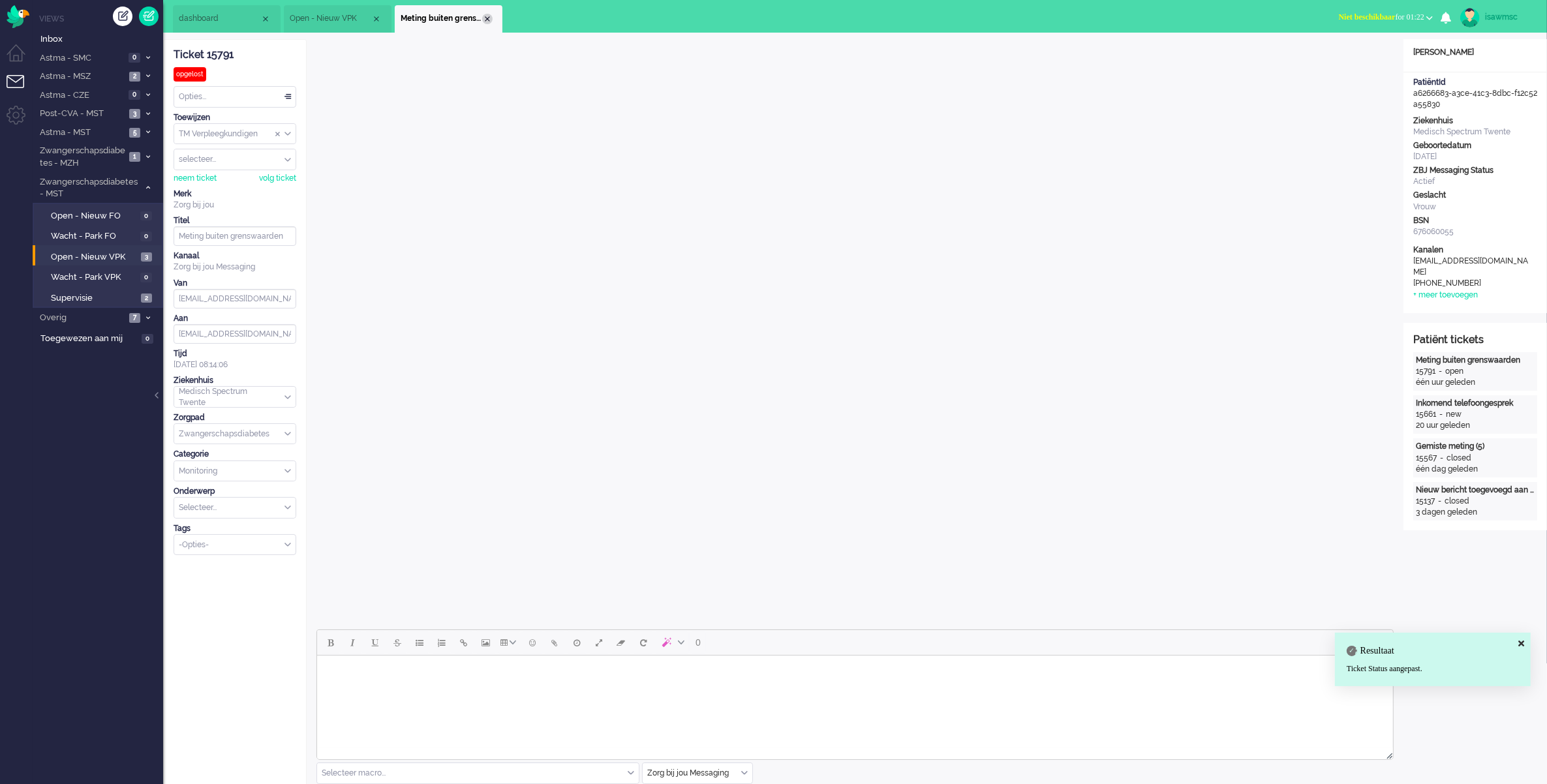
click at [484, 17] on div "Close tab" at bounding box center [487, 19] width 11 height 11
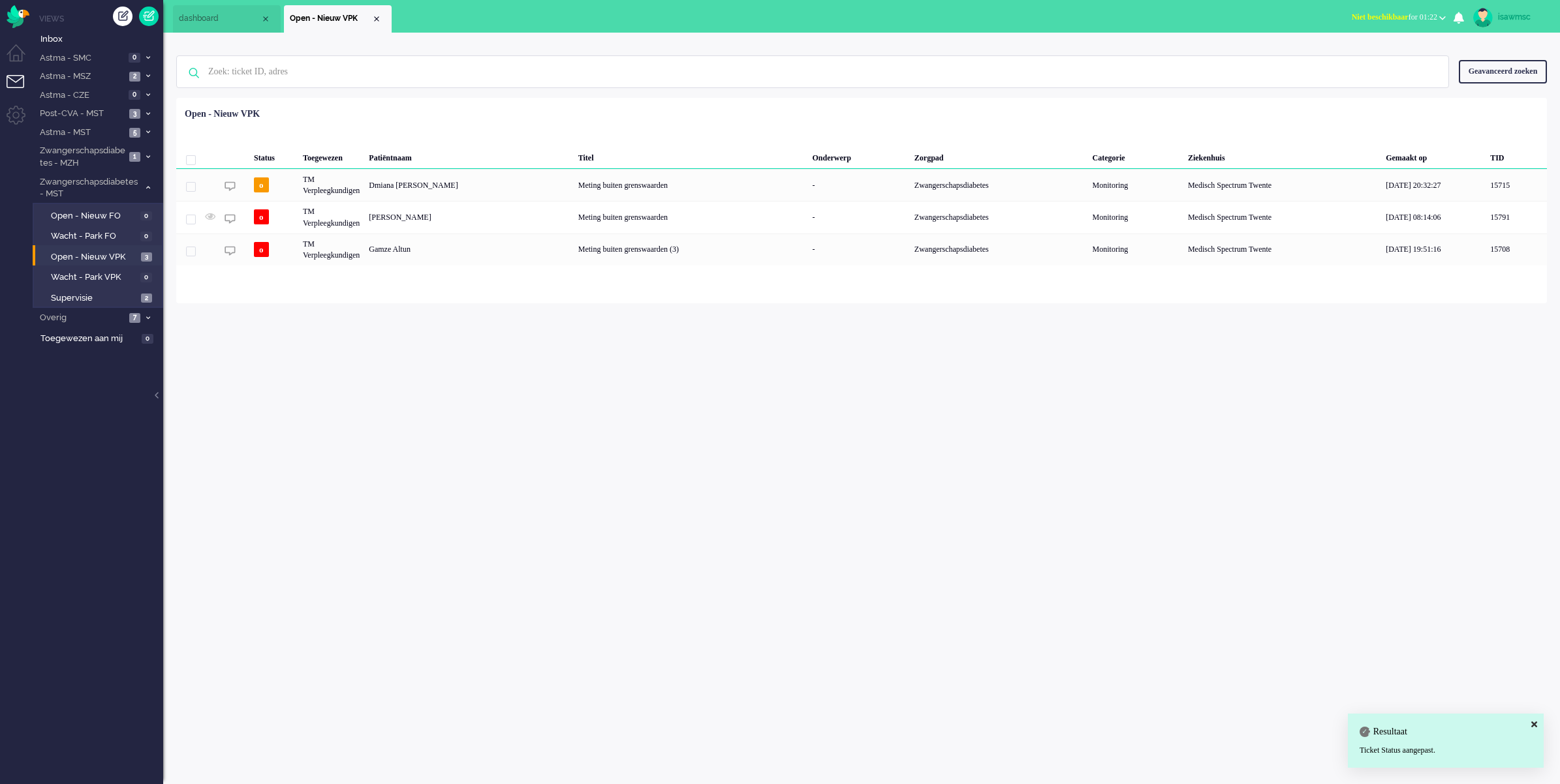
click at [1351, 14] on span "Niet beschikbaar" at bounding box center [1380, 17] width 57 height 9
click at [1357, 54] on label "Online" at bounding box center [1391, 58] width 103 height 11
click at [1398, 15] on span "Select status" at bounding box center [1418, 17] width 39 height 9
click at [1408, 46] on label "Niet beschikbaar" at bounding box center [1391, 44] width 103 height 11
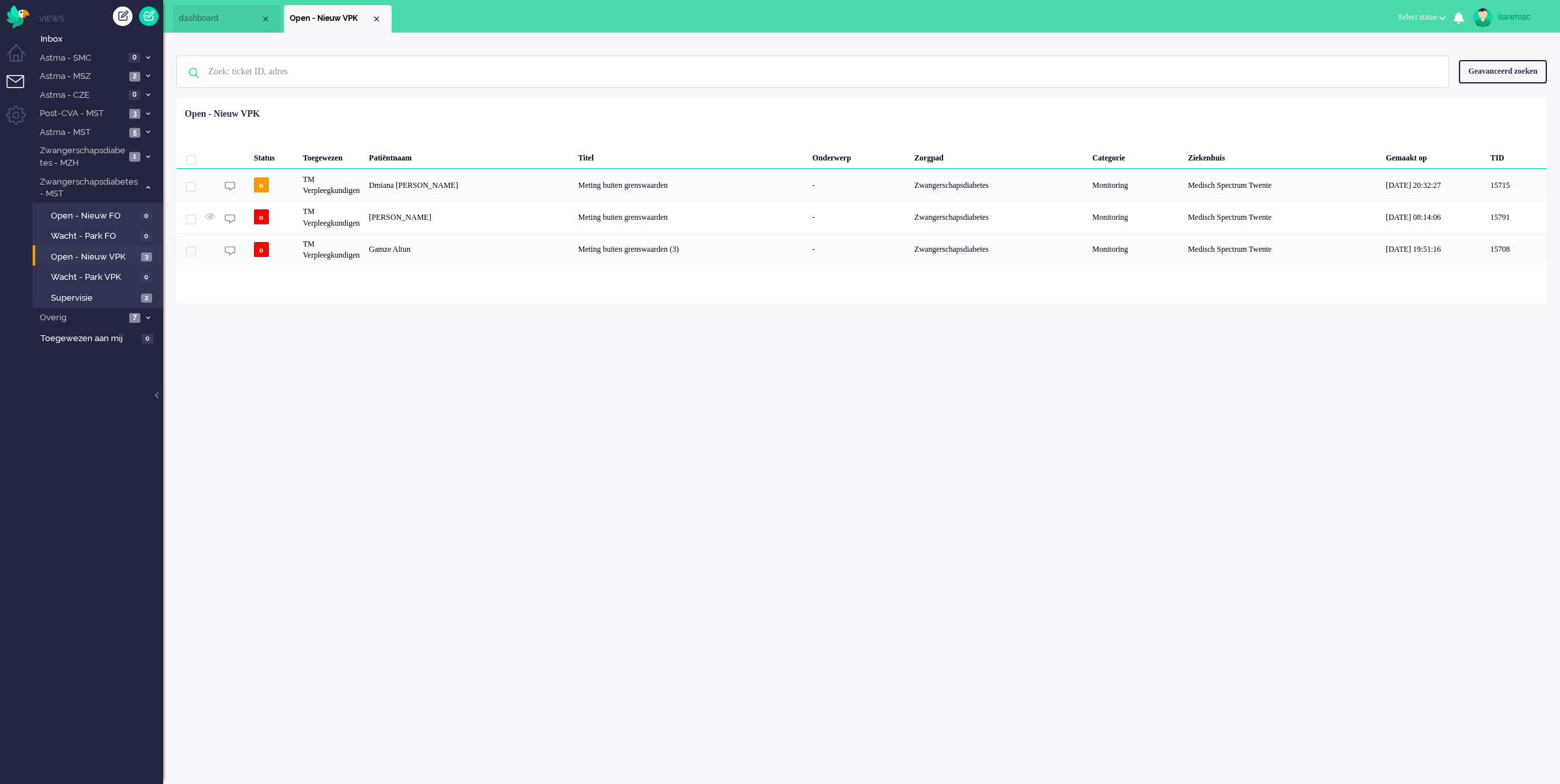
click at [1156, 49] on div "Geen zoekresultaten Probeer nog eens Geavanceerd zoeken Geavanceerd zoeken Tick…" at bounding box center [861, 72] width 1371 height 52
click at [486, 126] on div "Geselecteerd 0 Set Status: open pending holding solved Verwijder Selecteer... U…" at bounding box center [861, 130] width 1371 height 26
click at [440, 527] on div "isawmsc Thuis Ticket Csat Mijn gemiddelde cijfer Deze week - Ticket Bijdragen P…" at bounding box center [860, 408] width 1396 height 751
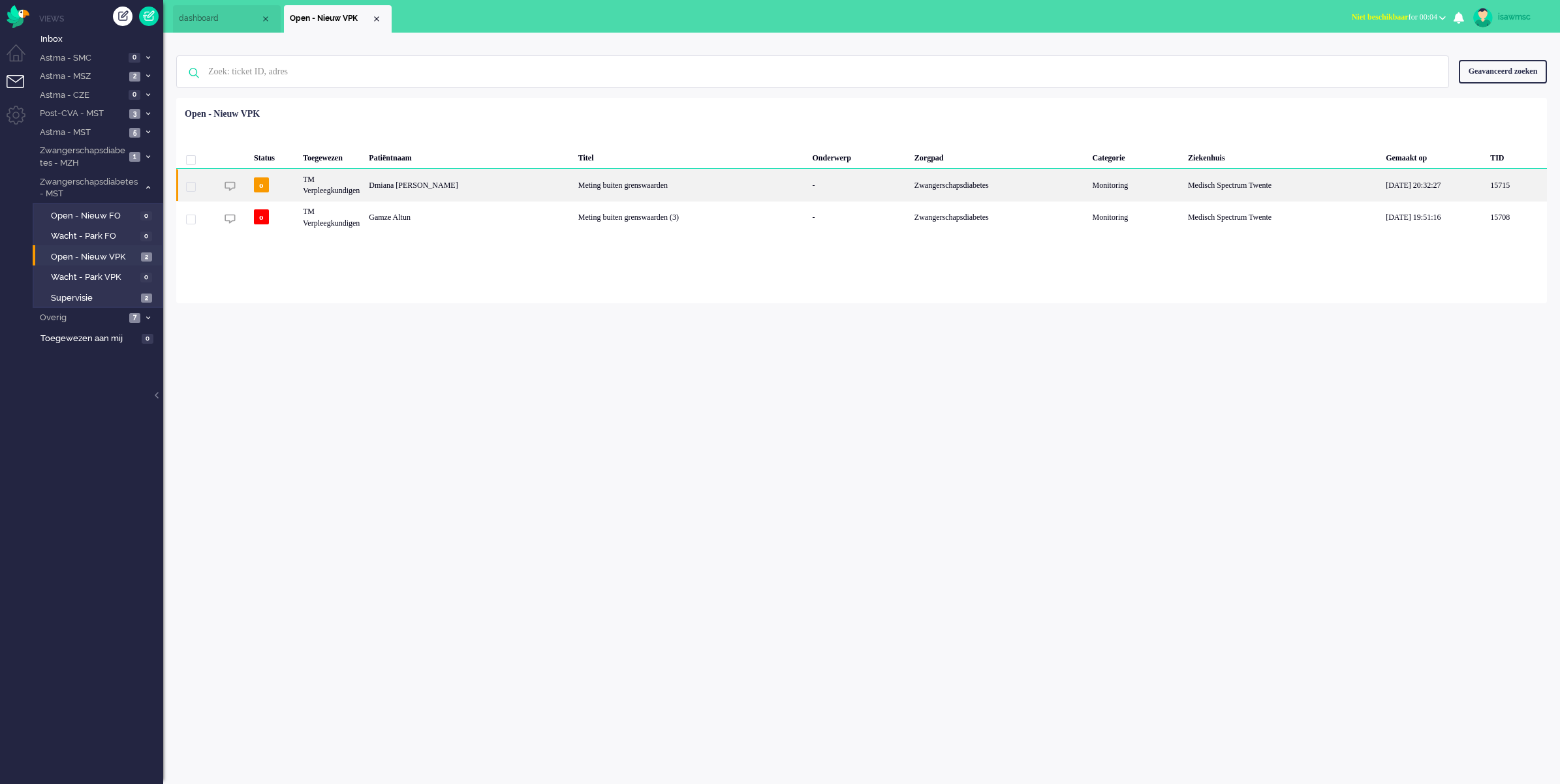
click at [574, 181] on div "Meting buiten grenswaarden" at bounding box center [691, 185] width 234 height 32
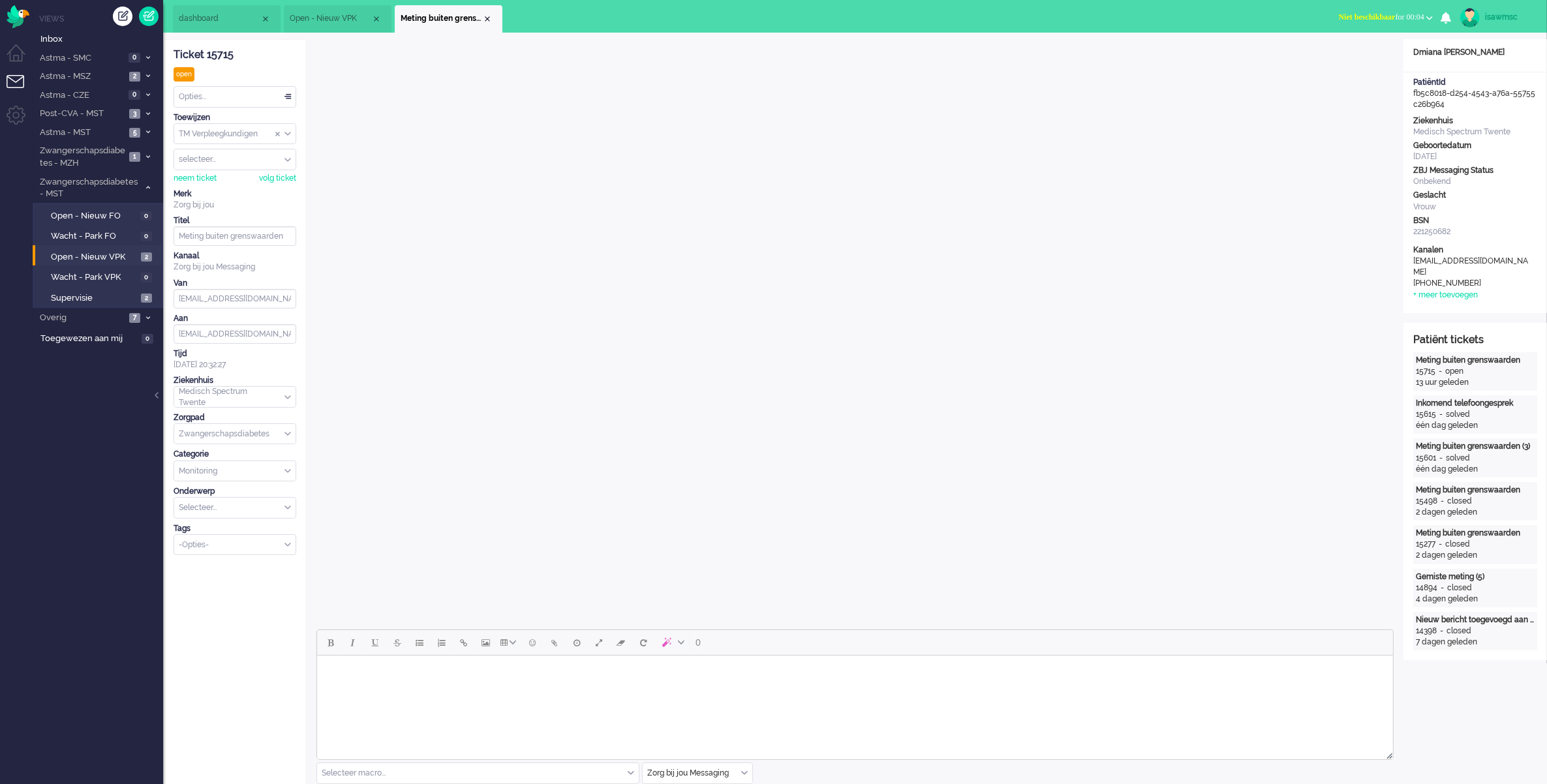
scroll to position [245, 0]
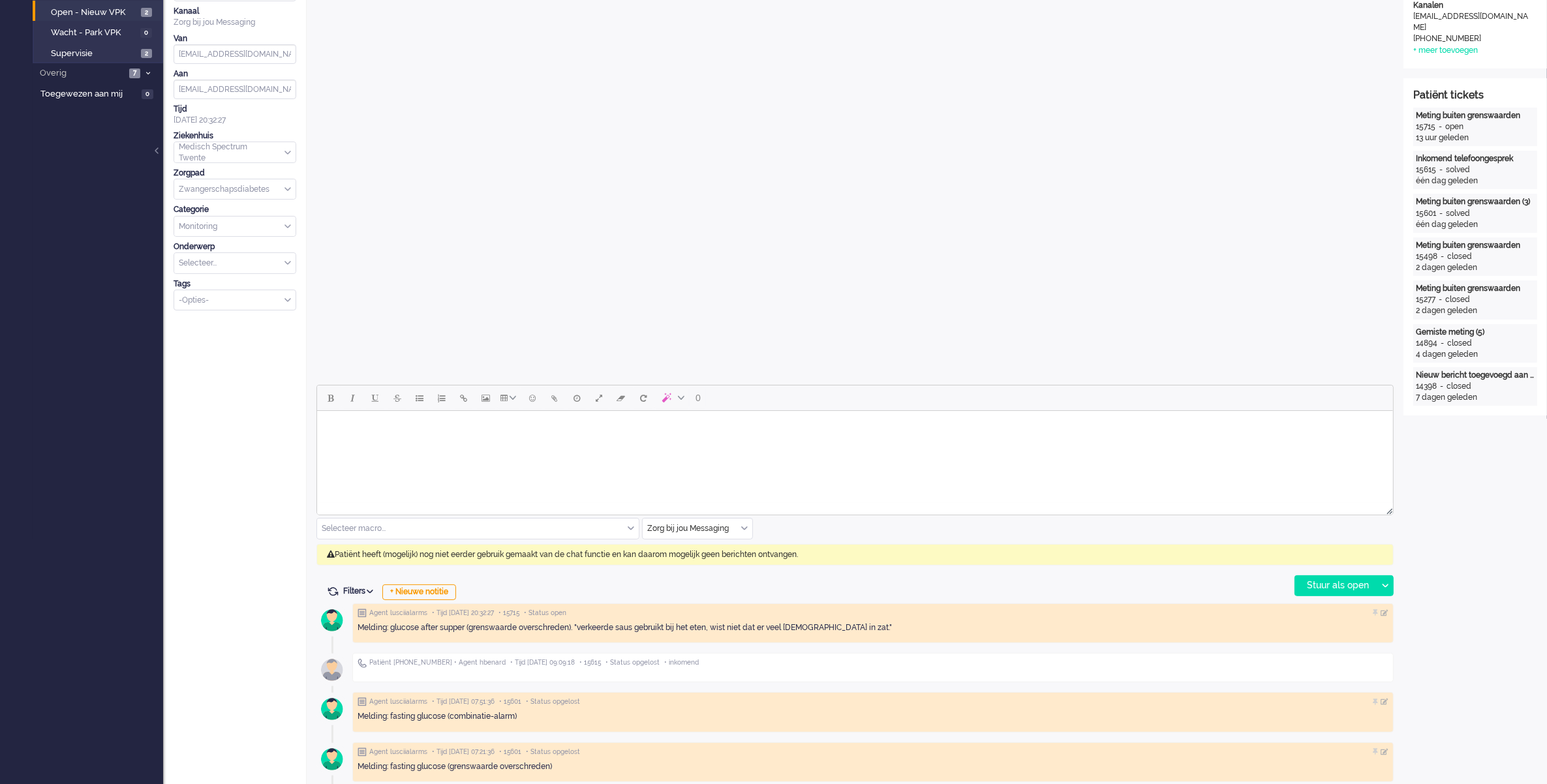
click at [744, 532] on div "Zorg bij jou Messaging" at bounding box center [697, 529] width 110 height 20
click at [705, 571] on span "uitgaand telefoon" at bounding box center [681, 567] width 65 height 11
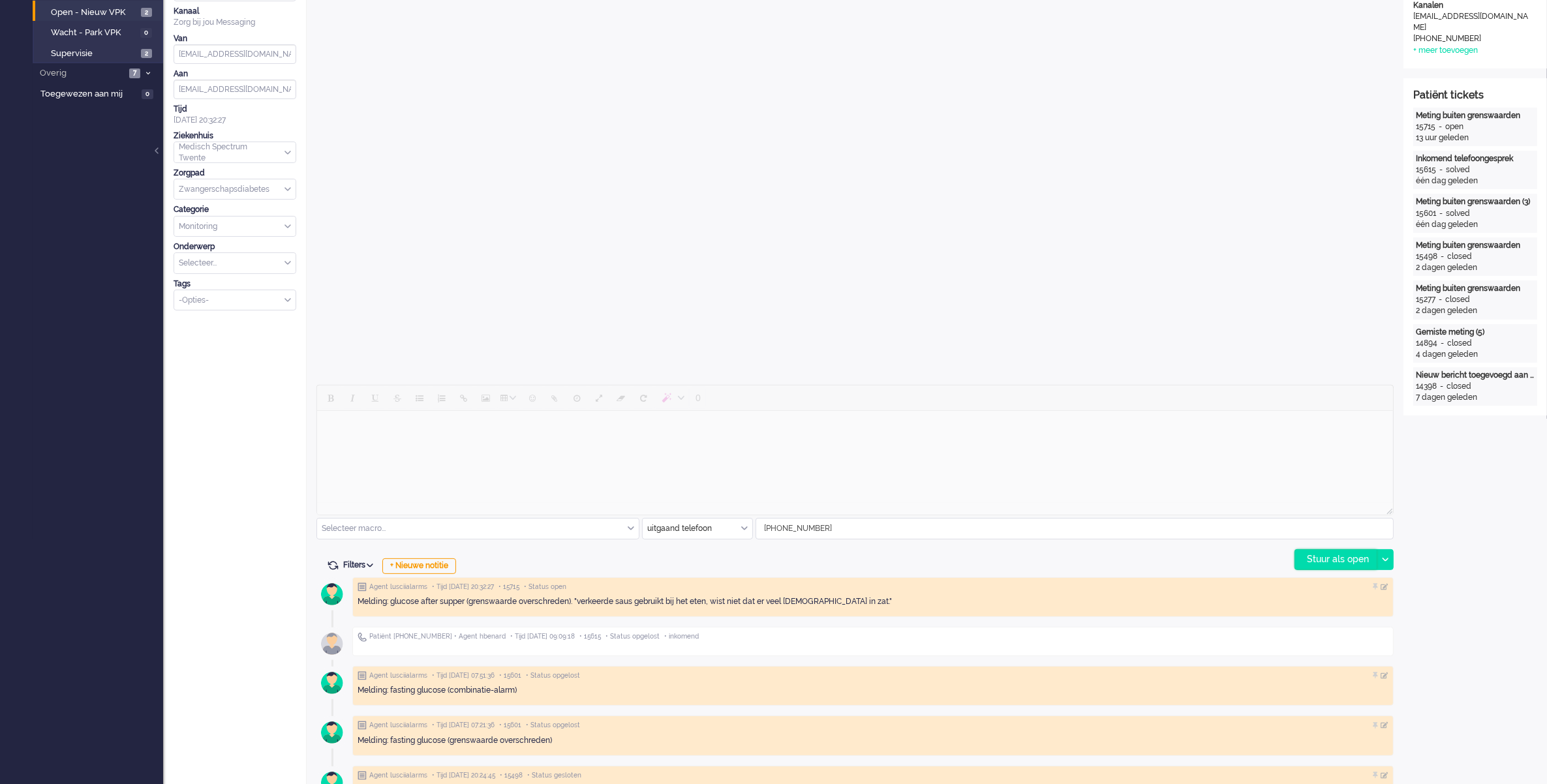
click at [1316, 557] on div "Stuur als open" at bounding box center [1336, 559] width 81 height 19
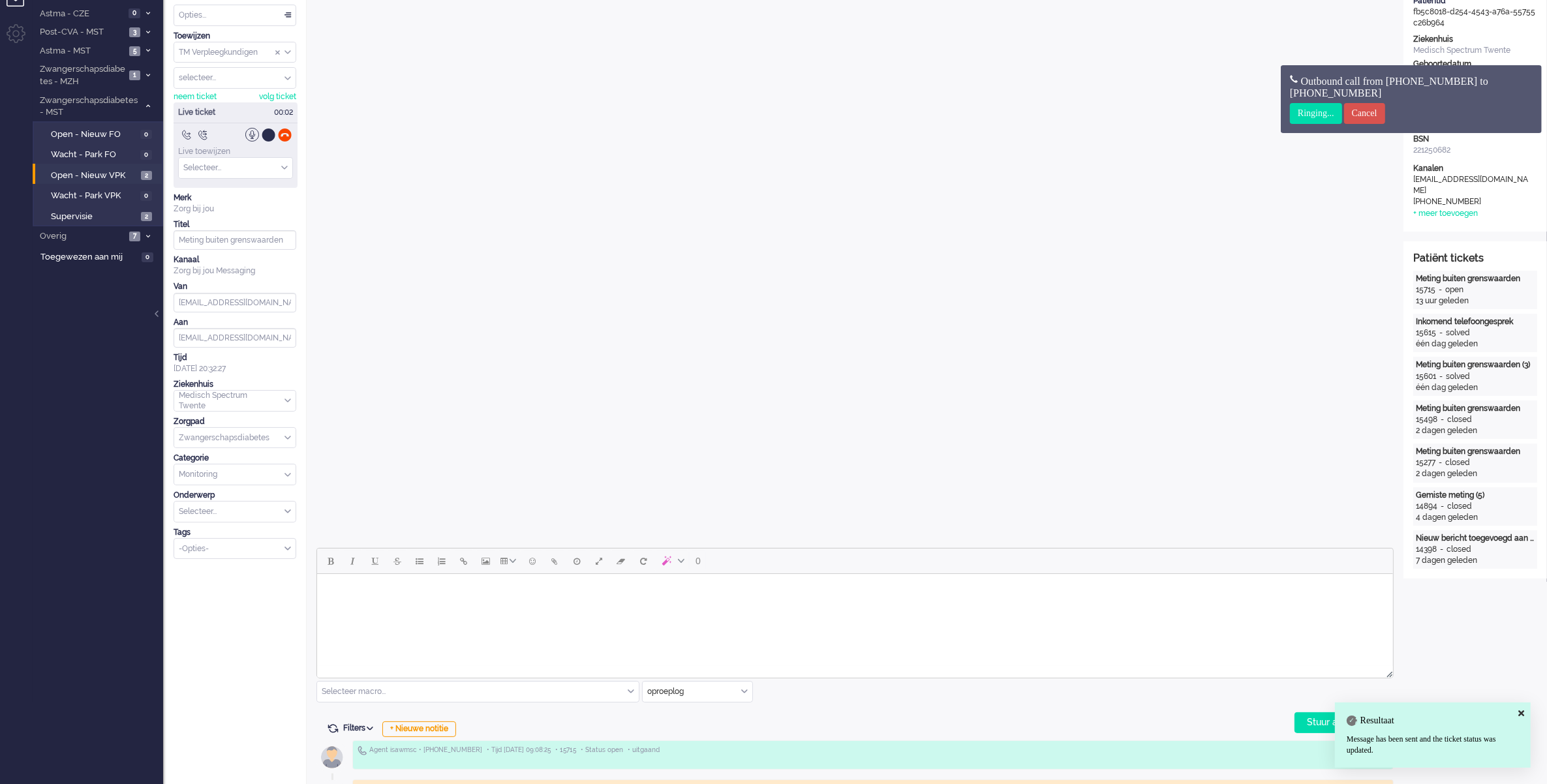
scroll to position [0, 0]
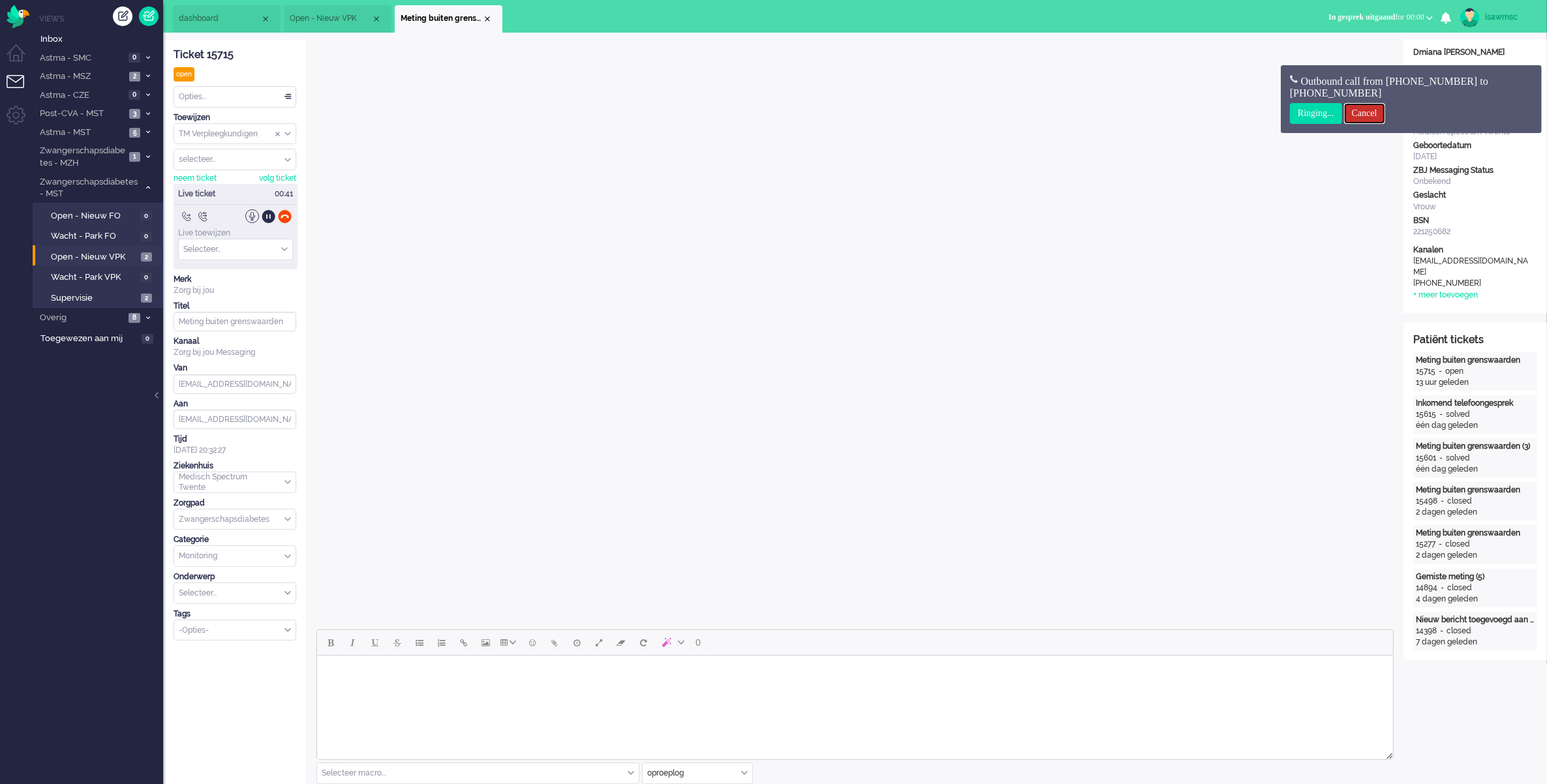
click at [1385, 118] on input "Cancel" at bounding box center [1364, 114] width 41 height 21
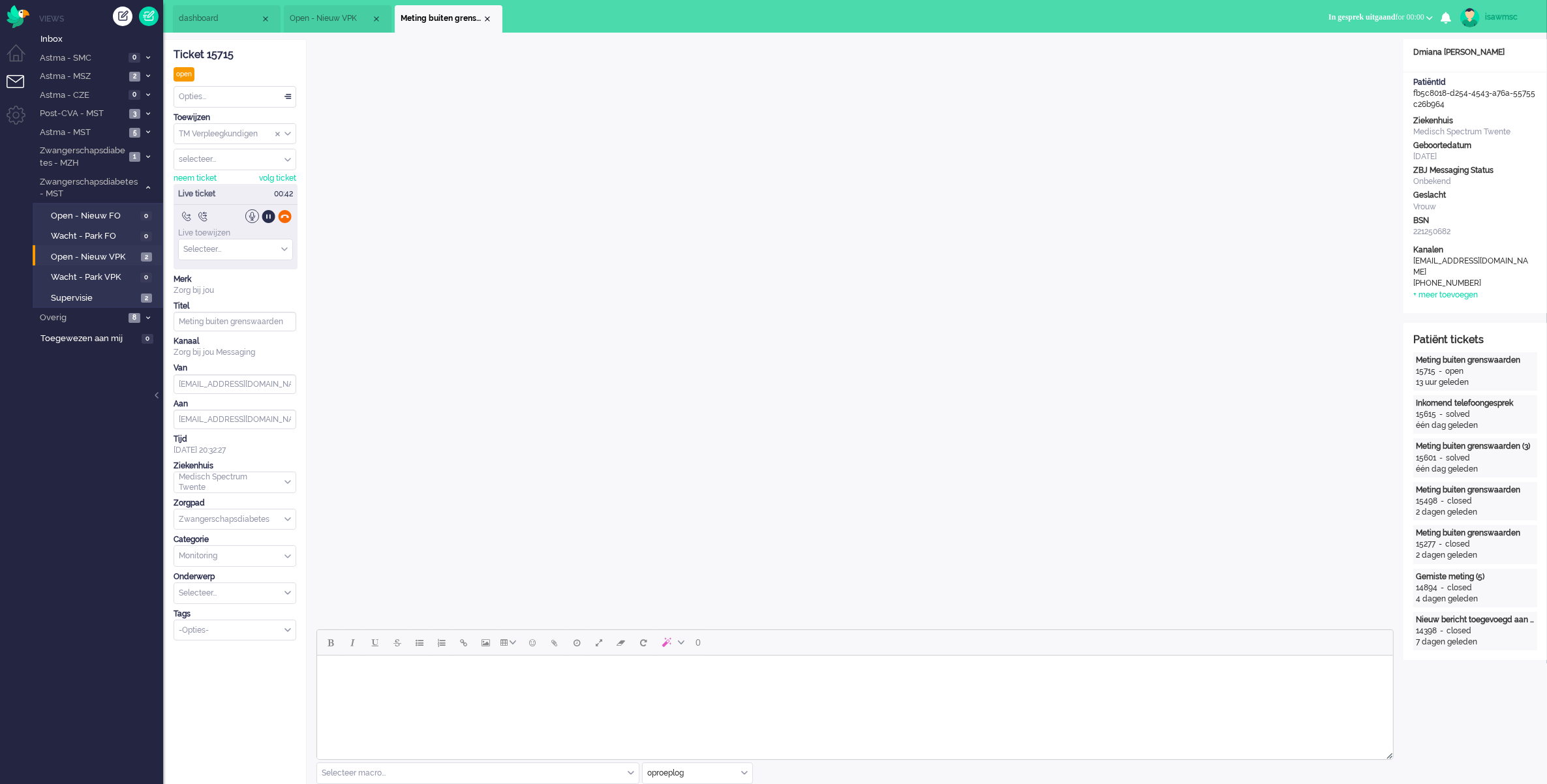
click at [286, 217] on div at bounding box center [284, 216] width 13 height 13
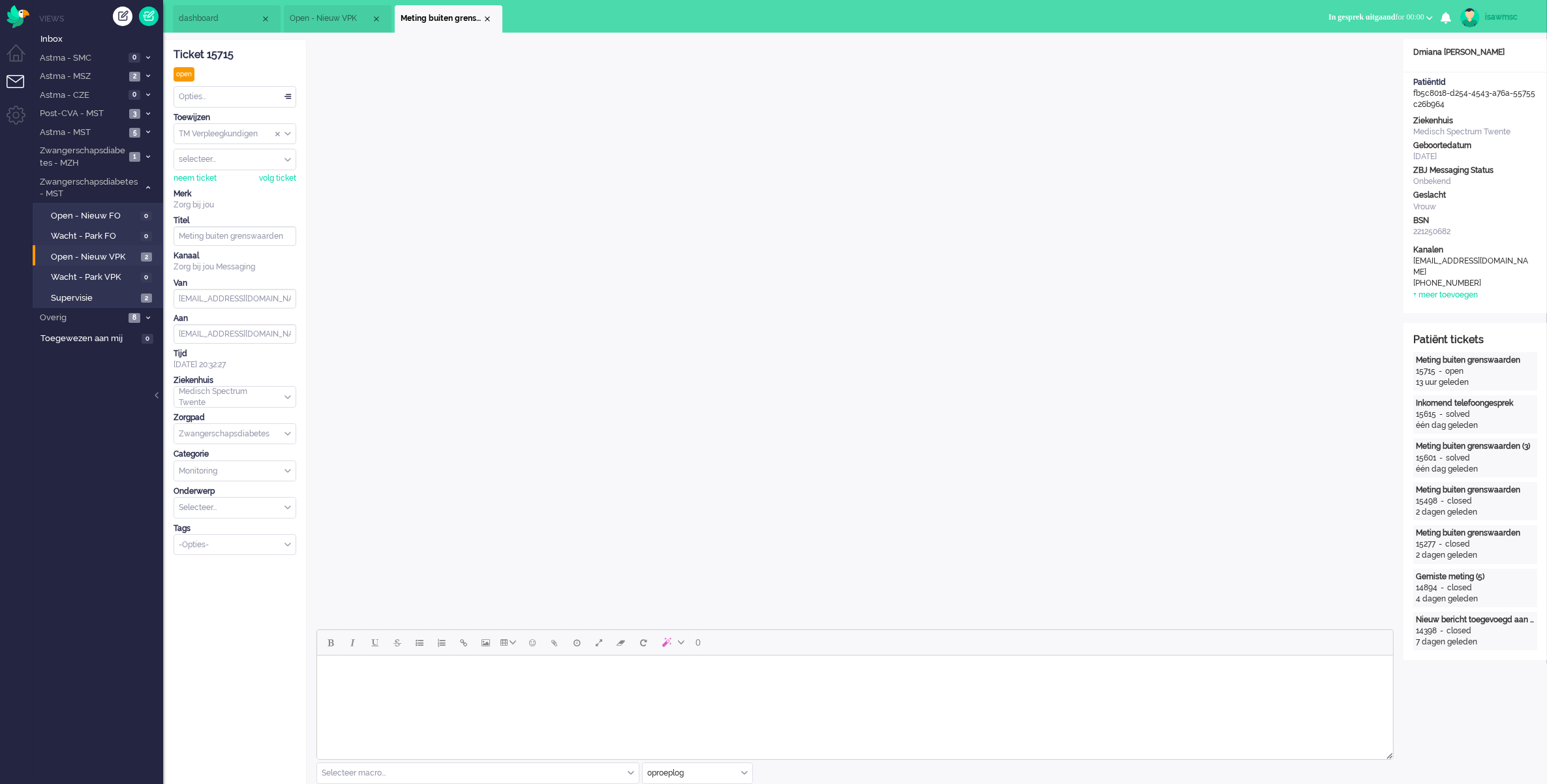
click at [1357, 23] on button "In gesprek uitgaand for 00:00" at bounding box center [1381, 17] width 120 height 19
click at [1347, 59] on label "Online" at bounding box center [1378, 58] width 103 height 11
click at [484, 16] on div "Close tab" at bounding box center [487, 19] width 11 height 11
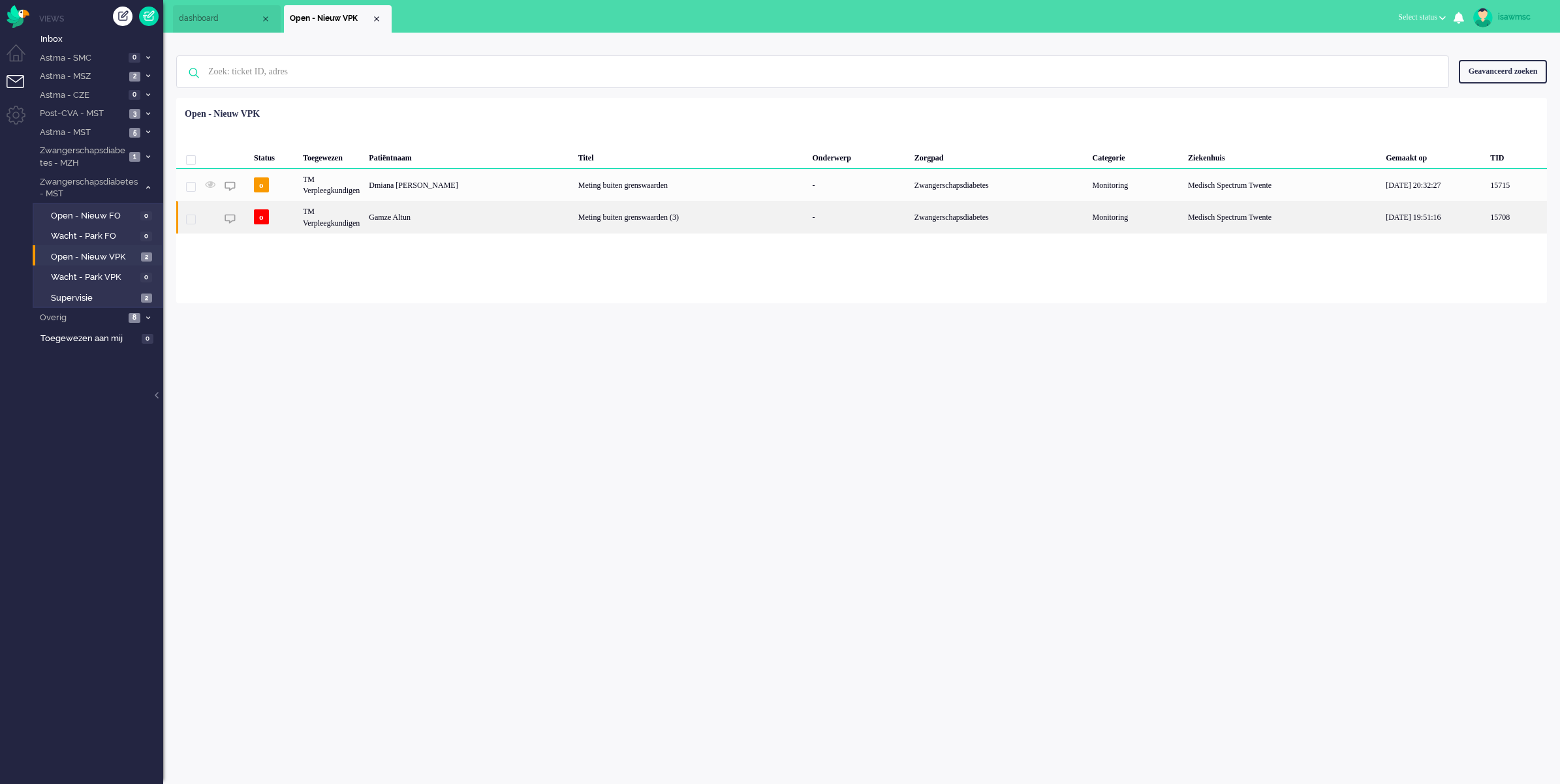
click at [579, 223] on div "Meting buiten grenswaarden (3)" at bounding box center [691, 217] width 234 height 32
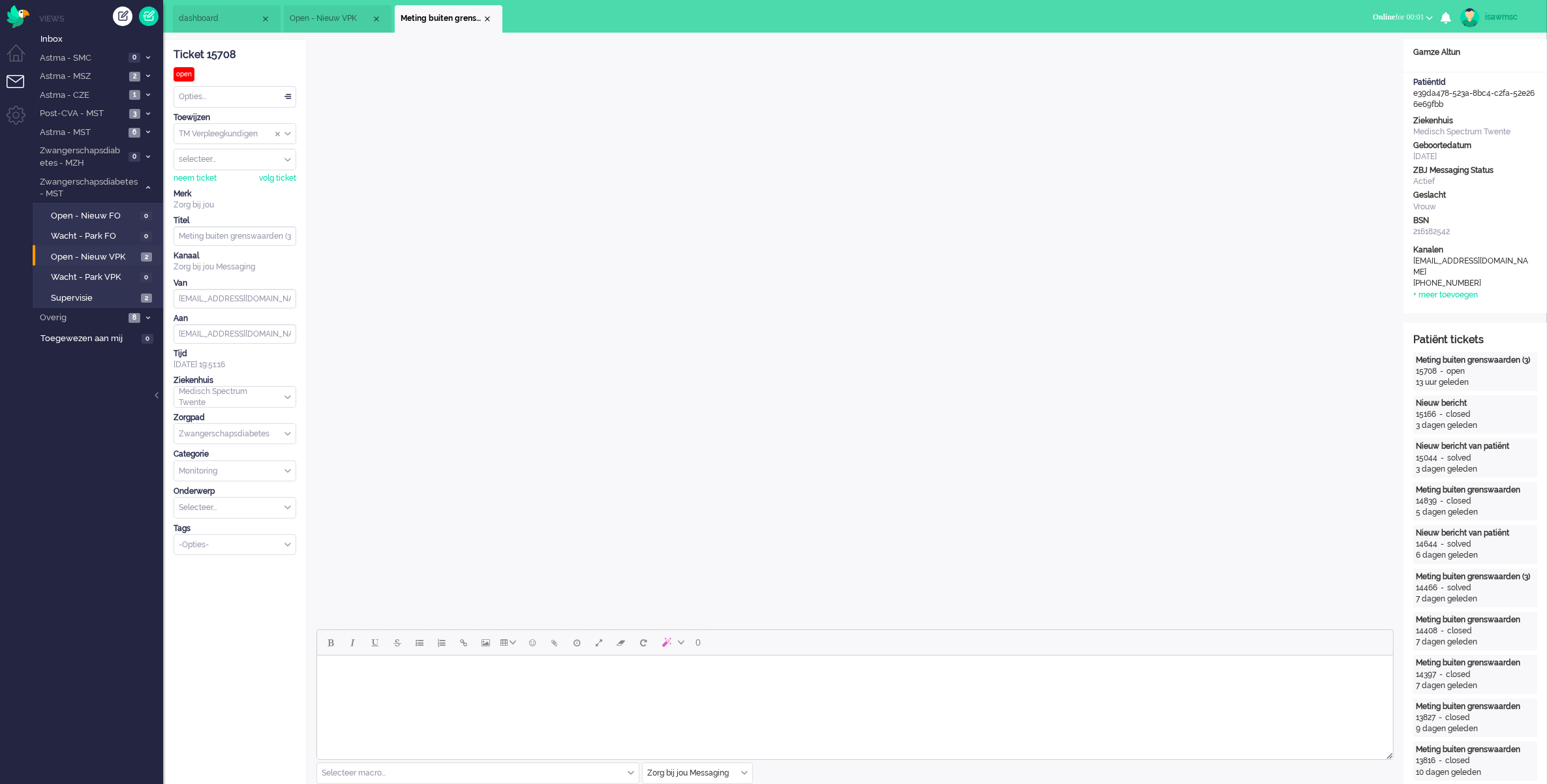
scroll to position [245, 0]
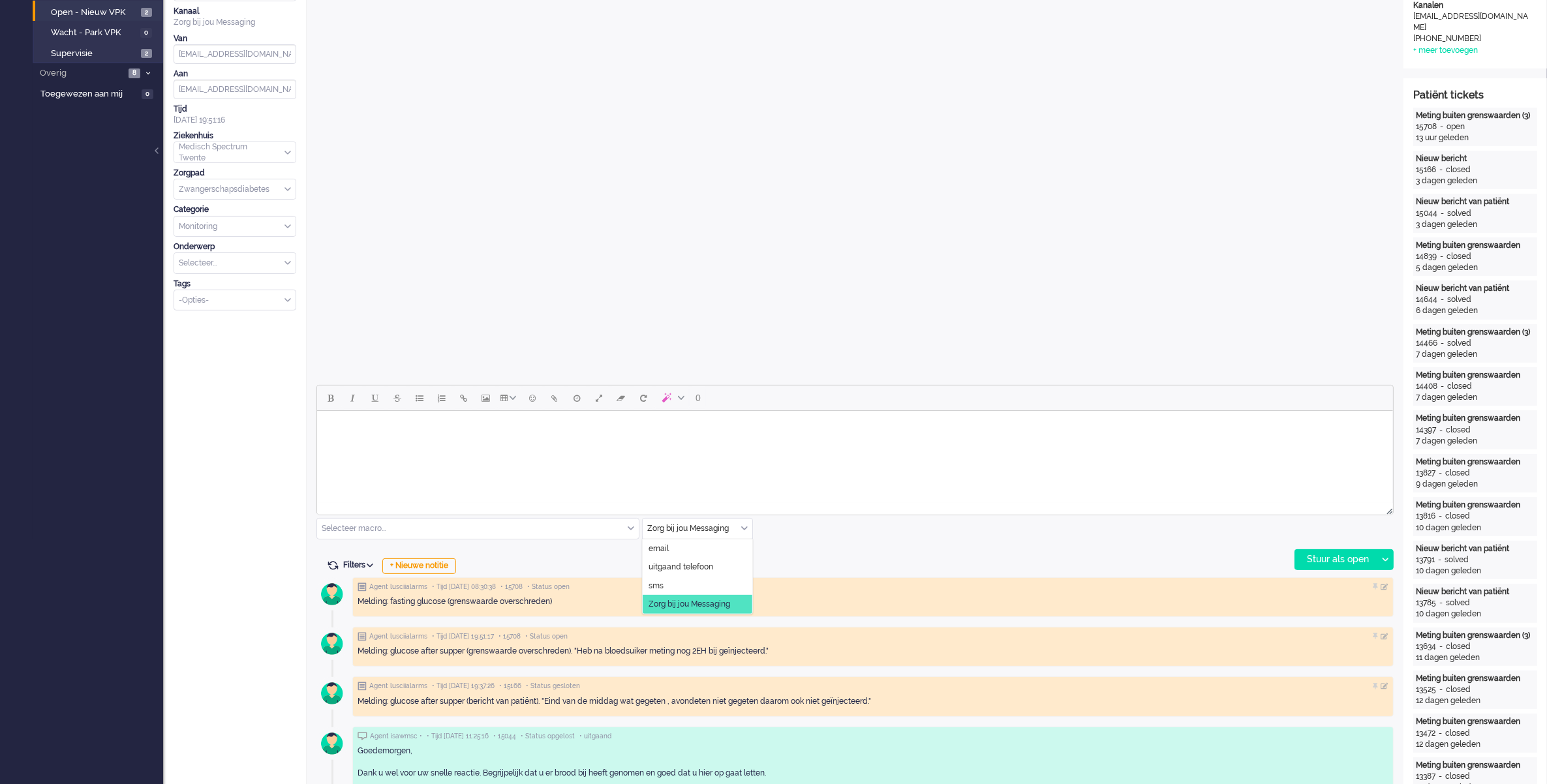
click at [749, 527] on input "text" at bounding box center [697, 529] width 110 height 20
click at [708, 567] on span "uitgaand telefoon" at bounding box center [681, 567] width 65 height 11
click at [1308, 557] on div "Stuur als open" at bounding box center [1336, 559] width 81 height 19
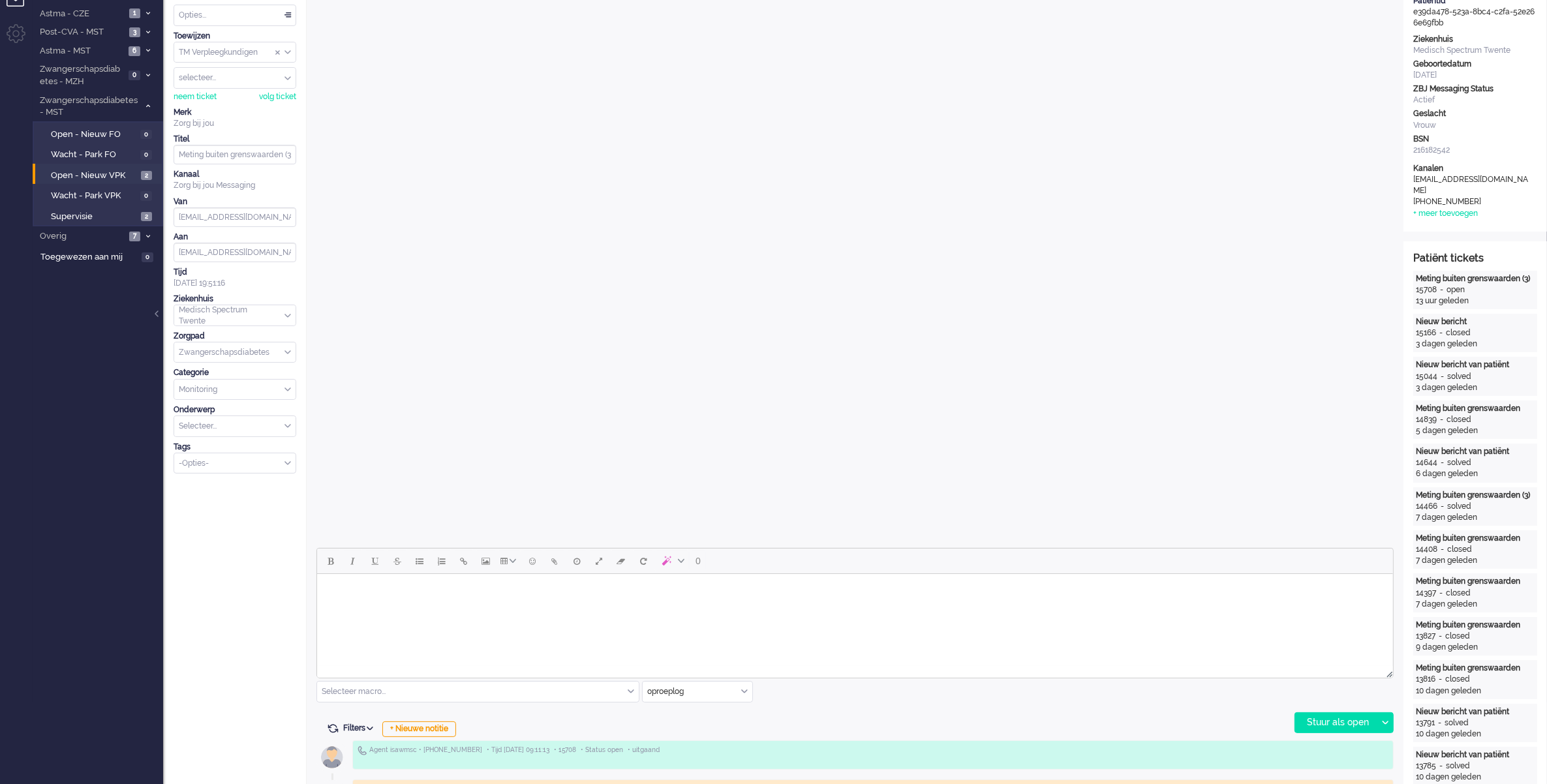
scroll to position [0, 0]
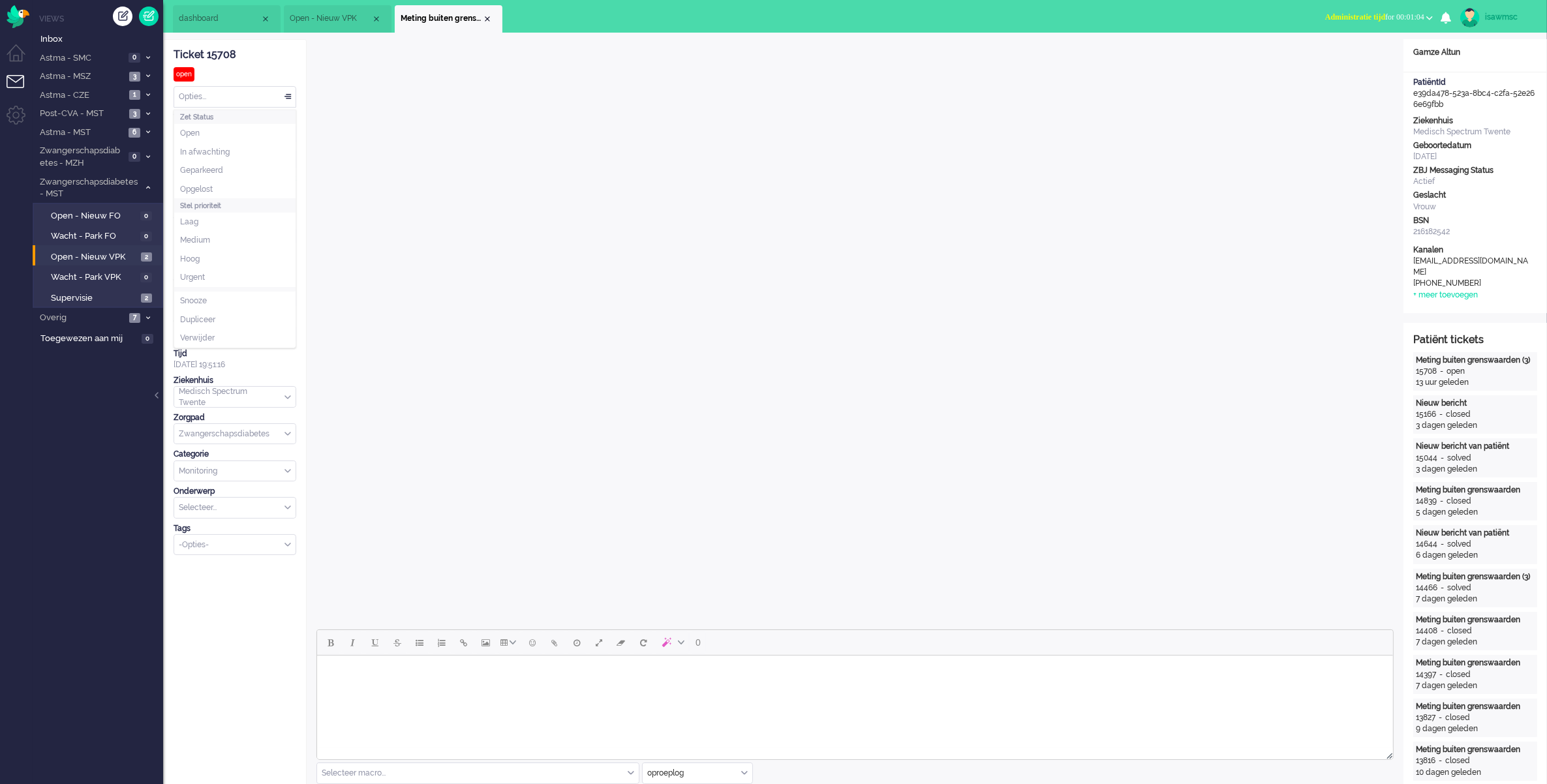
click at [289, 101] on div "Opties..." at bounding box center [234, 96] width 121 height 20
click at [262, 189] on li "Opgelost" at bounding box center [234, 189] width 121 height 19
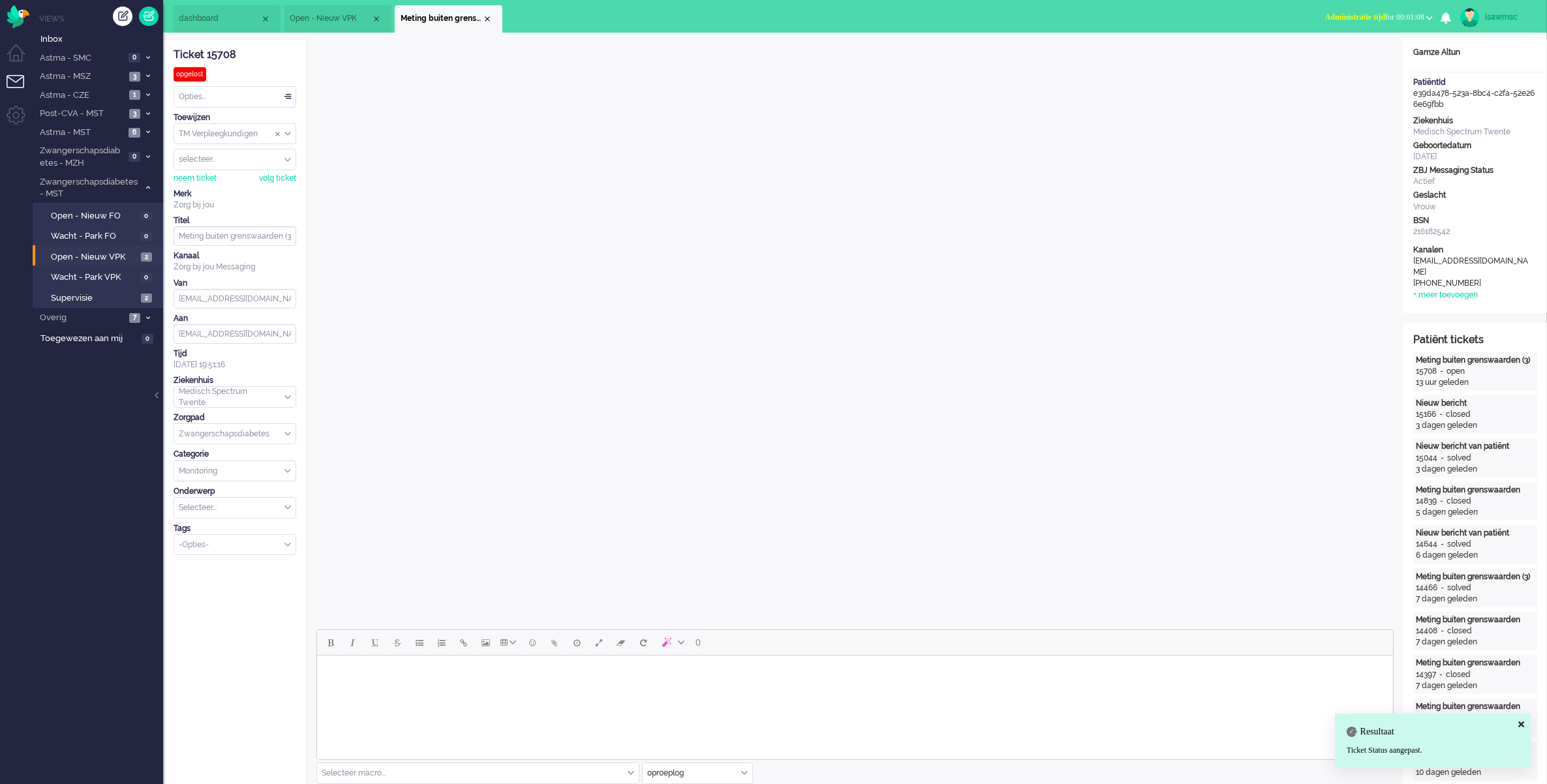
click at [1336, 11] on button "Administratie tijd for 00:01:08" at bounding box center [1378, 17] width 123 height 19
click at [1332, 63] on label "Online" at bounding box center [1378, 58] width 103 height 11
click at [484, 19] on div "Close tab" at bounding box center [487, 19] width 11 height 11
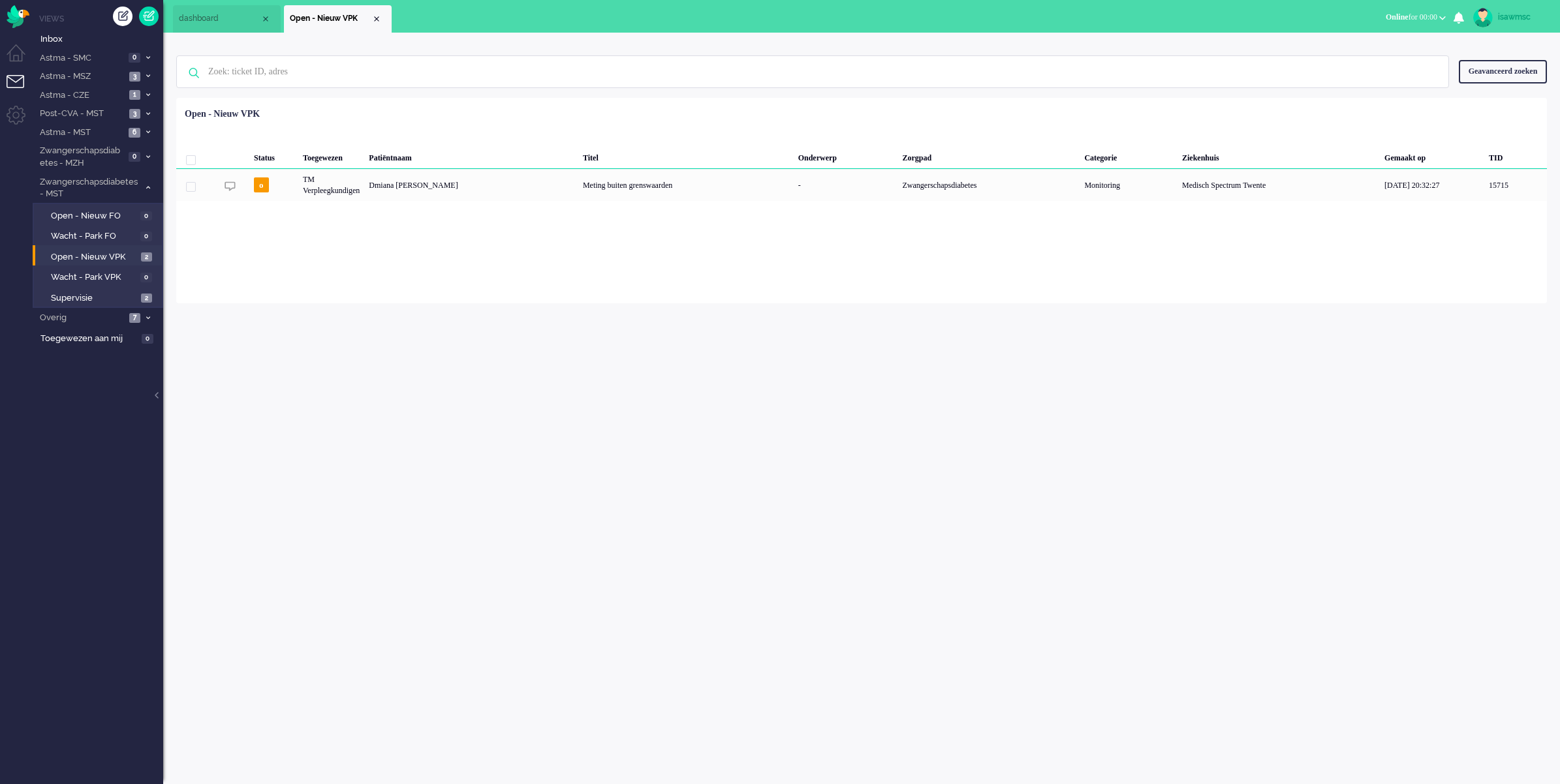
click at [537, 301] on div "Loading... Status Toegewezen Patiëntnaam Titel Onderwerp Zorgpad Categorie Ziek…" at bounding box center [861, 201] width 1371 height 205
click at [190, 284] on div "Loading... Status Toegewezen Patiëntnaam Titel Onderwerp Zorgpad Categorie Ziek…" at bounding box center [861, 201] width 1371 height 205
click at [608, 342] on div "isawmsc Thuis Ticket Csat Mijn gemiddelde cijfer Deze week - Ticket Bijdragen P…" at bounding box center [860, 408] width 1396 height 751
click at [144, 86] on li "Astma - CZE 1" at bounding box center [98, 95] width 131 height 19
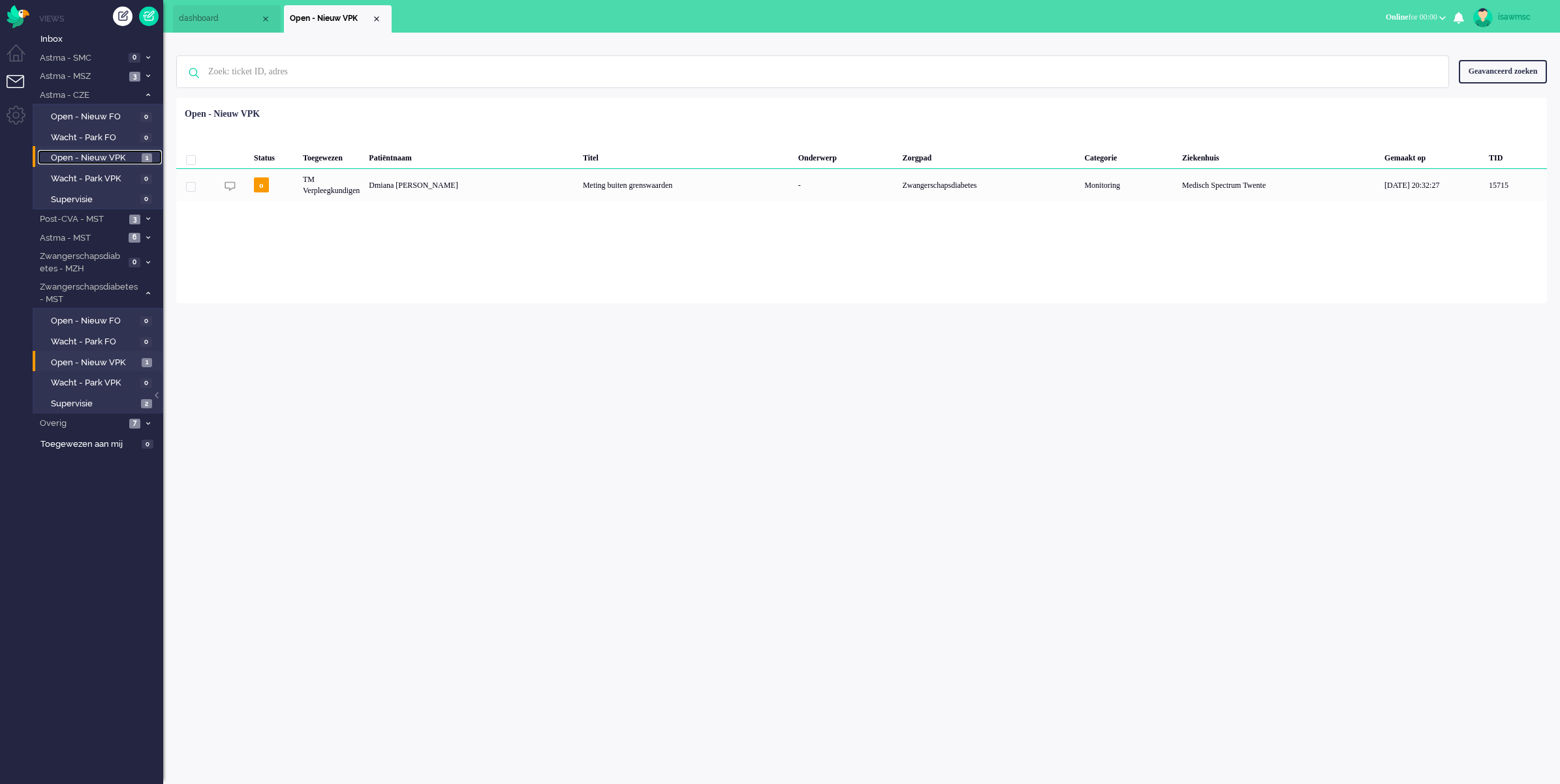
click at [138, 160] on link "Open - Nieuw VPK 1" at bounding box center [100, 157] width 124 height 14
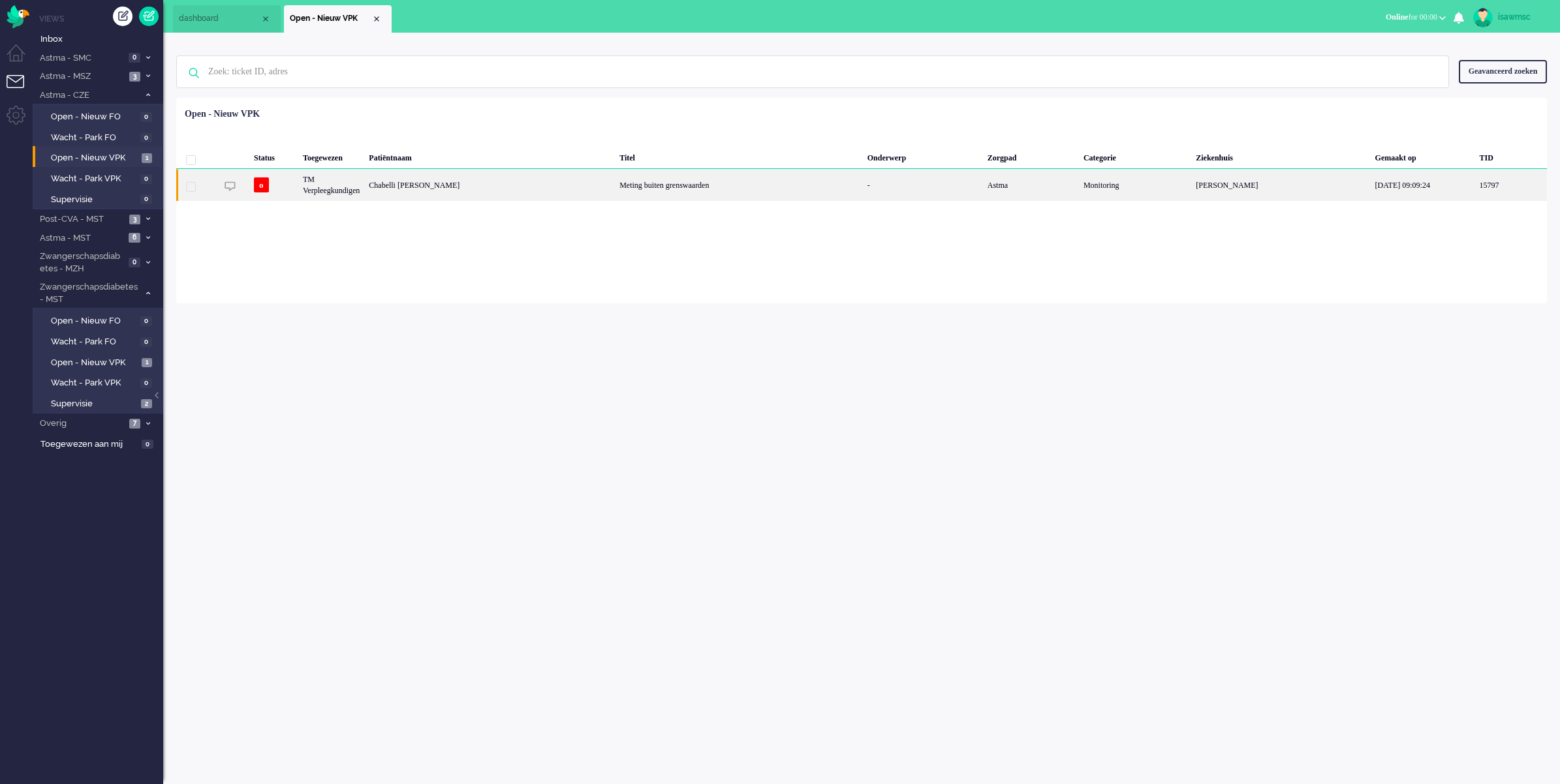
click at [522, 189] on div "Chabelli [PERSON_NAME]" at bounding box center [489, 185] width 250 height 32
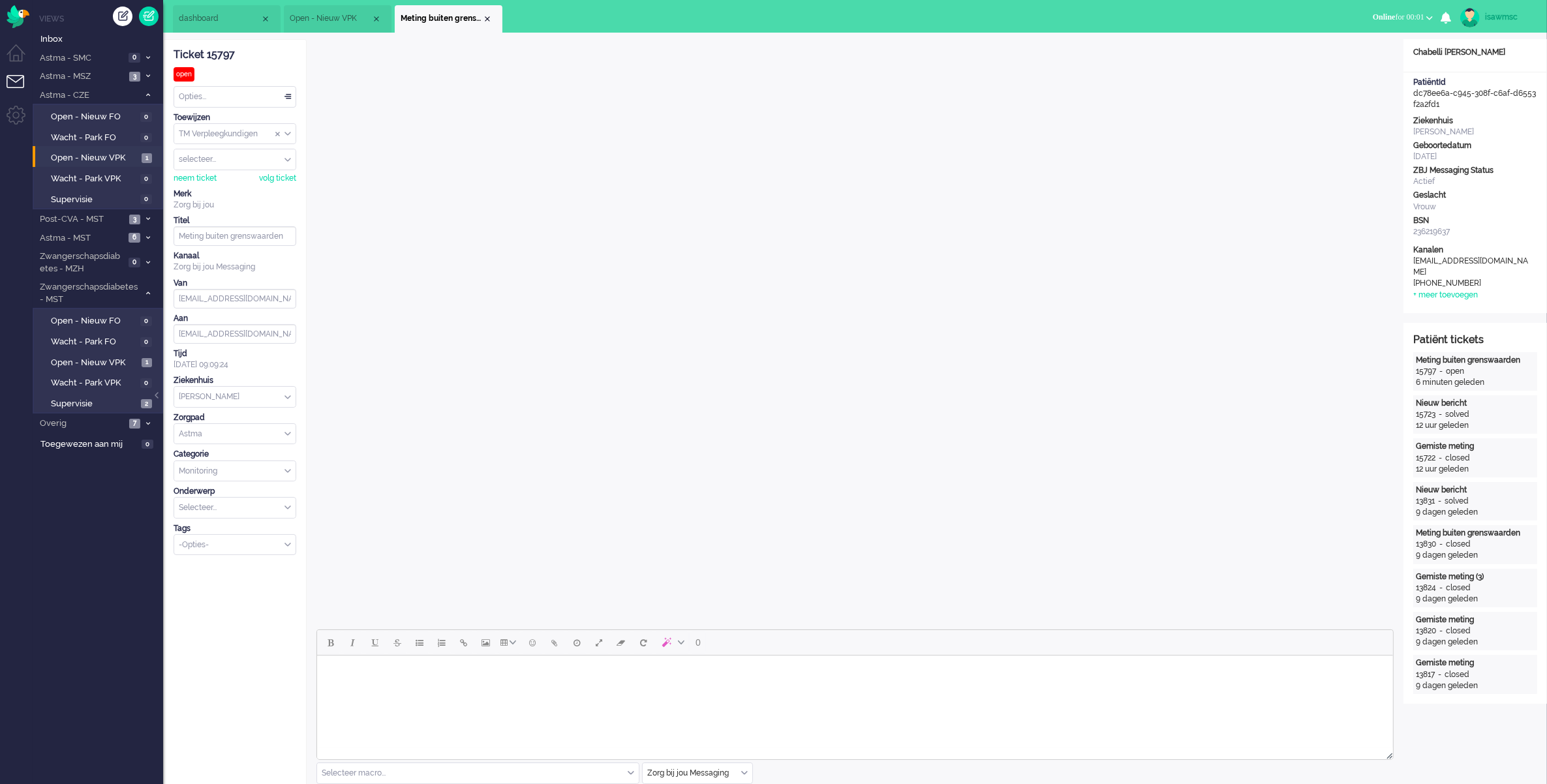
click at [255, 95] on div "Opties..." at bounding box center [234, 96] width 121 height 20
click at [243, 187] on li "Opgelost" at bounding box center [234, 189] width 121 height 19
click at [484, 21] on div "Close tab" at bounding box center [487, 19] width 11 height 11
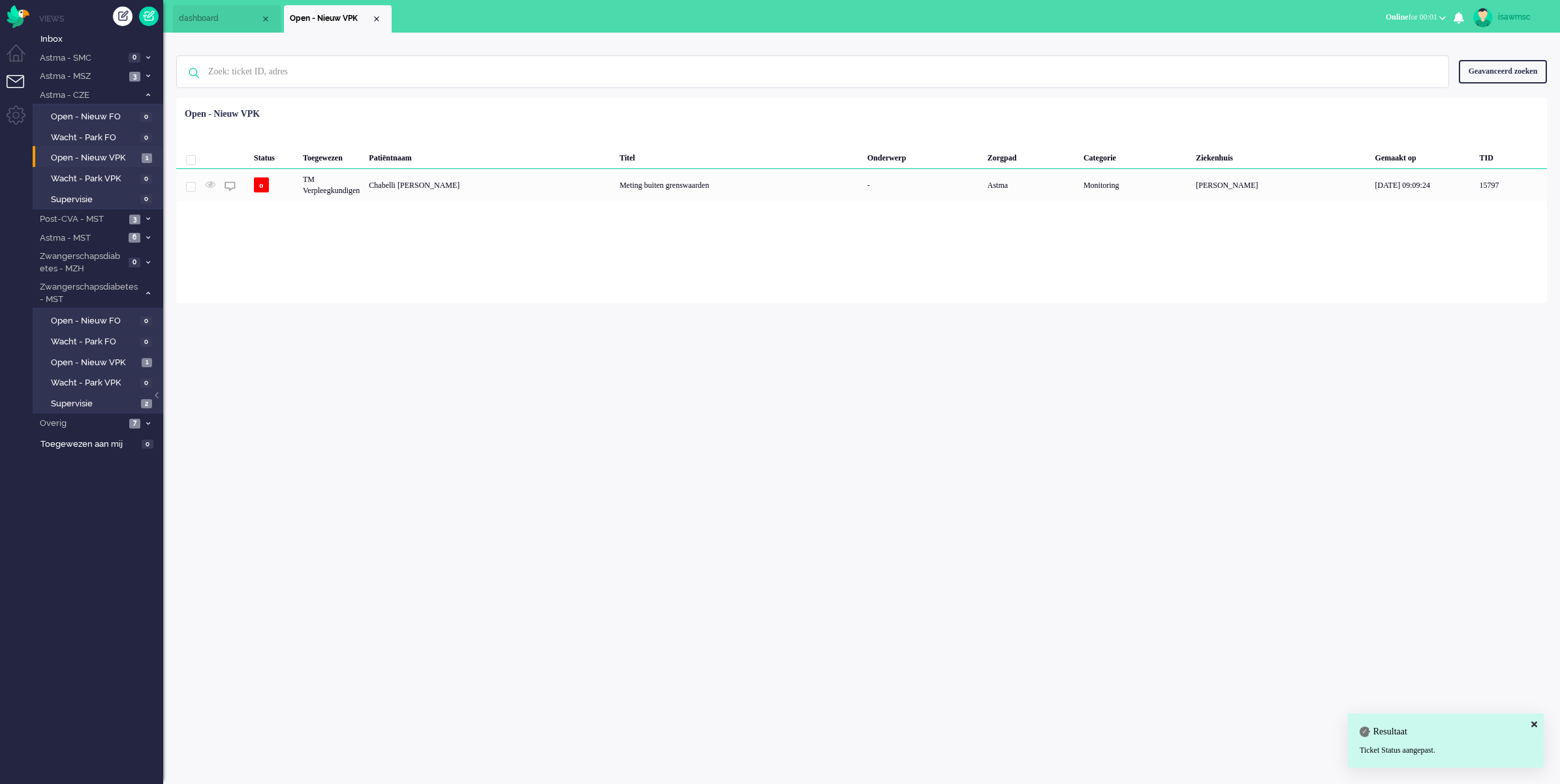
click at [426, 324] on div "isawmsc Thuis Ticket Csat Mijn gemiddelde cijfer Deze week - Ticket Bijdragen P…" at bounding box center [860, 408] width 1396 height 751
click at [143, 95] on span at bounding box center [148, 95] width 10 height 7
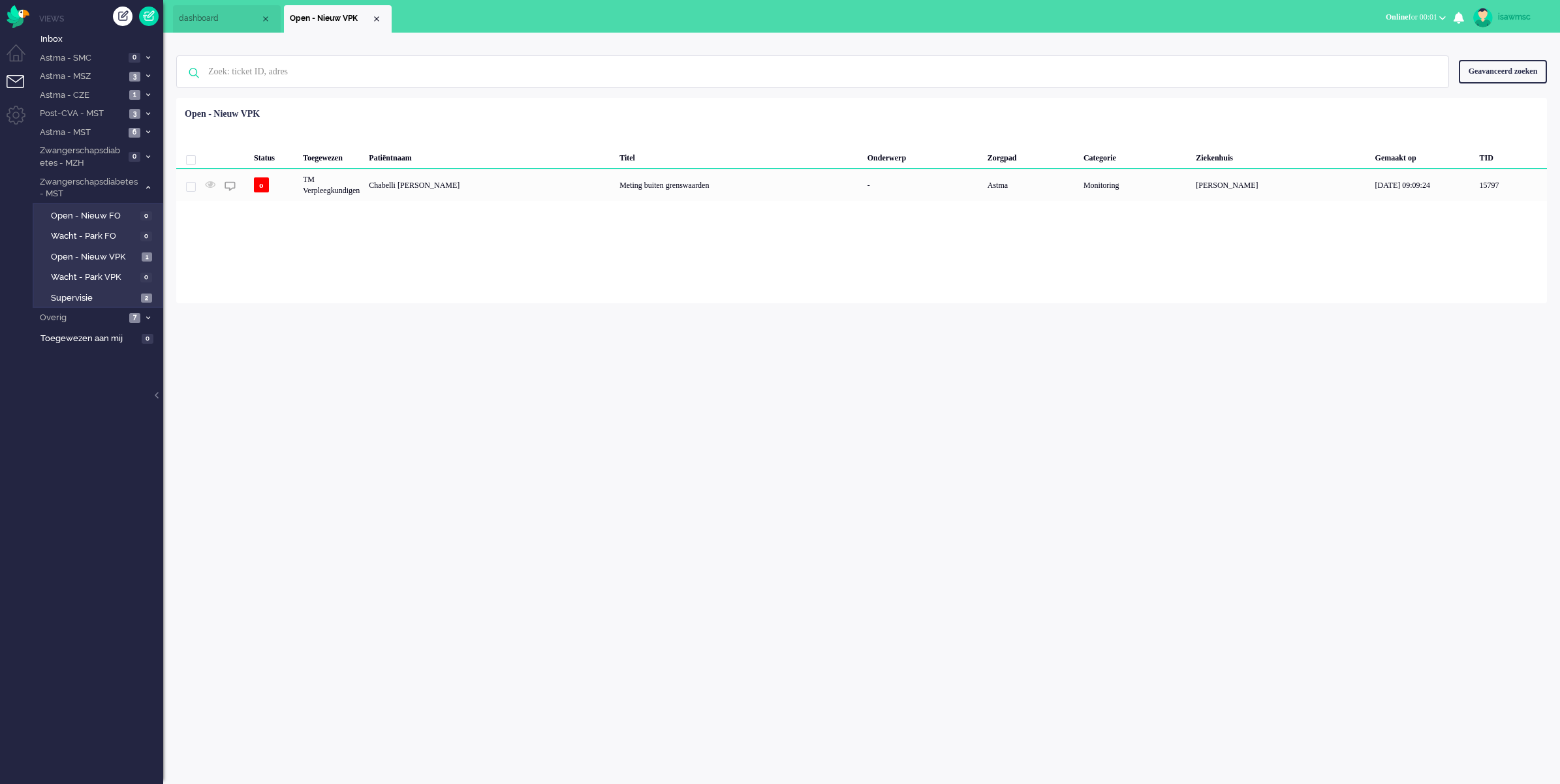
click at [266, 312] on div "isawmsc Thuis Ticket Csat Mijn gemiddelde cijfer Deze week - Ticket Bijdragen P…" at bounding box center [860, 408] width 1396 height 751
